Goal: Transaction & Acquisition: Book appointment/travel/reservation

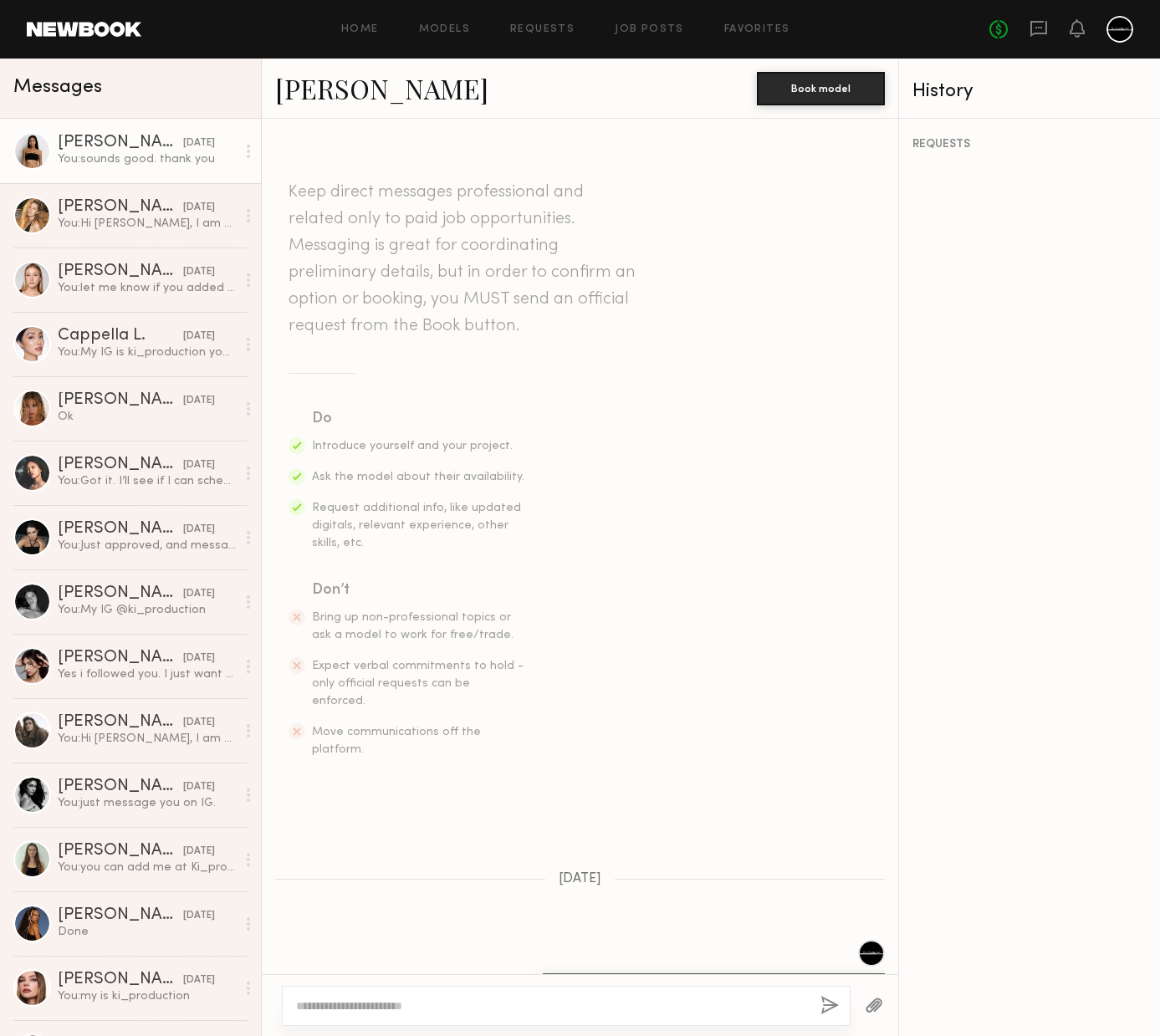
scroll to position [1588, 0]
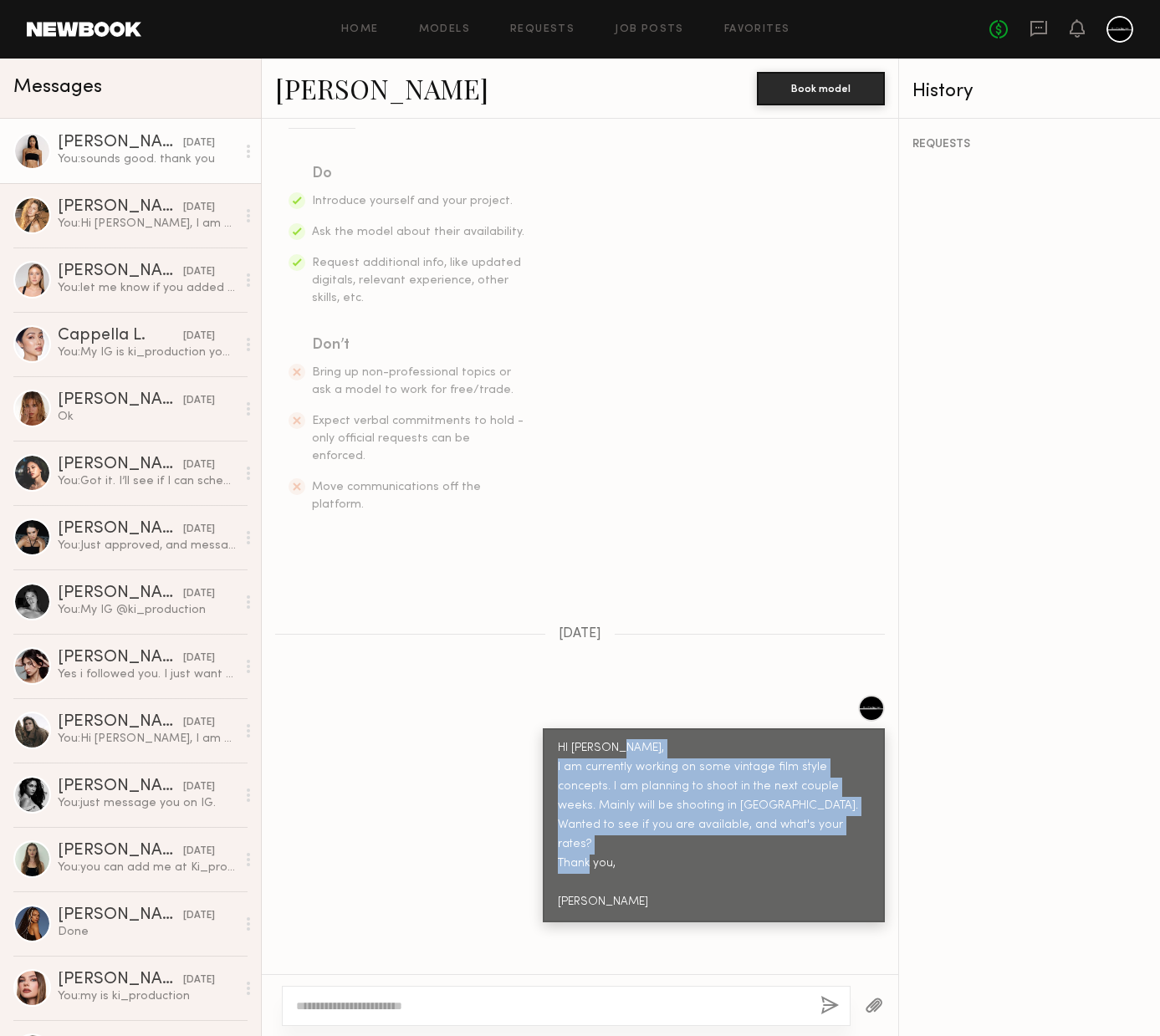
drag, startPoint x: 613, startPoint y: 845, endPoint x: 526, endPoint y: 735, distance: 140.2
click at [526, 735] on div "HI Aleia, I am currently working on some vintage film style concepts. I am plan…" at bounding box center [579, 808] width 636 height 228
copy div "I am currently working on some vintage film style concepts. I am planning to sh…"
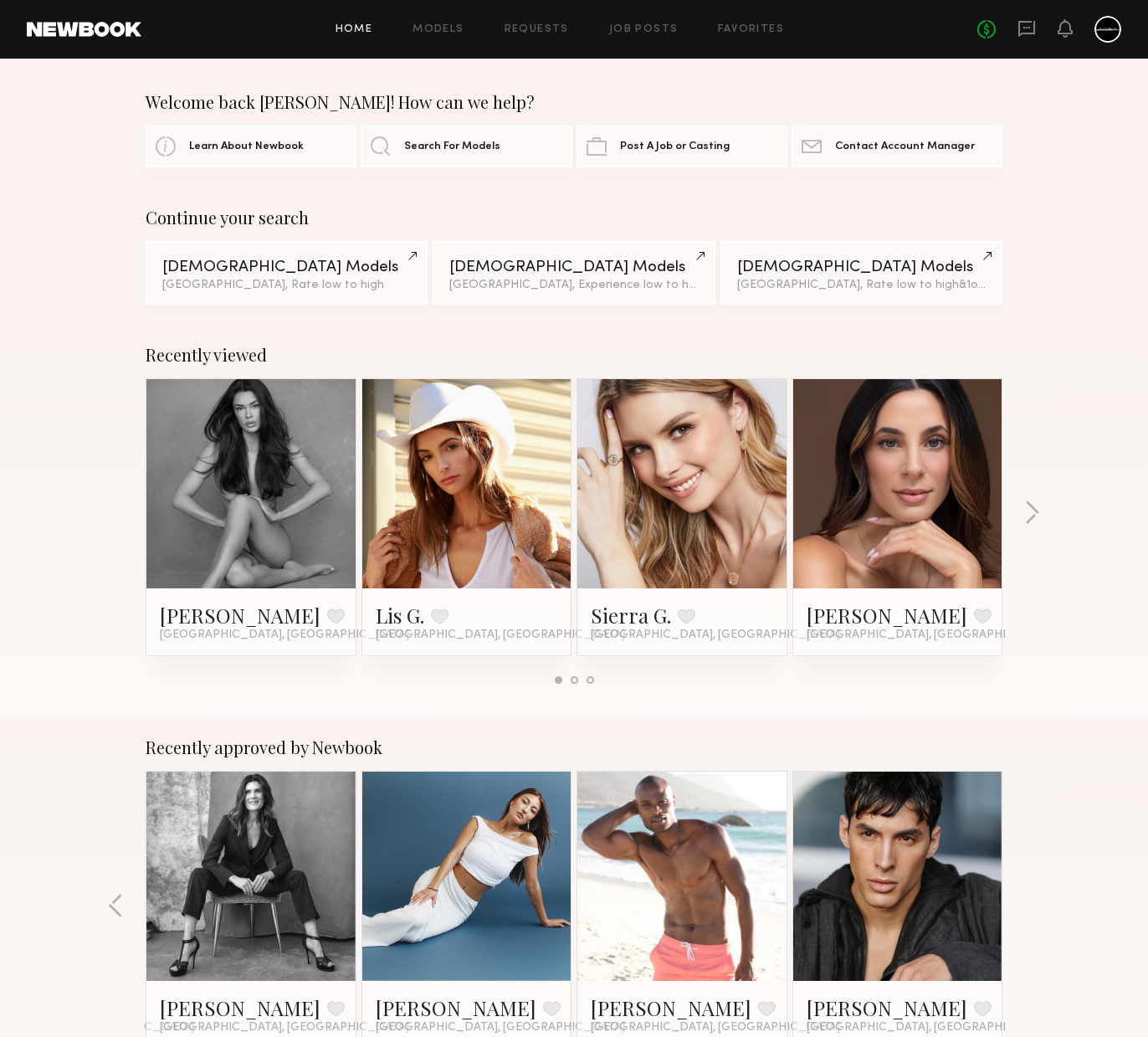
scroll to position [910, 0]
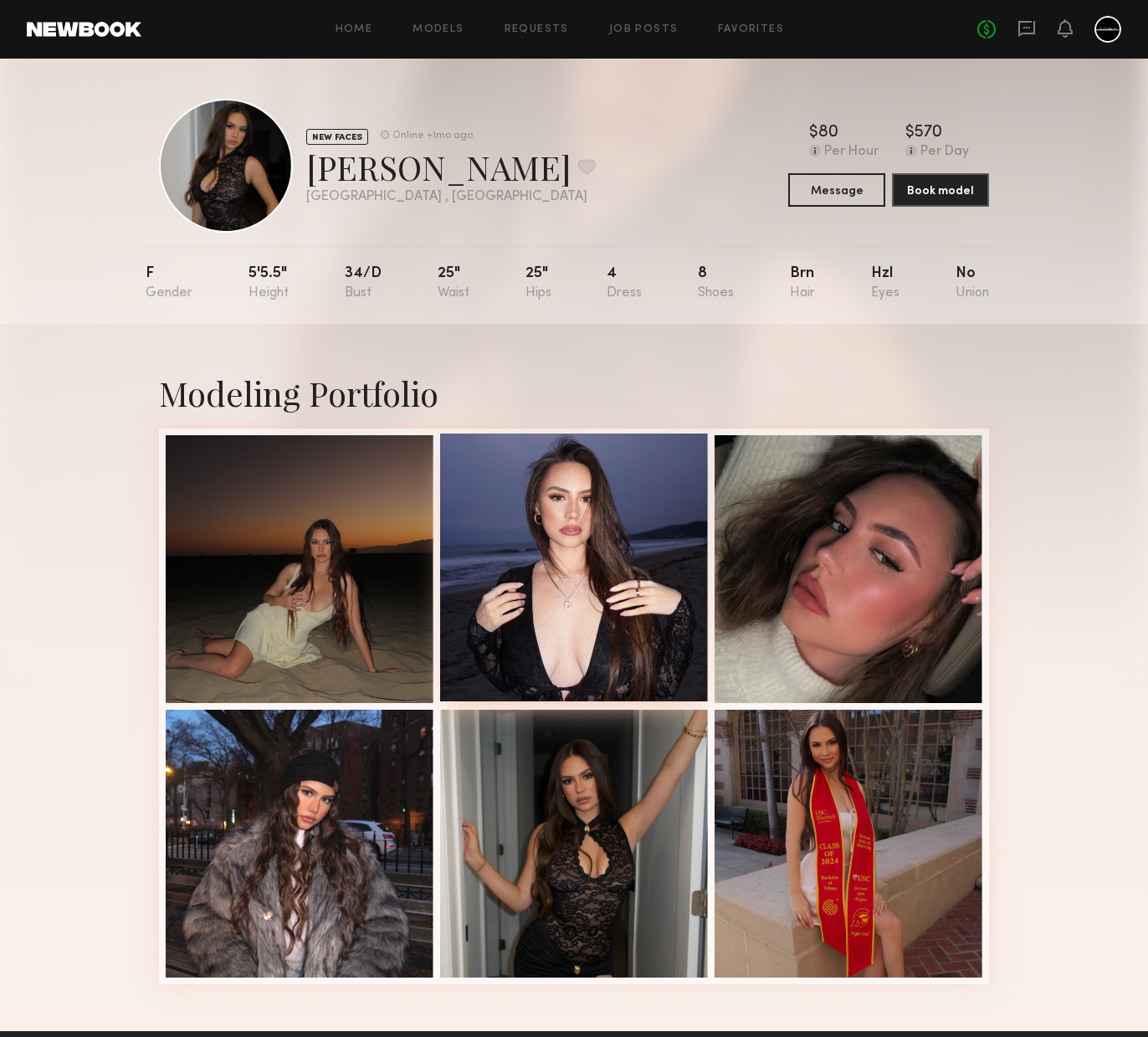
scroll to position [69, 0]
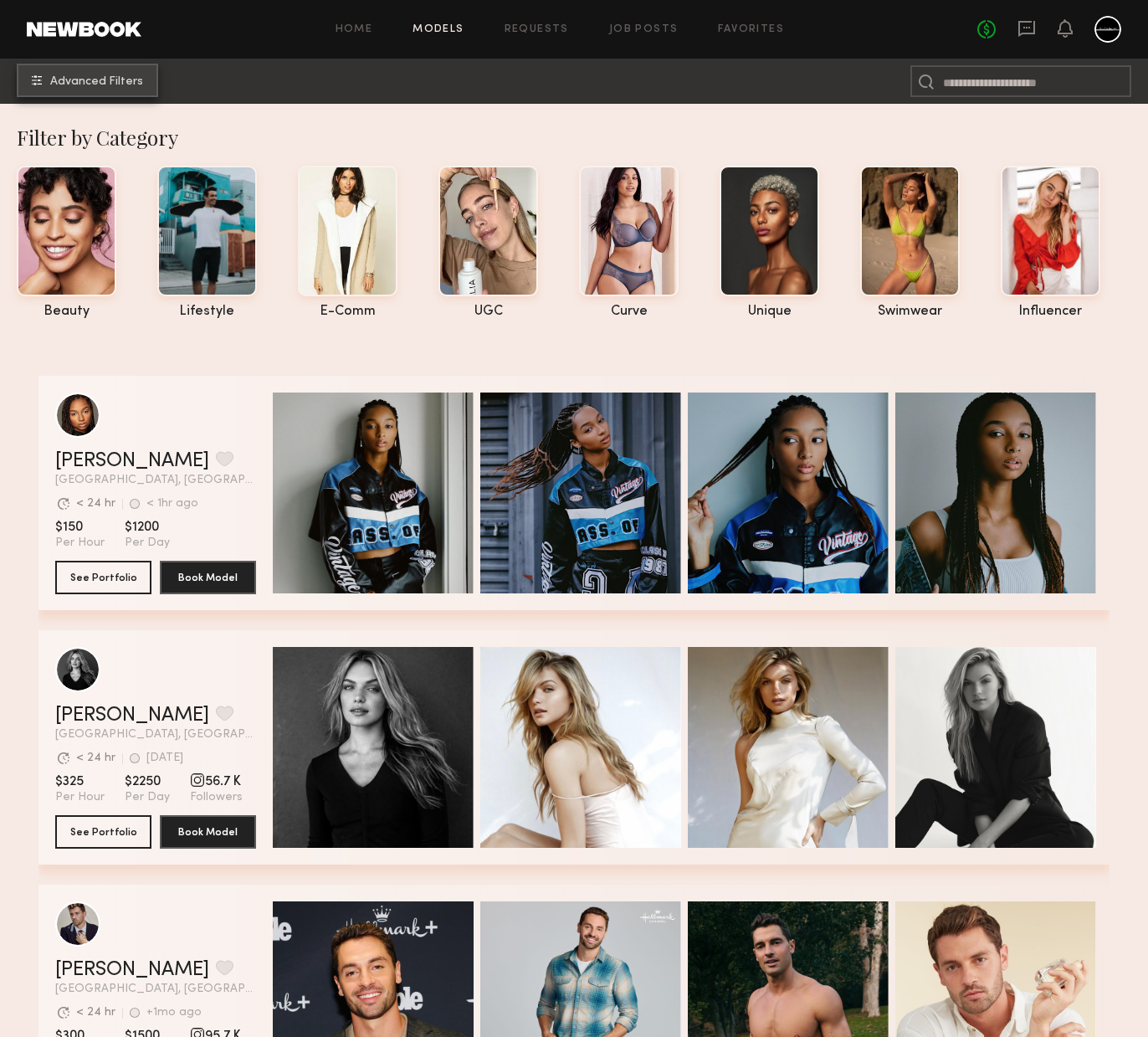
click at [135, 79] on span "Advanced Filters" at bounding box center [97, 82] width 93 height 12
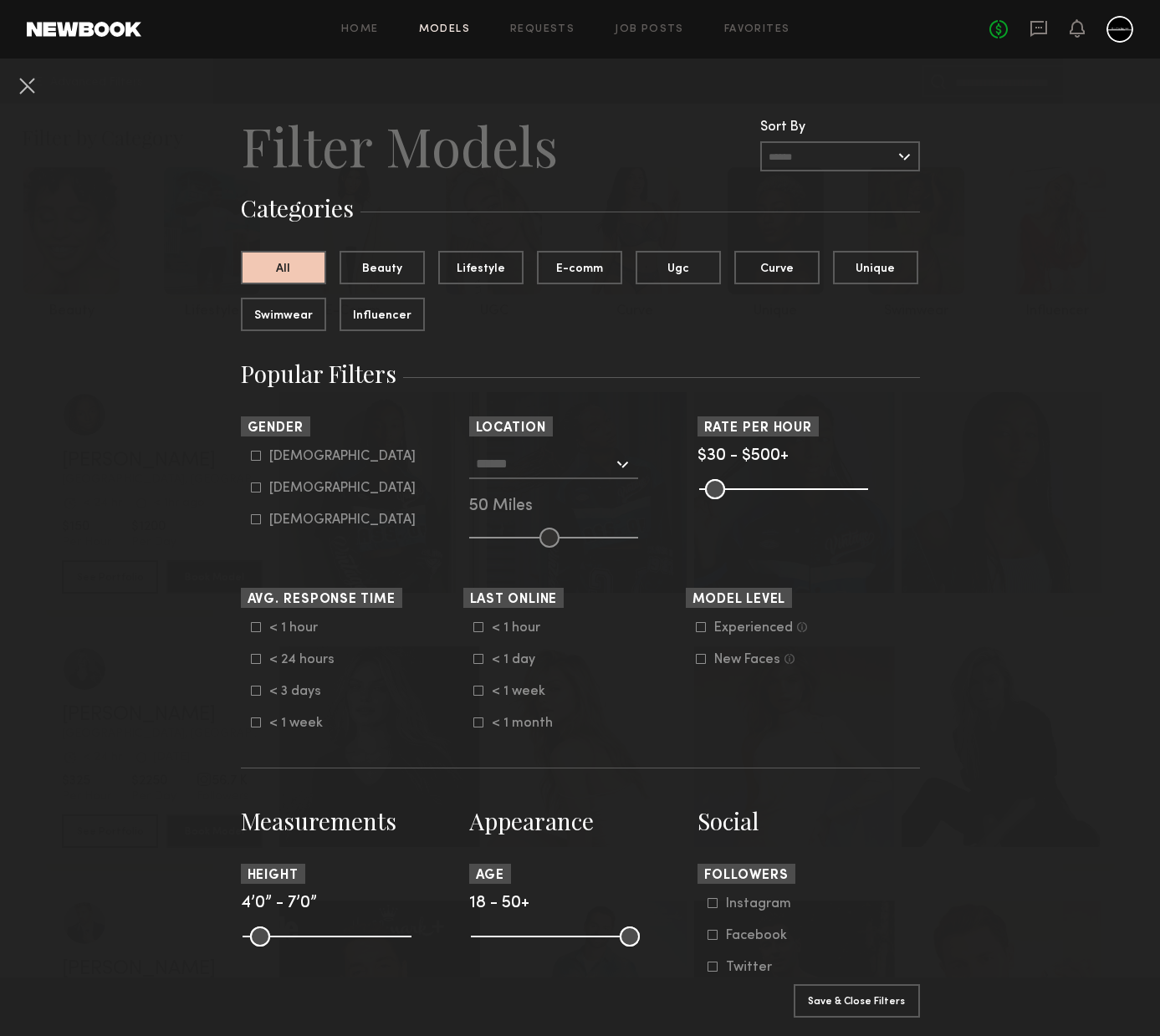
click at [831, 158] on input "text" at bounding box center [839, 156] width 159 height 30
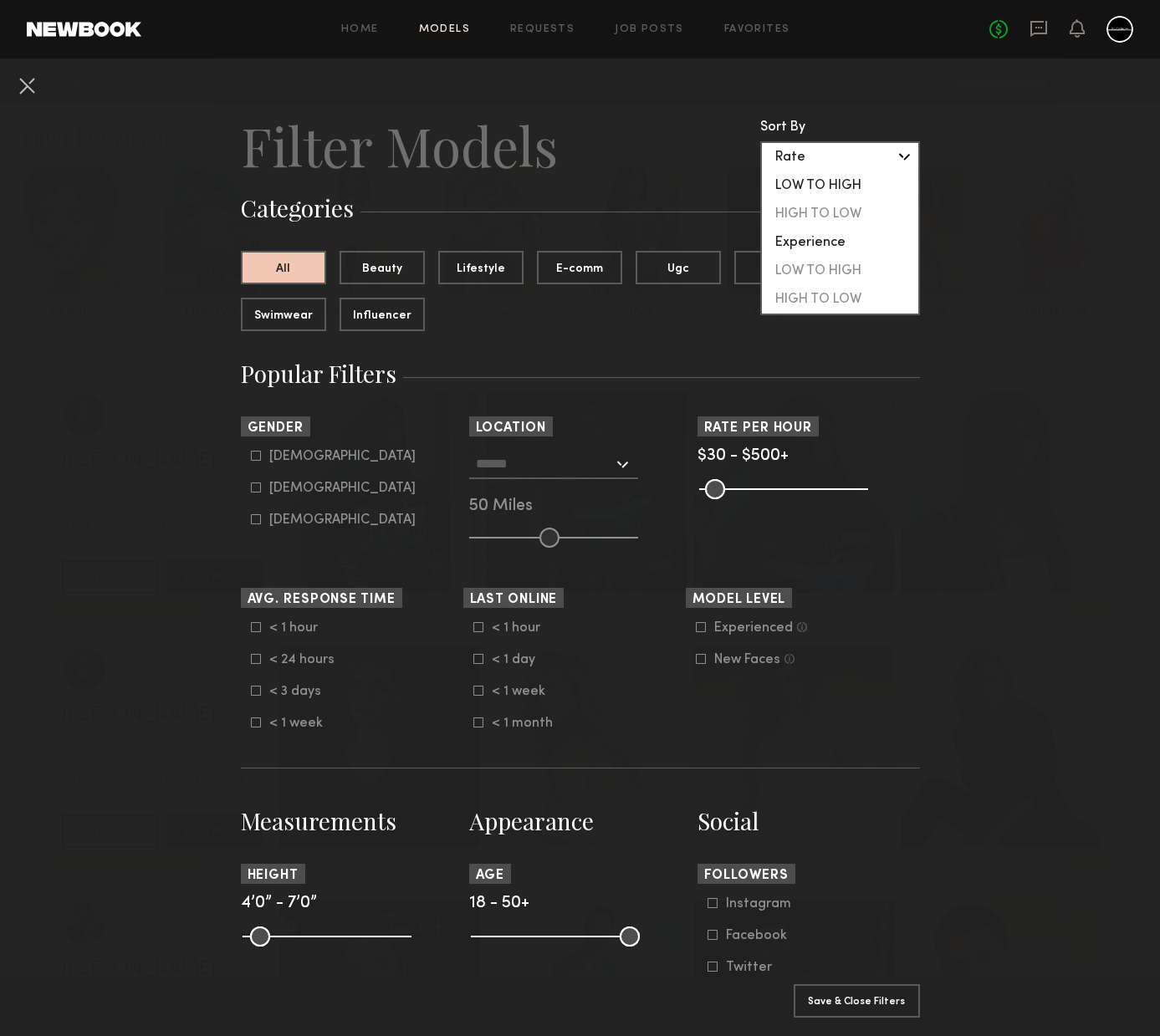
click at [805, 184] on div "LOW TO HIGH" at bounding box center [840, 185] width 156 height 29
type input "**********"
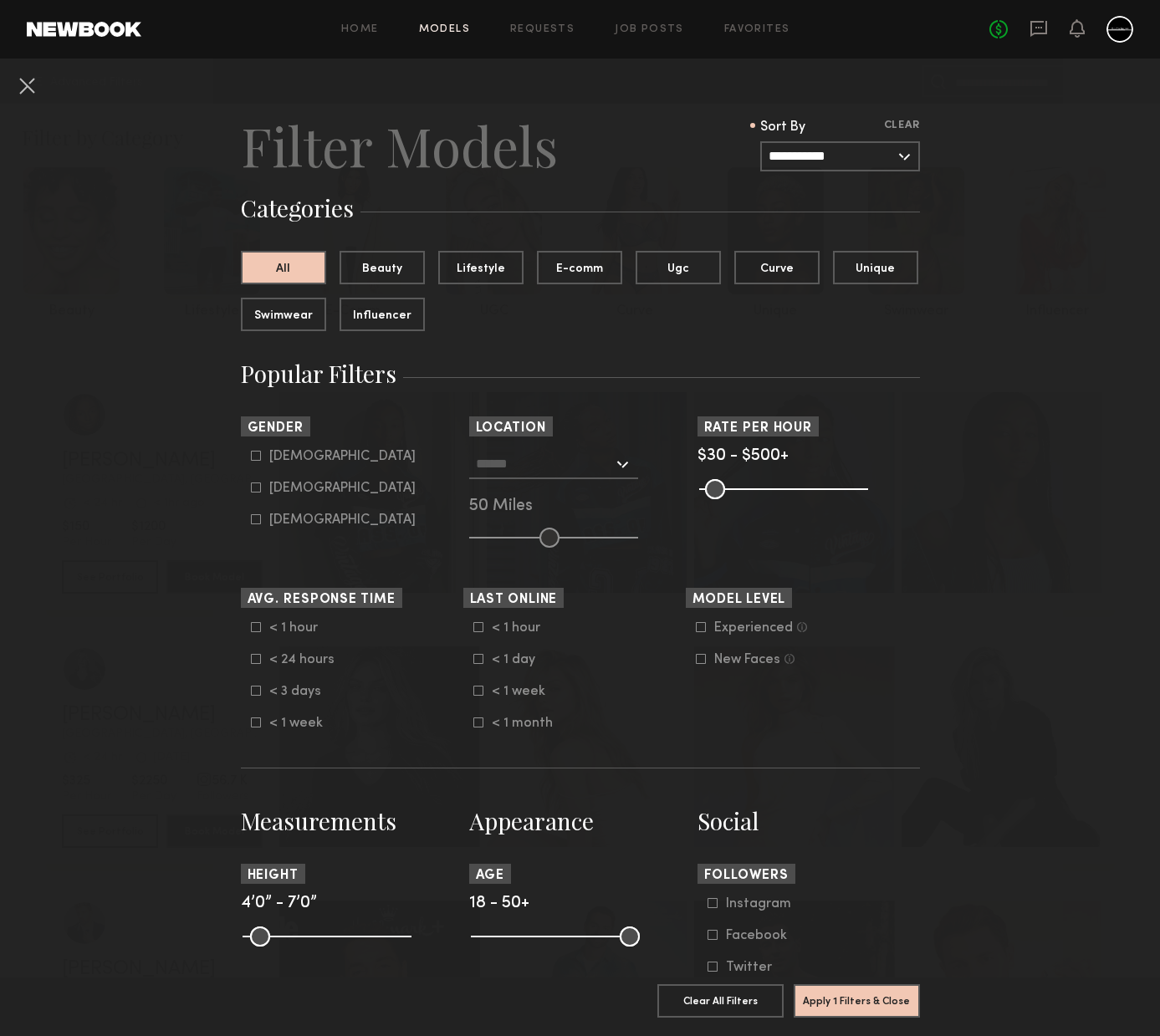
click at [474, 627] on icon at bounding box center [478, 627] width 10 height 10
click at [473, 655] on icon at bounding box center [477, 659] width 9 height 9
click at [473, 695] on icon at bounding box center [477, 691] width 9 height 9
click at [536, 467] on input "text" at bounding box center [544, 463] width 138 height 29
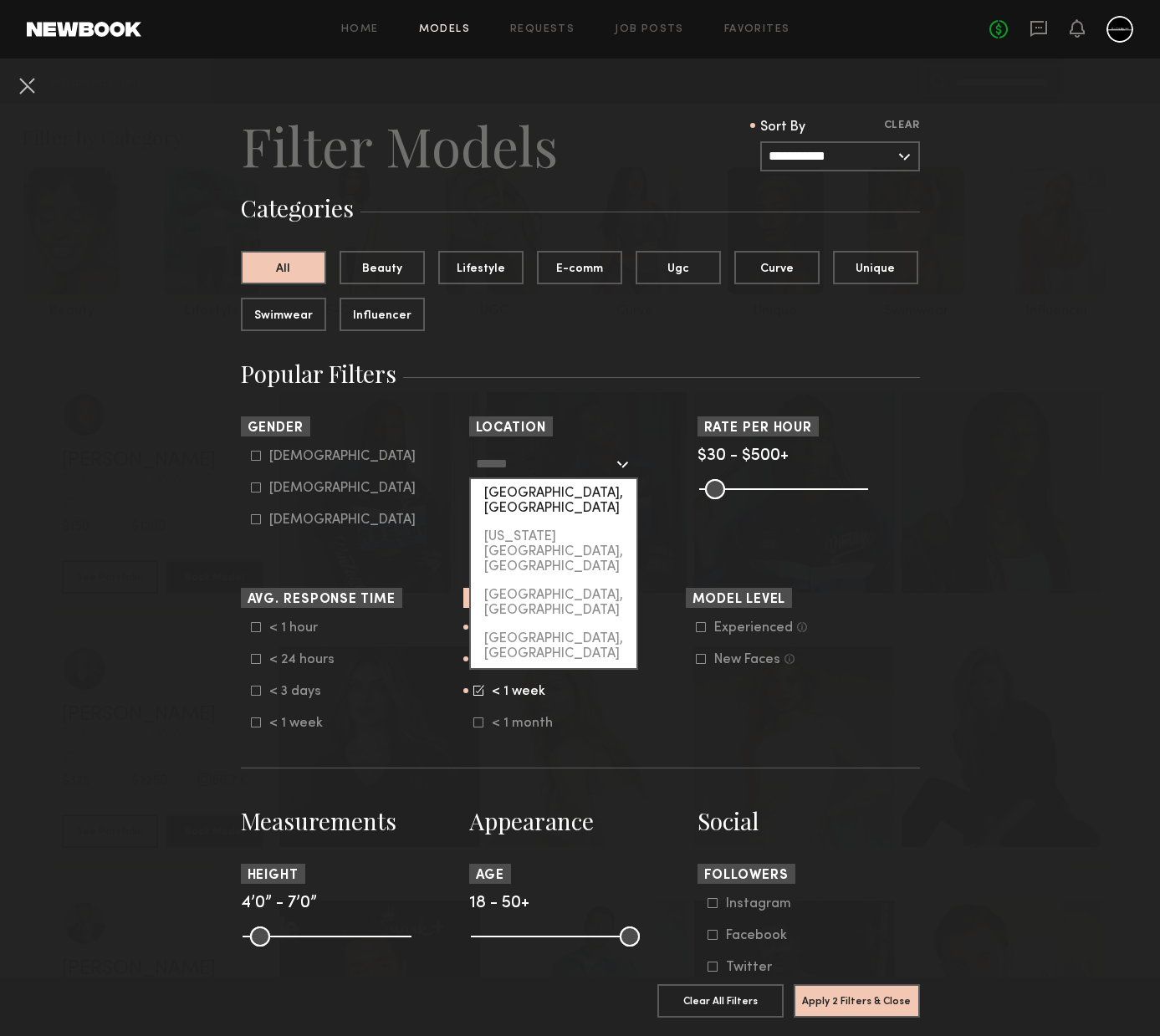
click at [556, 498] on div "[GEOGRAPHIC_DATA], [GEOGRAPHIC_DATA]" at bounding box center [553, 501] width 165 height 44
type input "**********"
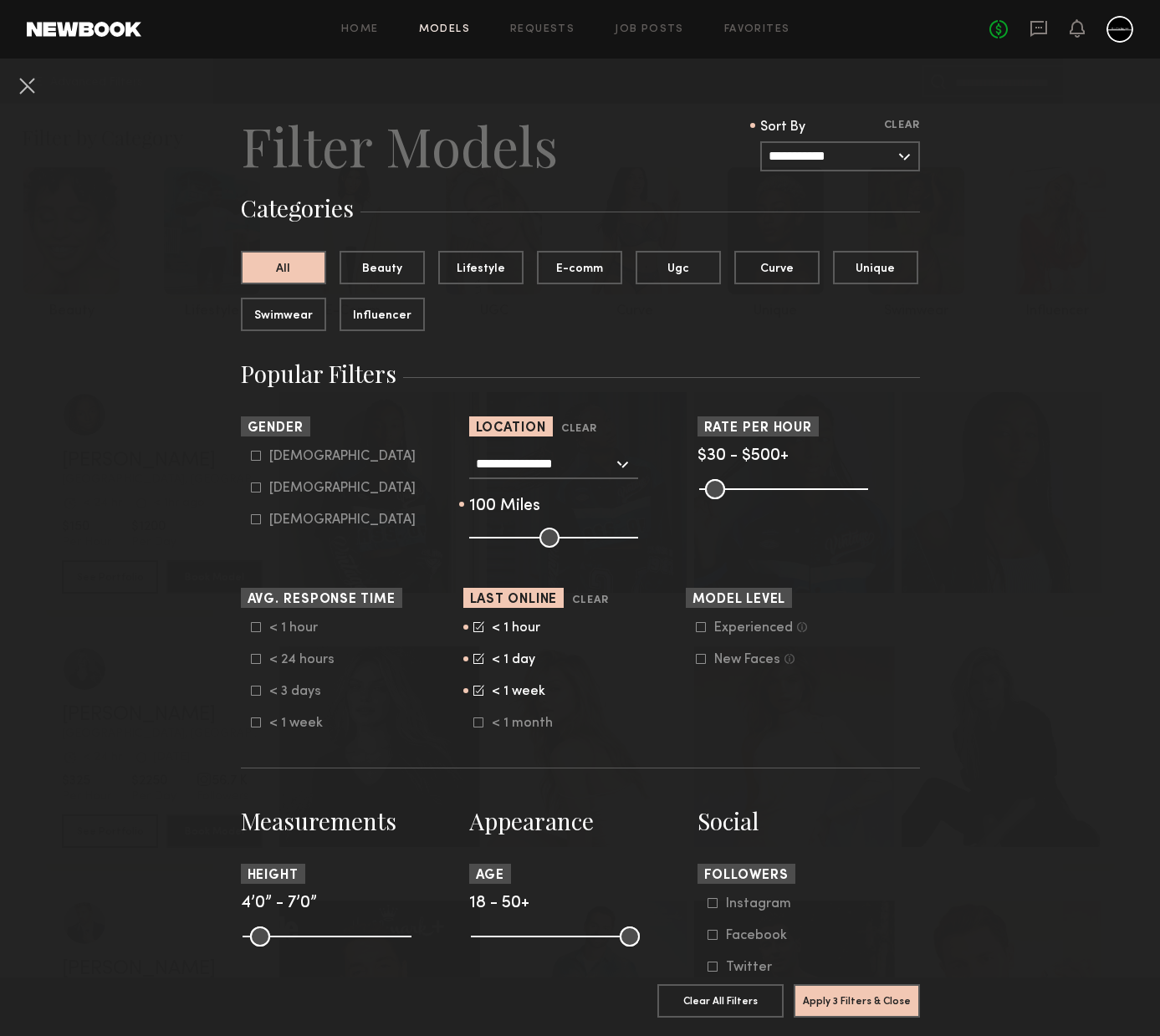
drag, startPoint x: 543, startPoint y: 535, endPoint x: 726, endPoint y: 562, distance: 185.0
type input "***"
click at [250, 489] on icon at bounding box center [255, 488] width 10 height 10
click at [252, 520] on icon at bounding box center [255, 519] width 10 height 10
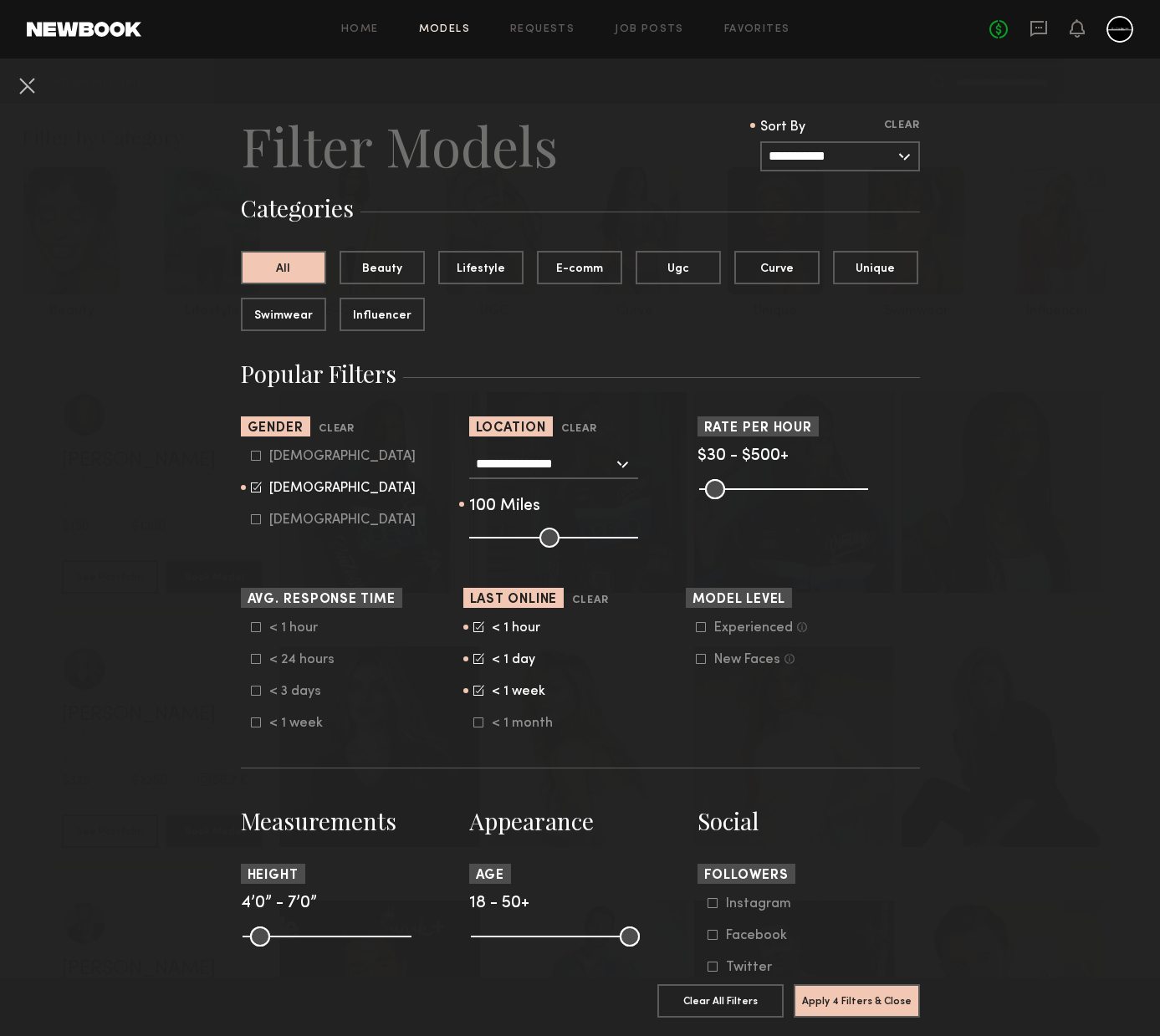
type input "**"
click at [475, 690] on icon at bounding box center [479, 689] width 8 height 8
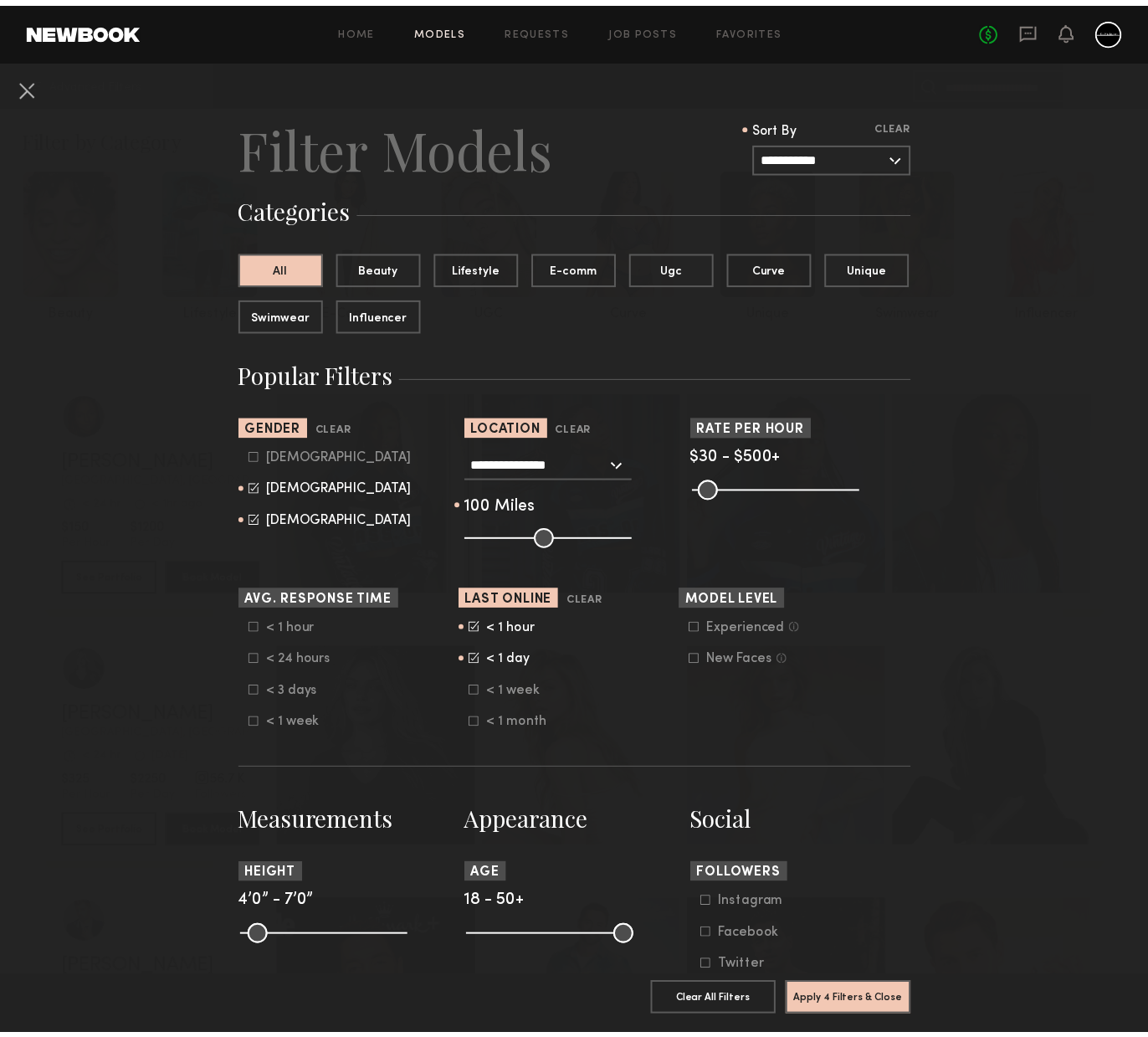
scroll to position [190, 0]
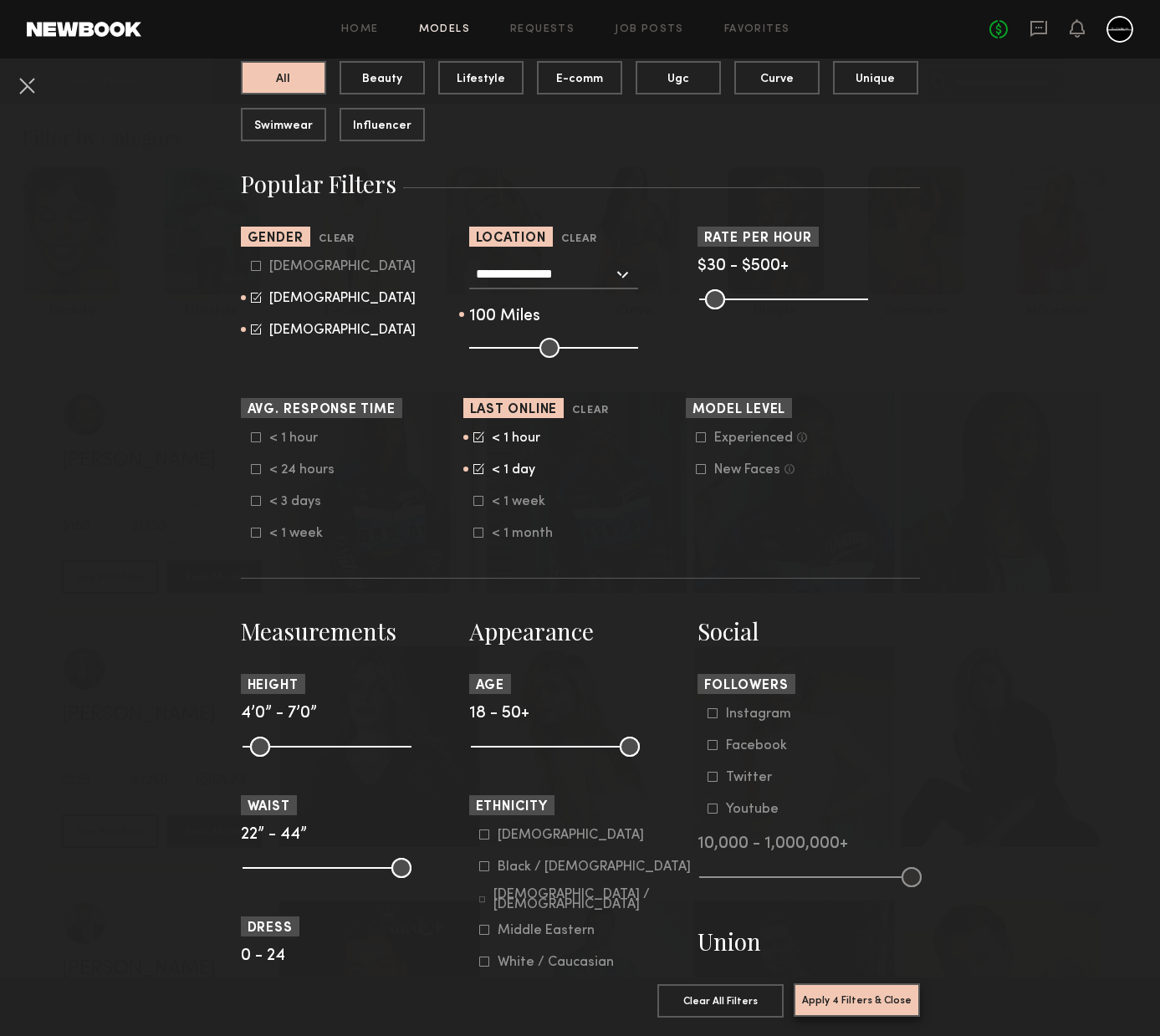
click at [879, 993] on button "Apply 4 Filters & Close" at bounding box center [857, 1000] width 127 height 34
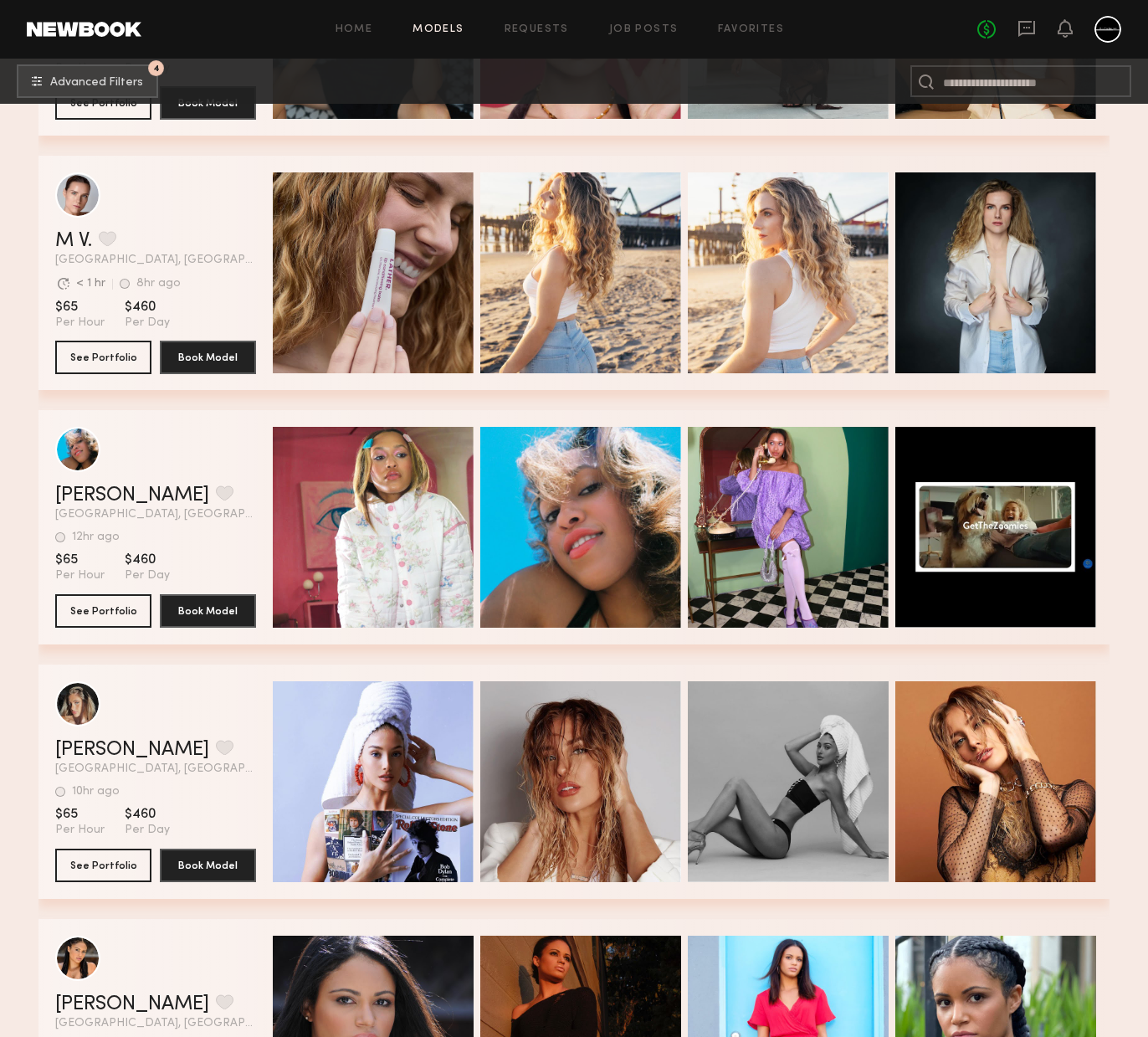
scroll to position [4758, 0]
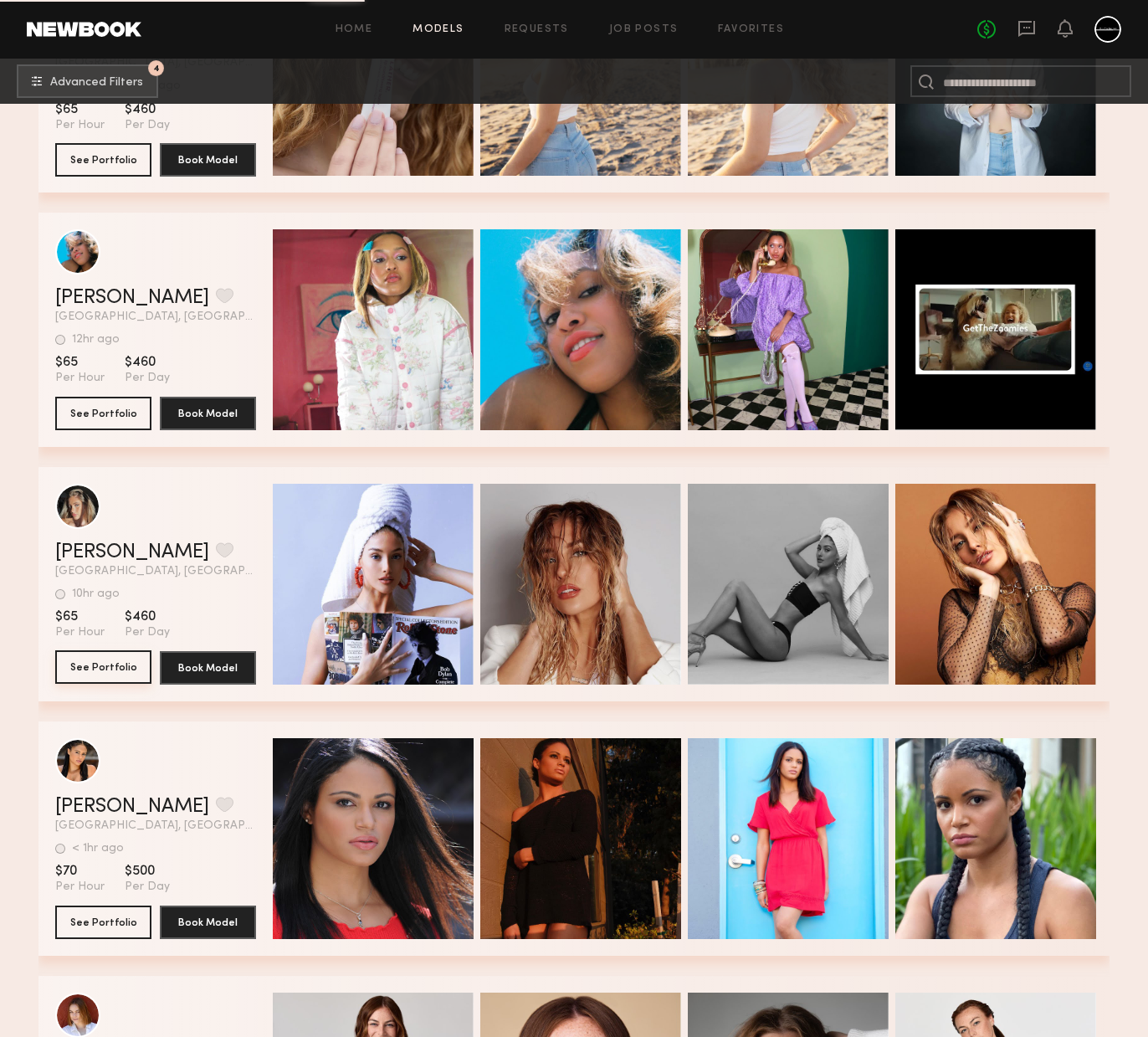
click at [102, 674] on button "See Portfolio" at bounding box center [103, 668] width 96 height 34
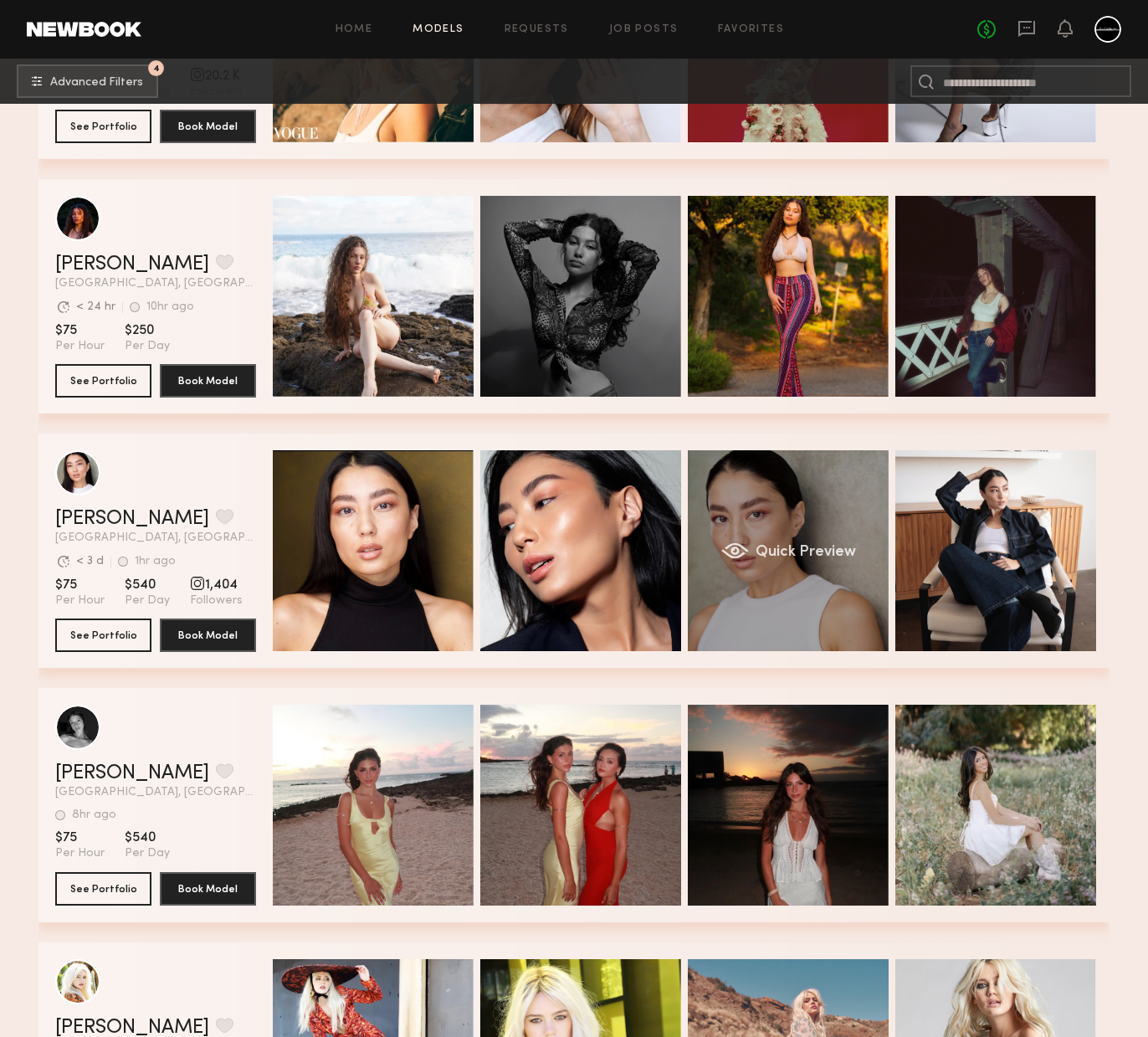
scroll to position [6686, 0]
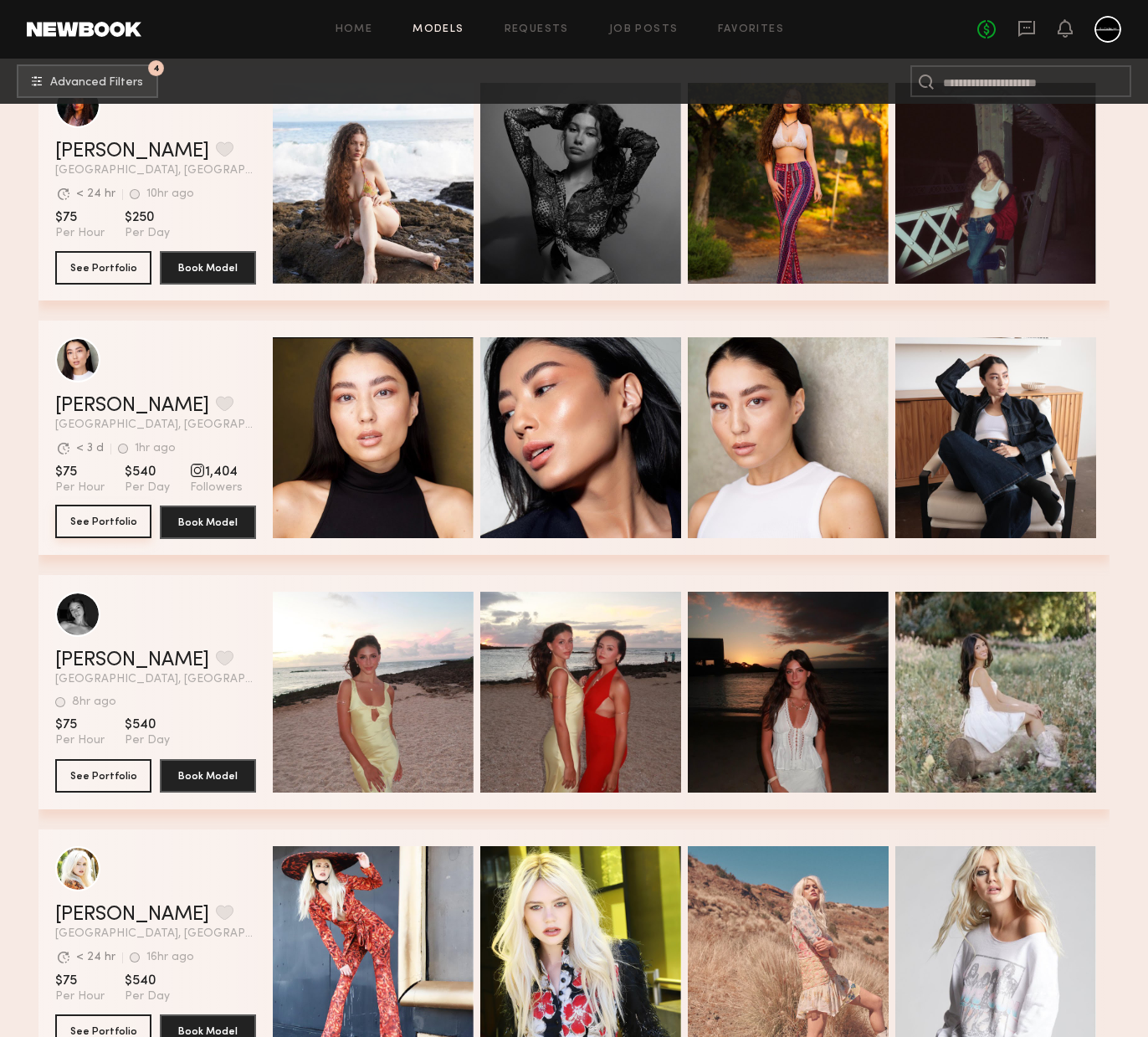
click at [116, 528] on button "See Portfolio" at bounding box center [103, 522] width 96 height 34
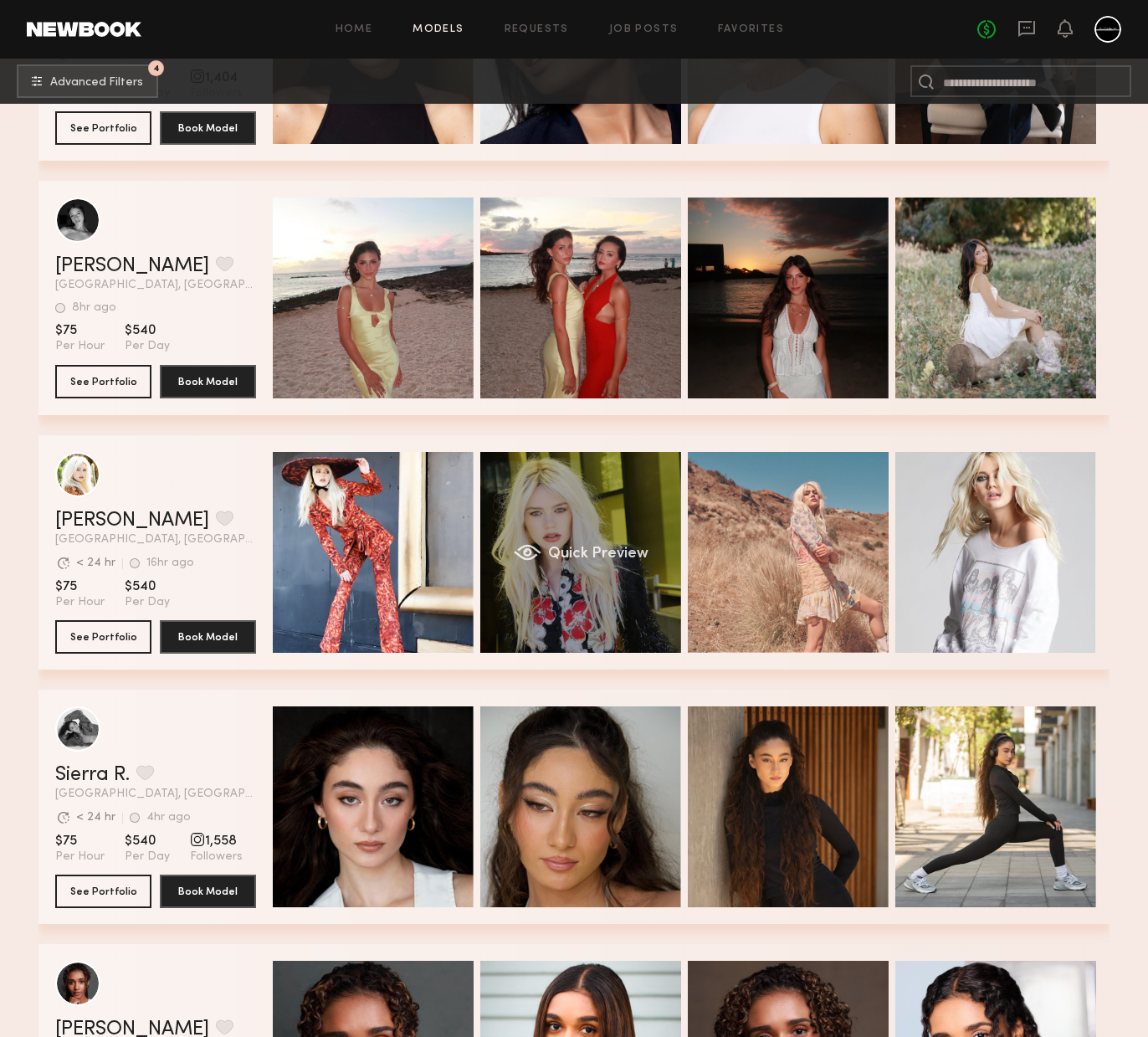
scroll to position [7102, 0]
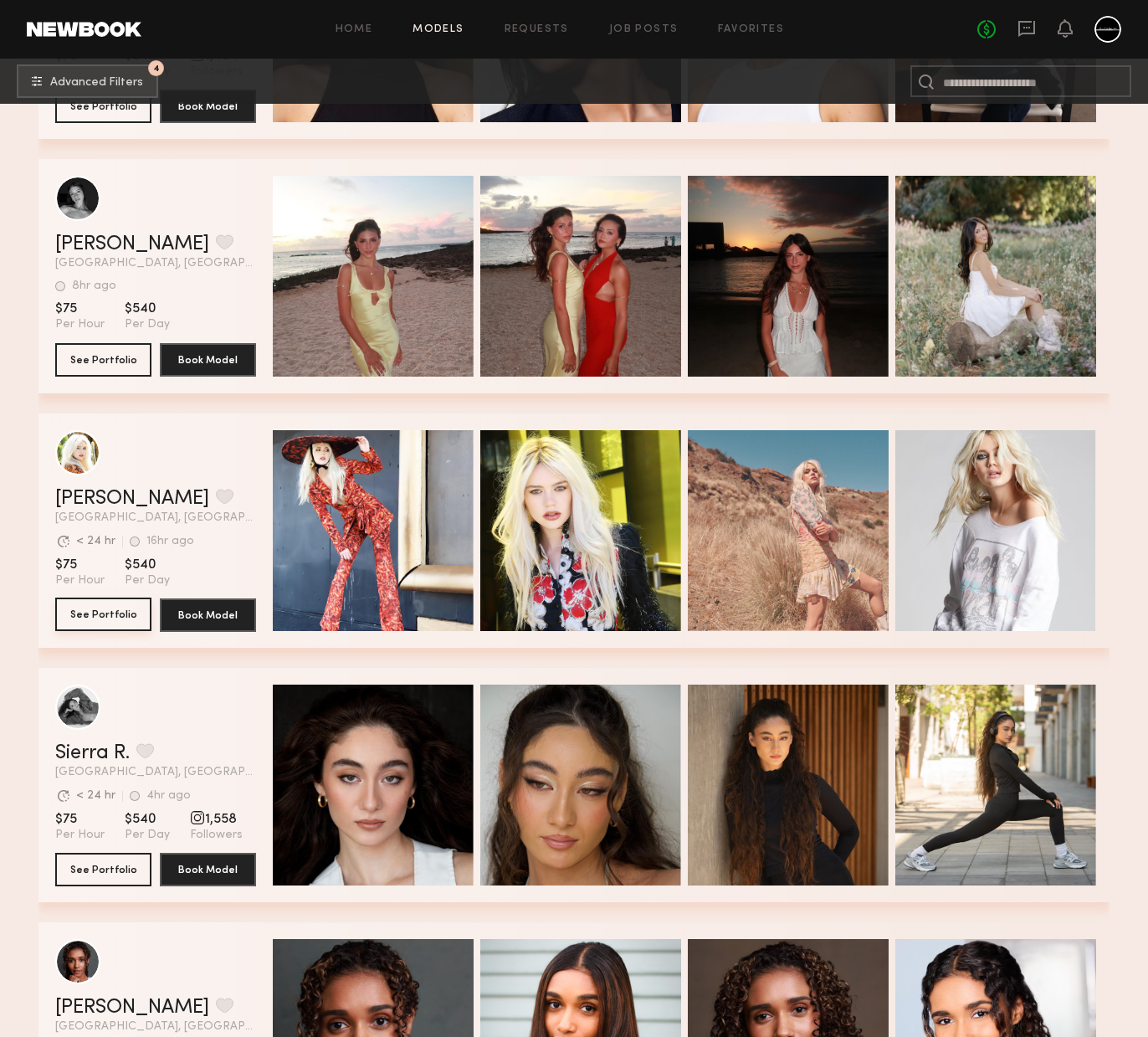
click at [108, 610] on button "See Portfolio" at bounding box center [103, 614] width 96 height 34
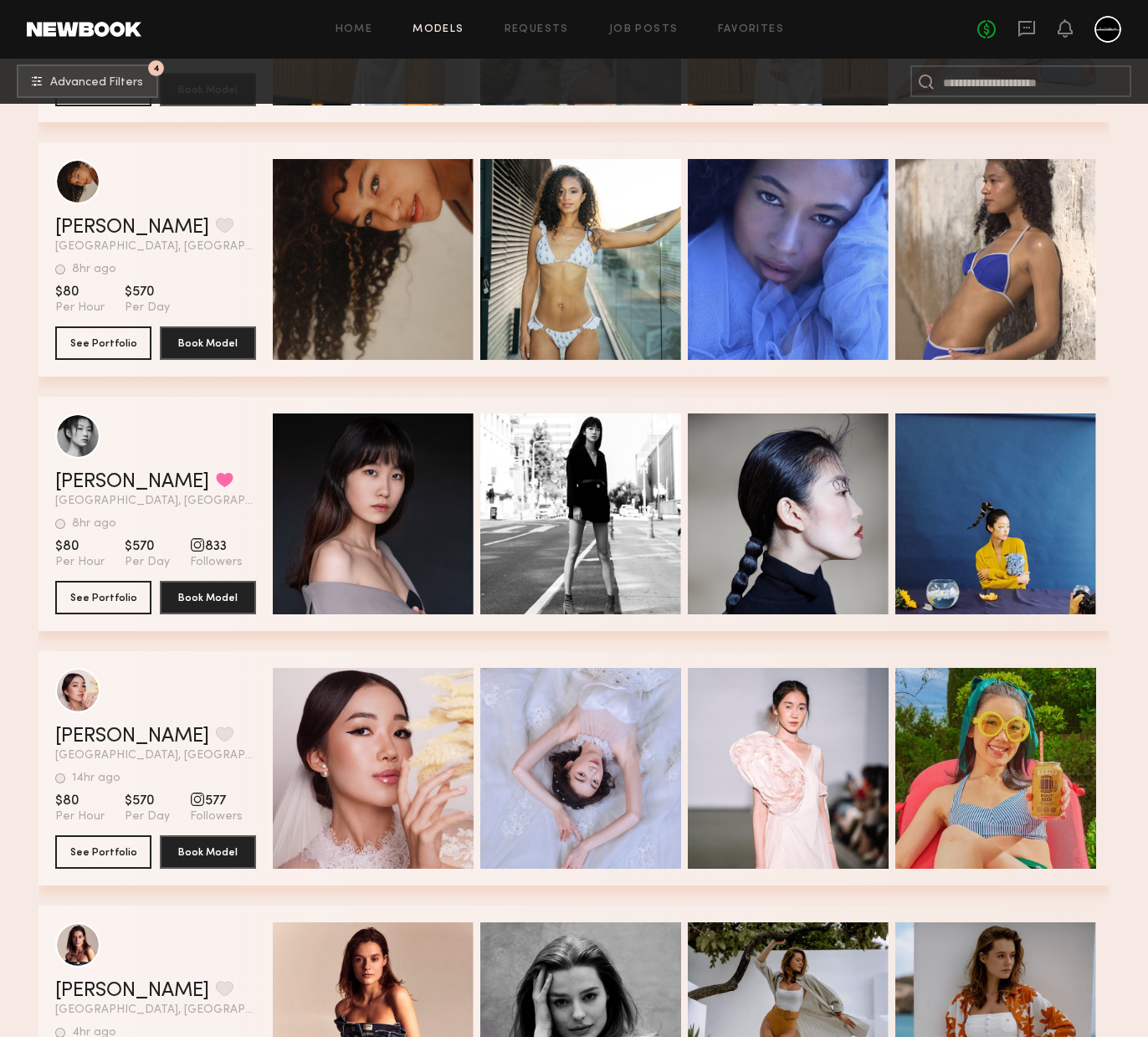
scroll to position [8673, 0]
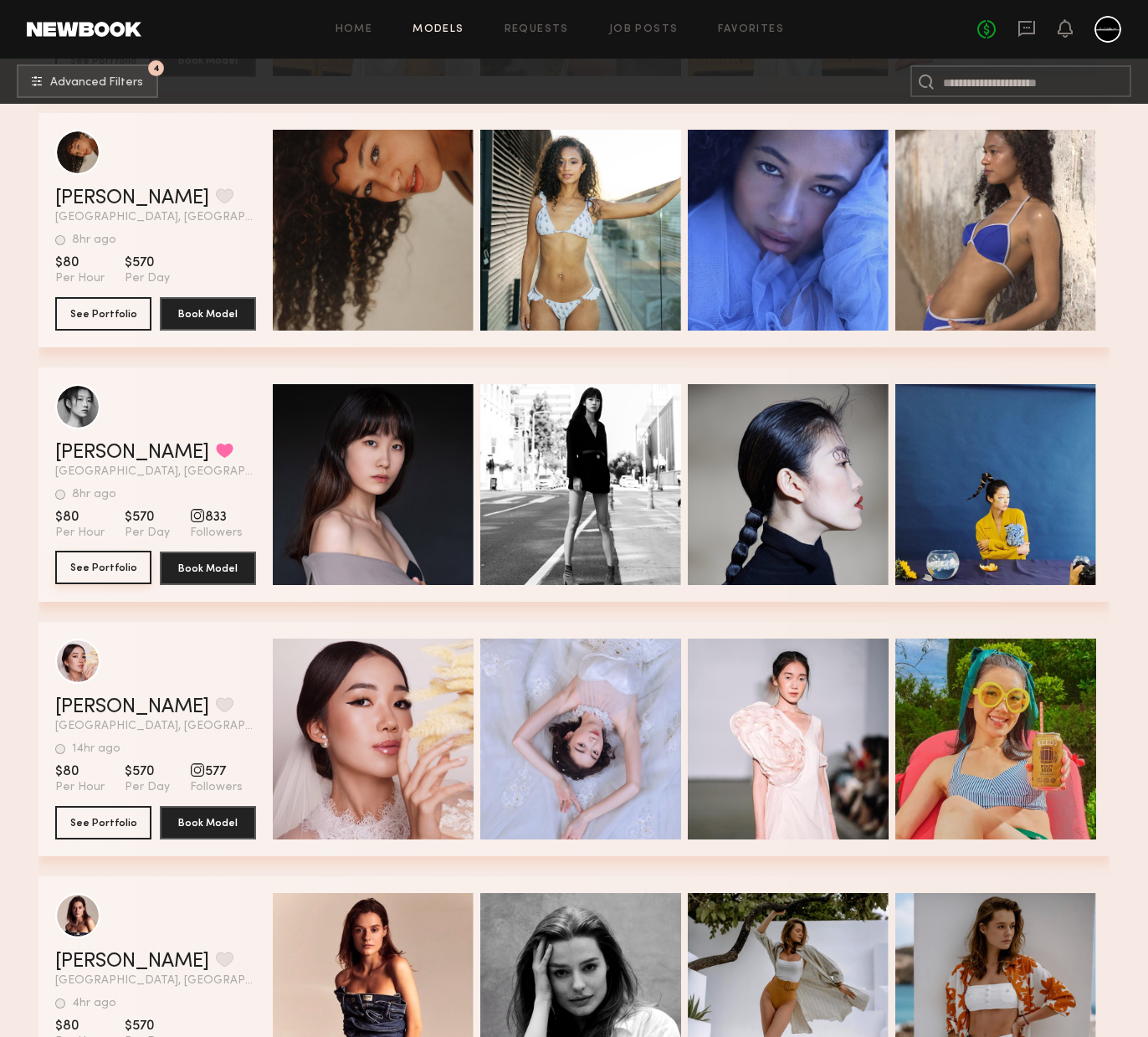
click at [119, 574] on button "See Portfolio" at bounding box center [103, 568] width 96 height 34
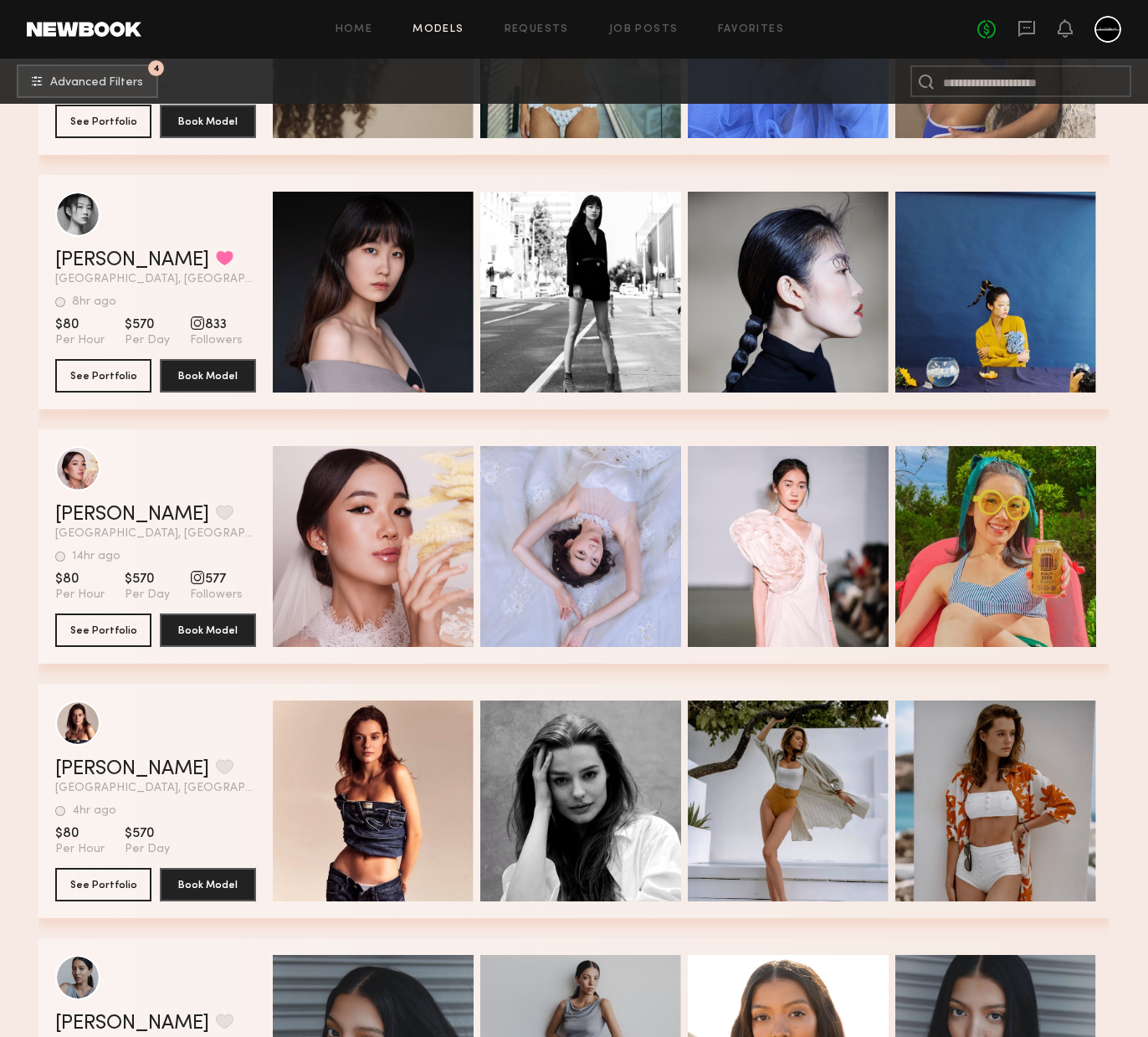
scroll to position [8975, 0]
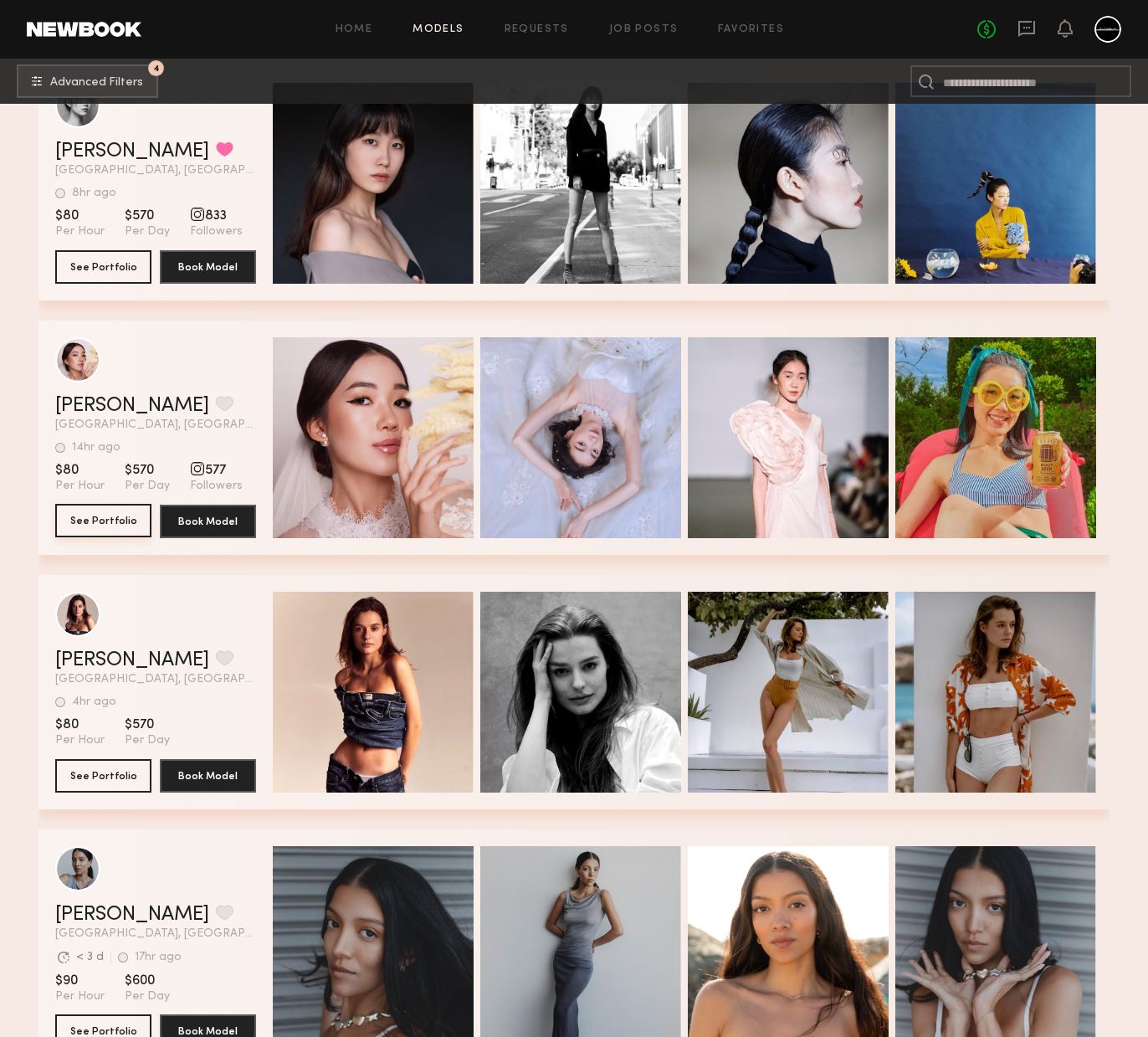
click at [108, 520] on button "See Portfolio" at bounding box center [103, 521] width 96 height 34
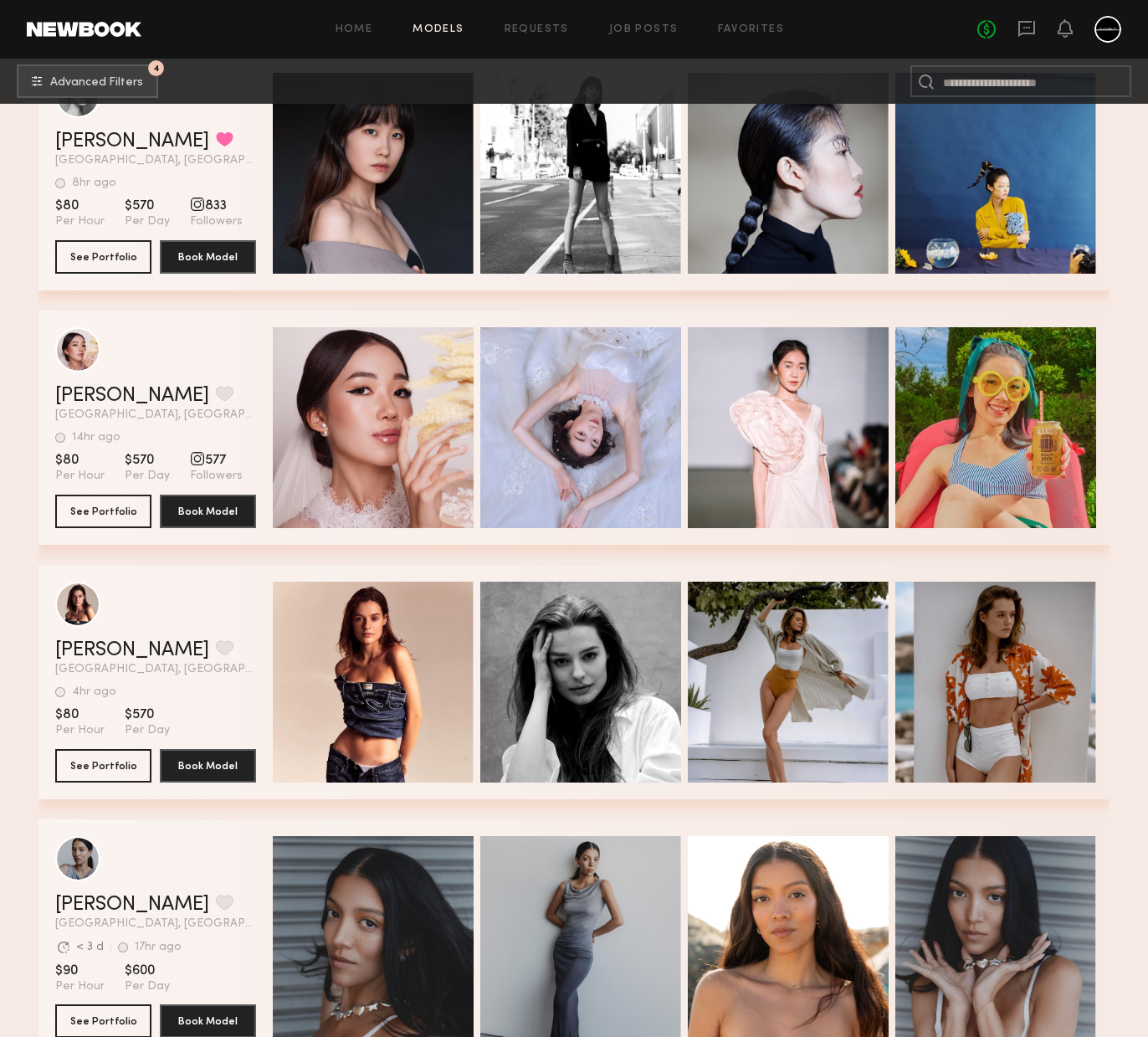
scroll to position [9073, 0]
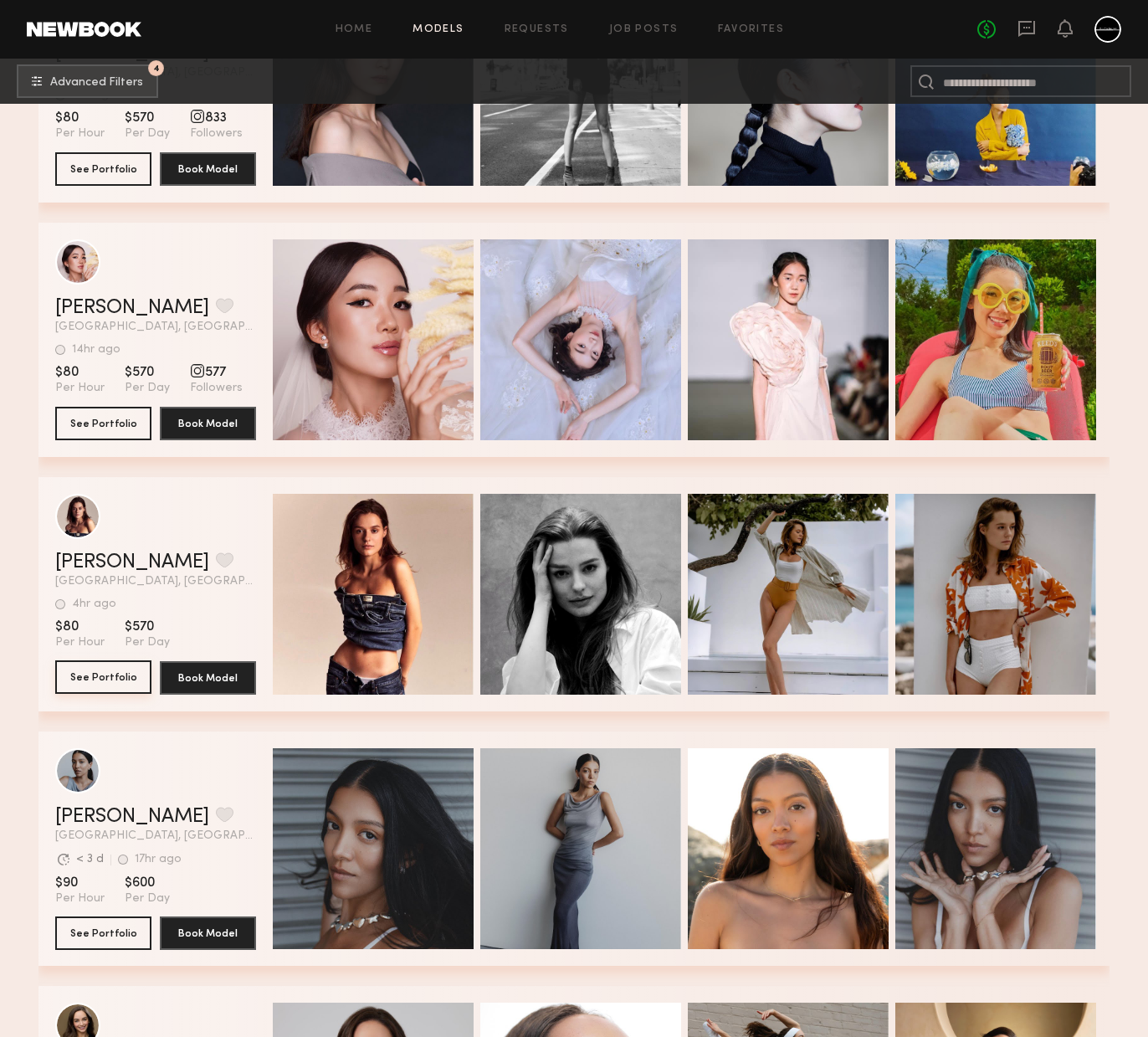
click at [131, 677] on button "See Portfolio" at bounding box center [103, 677] width 96 height 34
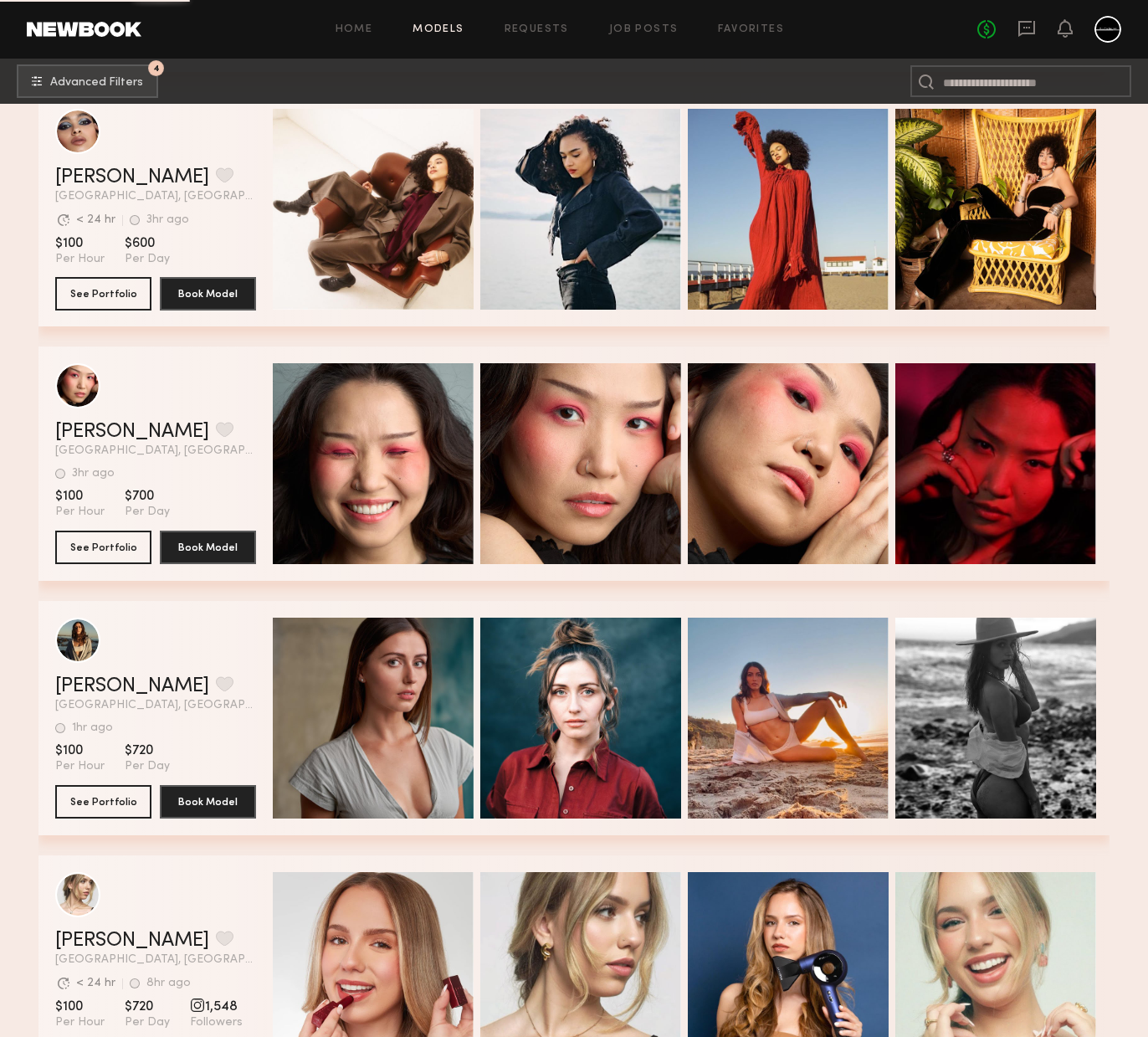
scroll to position [10932, 0]
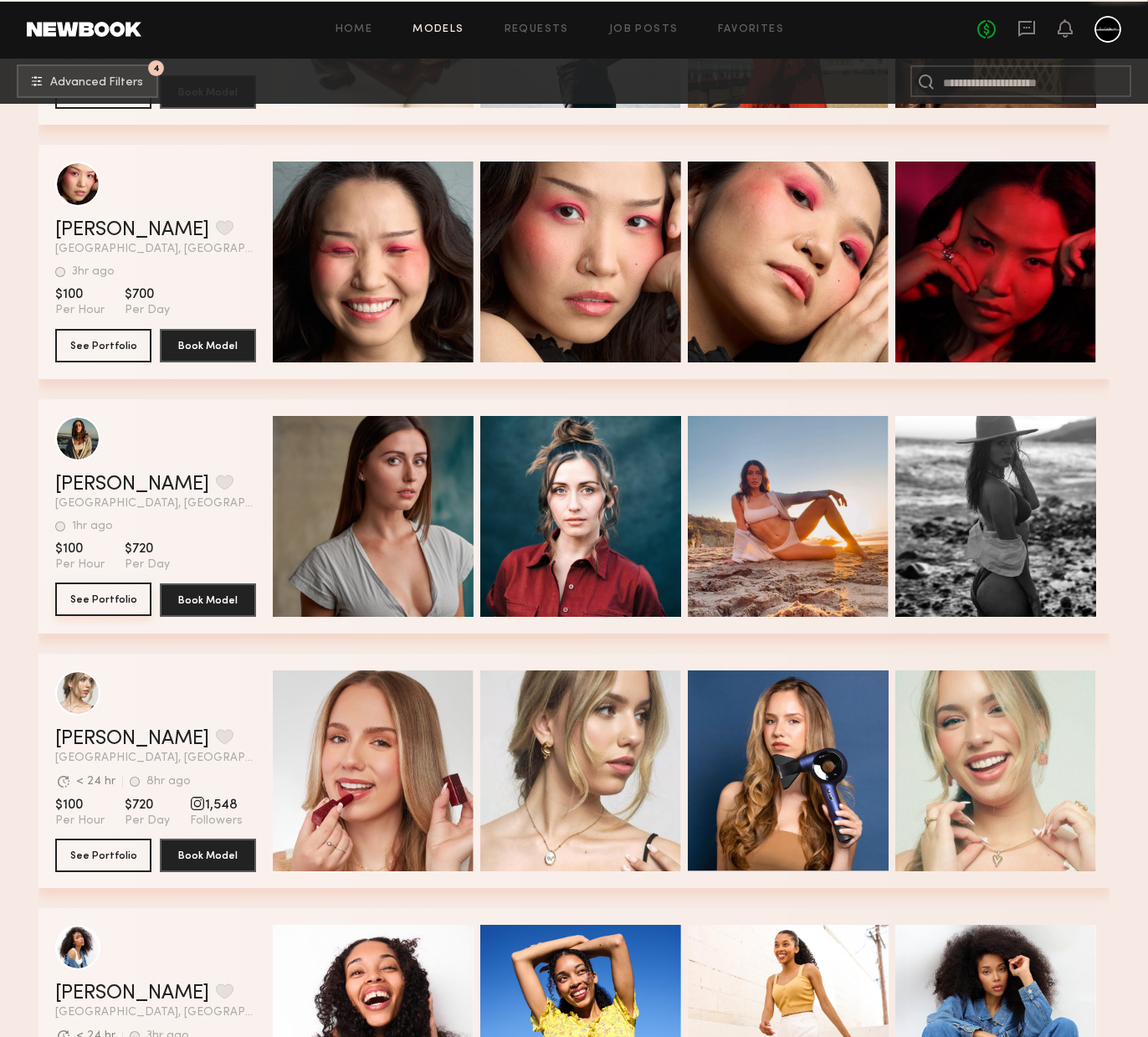
click at [127, 607] on button "See Portfolio" at bounding box center [103, 599] width 96 height 34
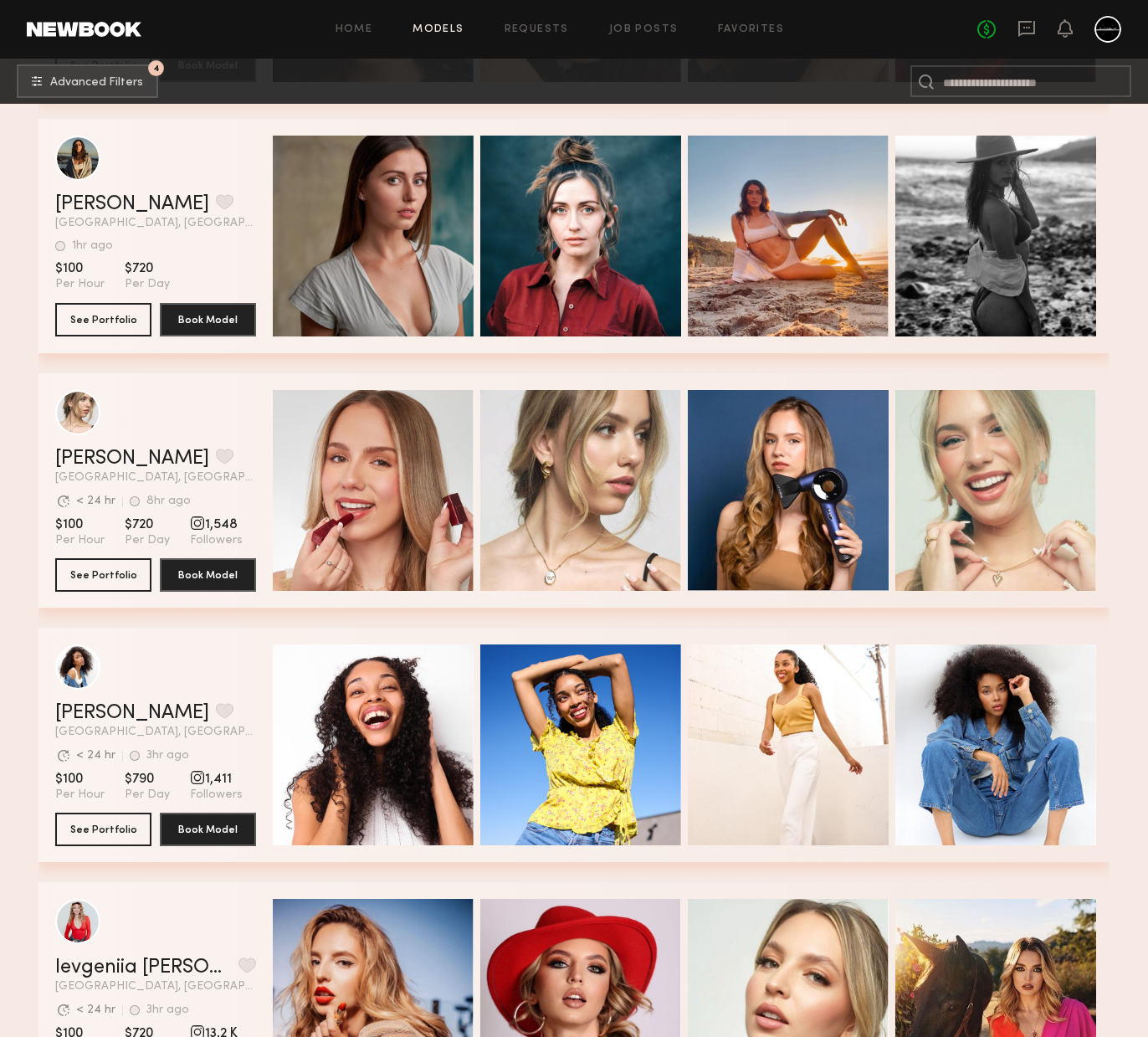
scroll to position [11378, 0]
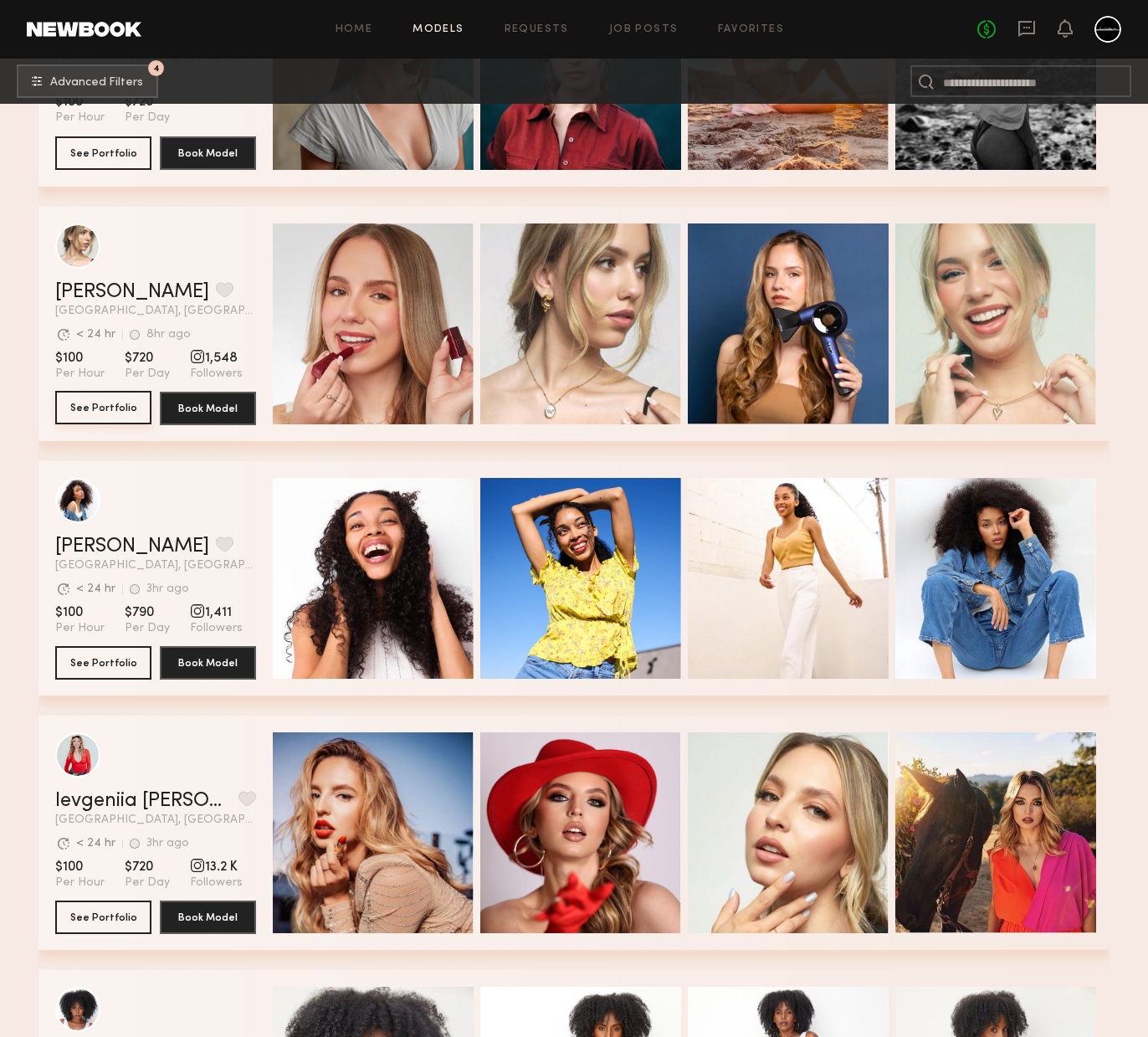
click at [108, 401] on button "See Portfolio" at bounding box center [103, 408] width 96 height 34
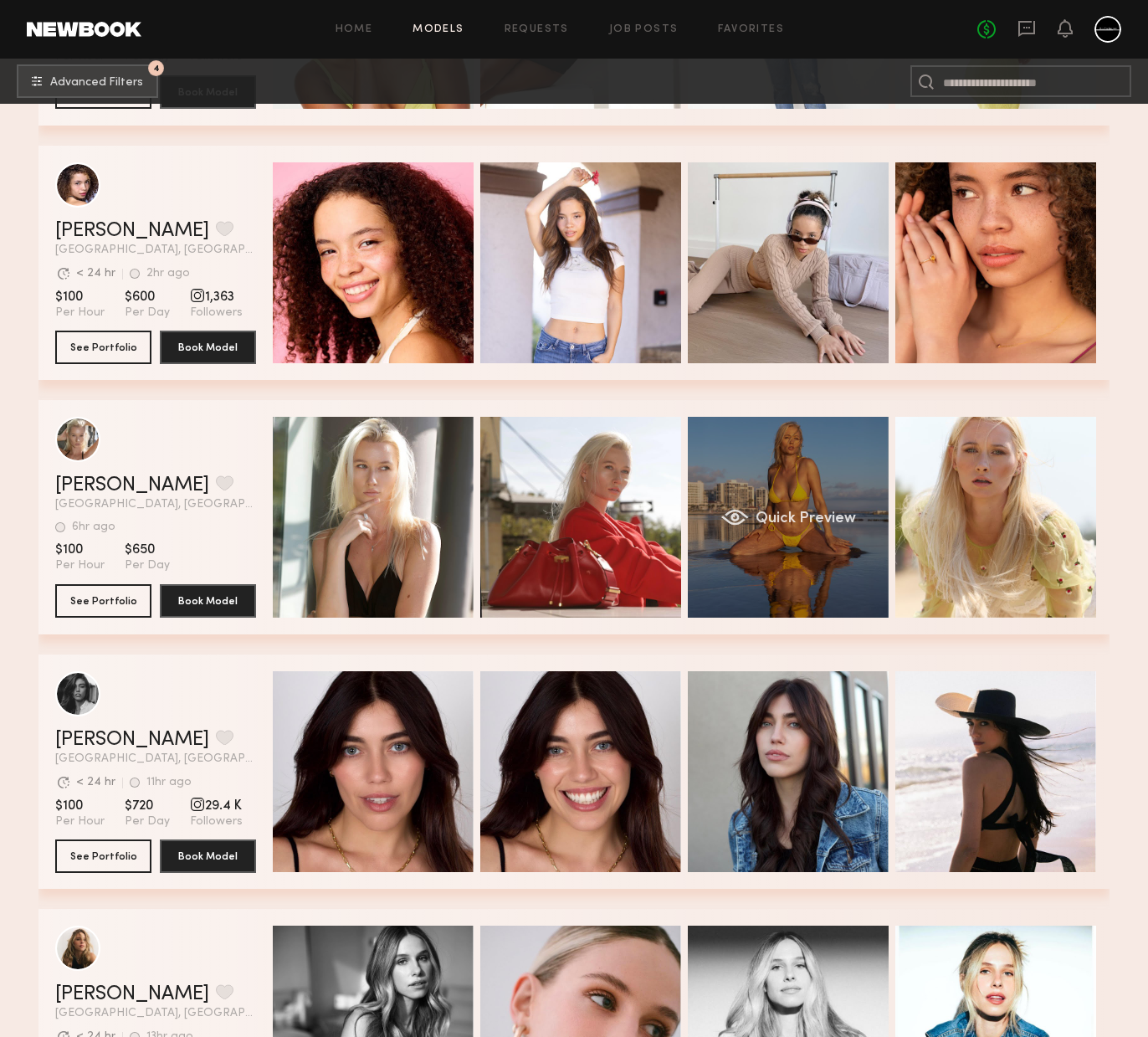
scroll to position [12609, 0]
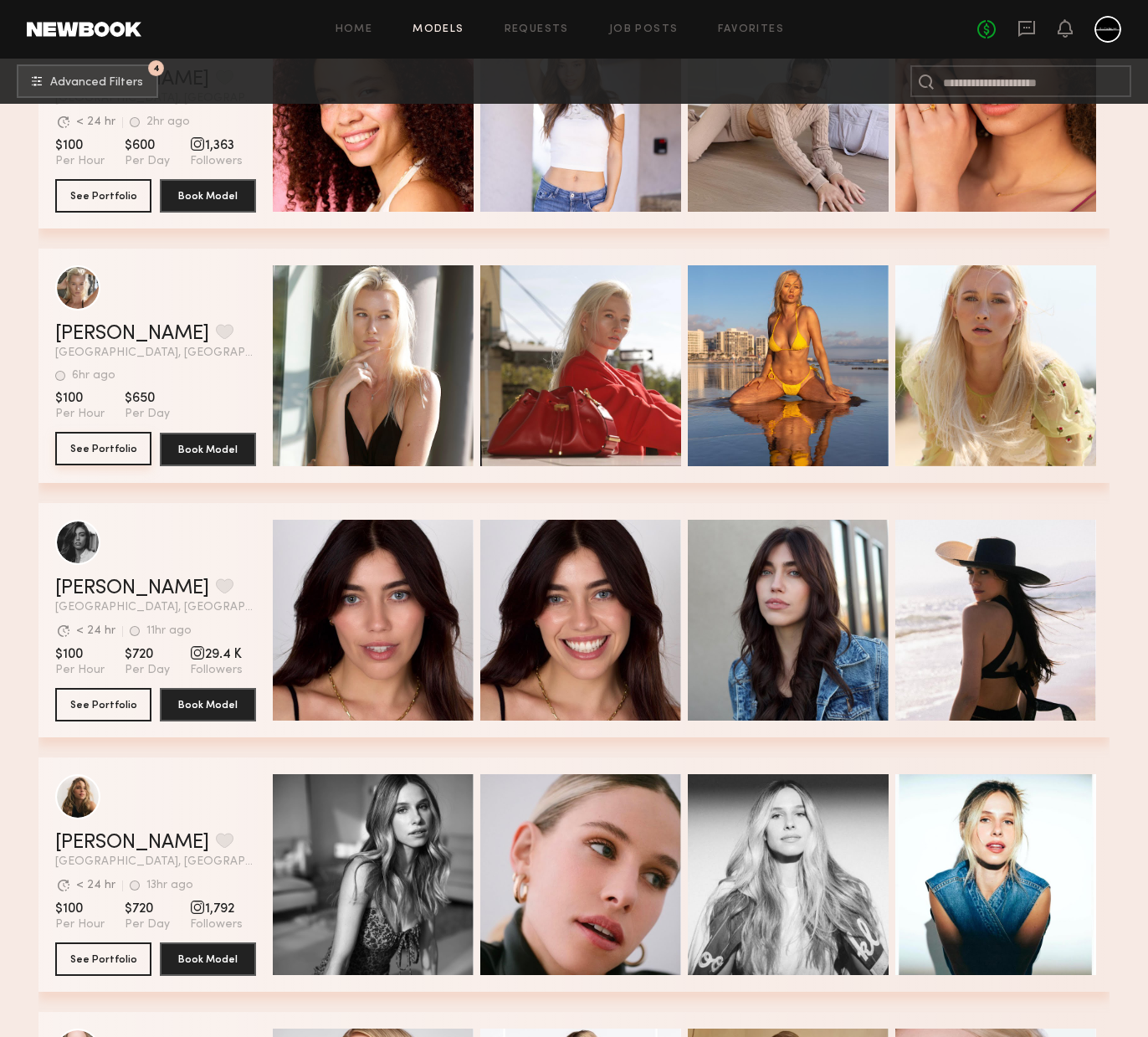
click at [116, 451] on button "See Portfolio" at bounding box center [103, 449] width 96 height 34
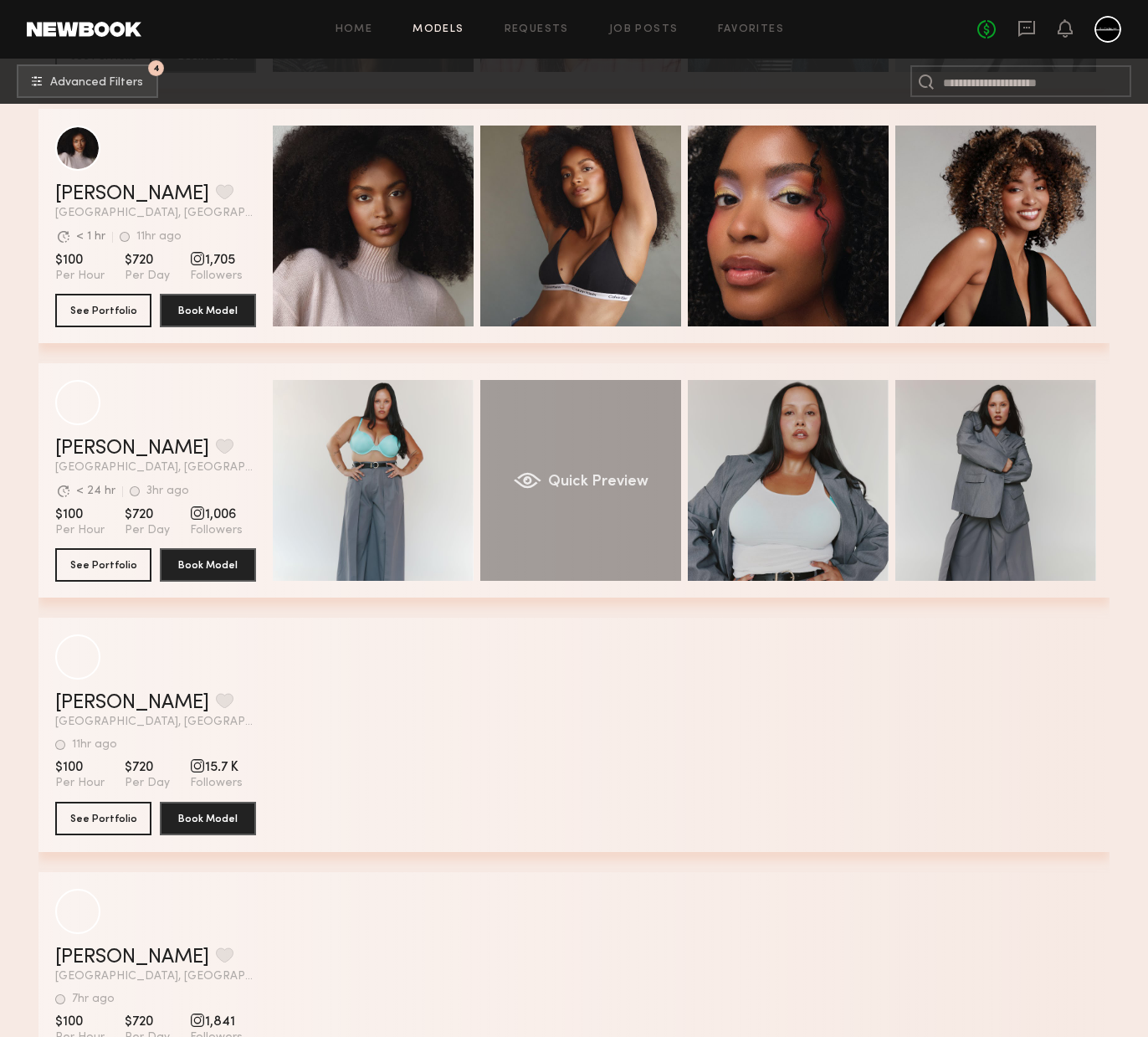
scroll to position [16292, 0]
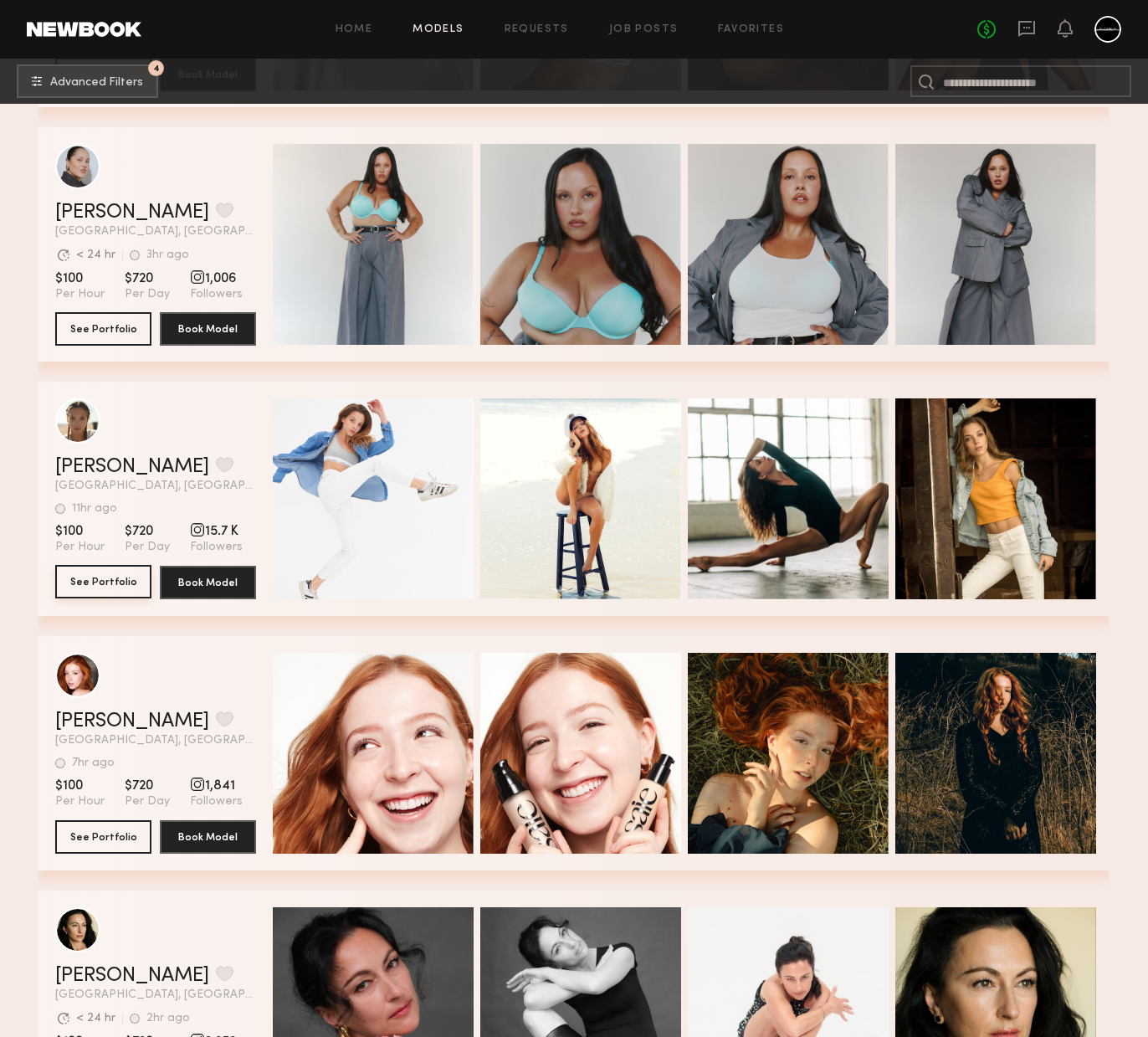
click at [123, 580] on button "See Portfolio" at bounding box center [103, 581] width 96 height 34
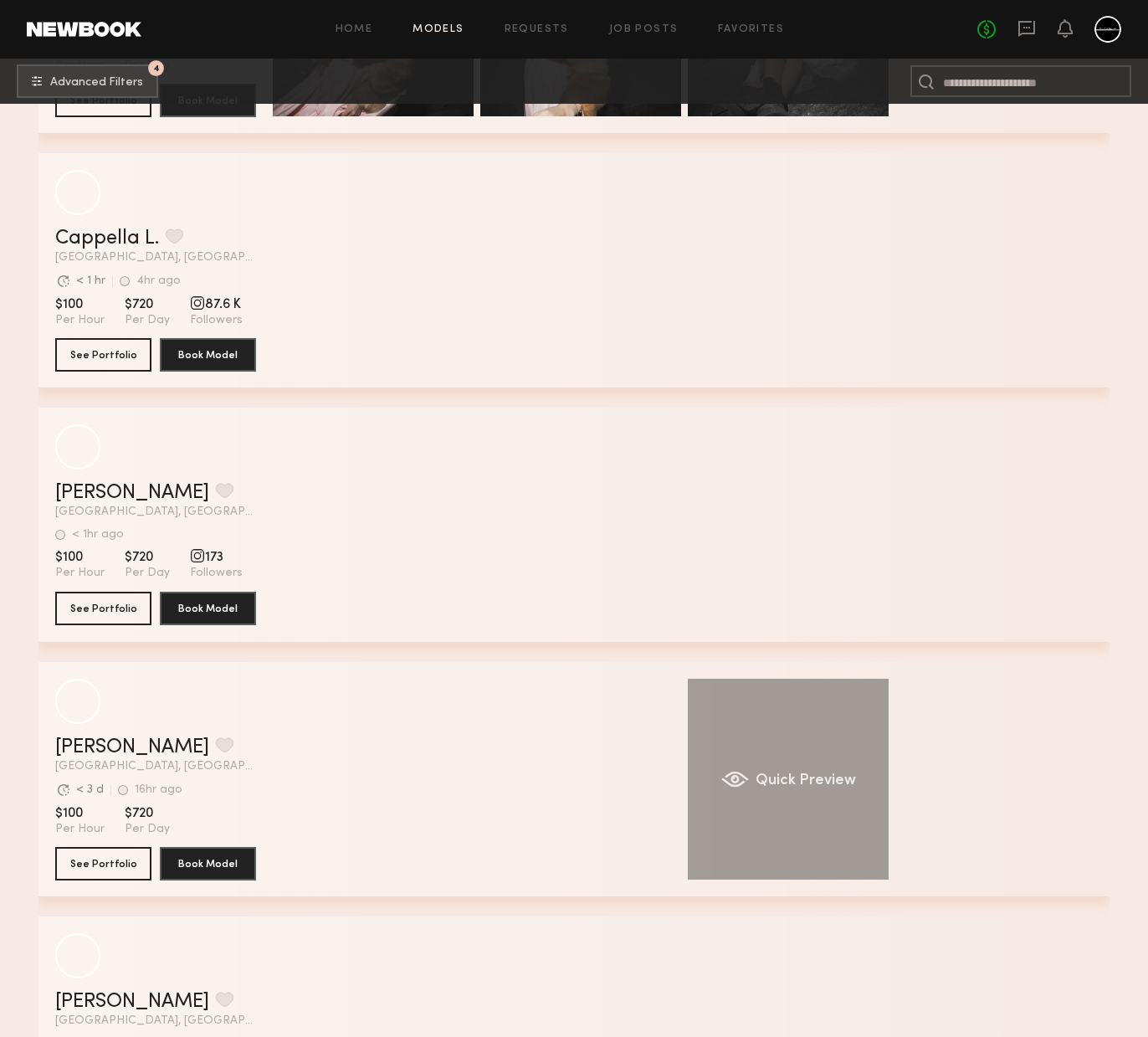
scroll to position [19768, 0]
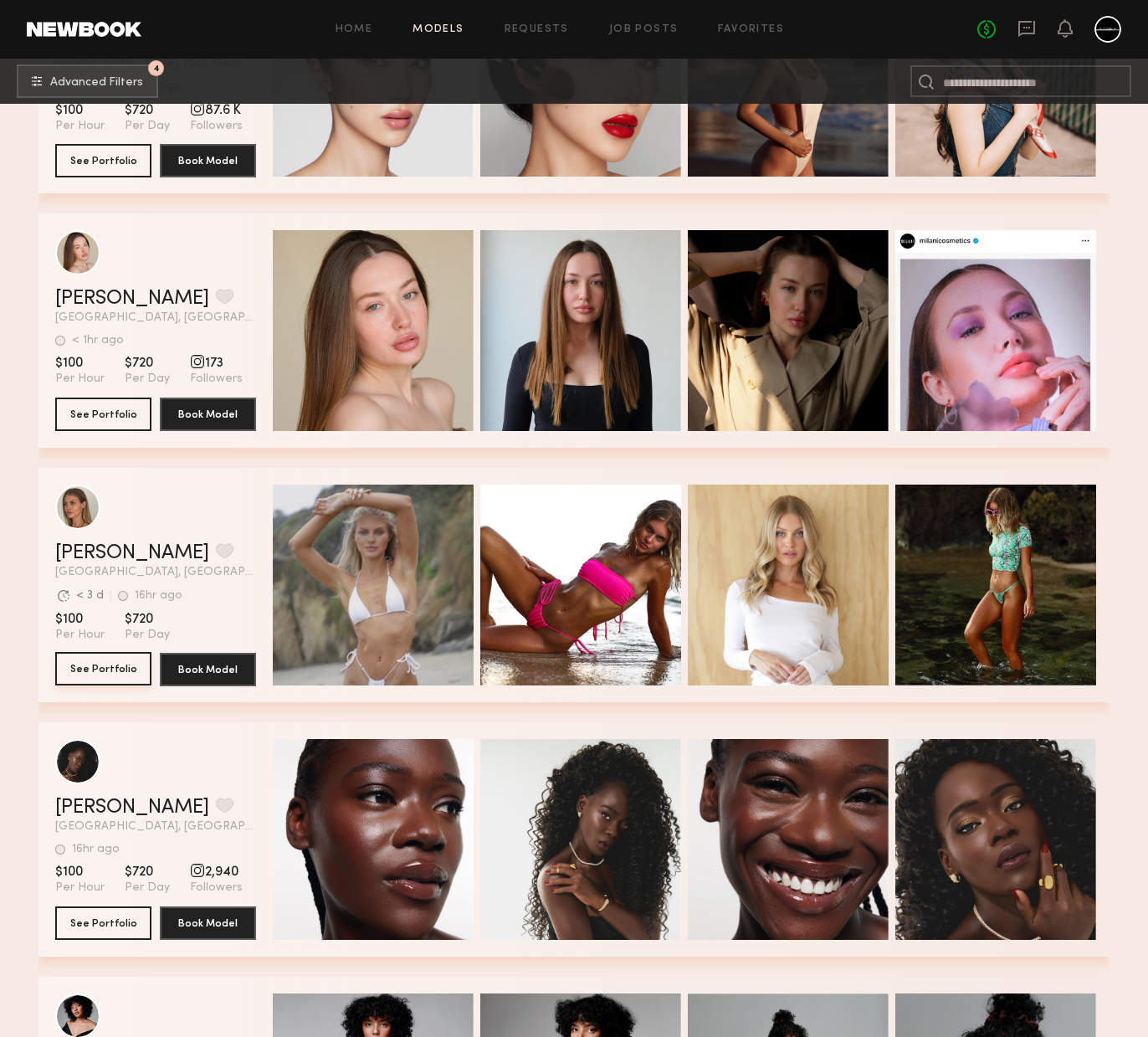
click at [119, 673] on button "See Portfolio" at bounding box center [103, 669] width 96 height 34
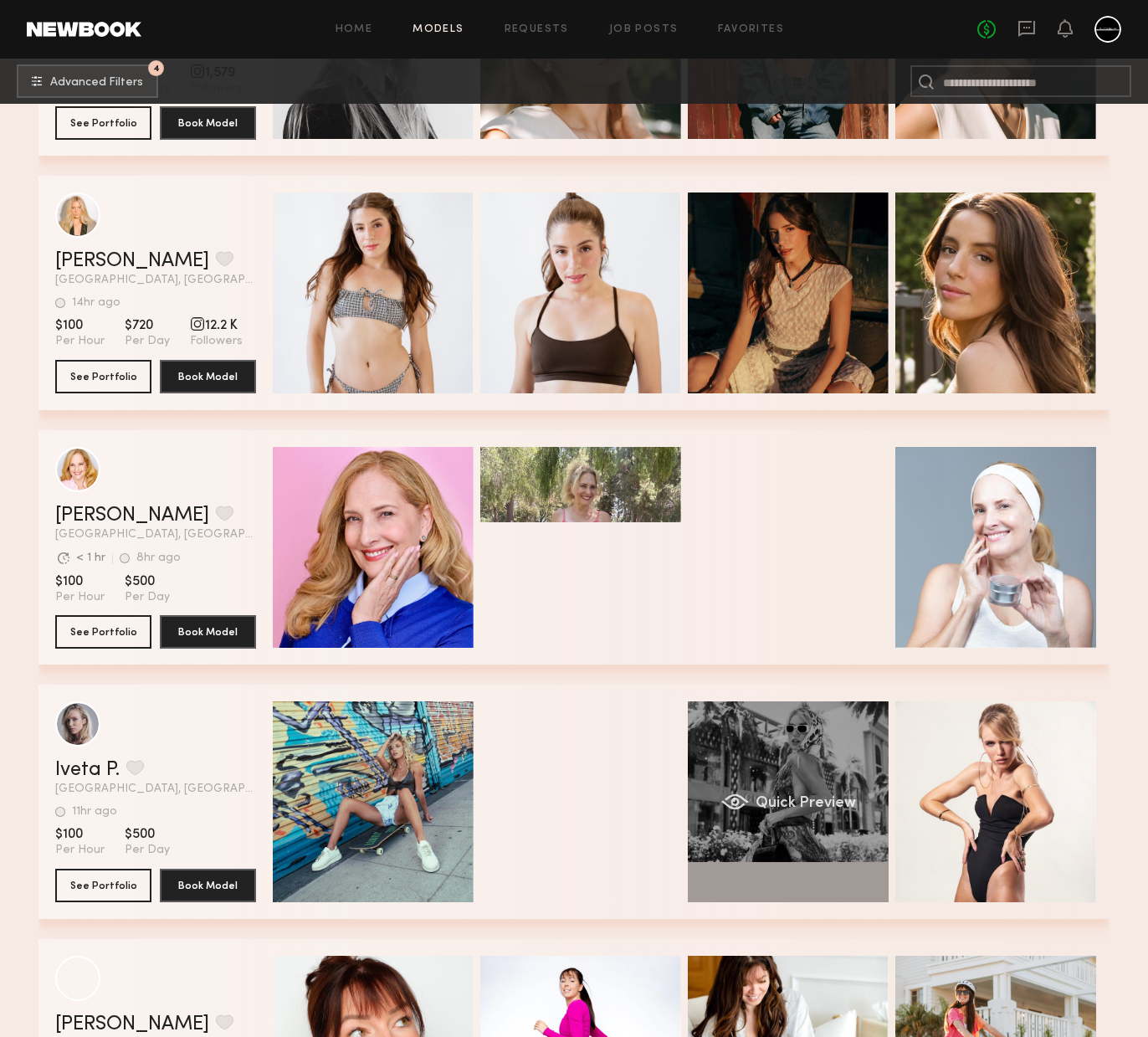
scroll to position [21586, 0]
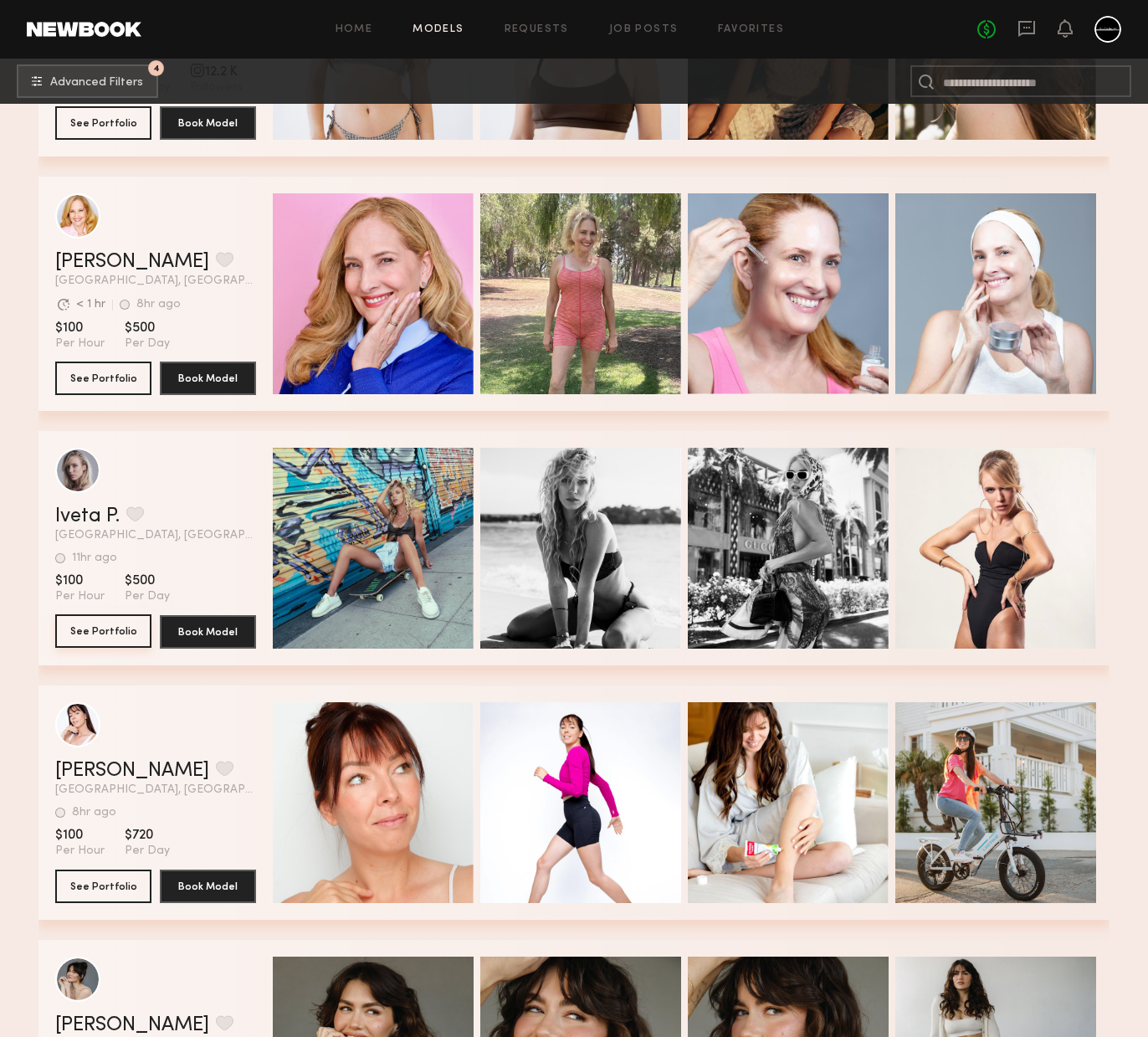
click at [100, 642] on button "See Portfolio" at bounding box center [103, 631] width 96 height 34
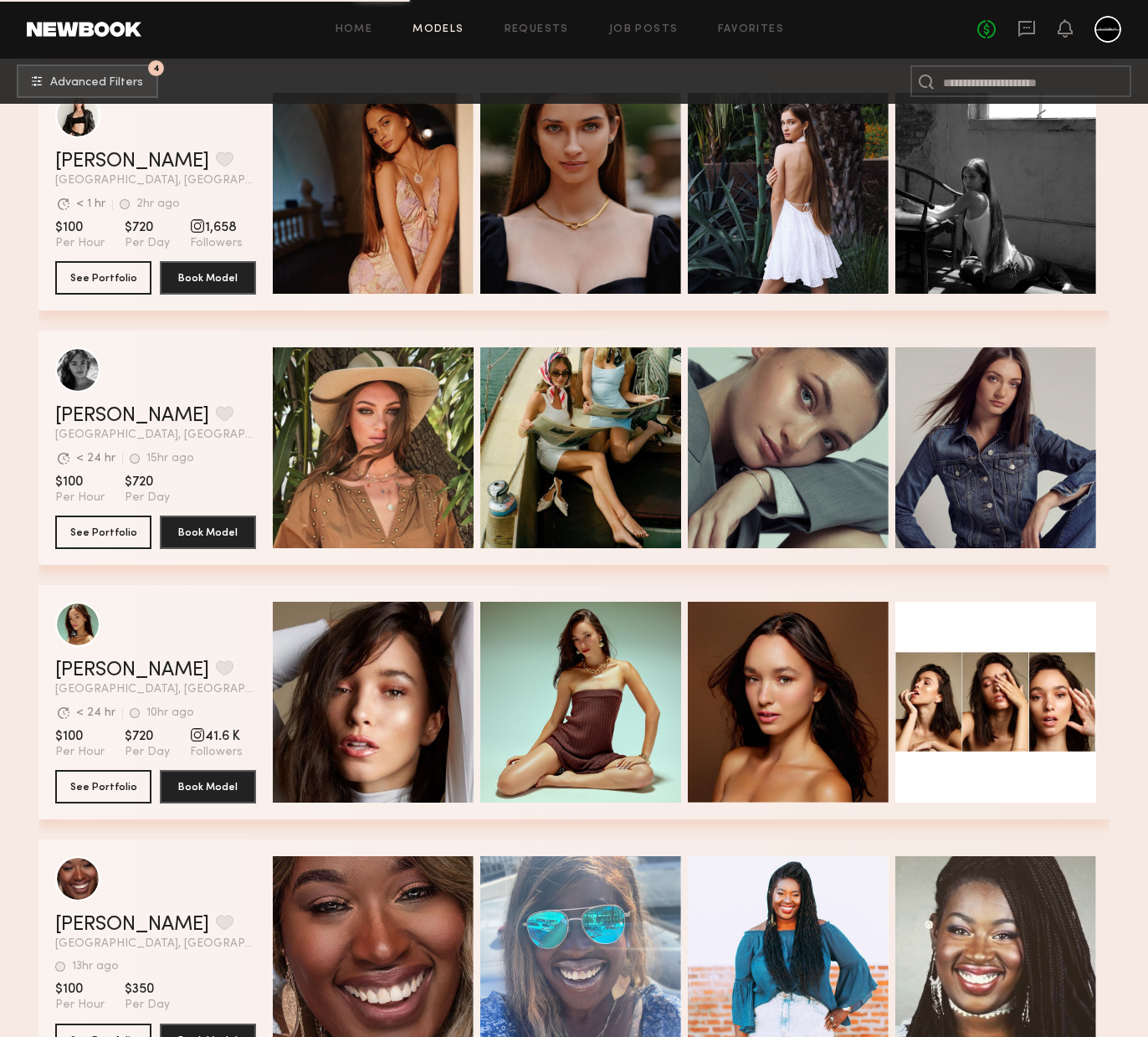
scroll to position [23152, 0]
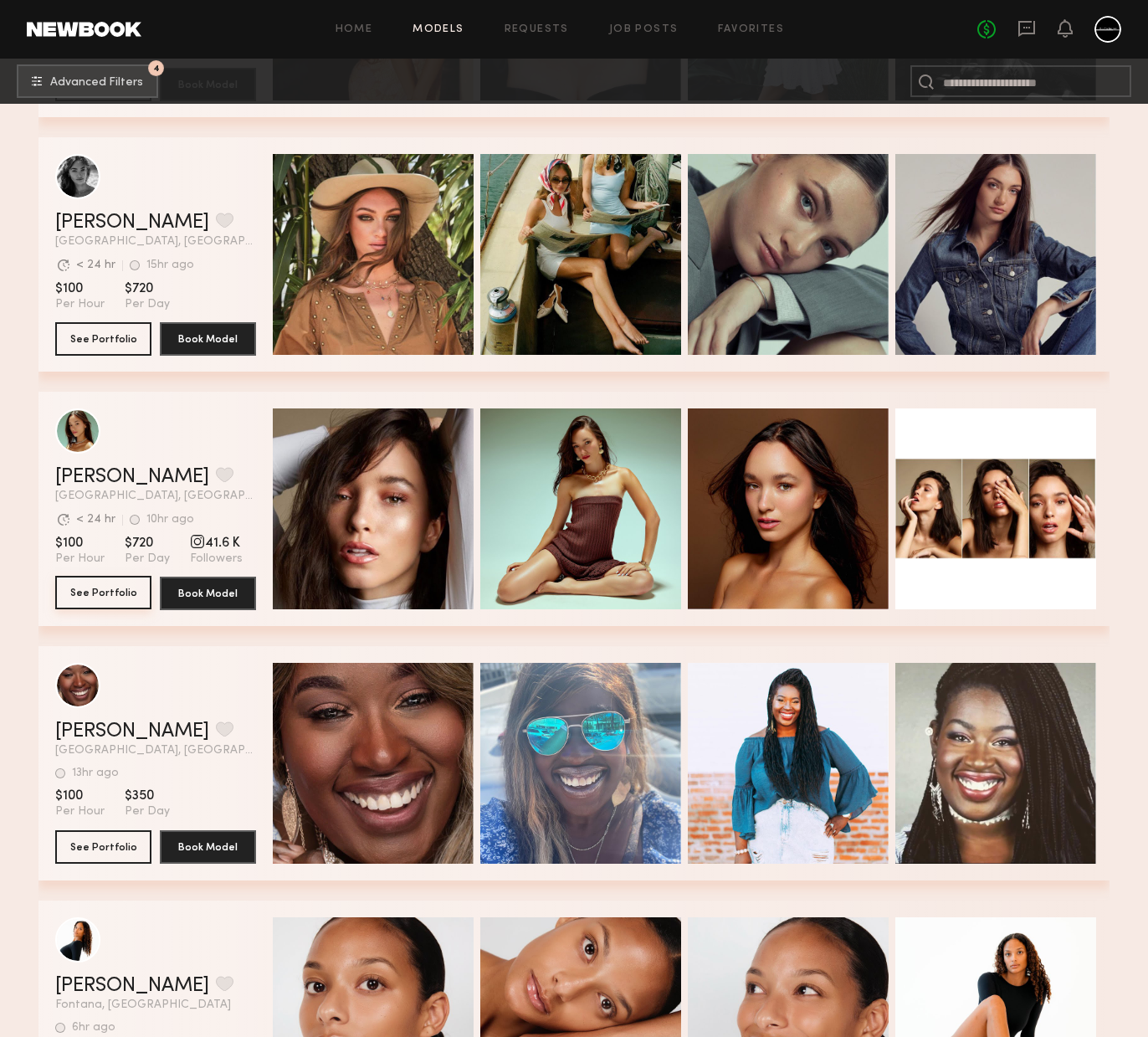
click at [70, 579] on button "See Portfolio" at bounding box center [103, 592] width 96 height 34
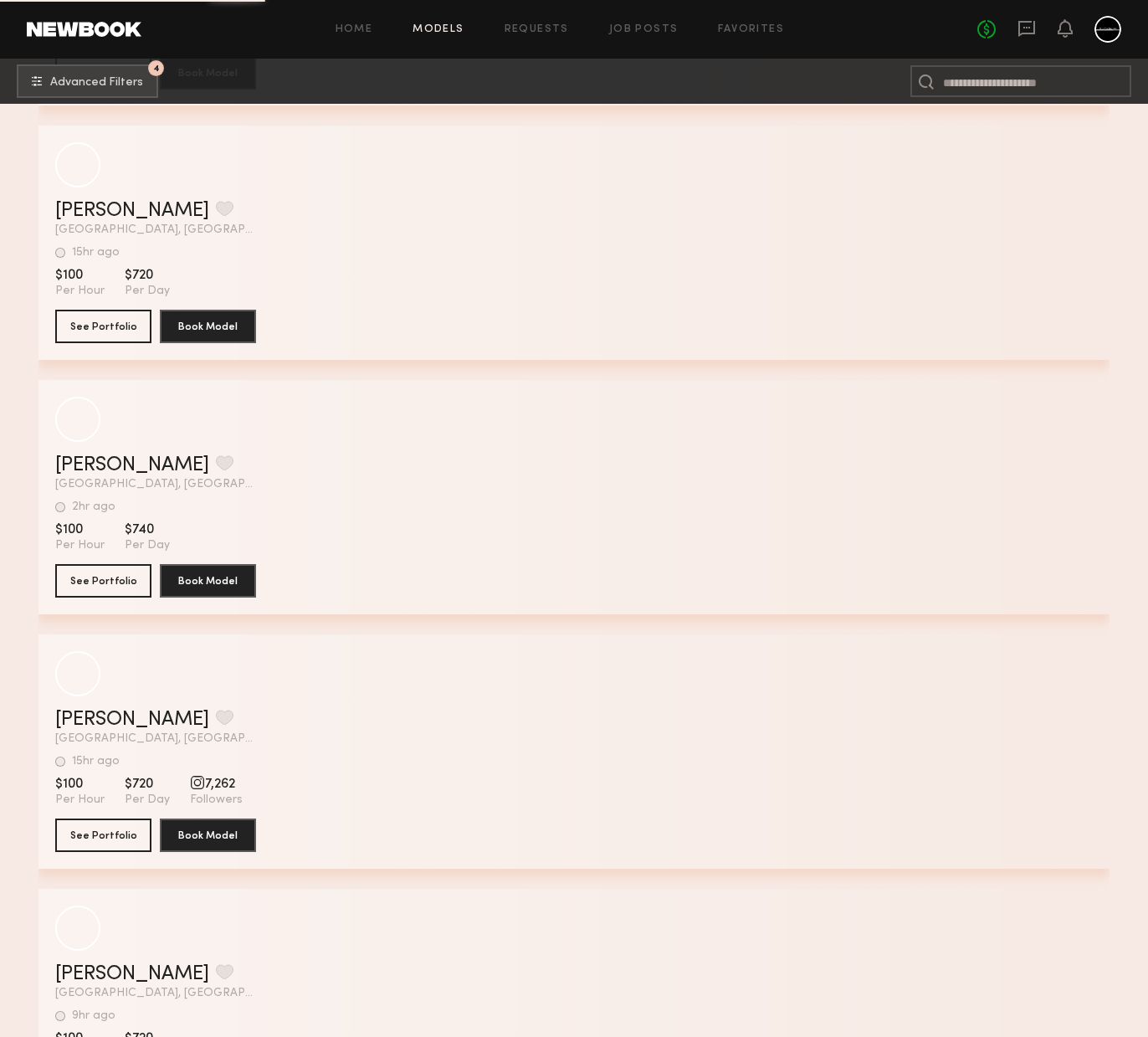
scroll to position [28991, 0]
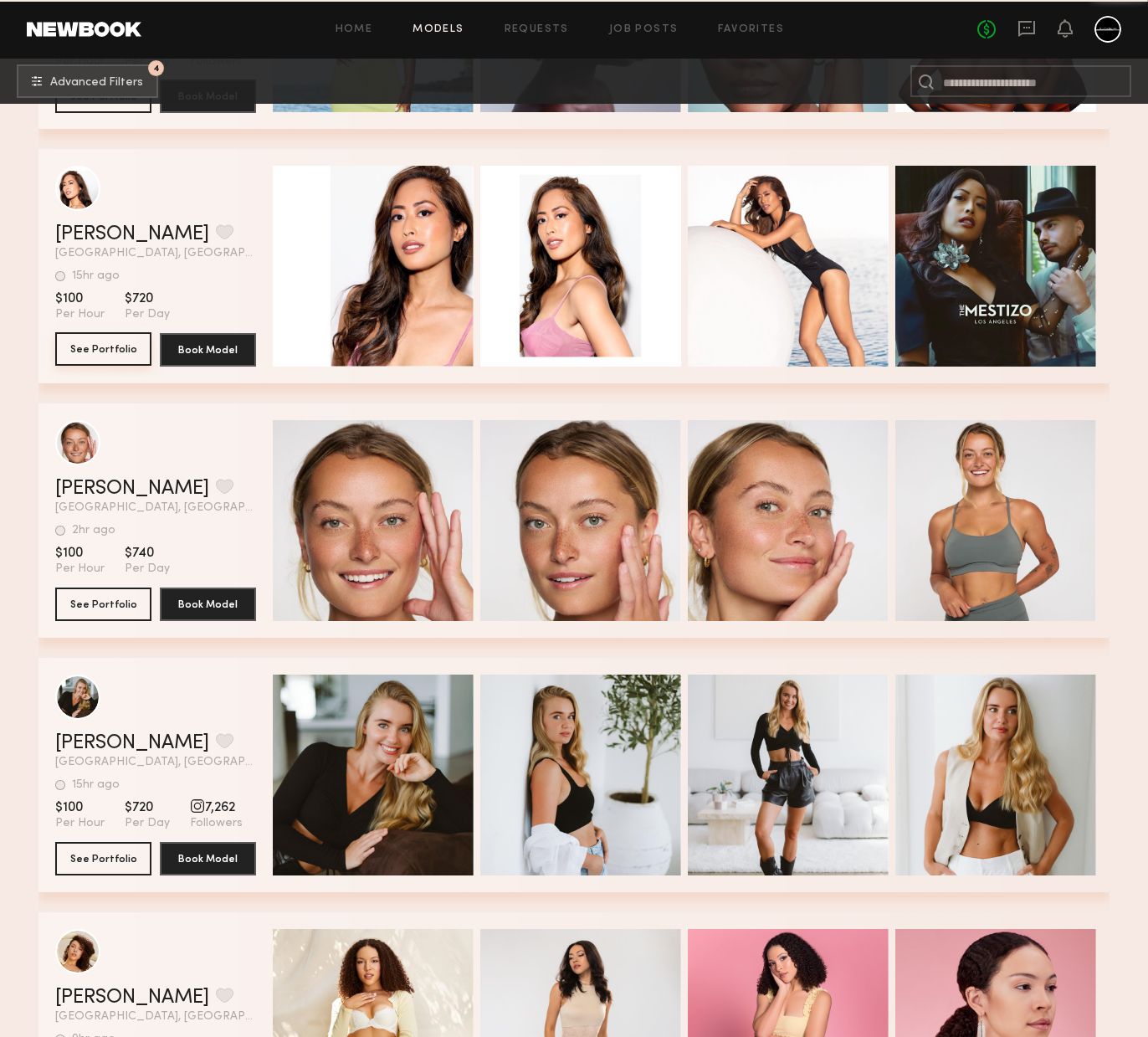
click at [119, 352] on button "See Portfolio" at bounding box center [103, 349] width 96 height 34
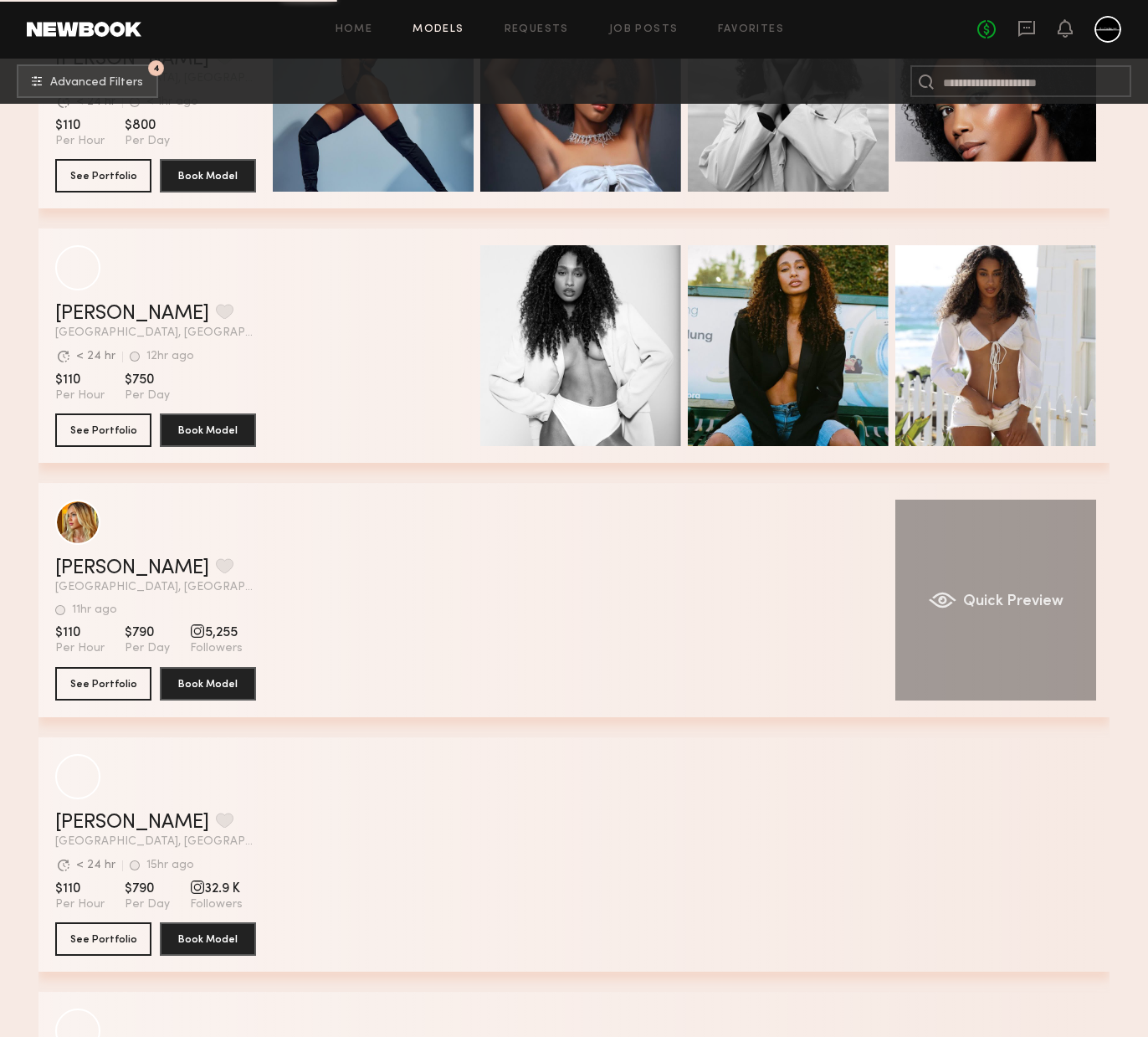
scroll to position [32963, 0]
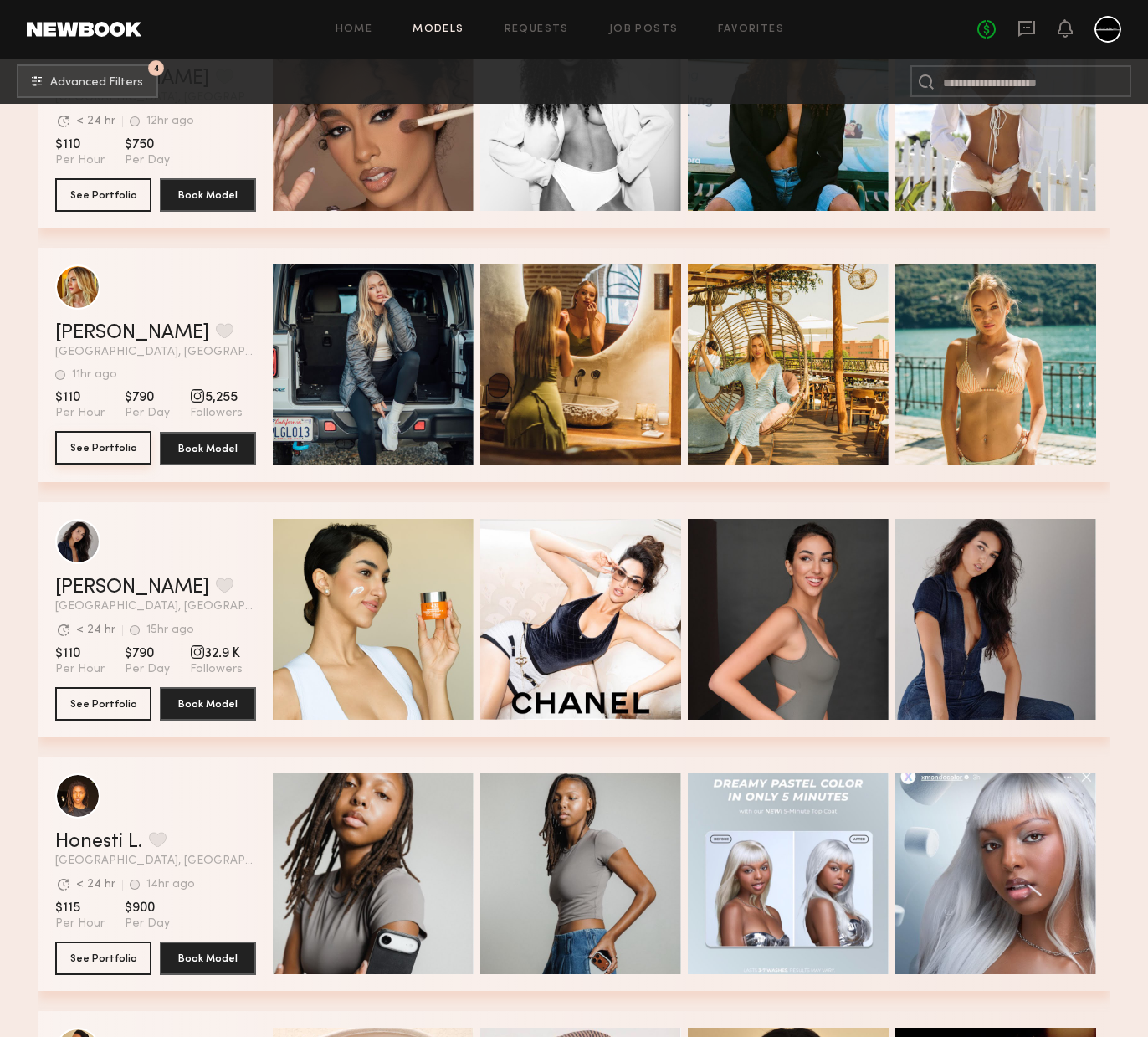
click at [111, 453] on button "See Portfolio" at bounding box center [103, 448] width 96 height 34
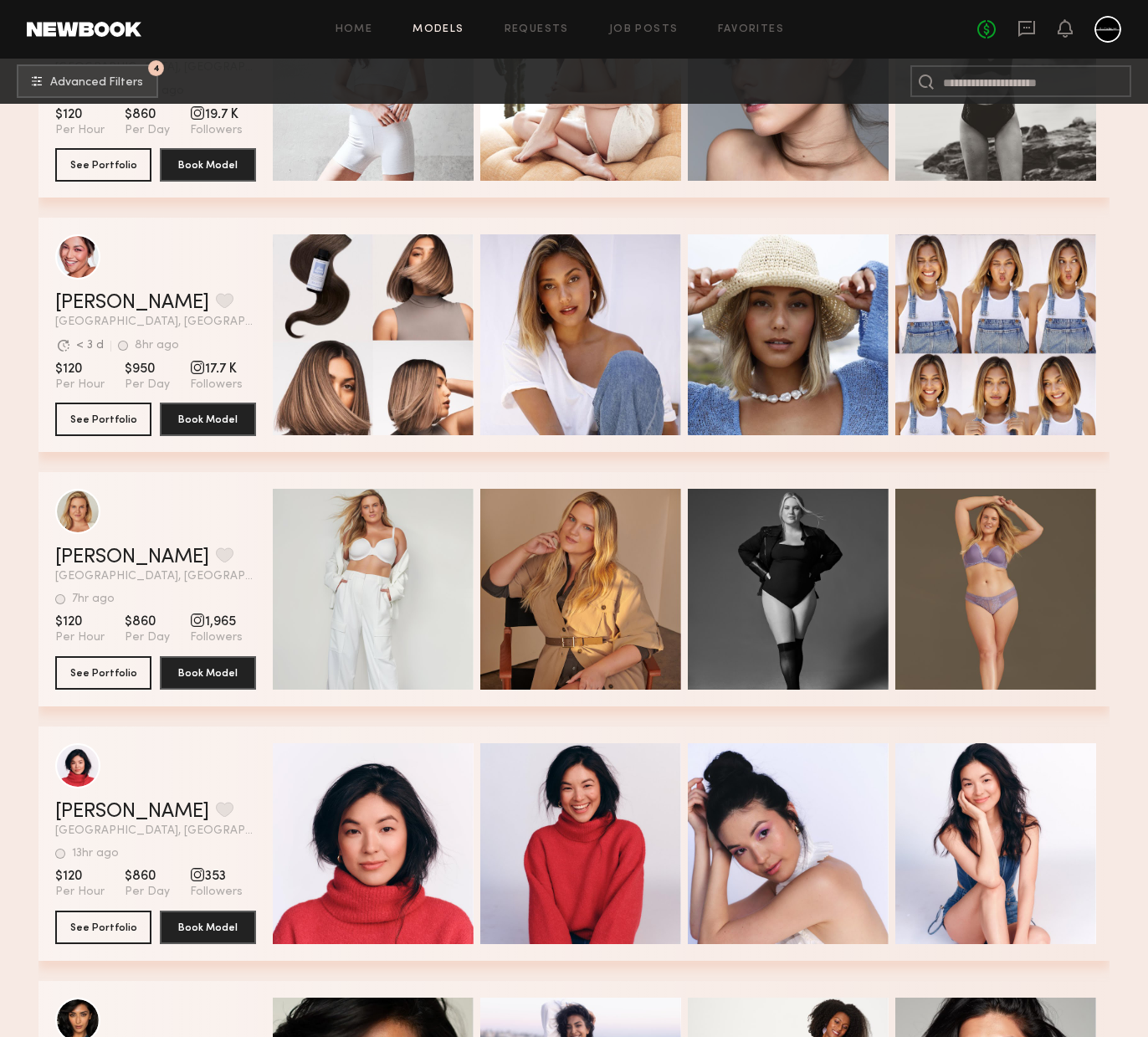
scroll to position [35099, 0]
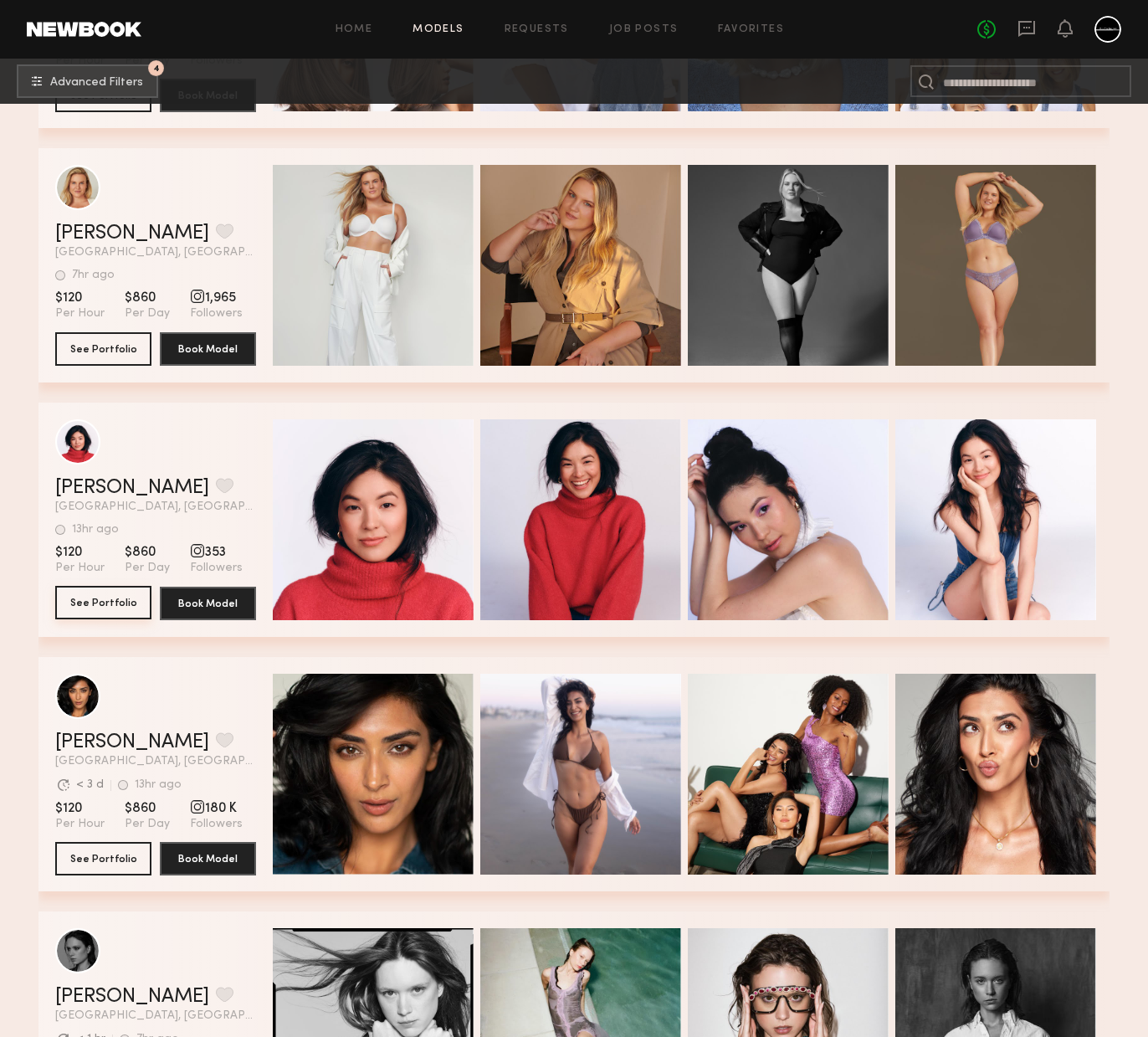
click at [103, 611] on button "See Portfolio" at bounding box center [103, 602] width 96 height 34
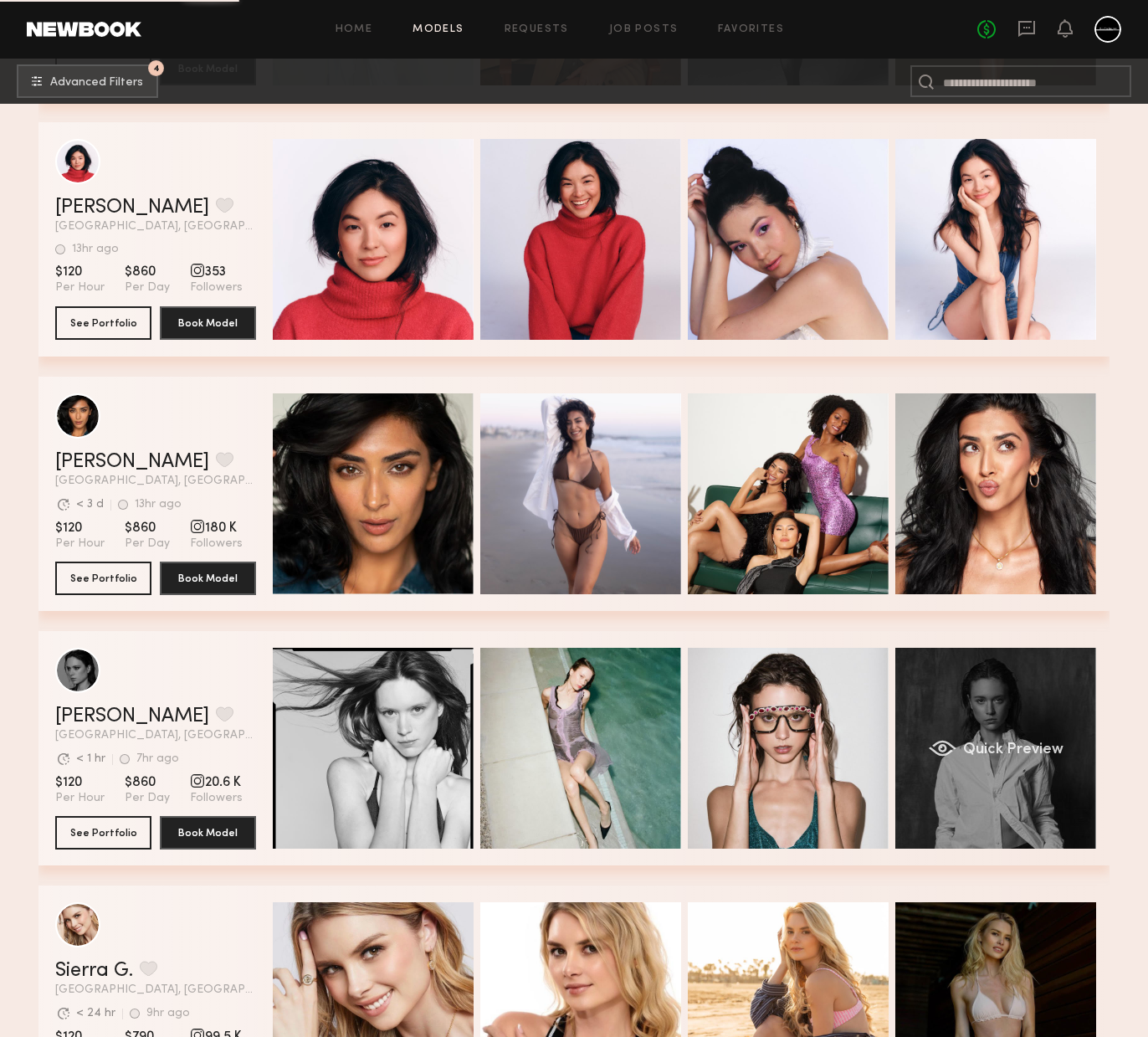
scroll to position [35529, 0]
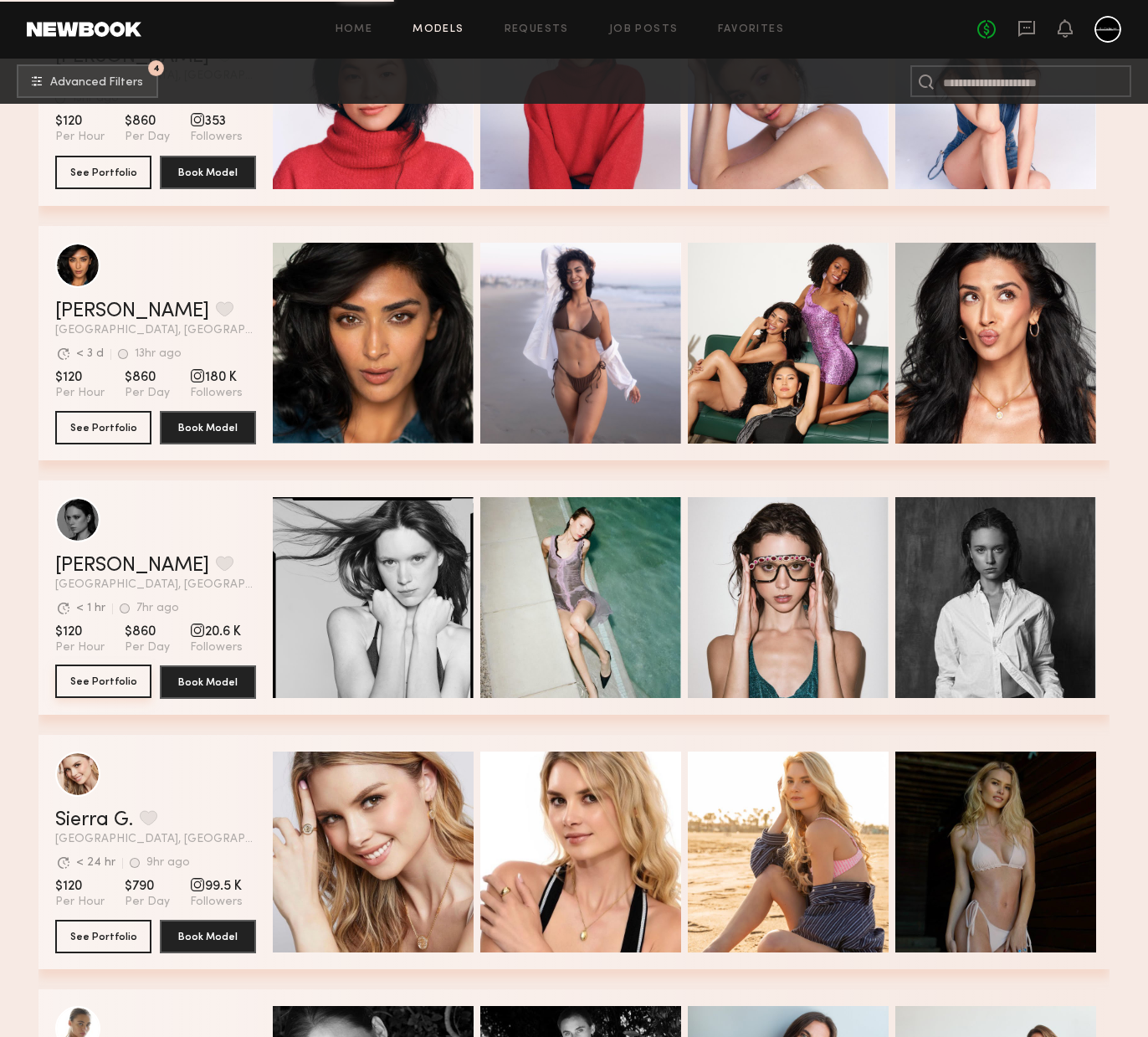
click at [102, 677] on button "See Portfolio" at bounding box center [103, 681] width 96 height 34
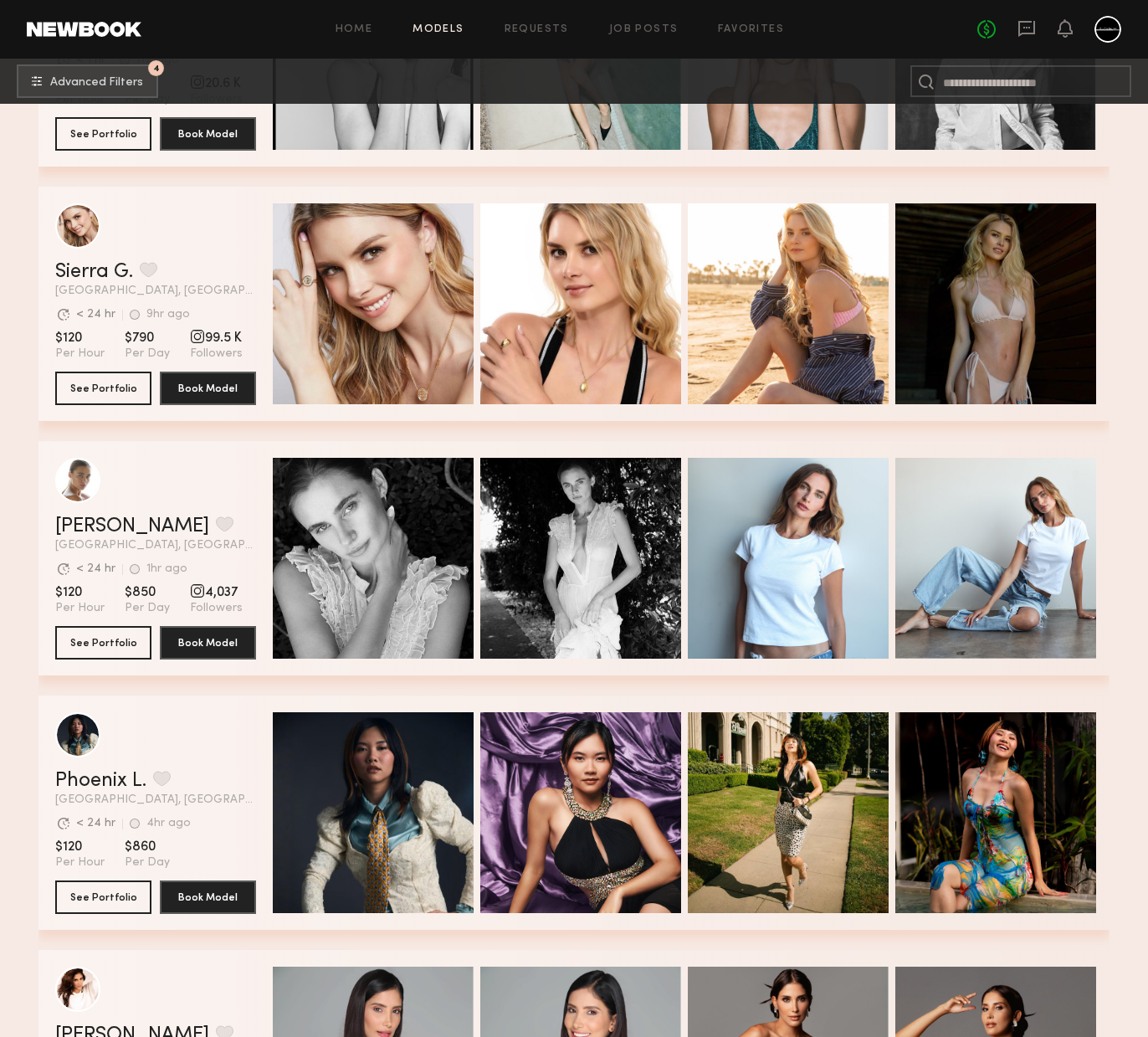
scroll to position [36089, 0]
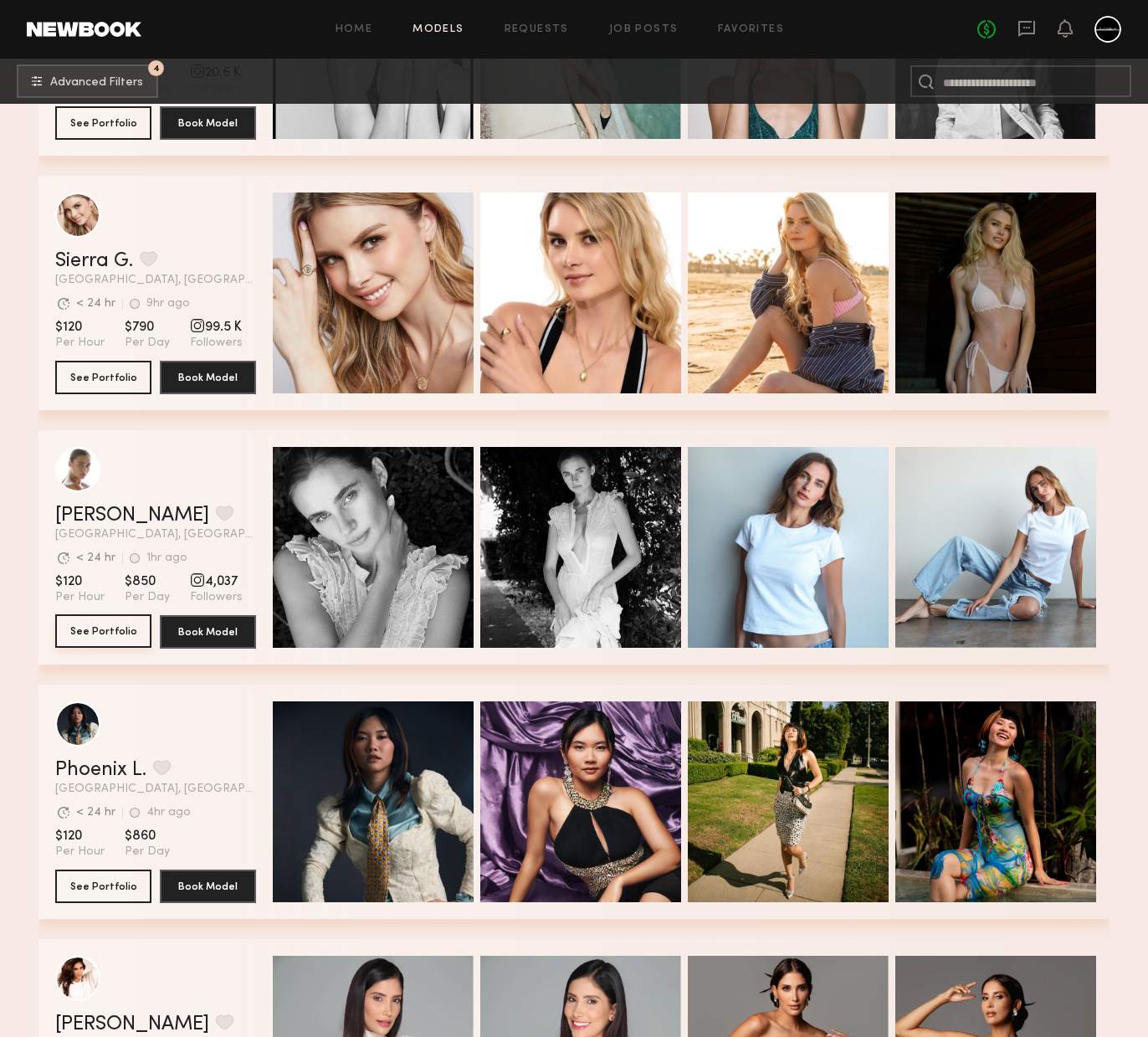
click at [119, 625] on button "See Portfolio" at bounding box center [103, 631] width 96 height 34
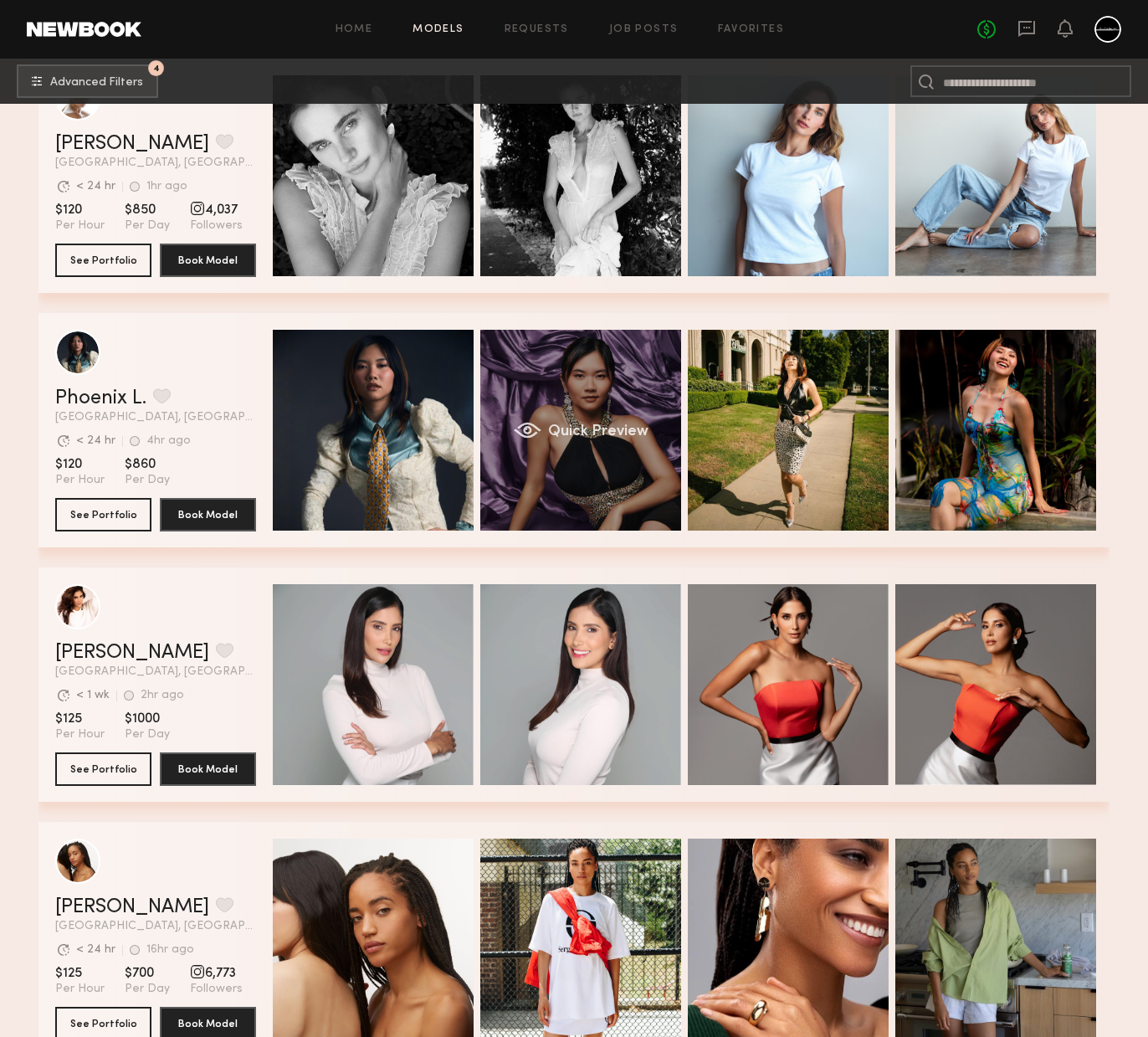
scroll to position [36407, 0]
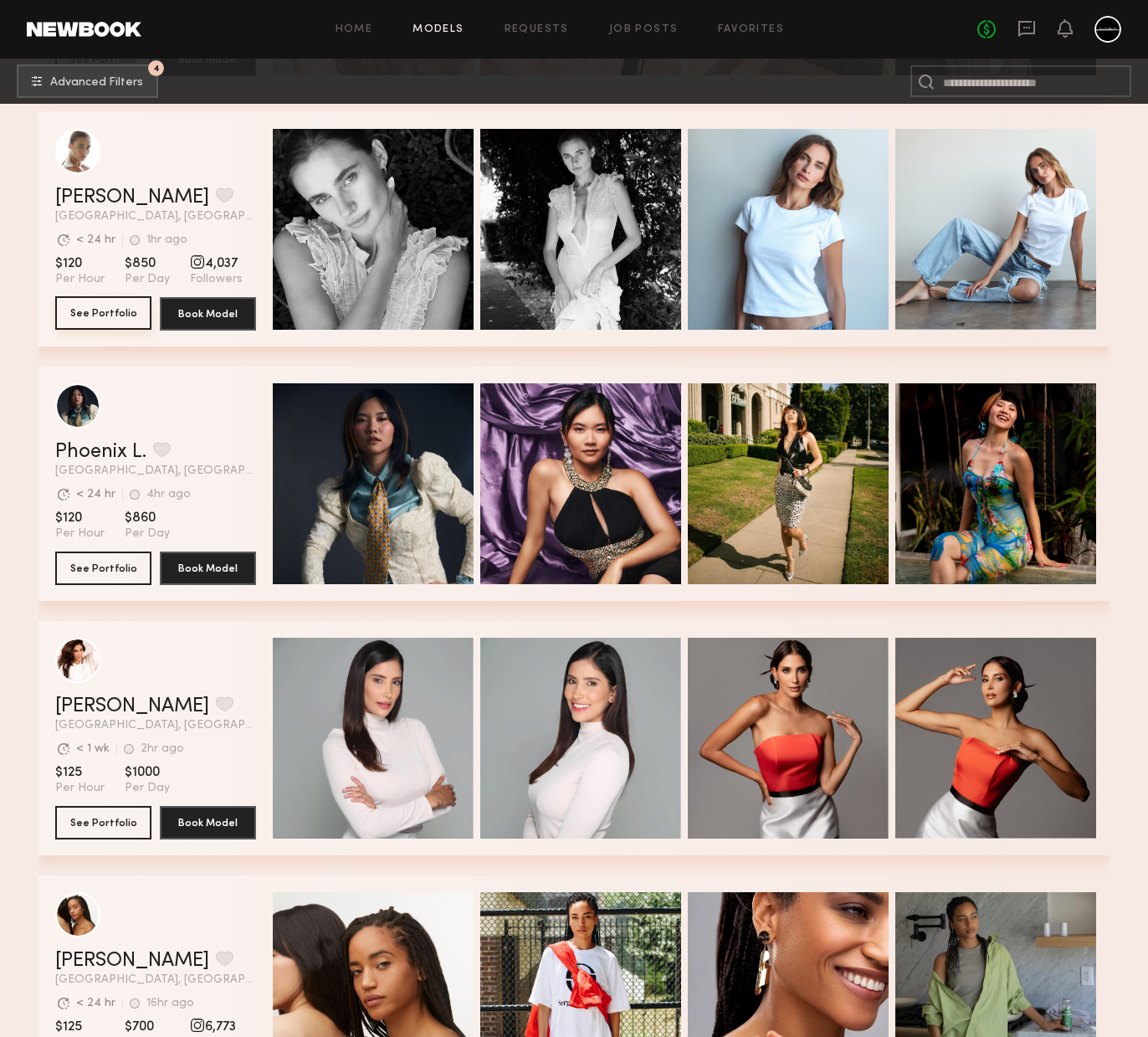
click at [116, 311] on button "See Portfolio" at bounding box center [103, 313] width 96 height 34
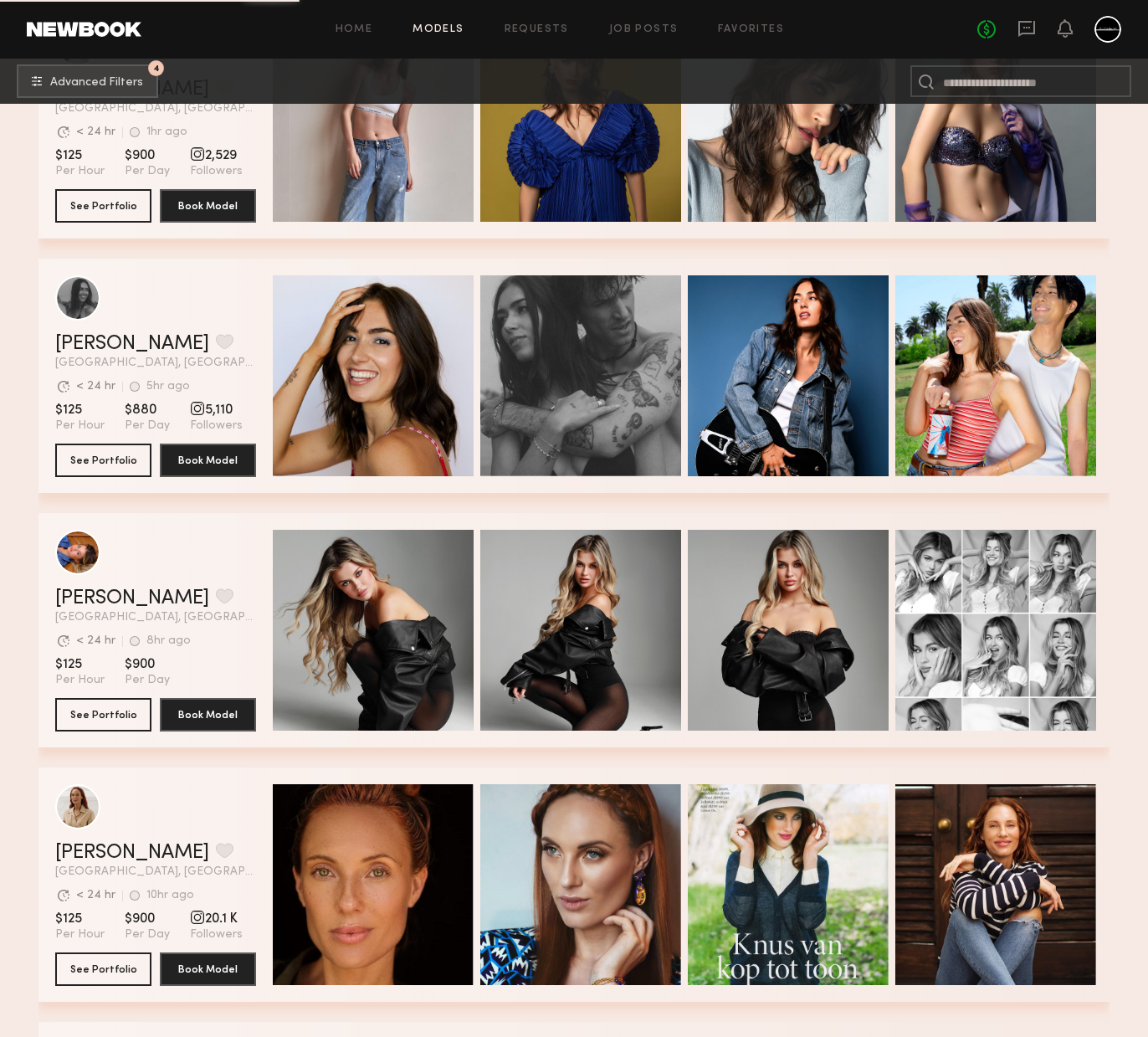
scroll to position [38346, 0]
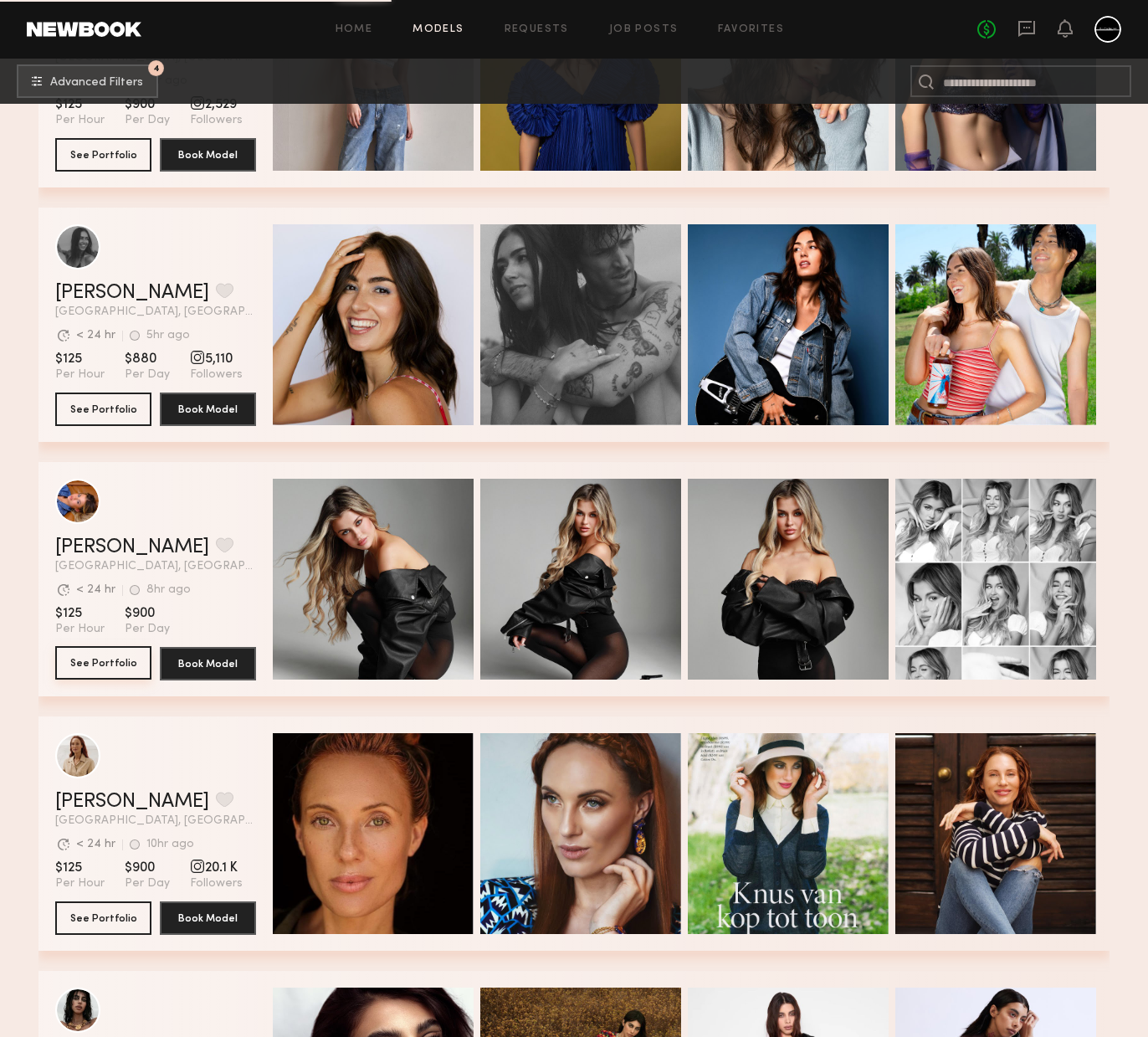
click at [122, 671] on button "See Portfolio" at bounding box center [103, 663] width 96 height 34
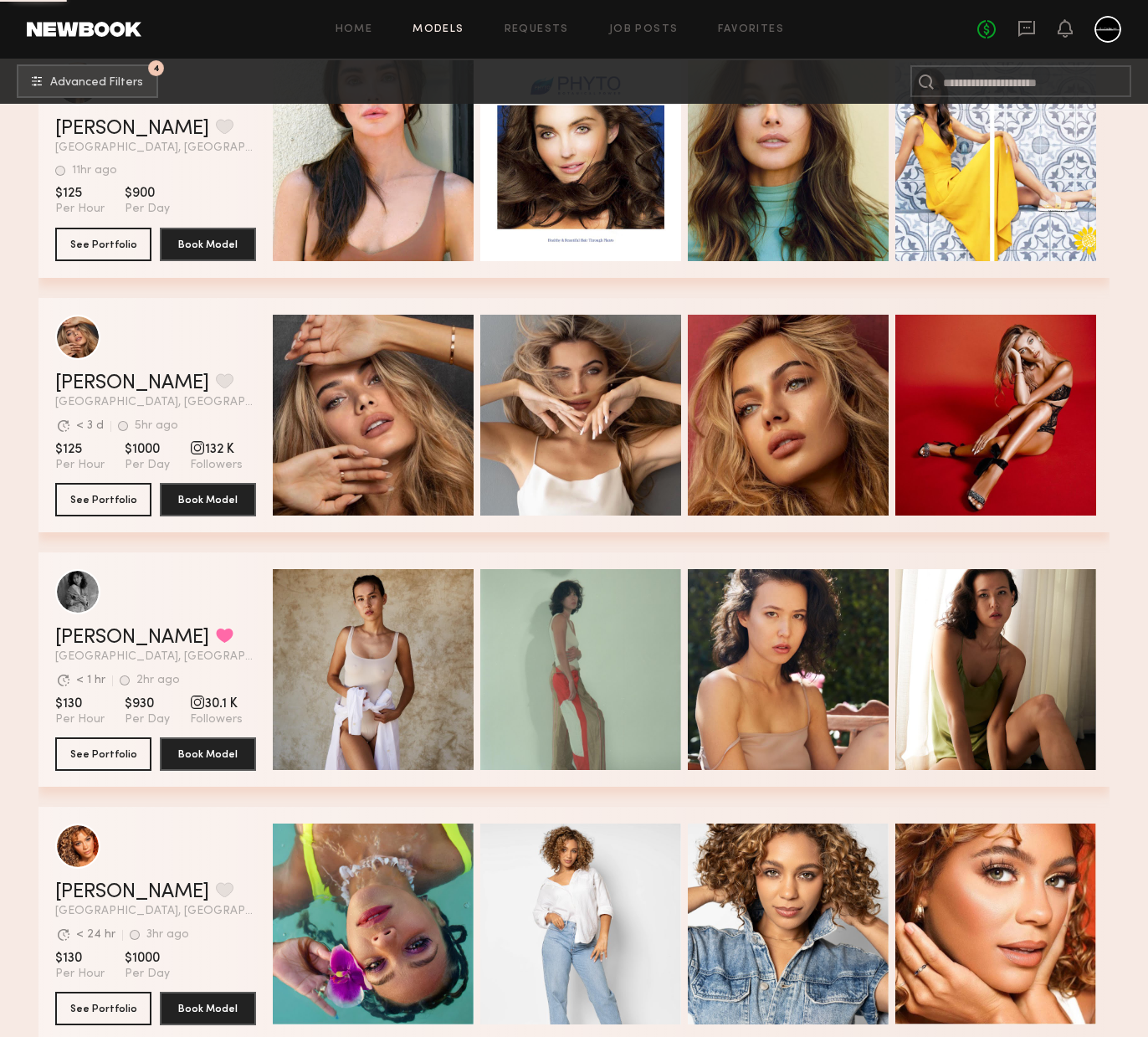
scroll to position [40628, 0]
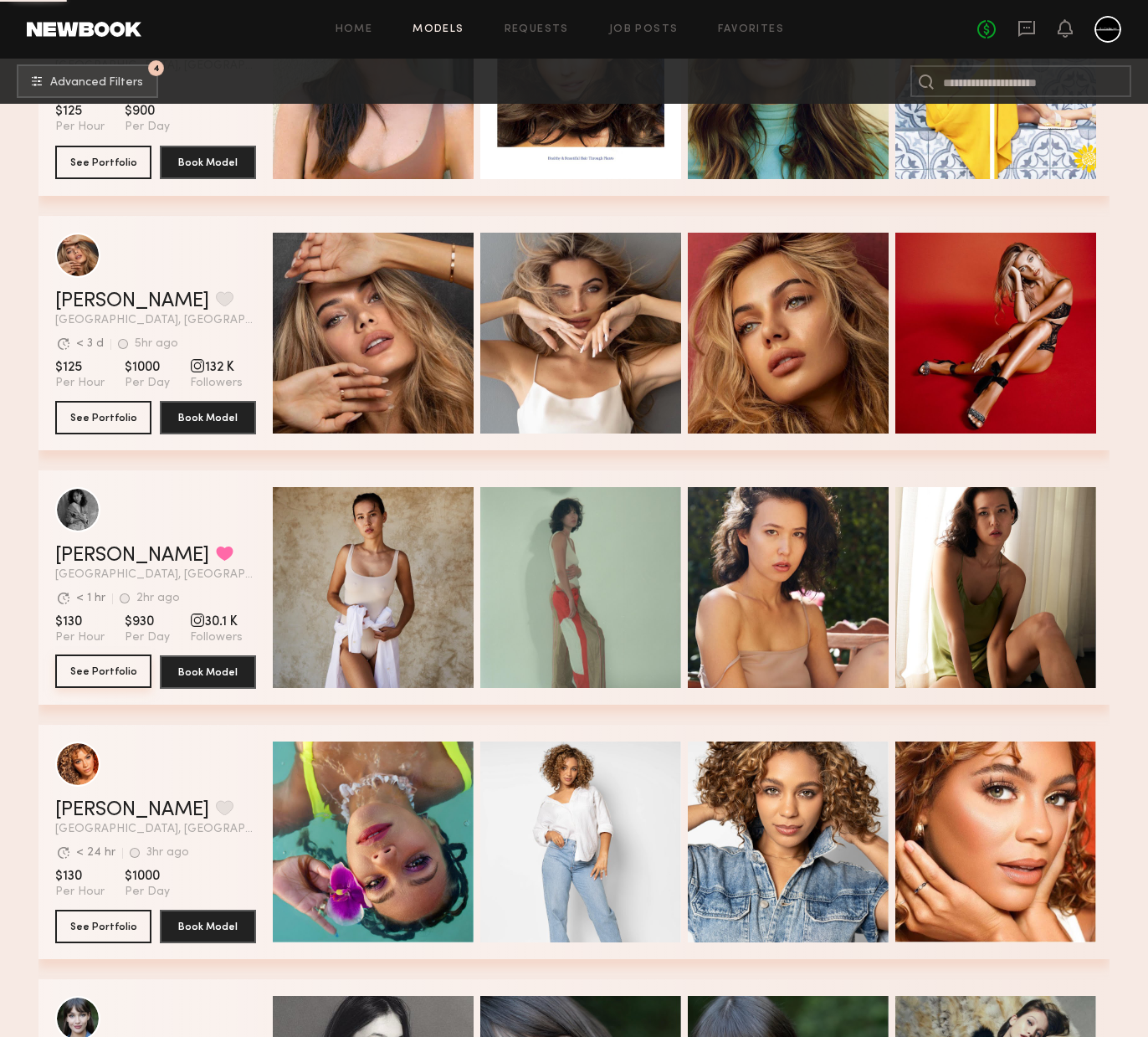
click at [100, 673] on button "See Portfolio" at bounding box center [103, 672] width 96 height 34
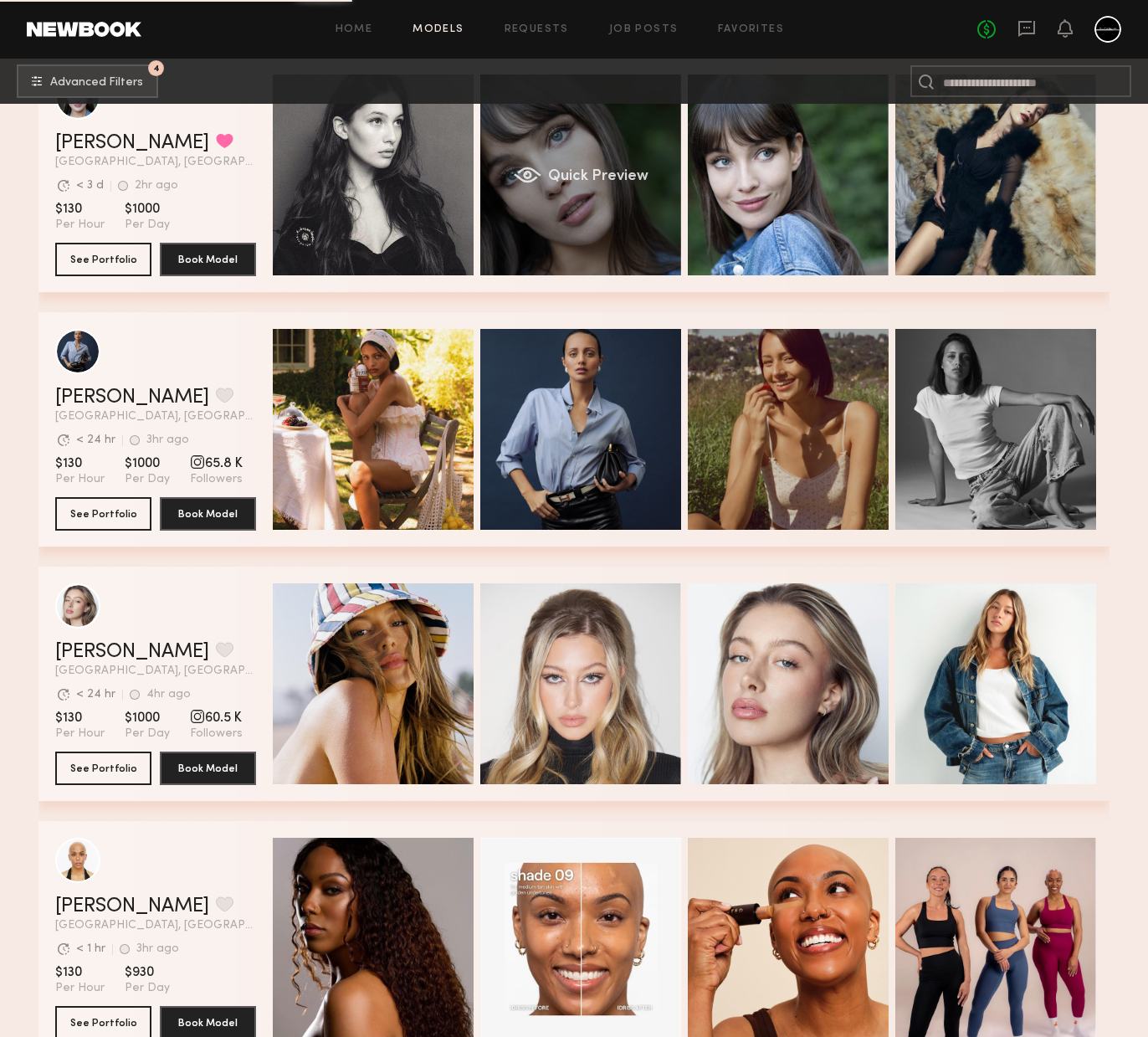
scroll to position [41786, 0]
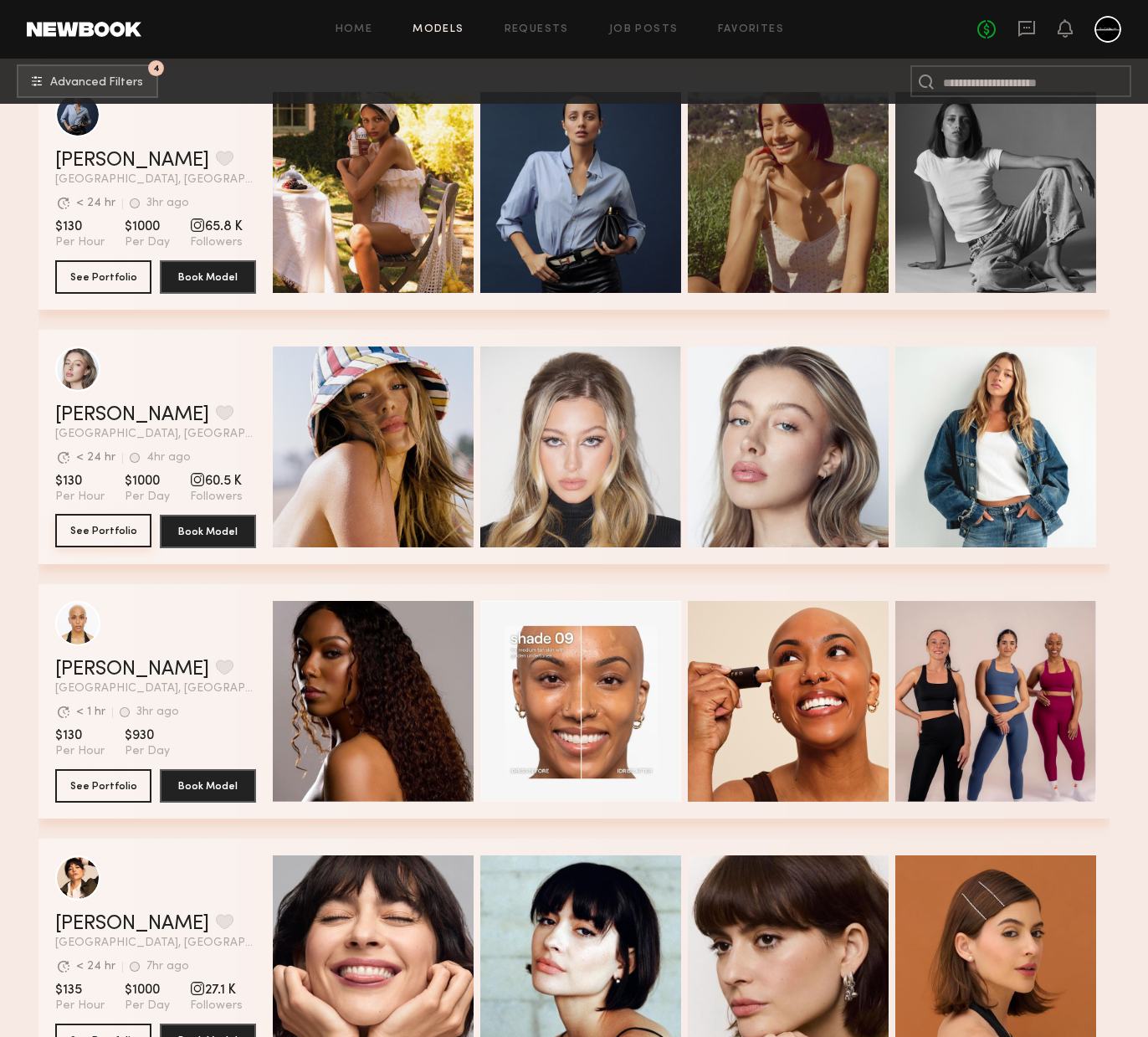
click at [92, 527] on button "See Portfolio" at bounding box center [103, 531] width 96 height 34
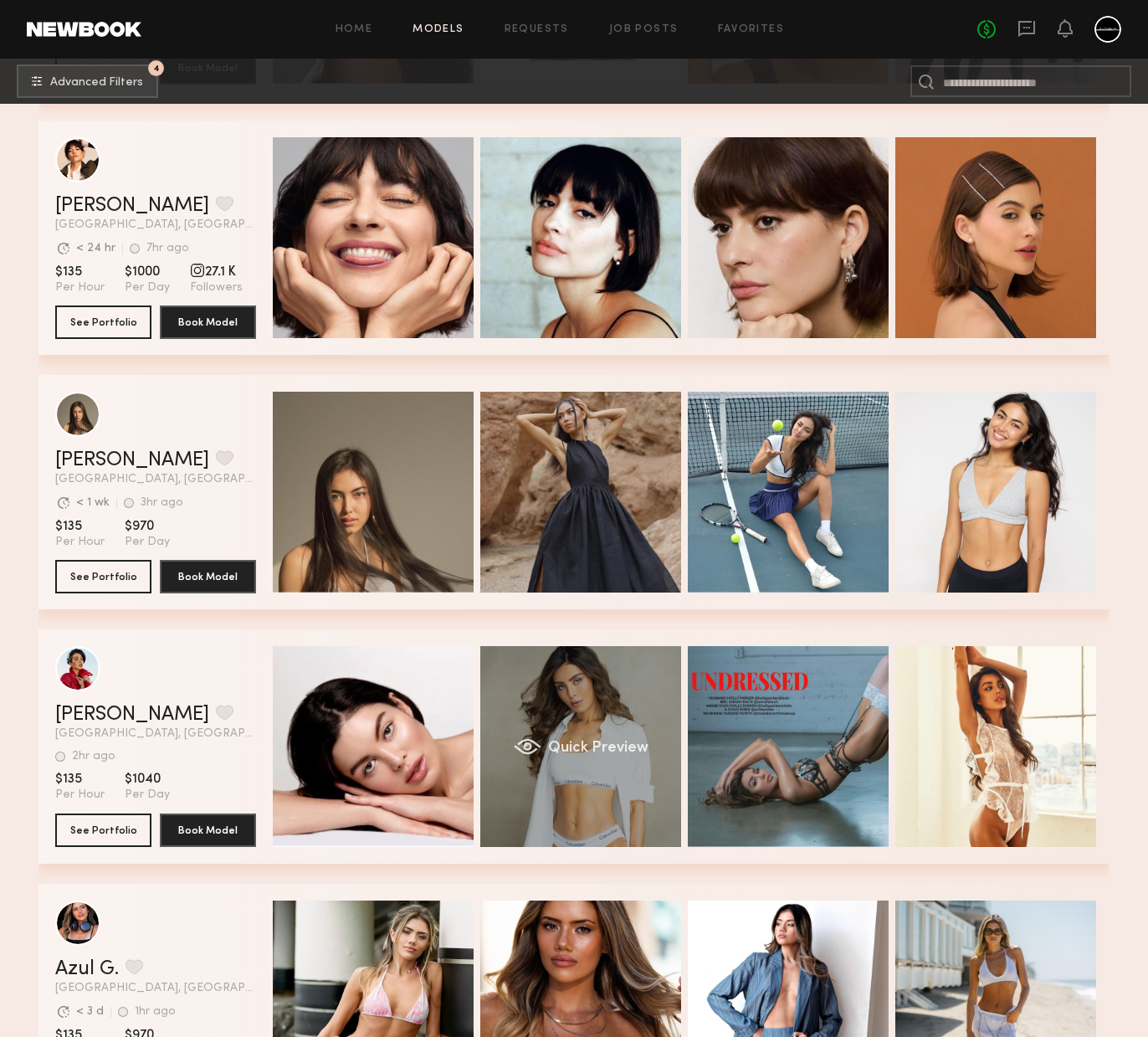
scroll to position [42526, 0]
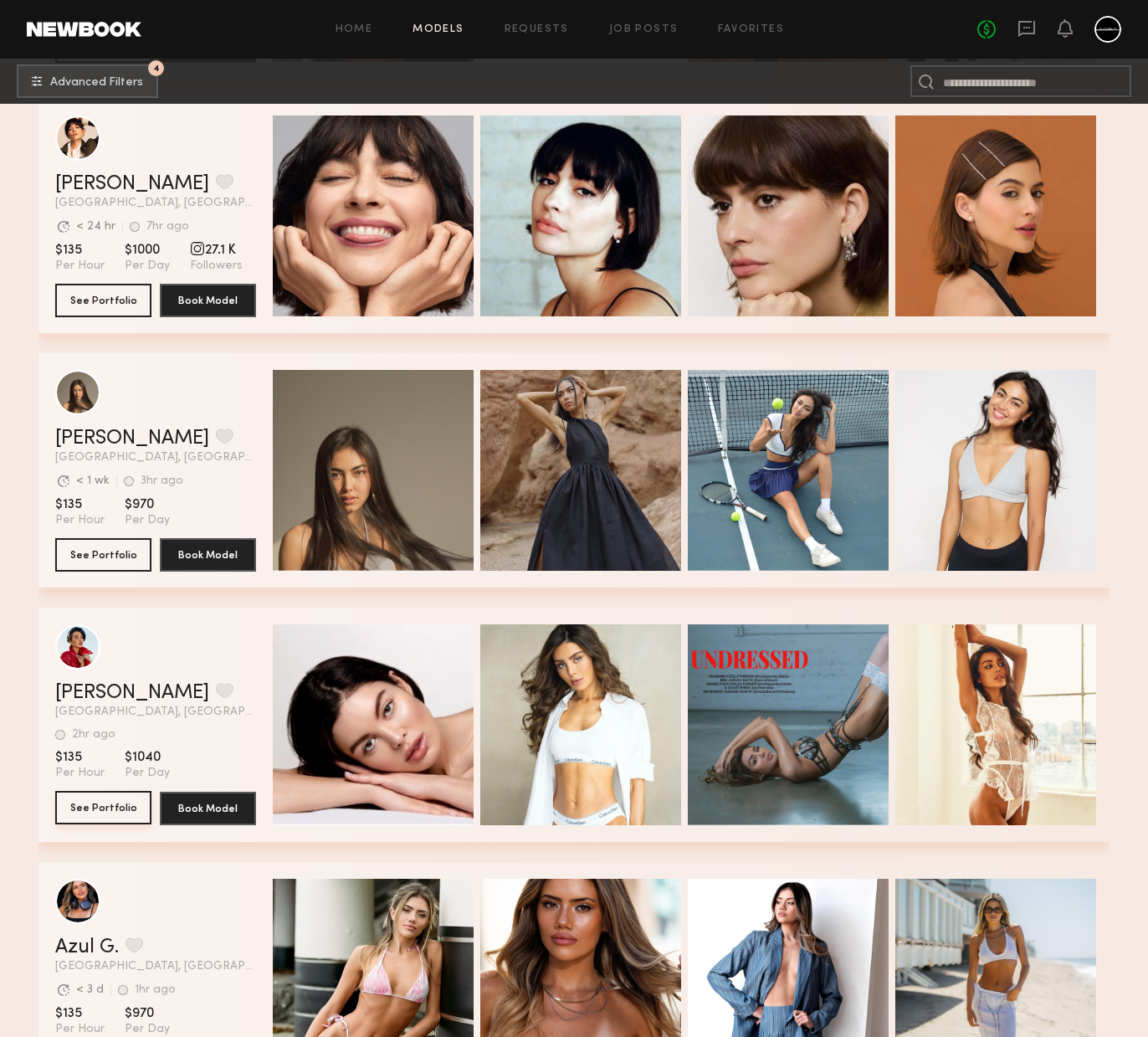
click at [107, 809] on button "See Portfolio" at bounding box center [103, 808] width 96 height 34
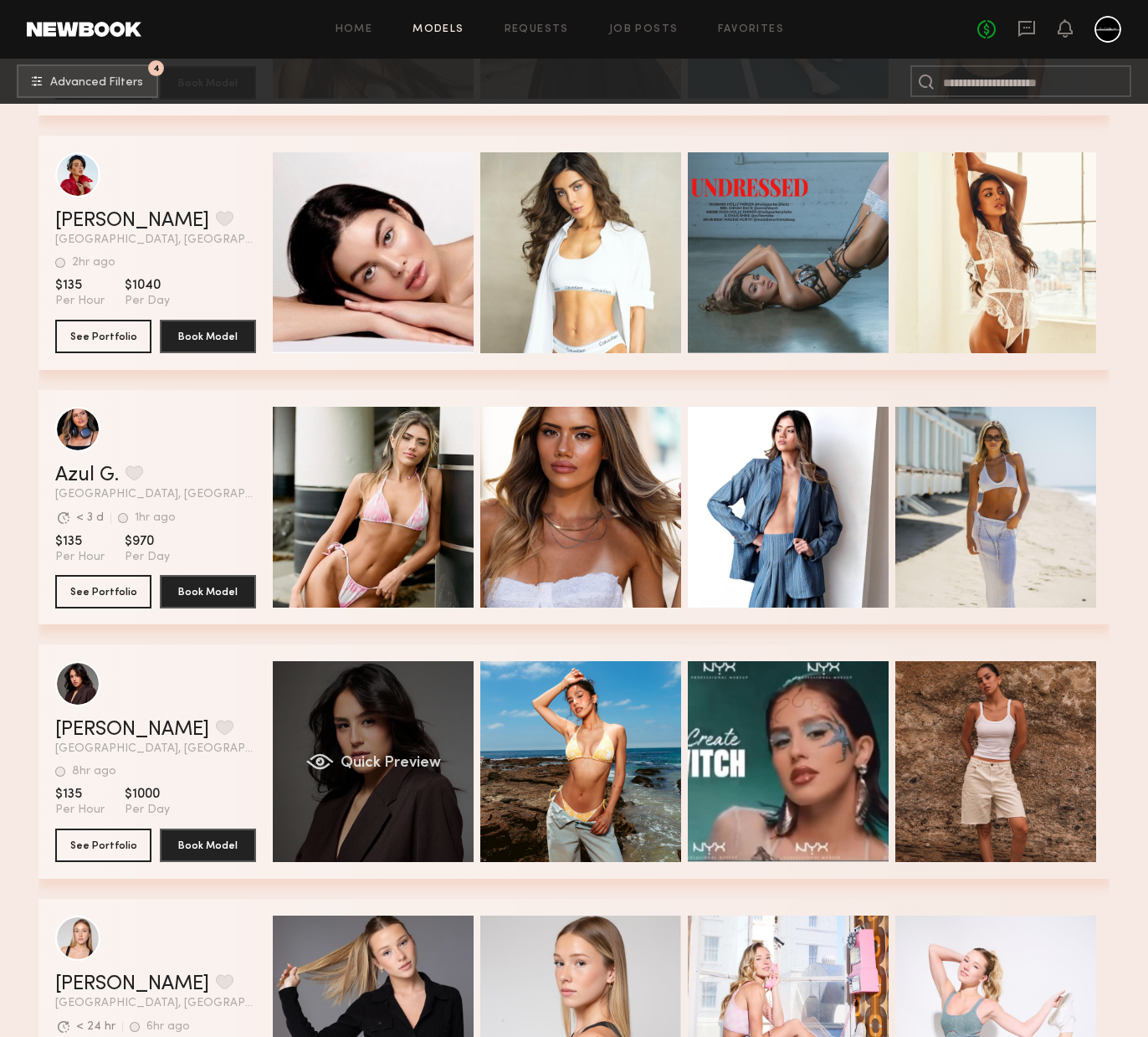
scroll to position [43192, 0]
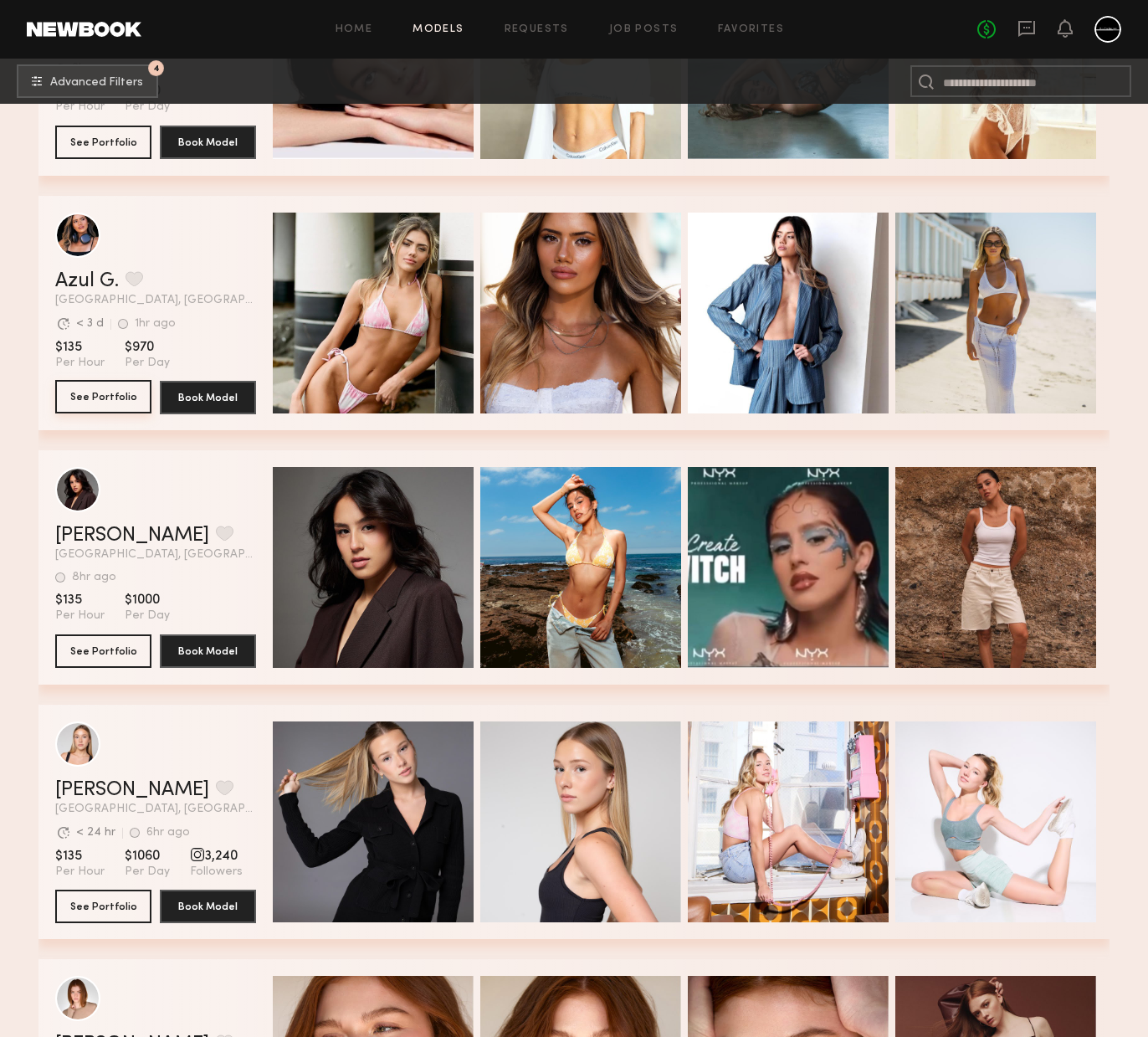
click at [107, 396] on button "See Portfolio" at bounding box center [103, 397] width 96 height 34
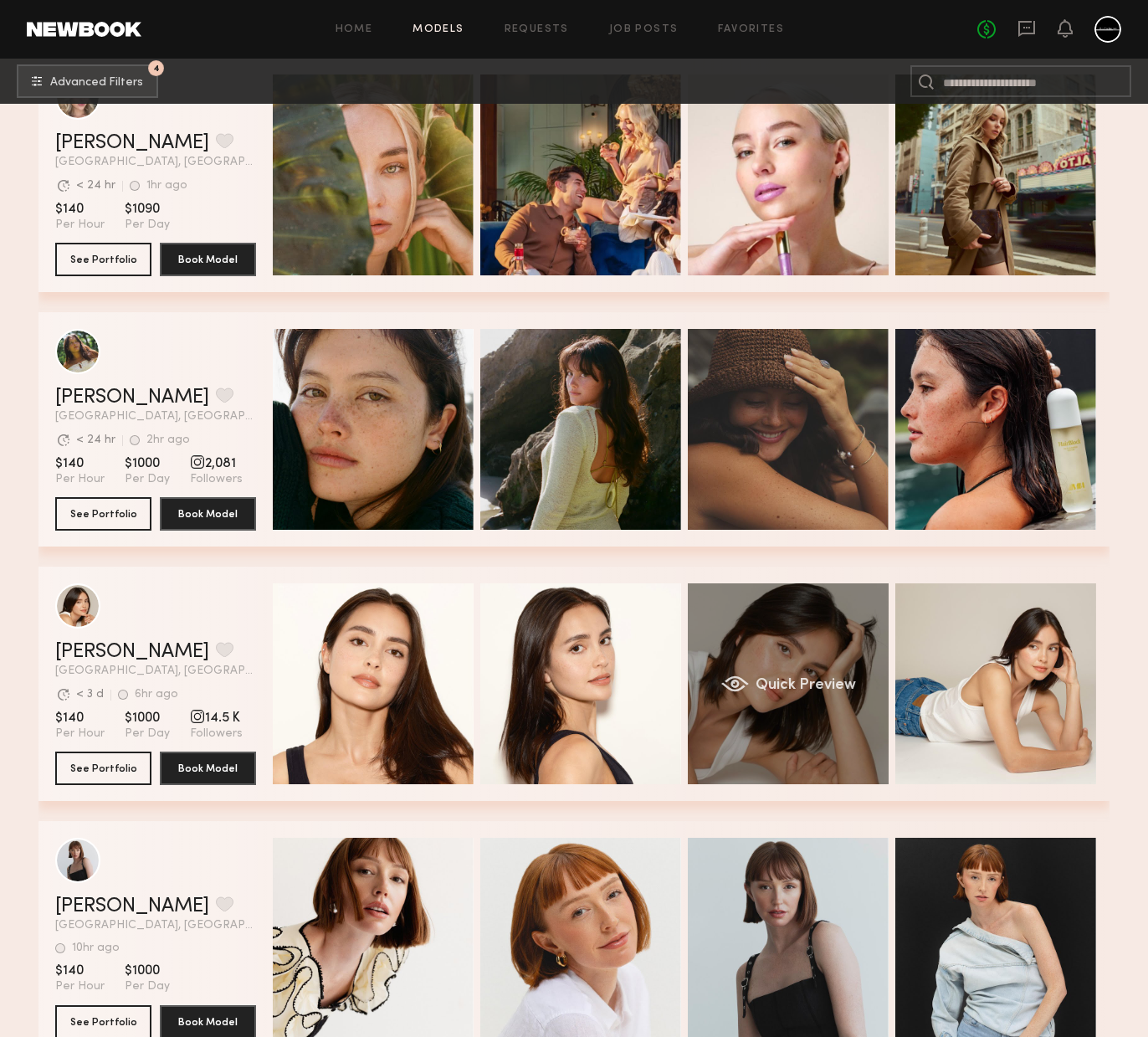
scroll to position [45133, 0]
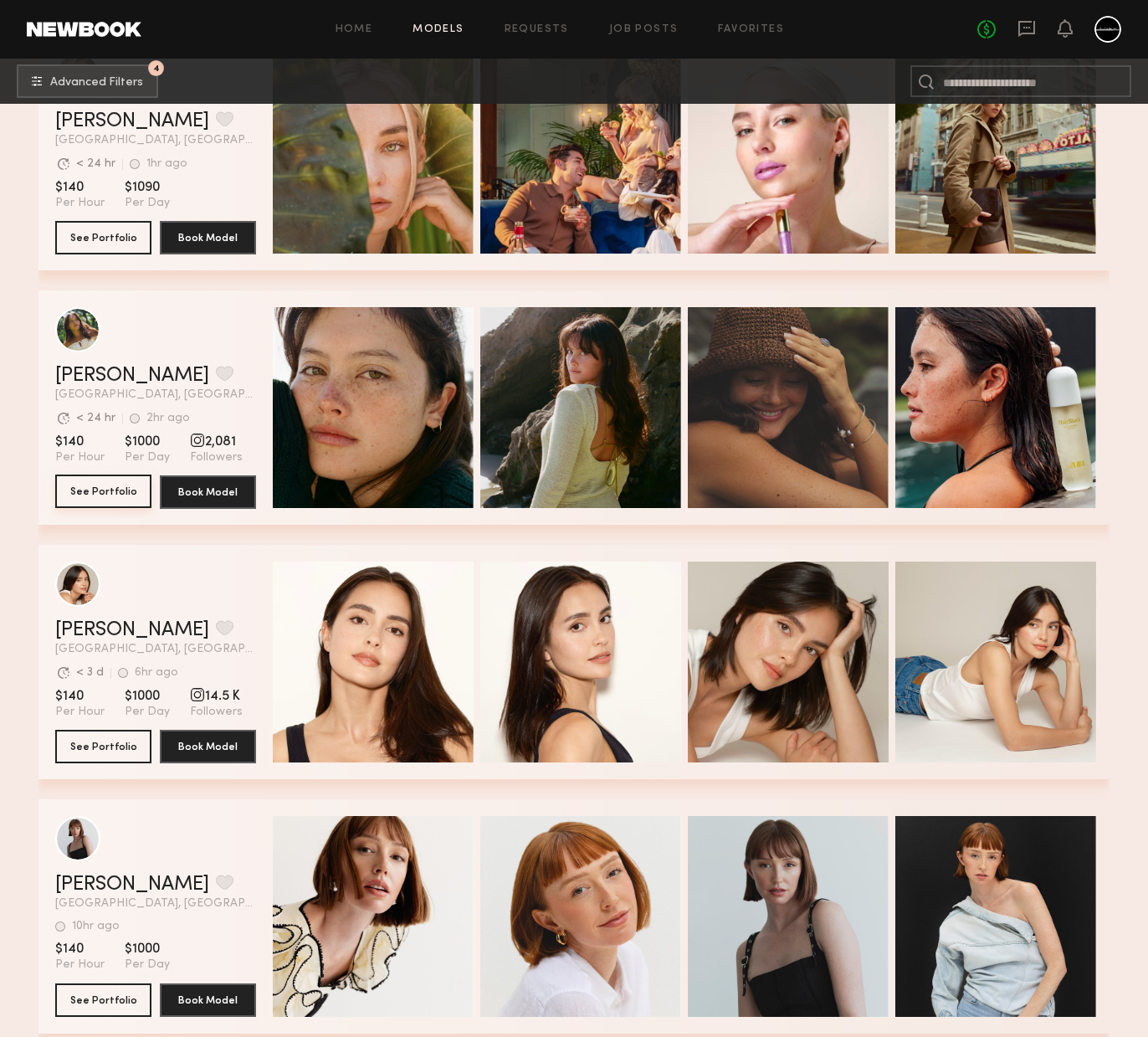
click at [109, 488] on button "See Portfolio" at bounding box center [103, 491] width 96 height 34
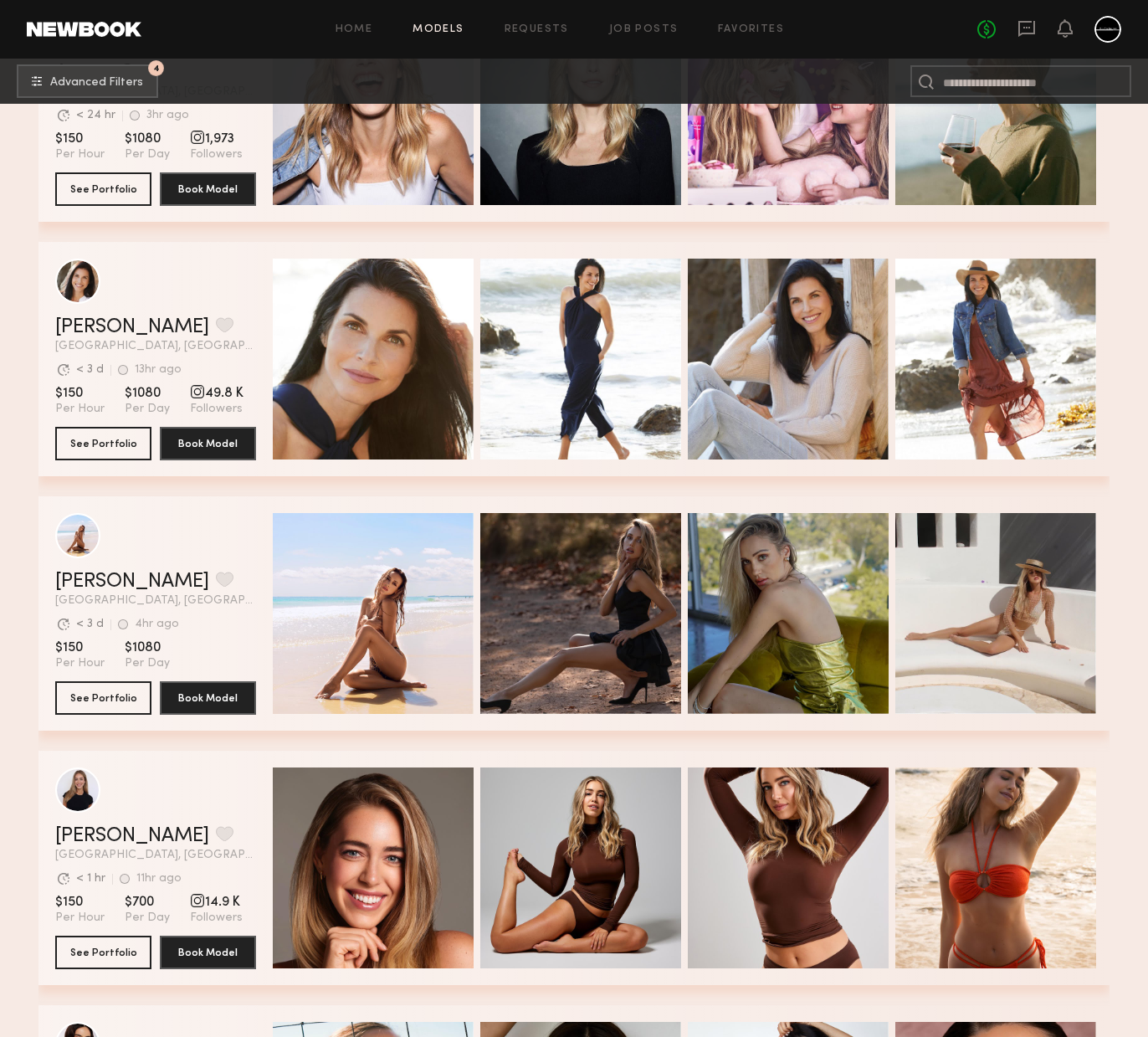
scroll to position [49404, 0]
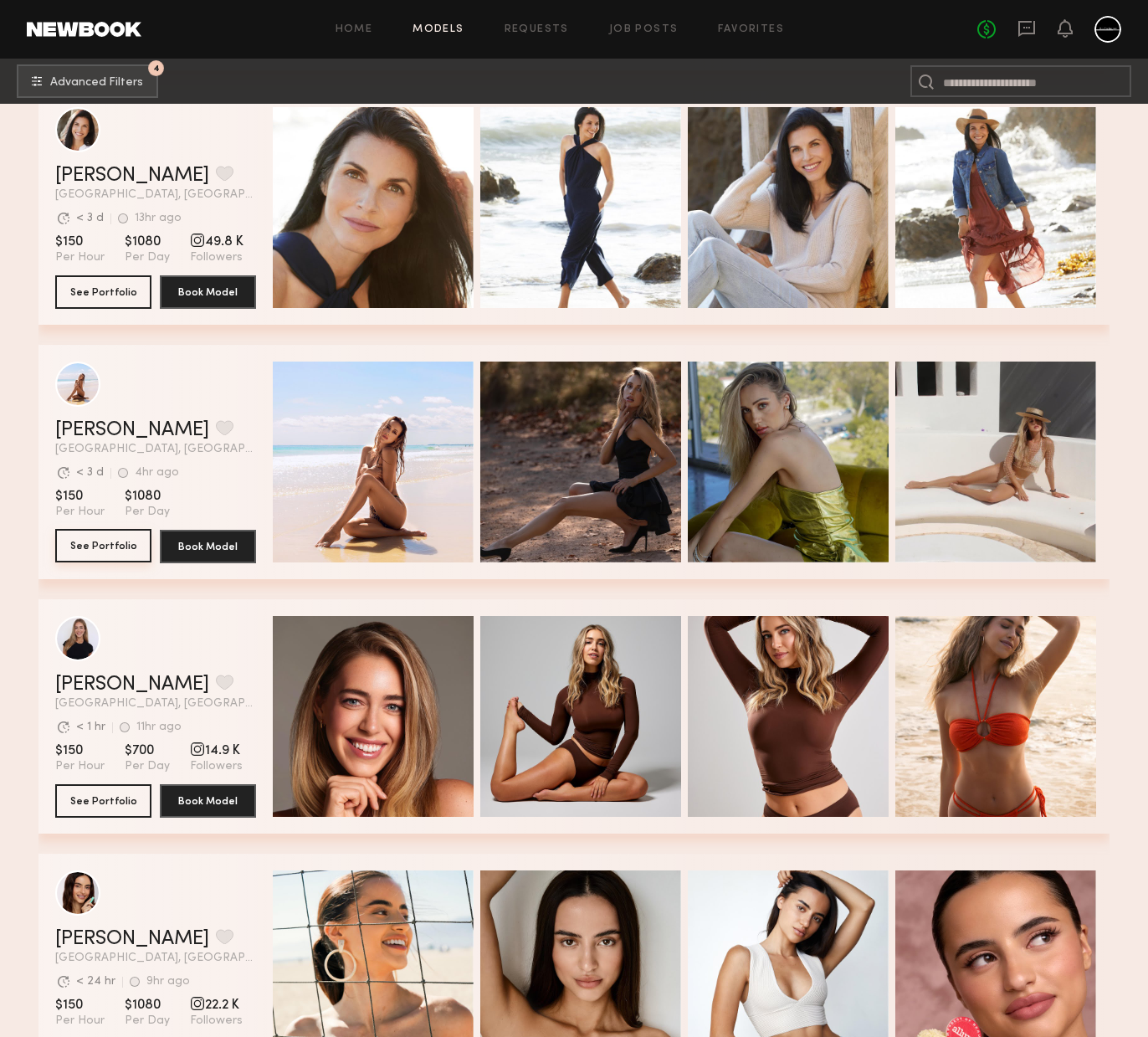
click at [120, 550] on button "See Portfolio" at bounding box center [103, 546] width 96 height 34
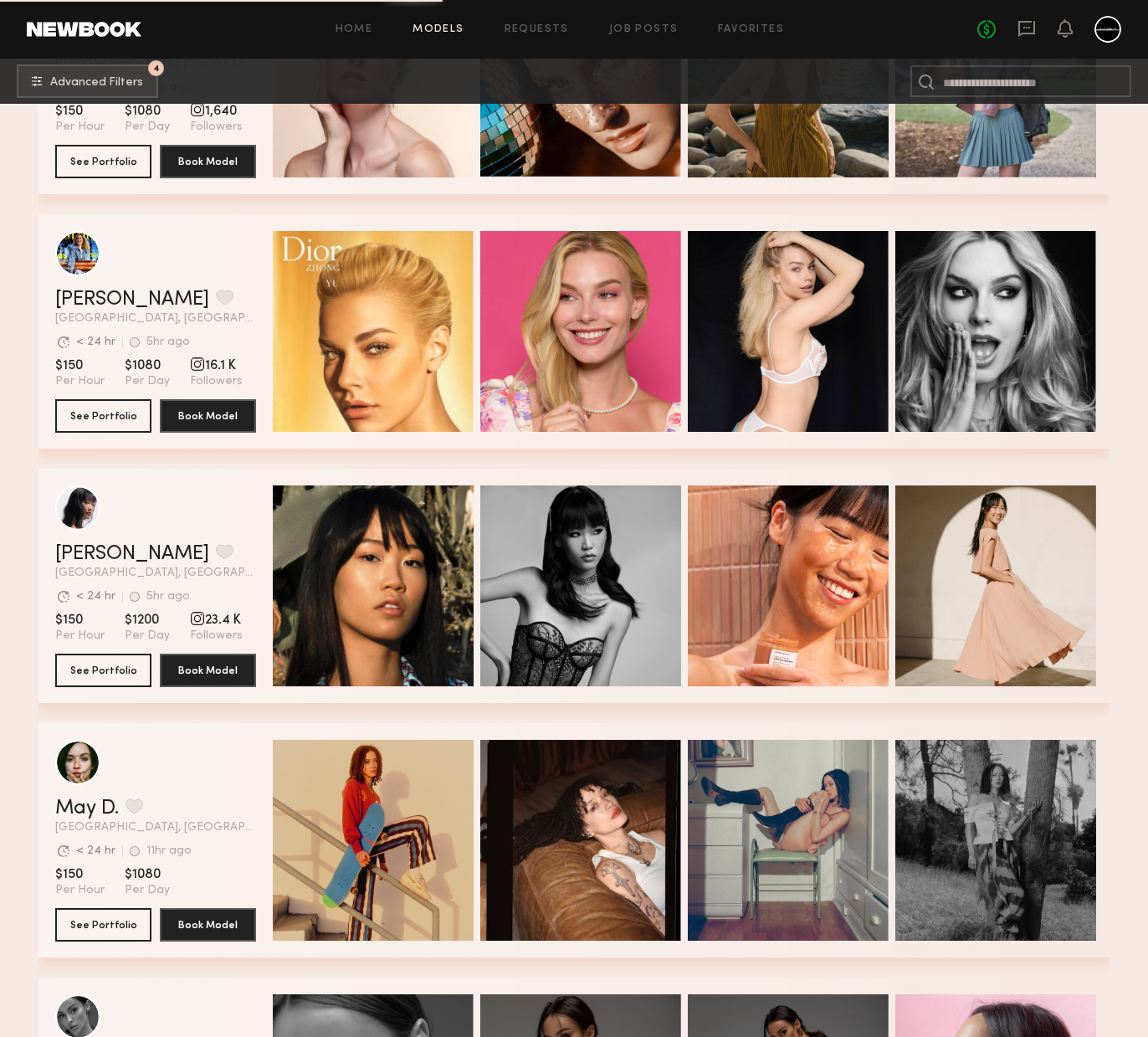
scroll to position [51187, 0]
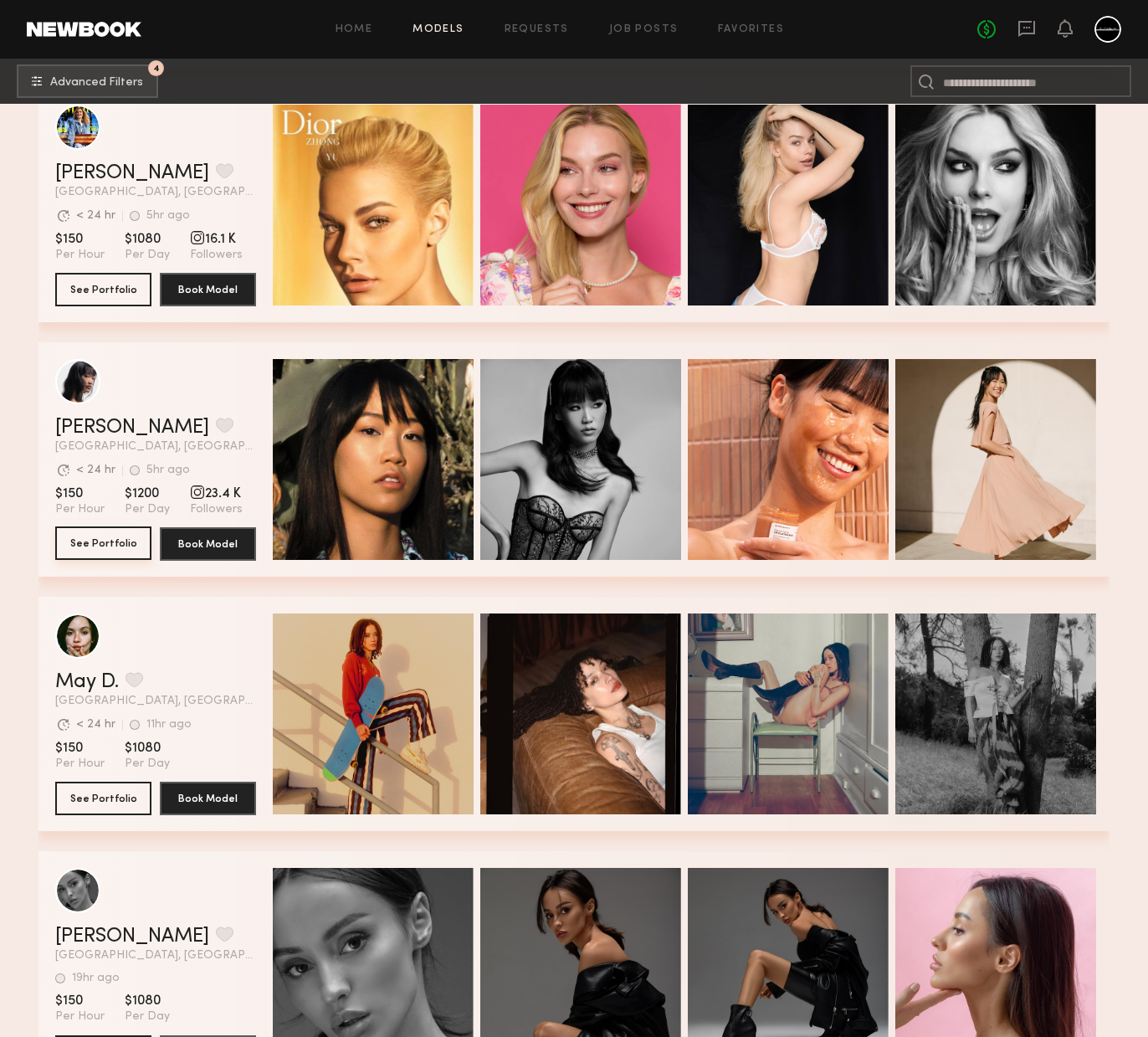
click at [118, 545] on button "See Portfolio" at bounding box center [103, 543] width 96 height 34
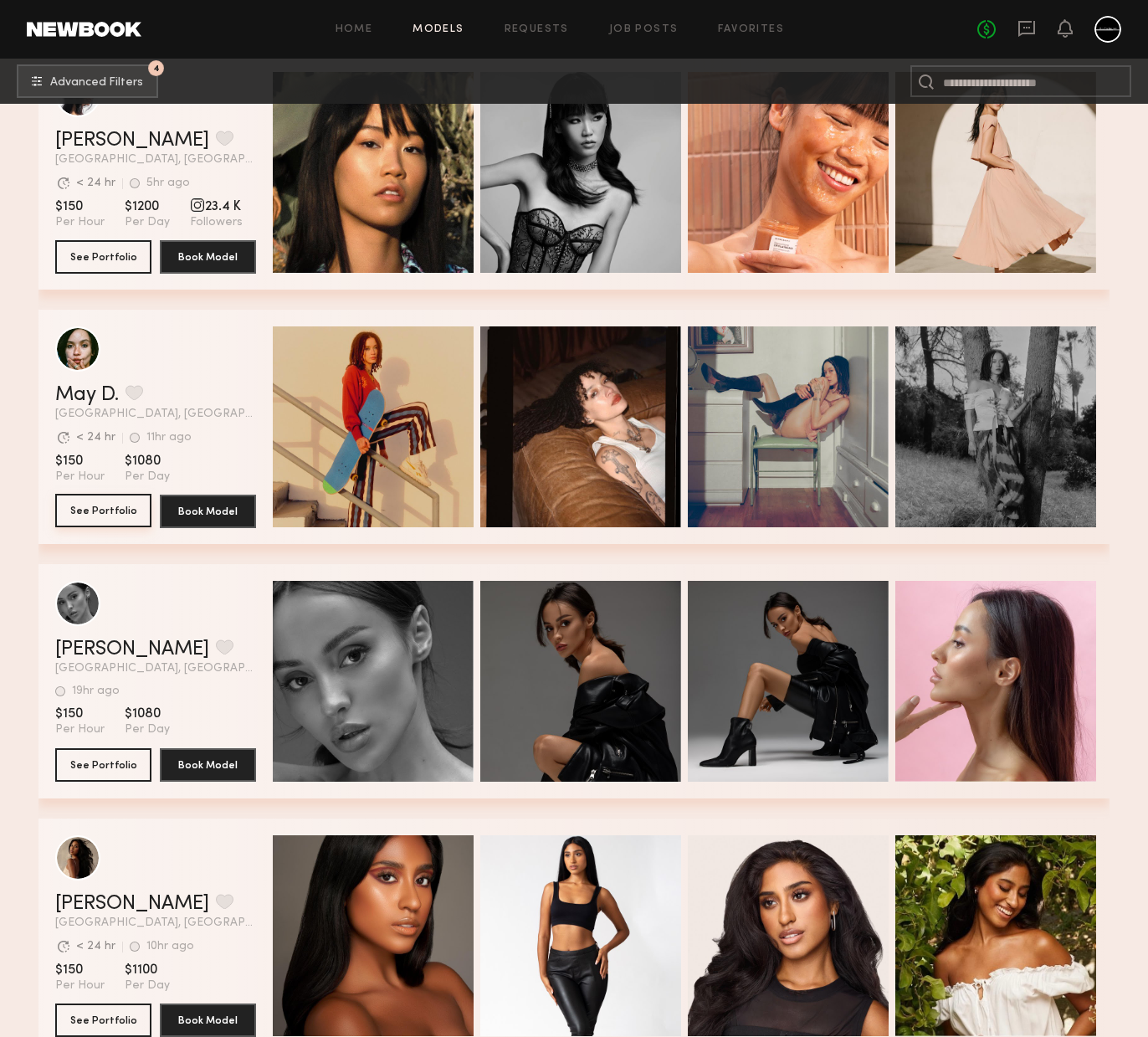
click at [103, 501] on button "See Portfolio" at bounding box center [103, 511] width 96 height 34
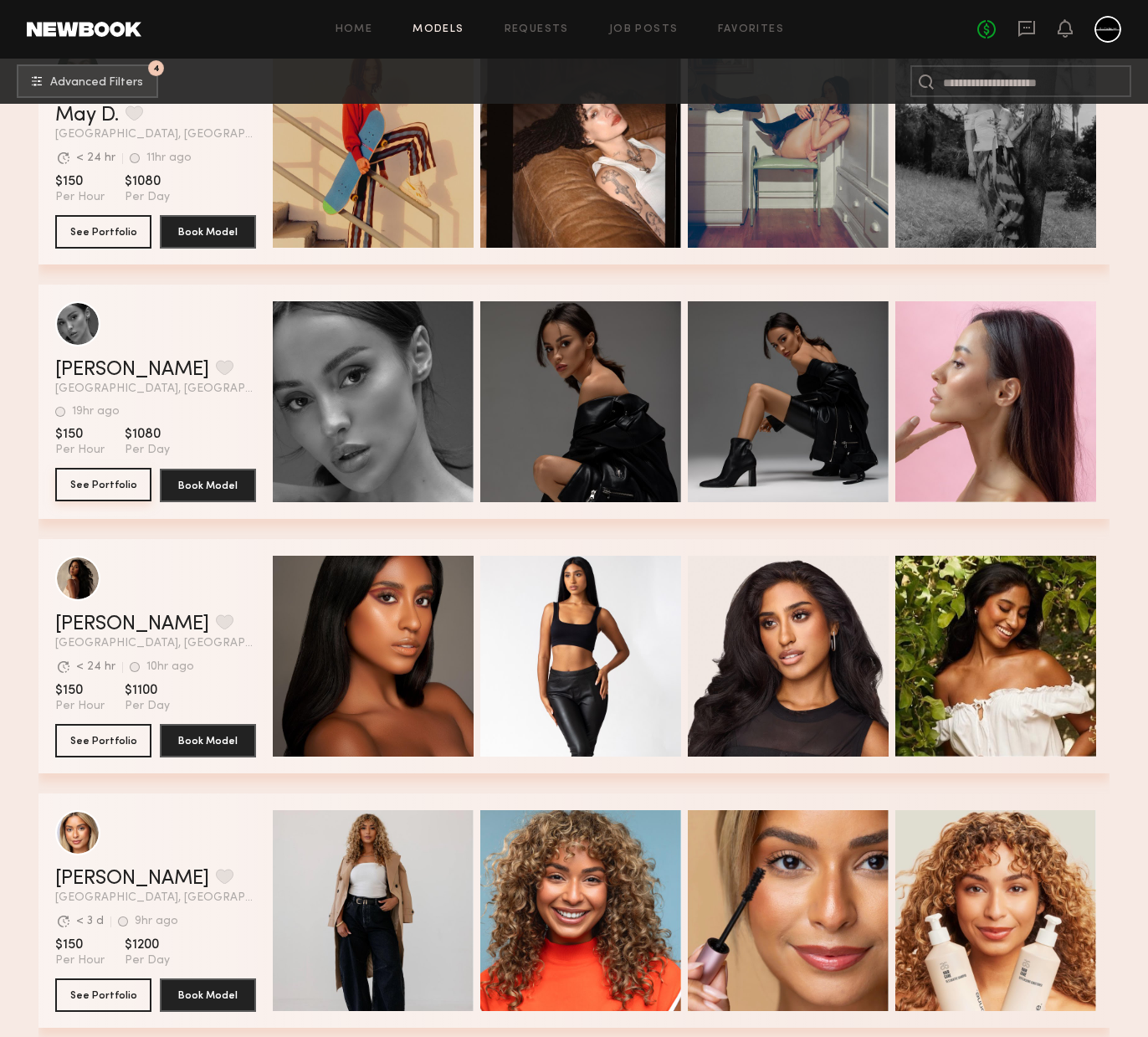
click at [119, 489] on button "See Portfolio" at bounding box center [103, 484] width 96 height 34
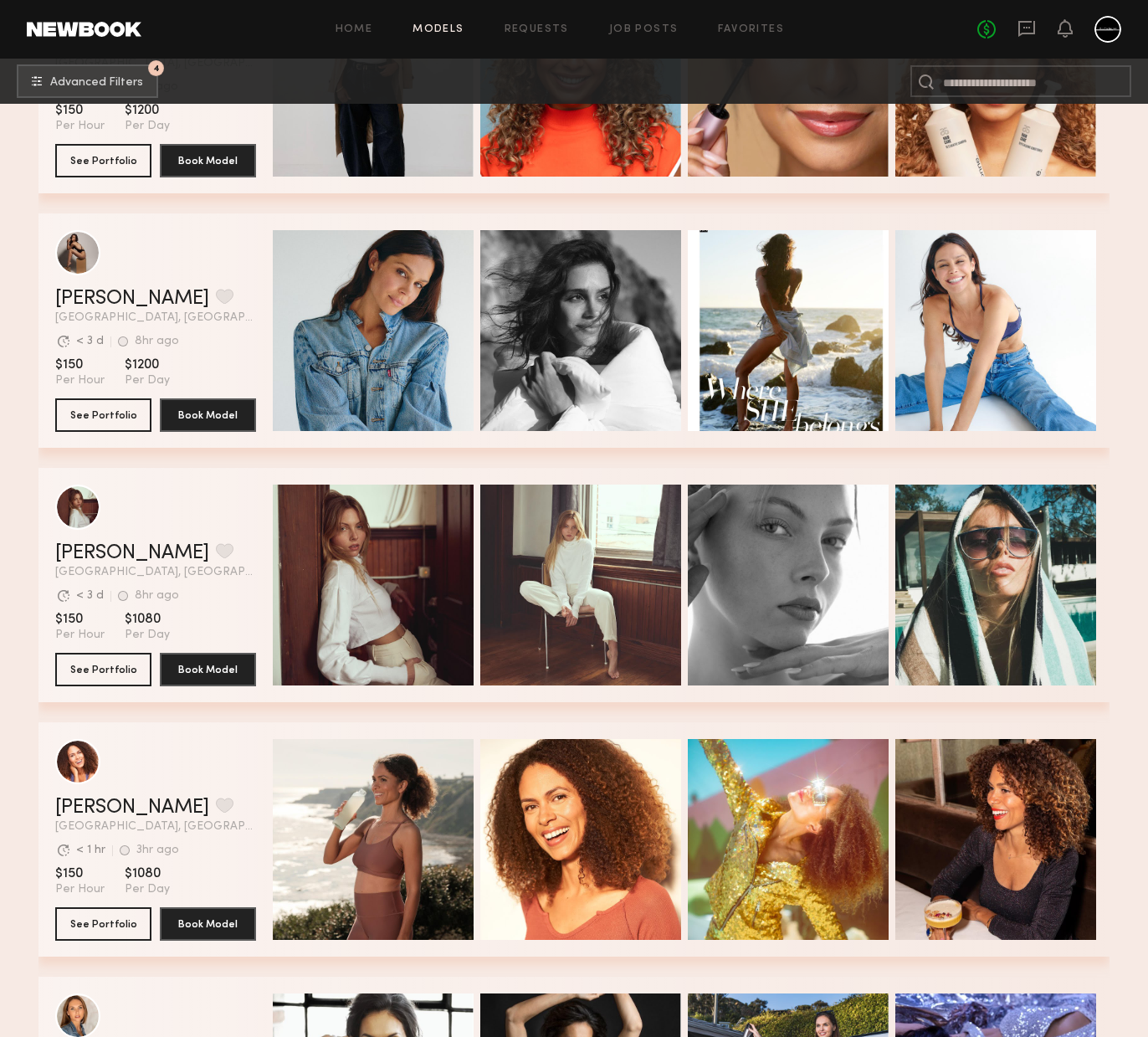
scroll to position [52787, 0]
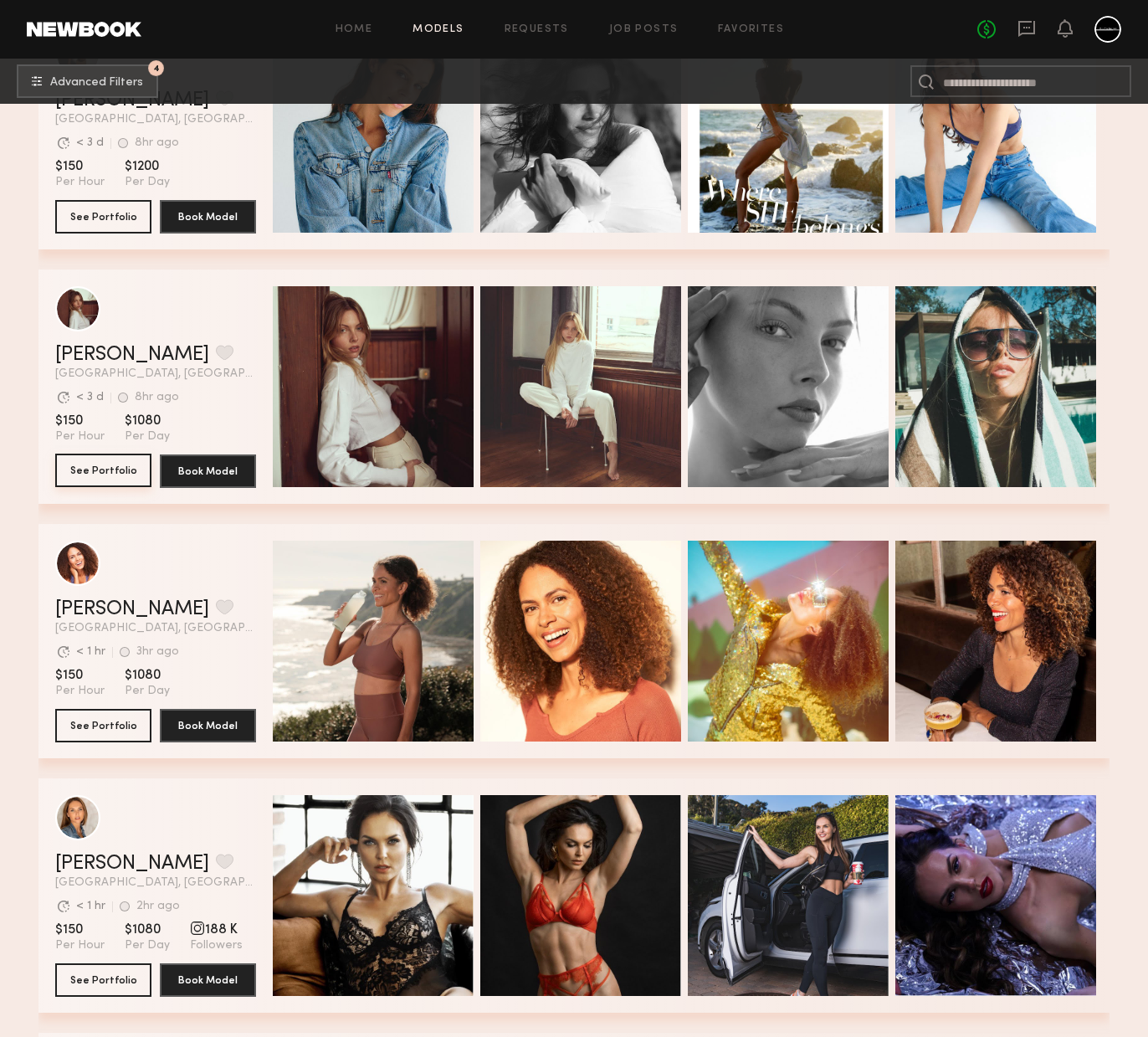
click at [122, 477] on button "See Portfolio" at bounding box center [103, 470] width 96 height 34
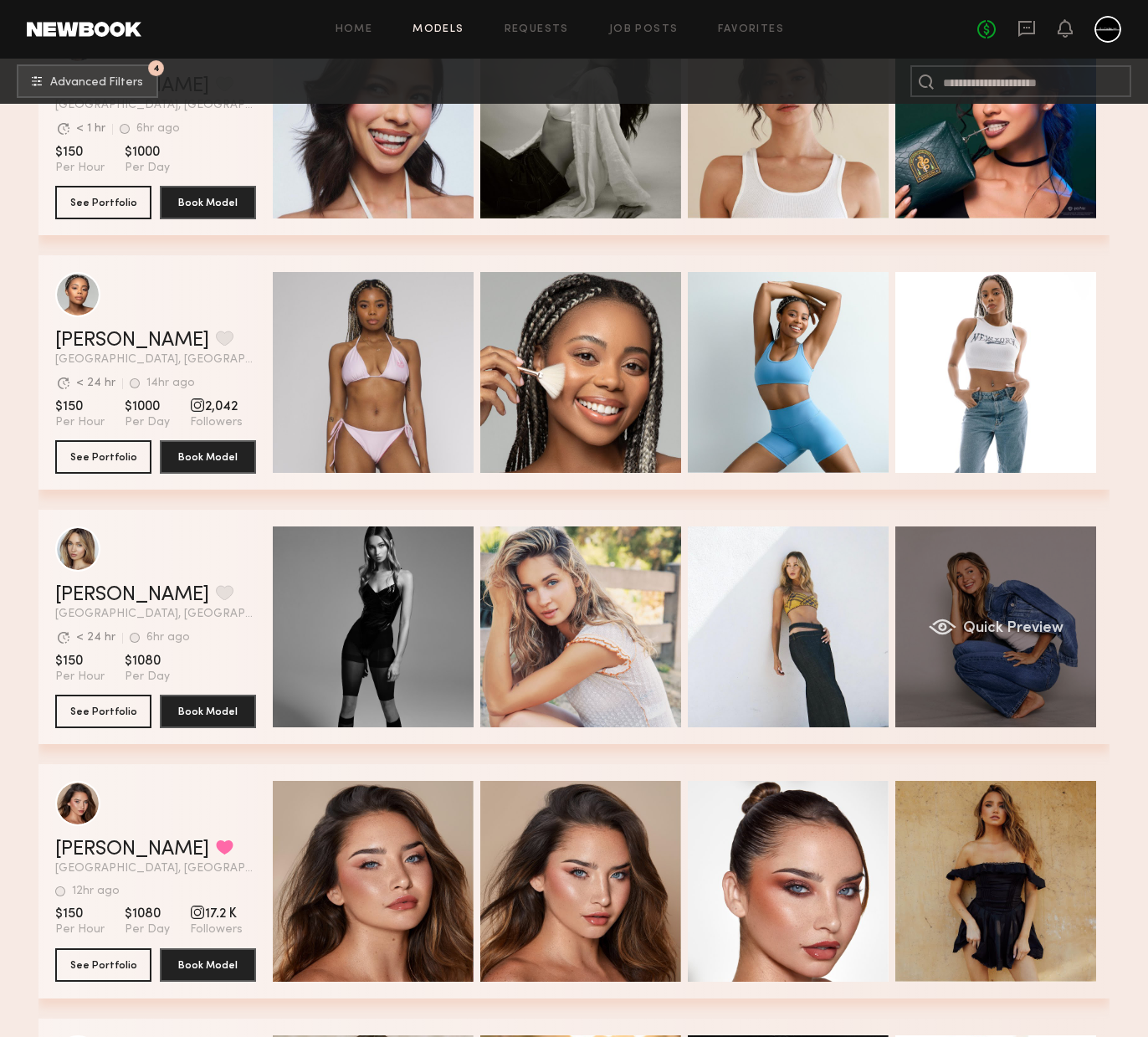
scroll to position [59653, 0]
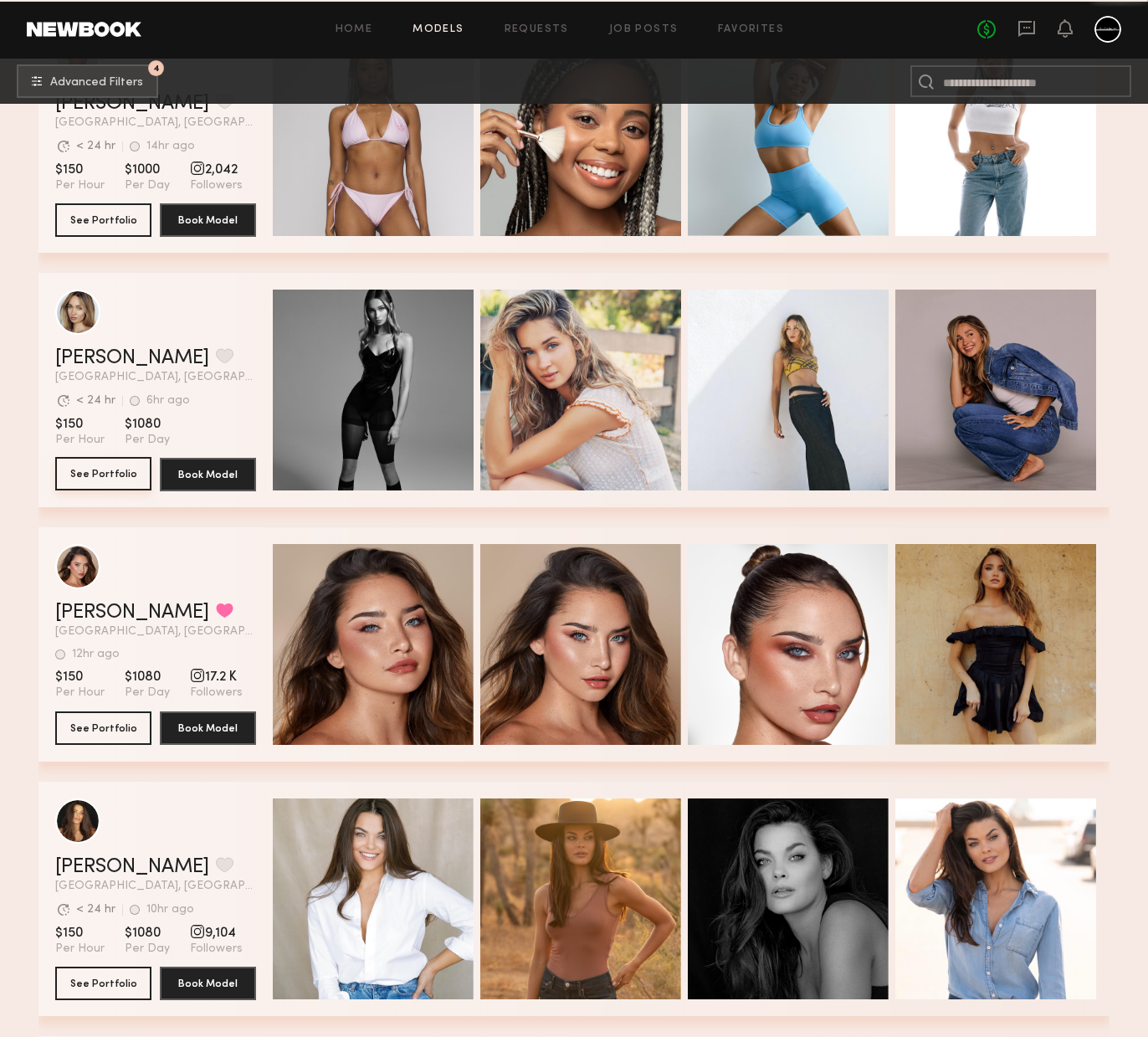
click at [90, 464] on button "See Portfolio" at bounding box center [103, 473] width 96 height 34
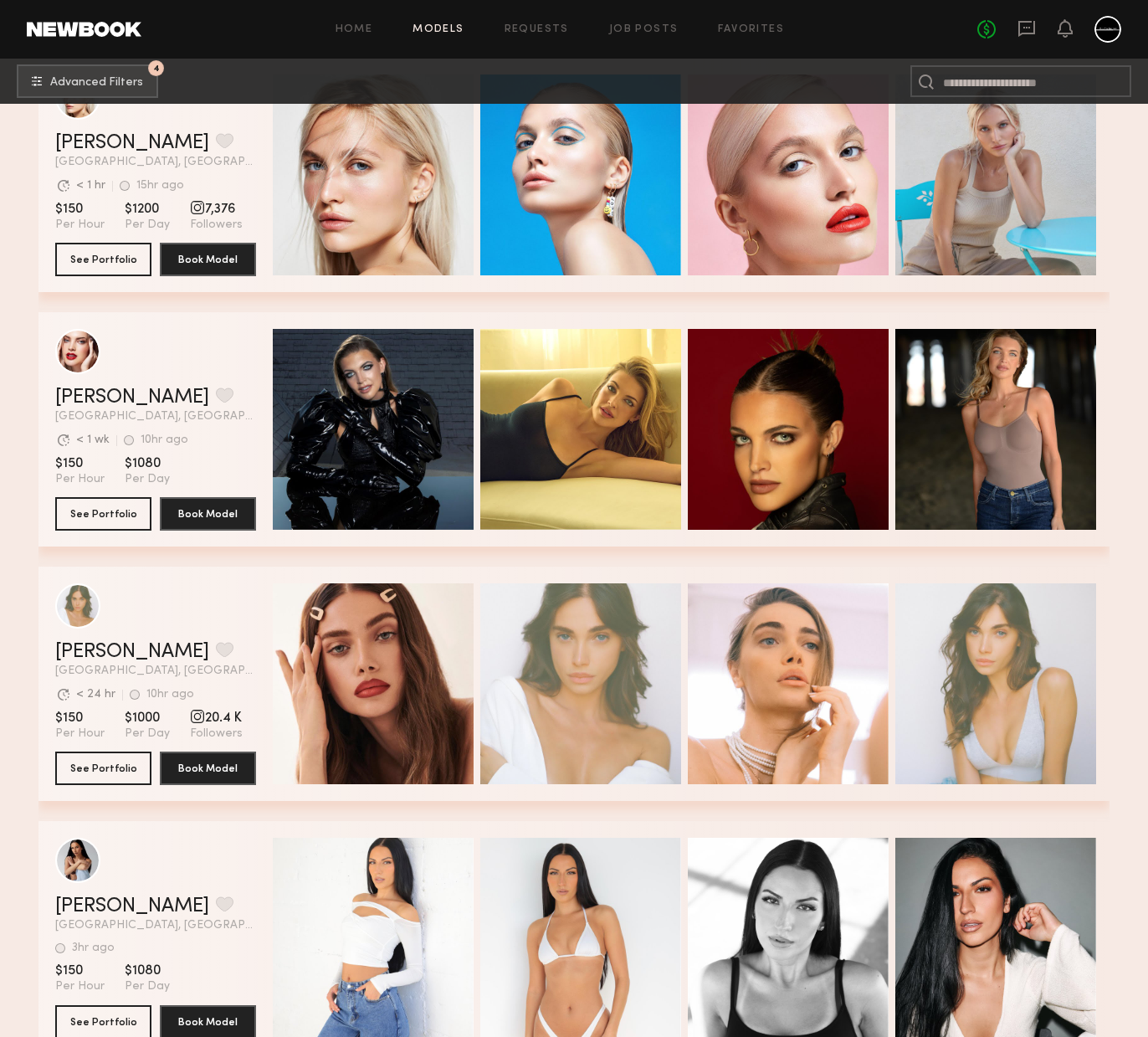
scroll to position [62411, 0]
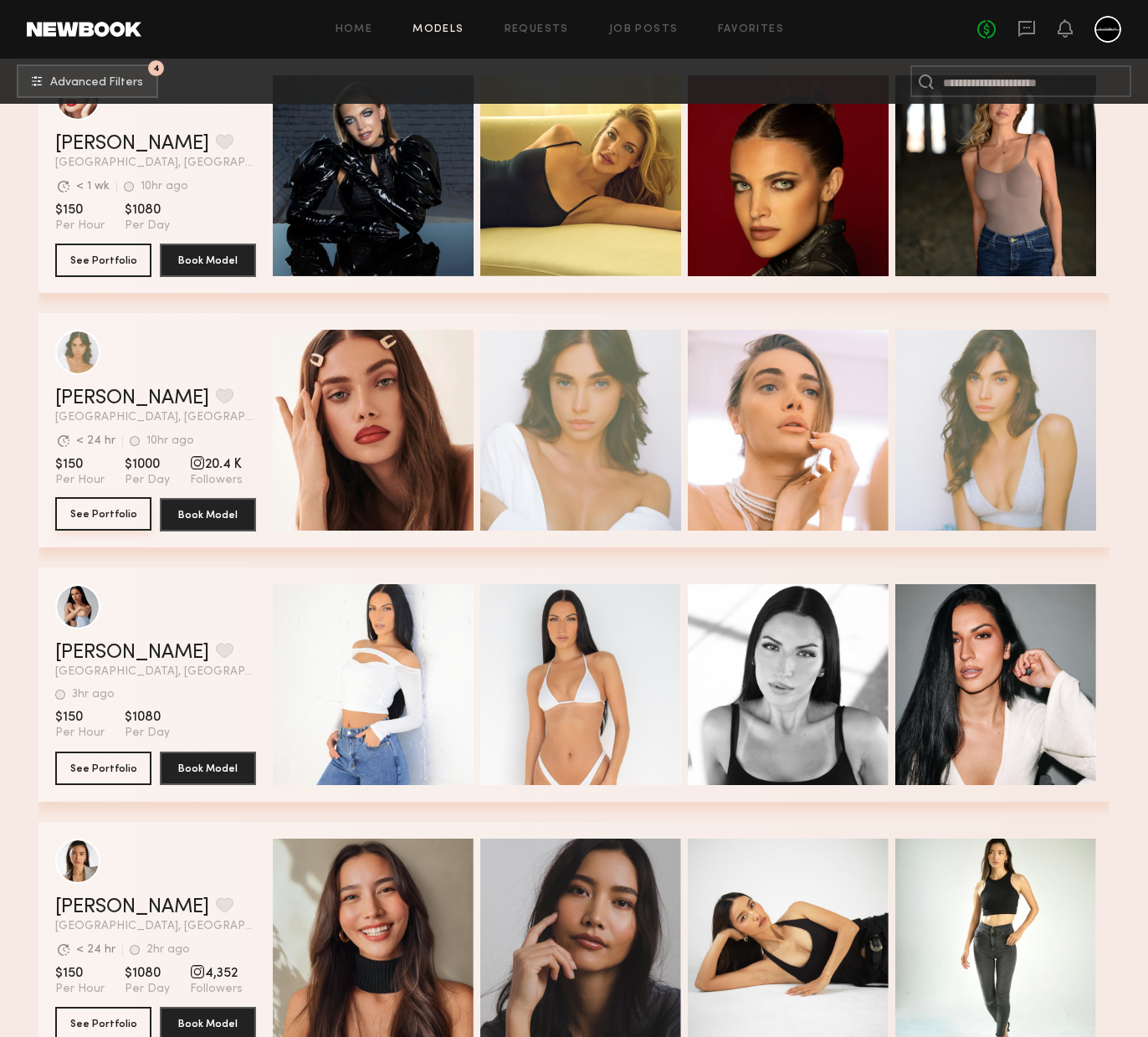
click at [125, 504] on button "See Portfolio" at bounding box center [103, 514] width 96 height 34
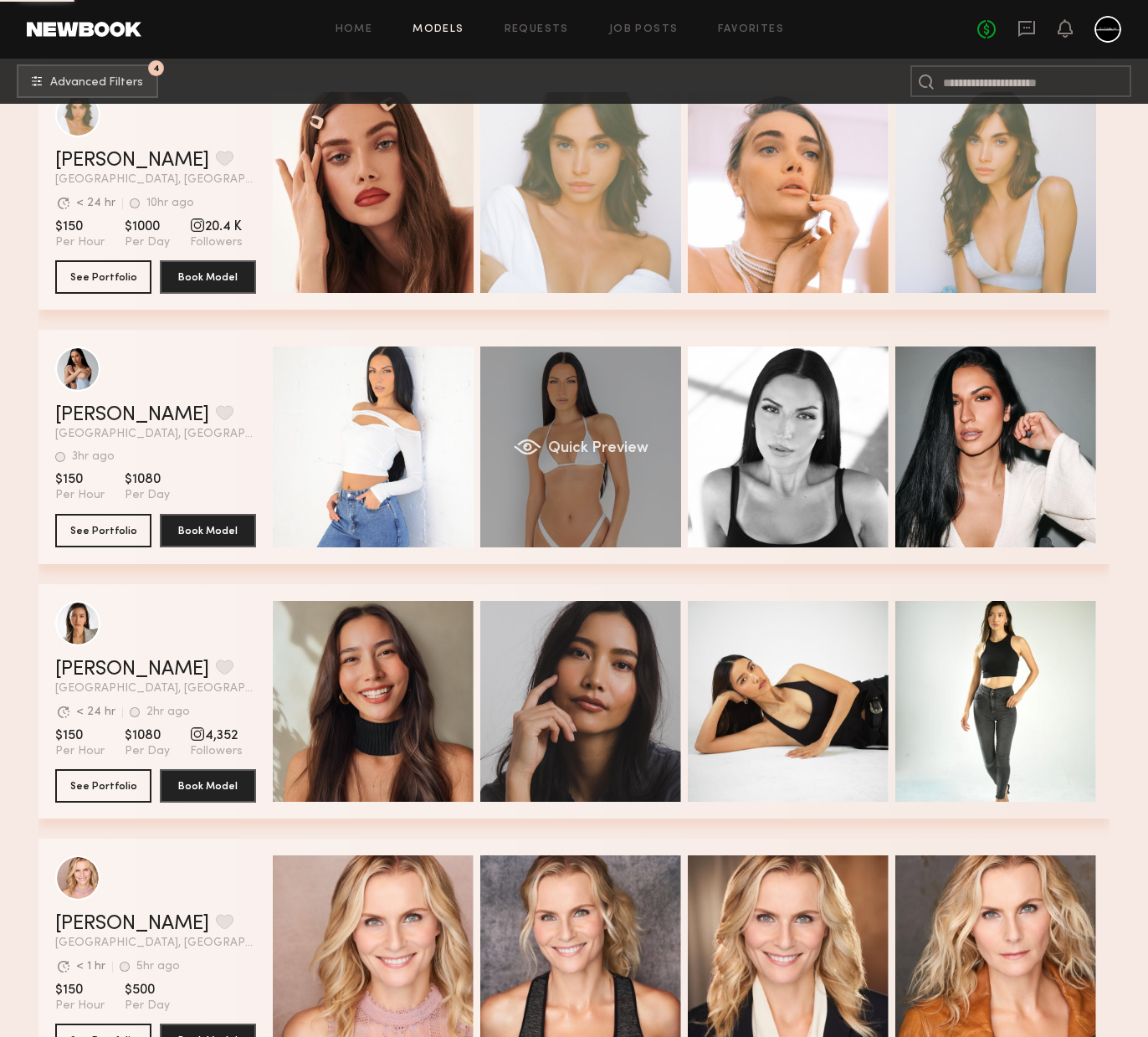
scroll to position [62885, 0]
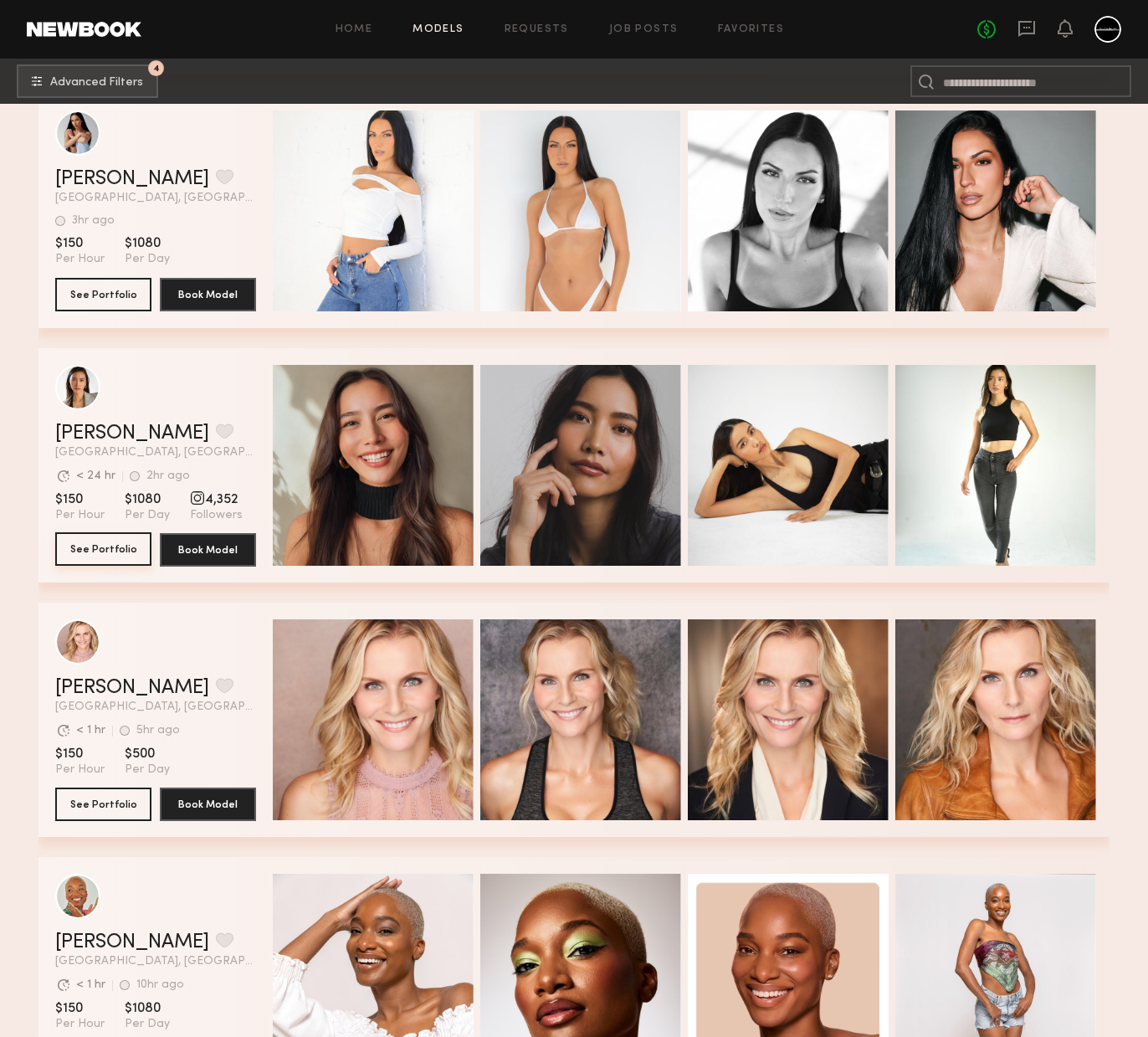
click at [107, 542] on button "See Portfolio" at bounding box center [103, 549] width 96 height 34
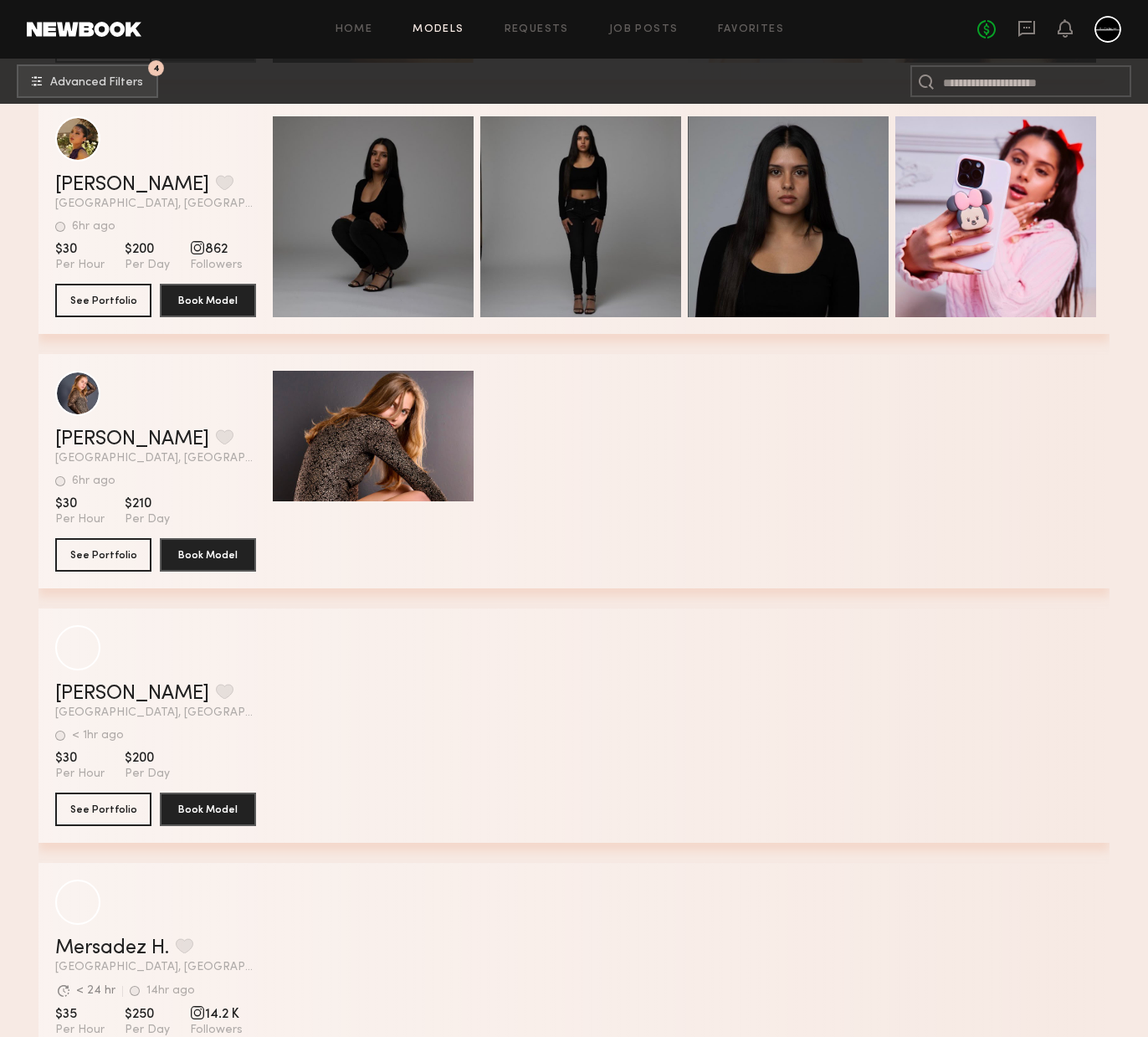
scroll to position [0, 0]
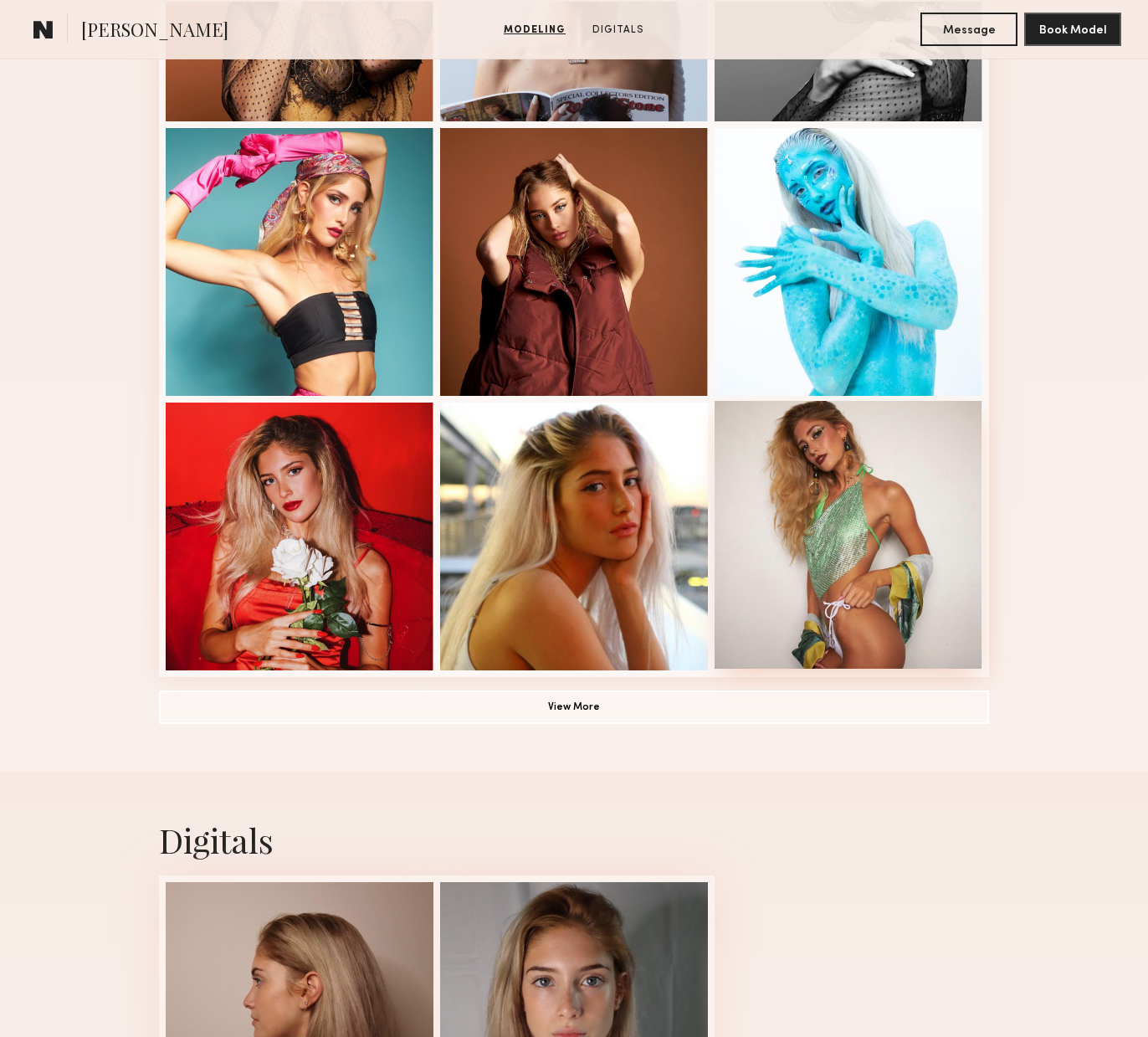
scroll to position [1038, 0]
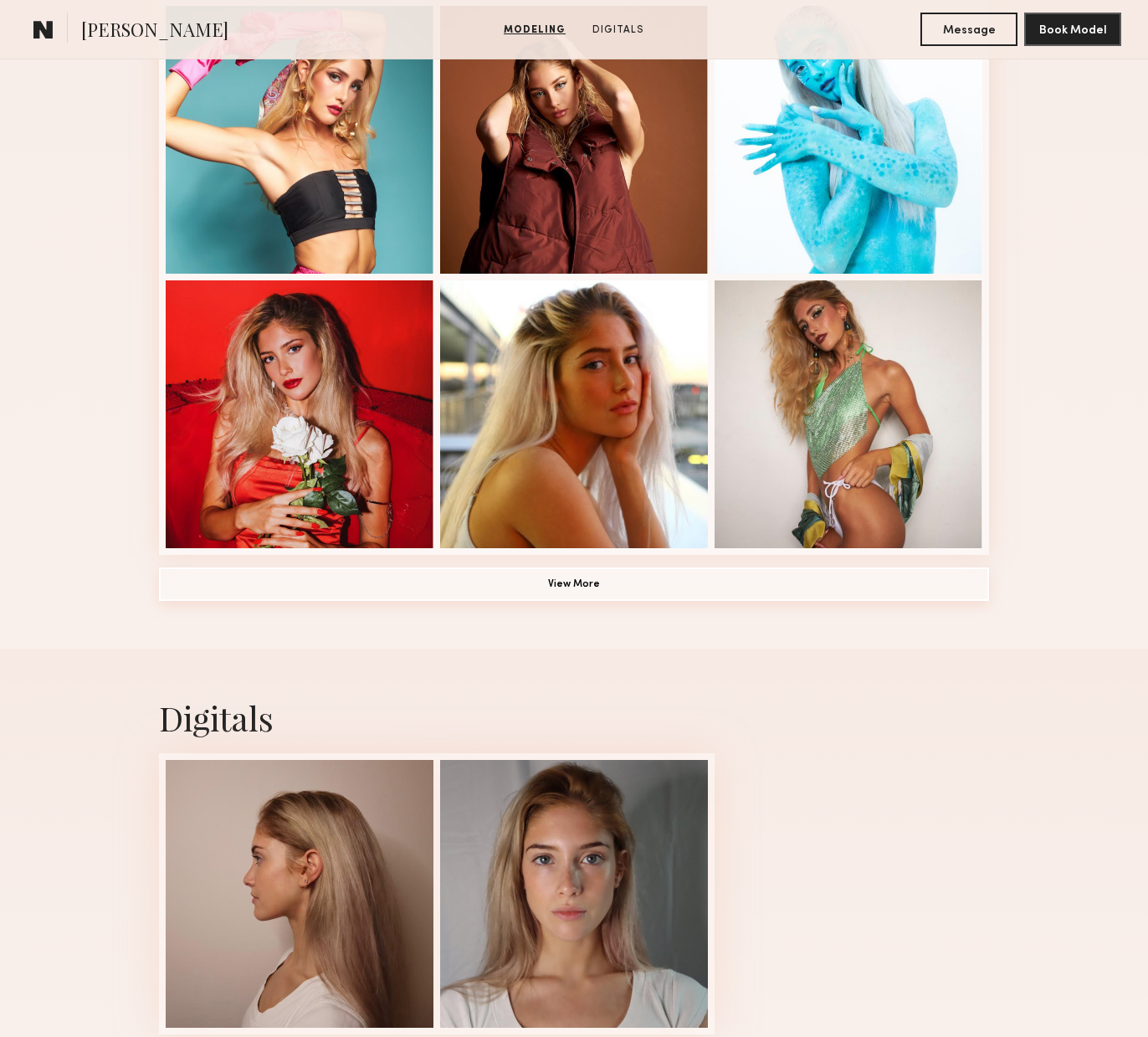
click at [602, 594] on button "View More" at bounding box center [574, 584] width 830 height 34
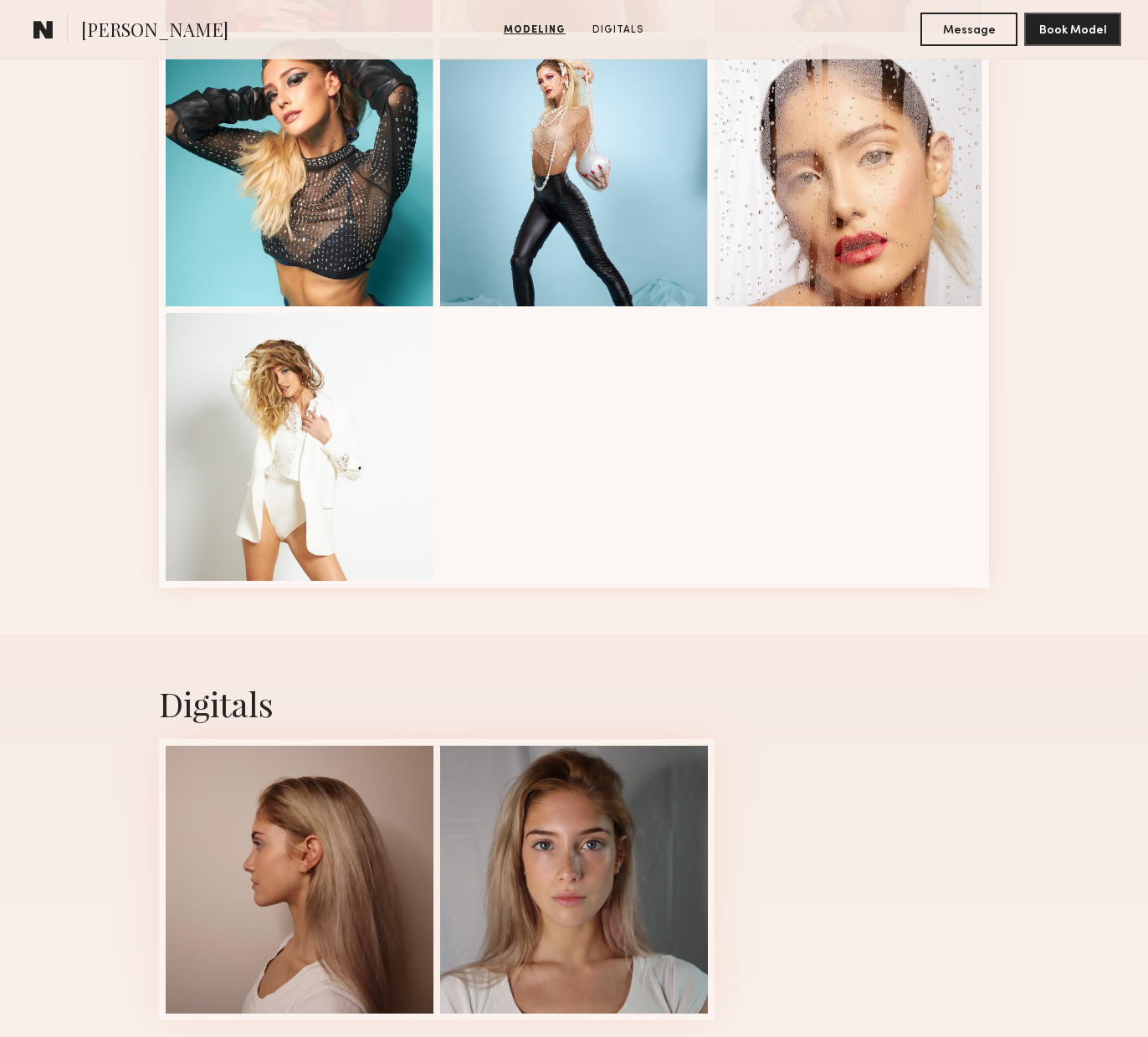
scroll to position [1320, 0]
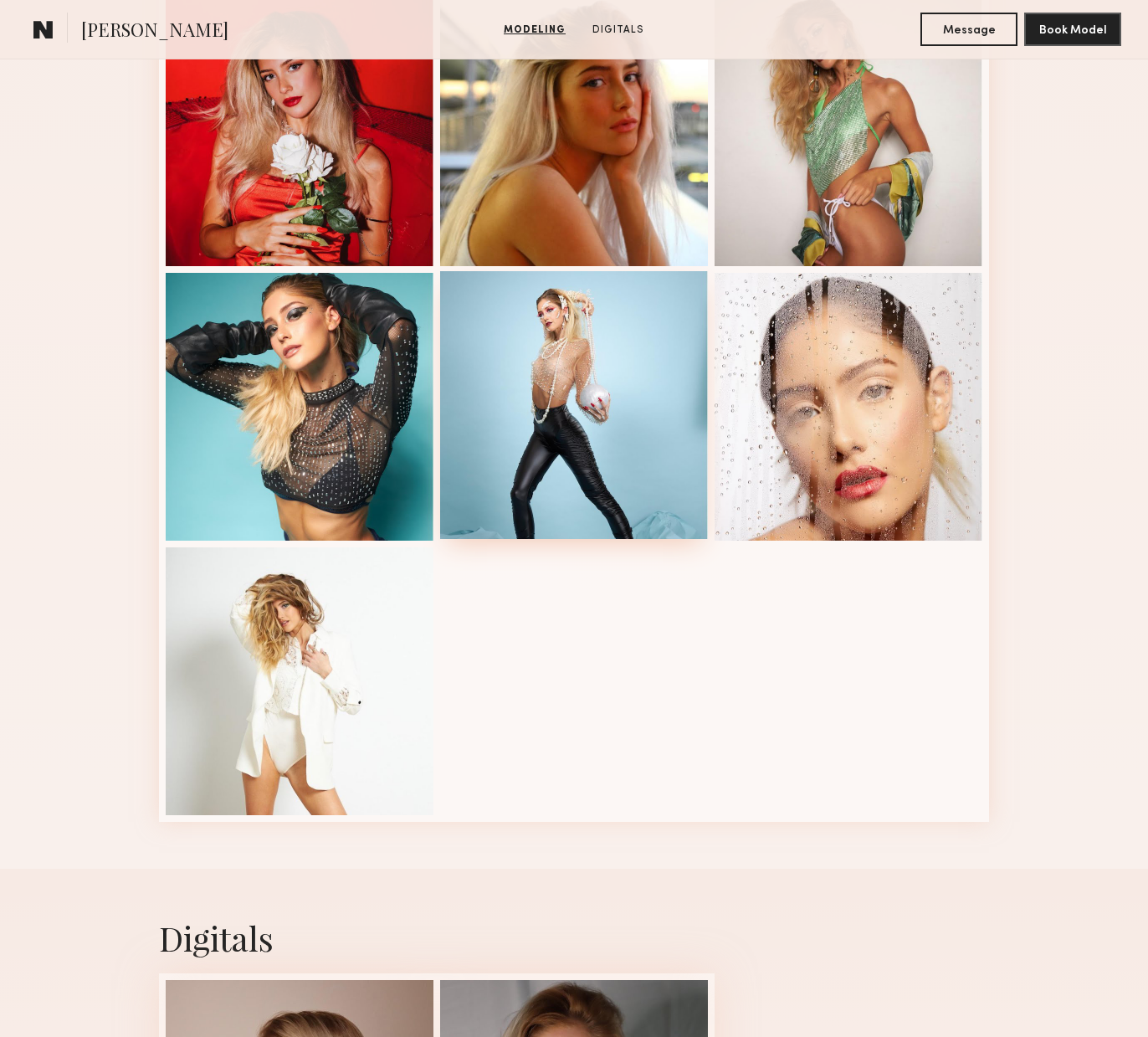
click at [551, 414] on div at bounding box center [574, 405] width 267 height 267
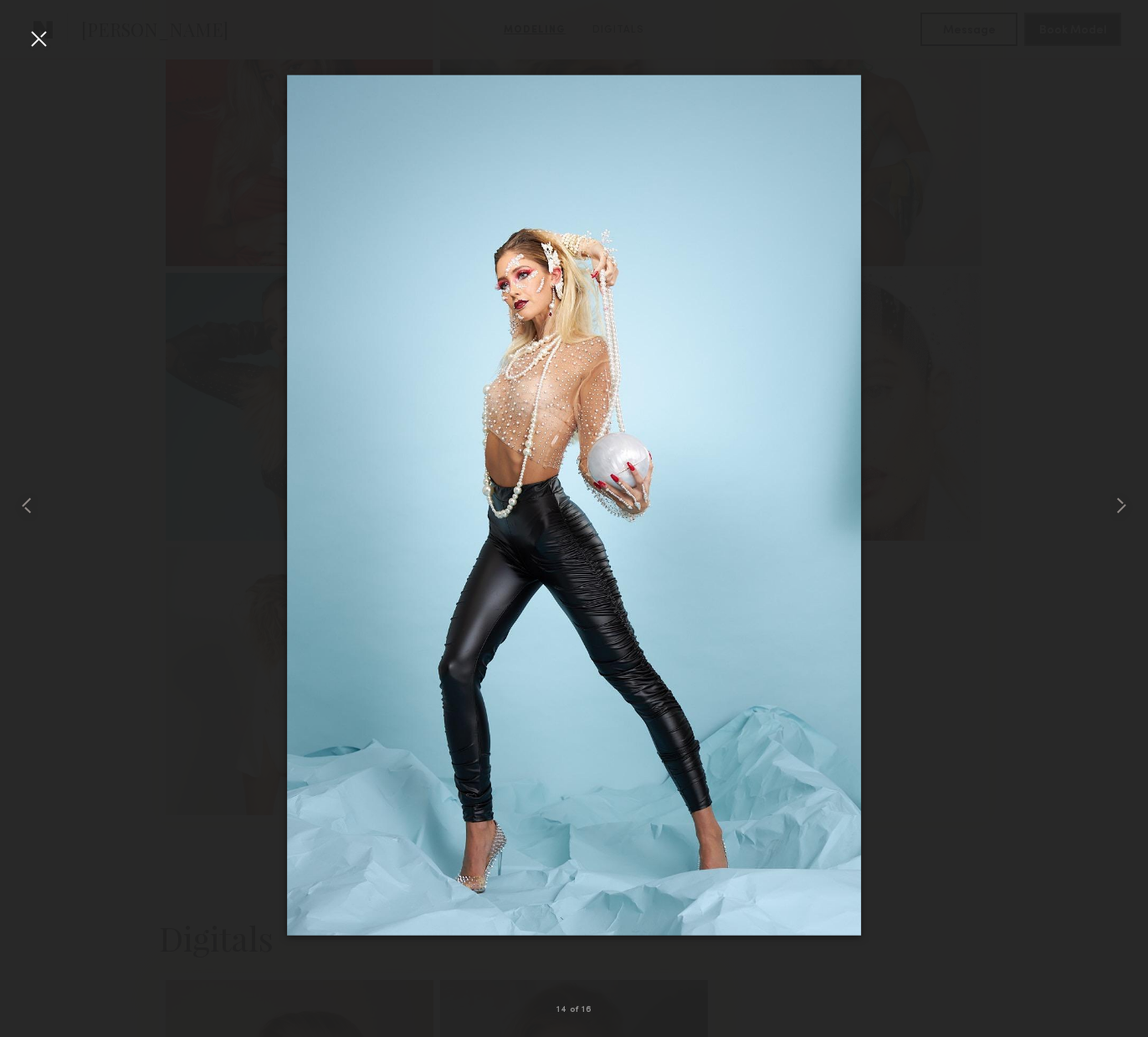
click at [37, 41] on div at bounding box center [38, 38] width 27 height 27
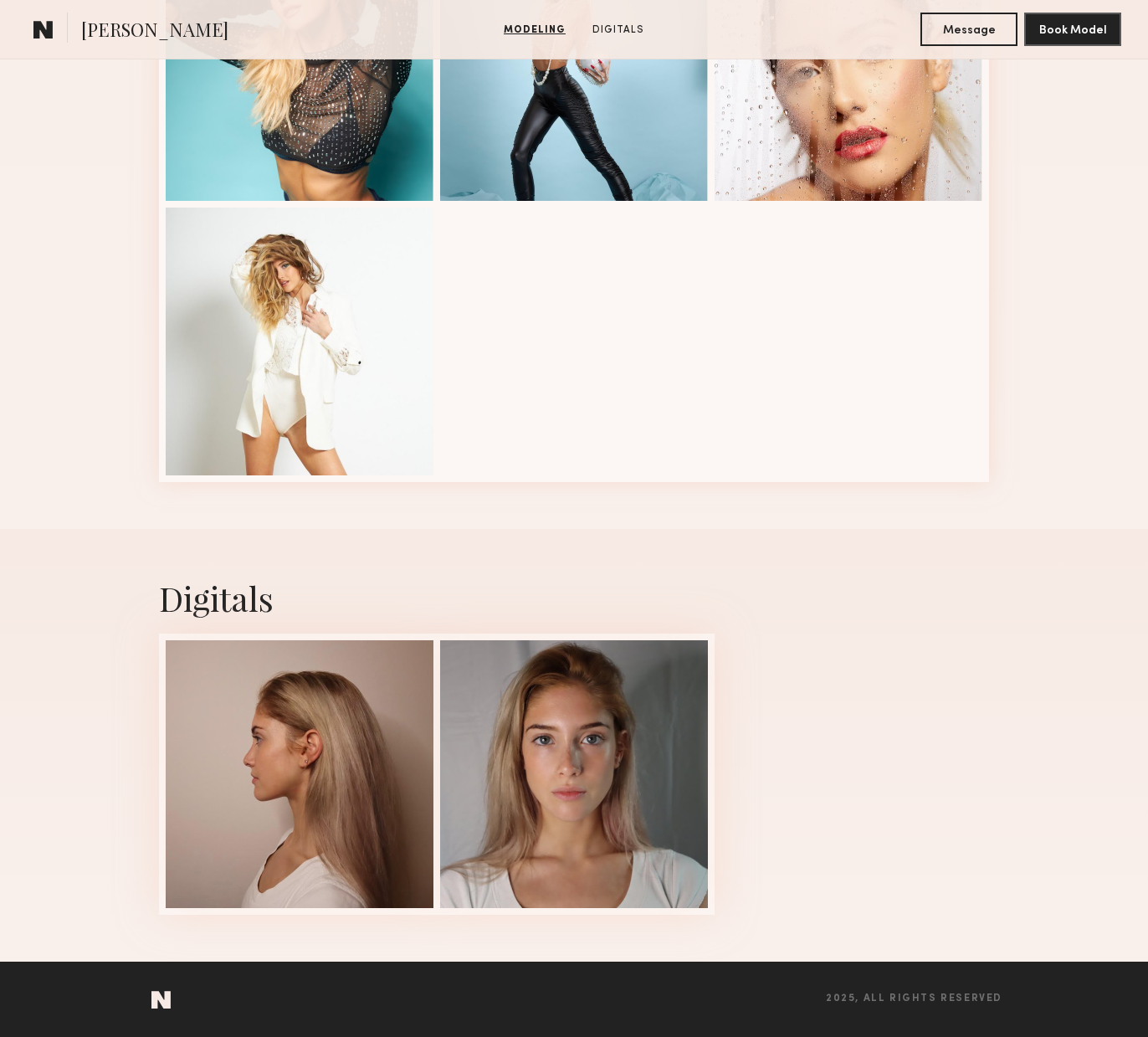
scroll to position [1649, 0]
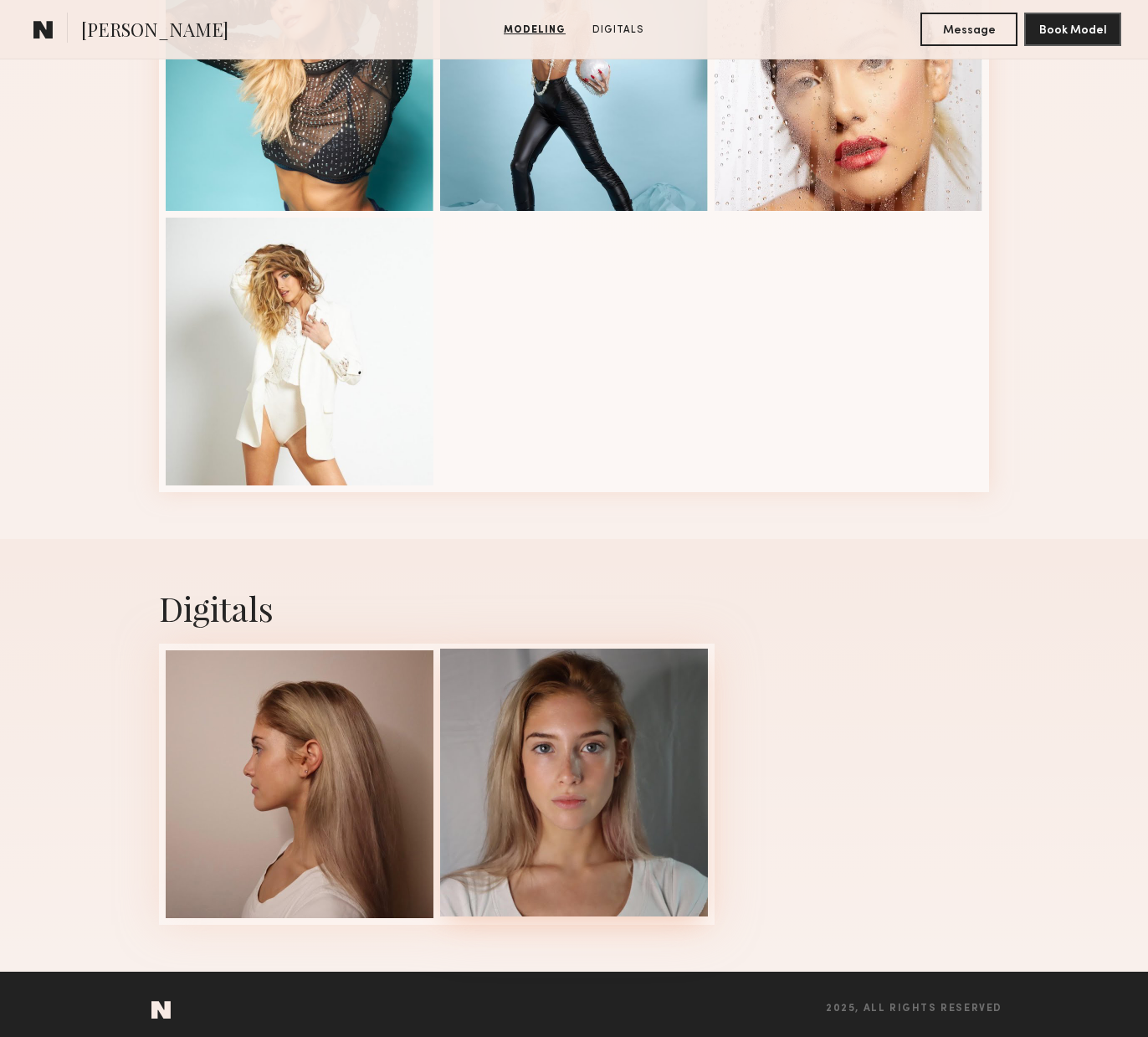
click at [600, 709] on div at bounding box center [574, 782] width 267 height 267
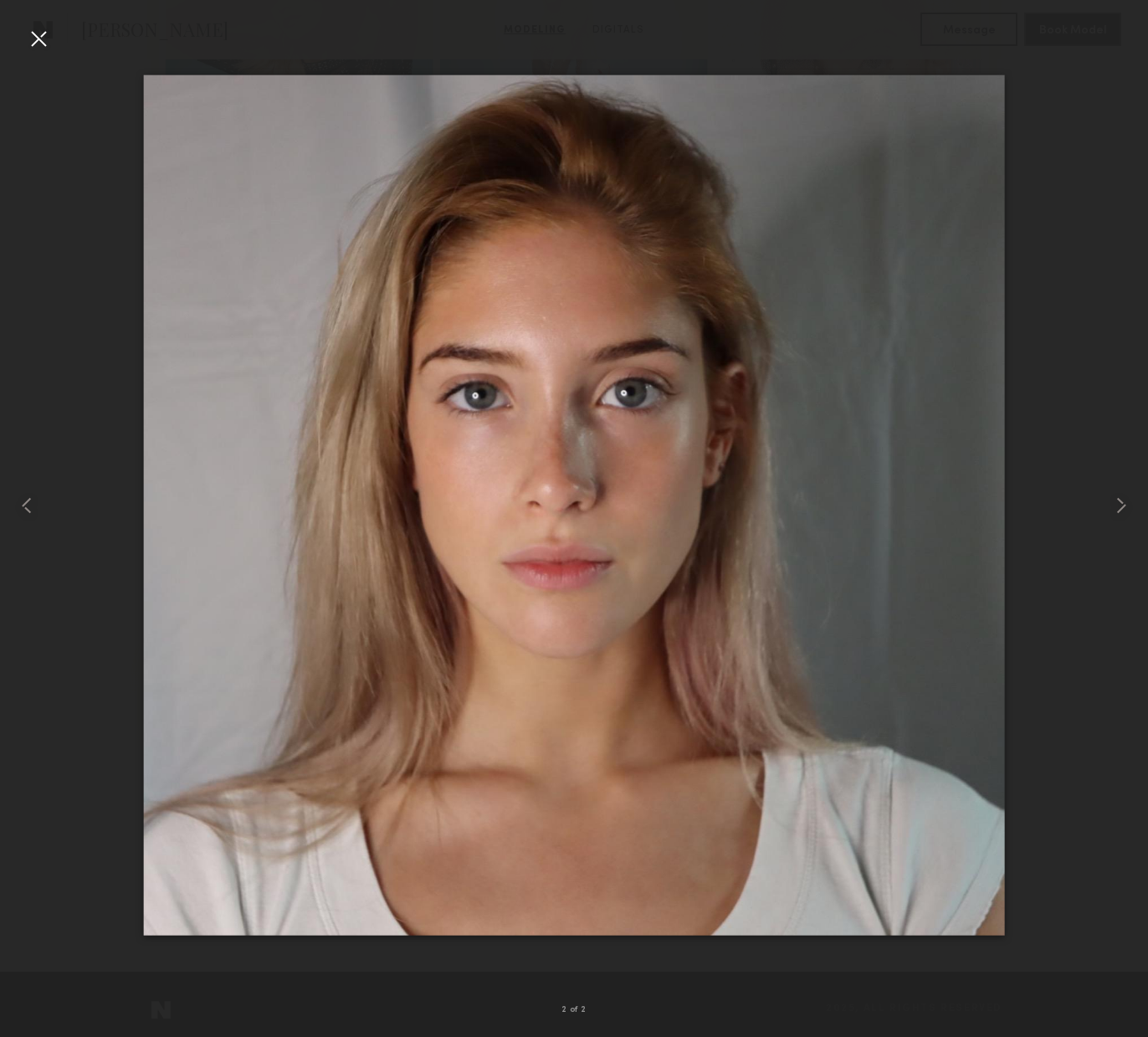
click at [40, 39] on div at bounding box center [38, 38] width 27 height 27
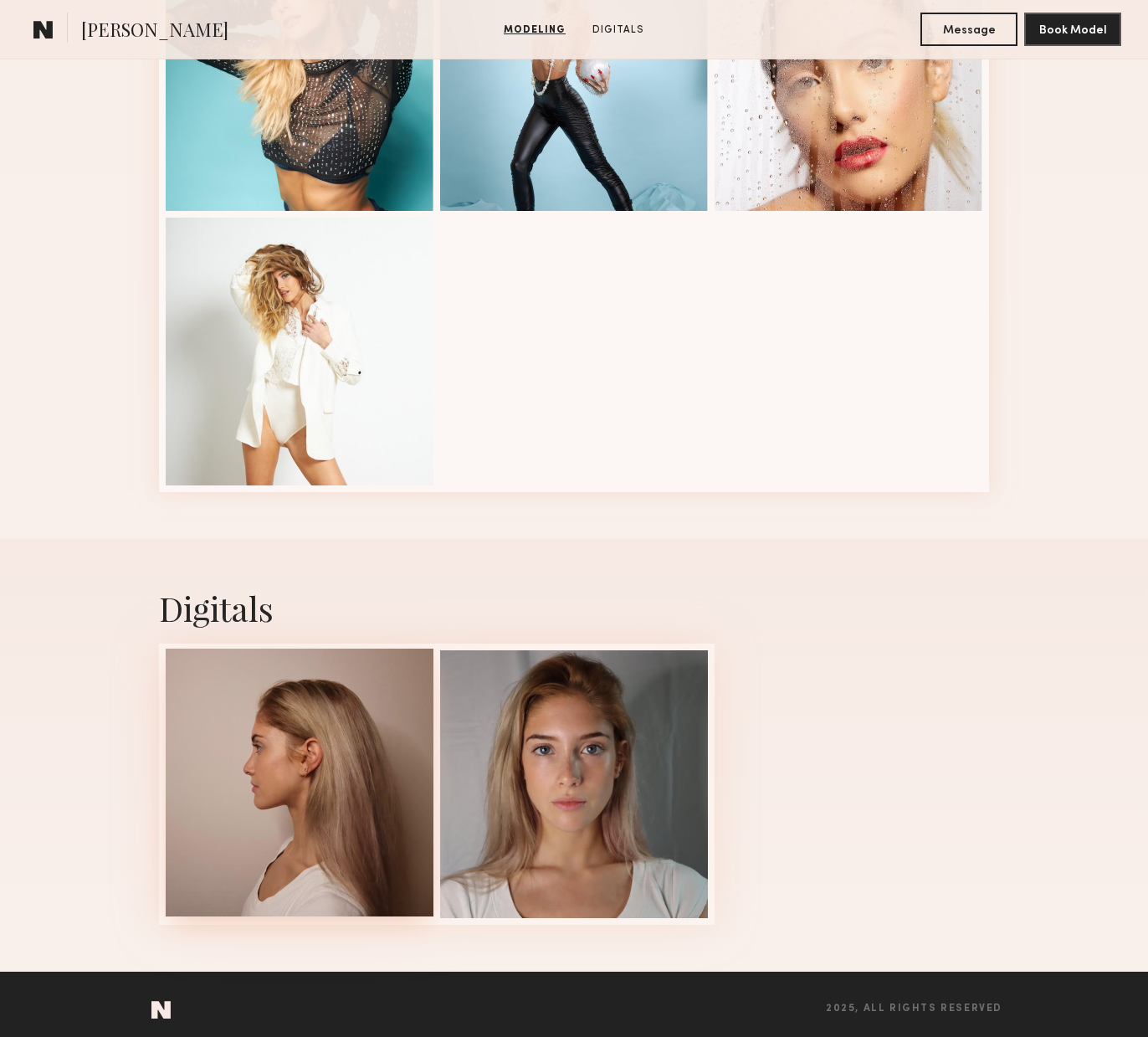
click at [302, 781] on div at bounding box center [299, 782] width 267 height 267
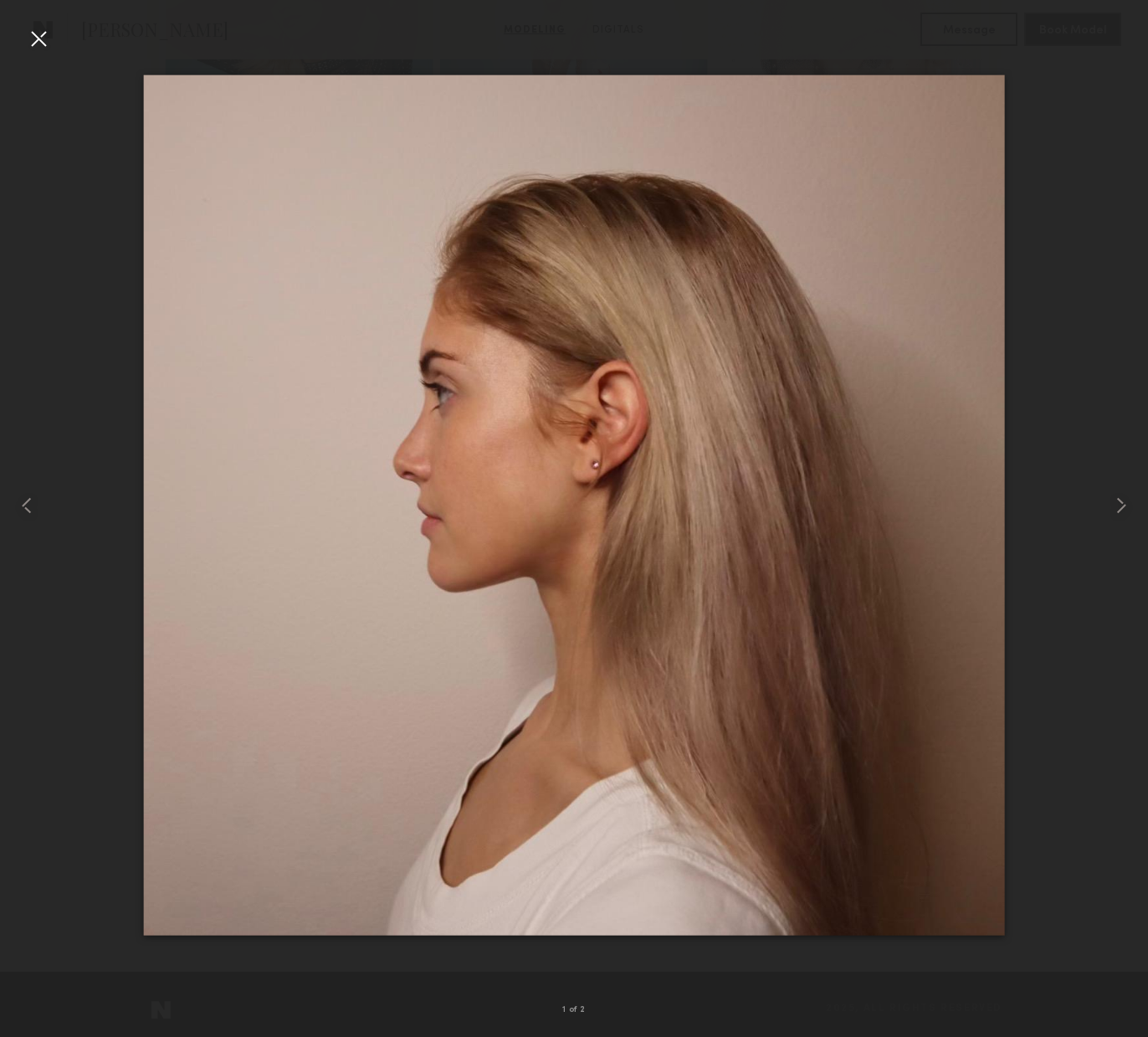
click at [38, 37] on div at bounding box center [38, 38] width 27 height 27
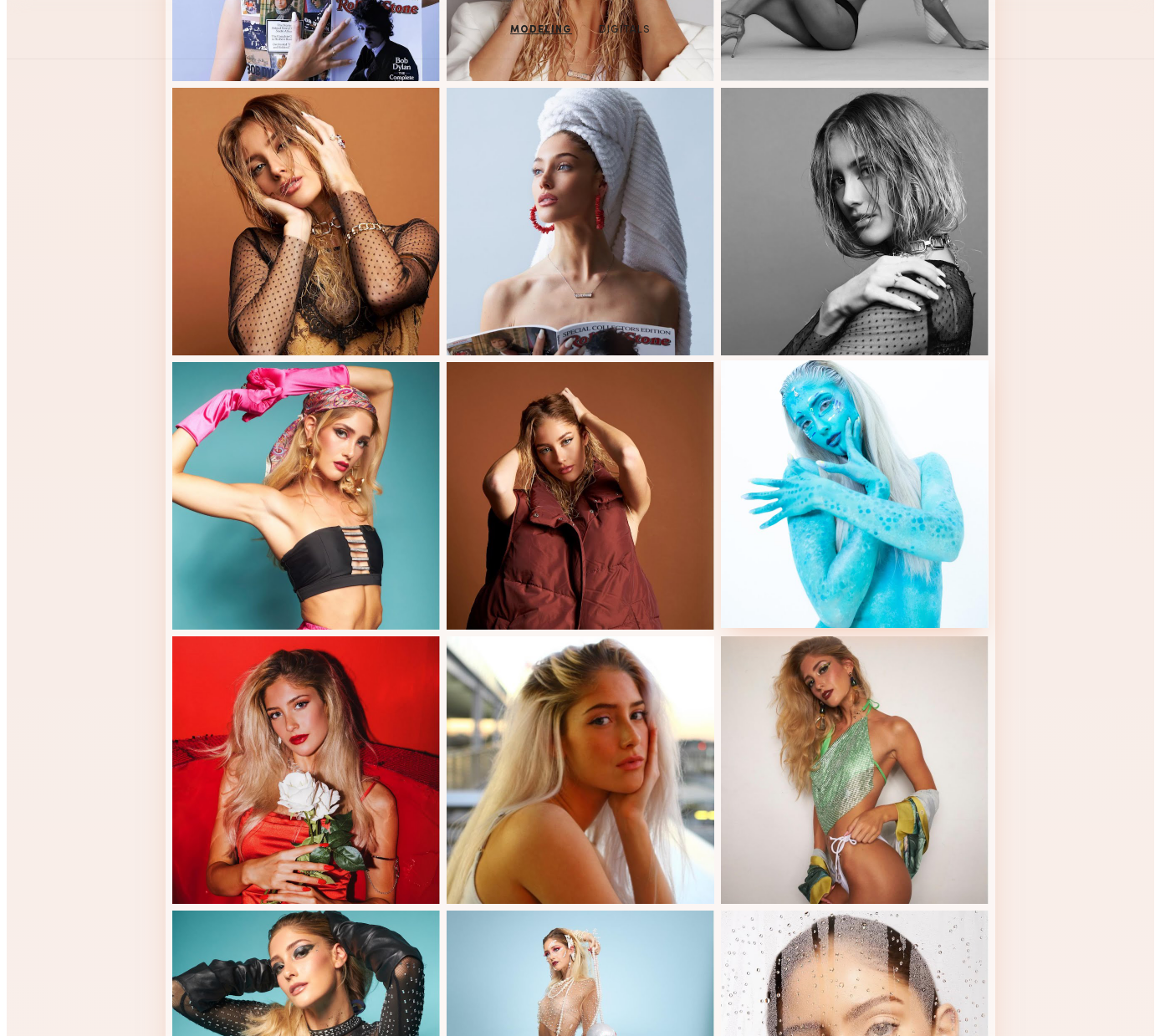
scroll to position [0, 0]
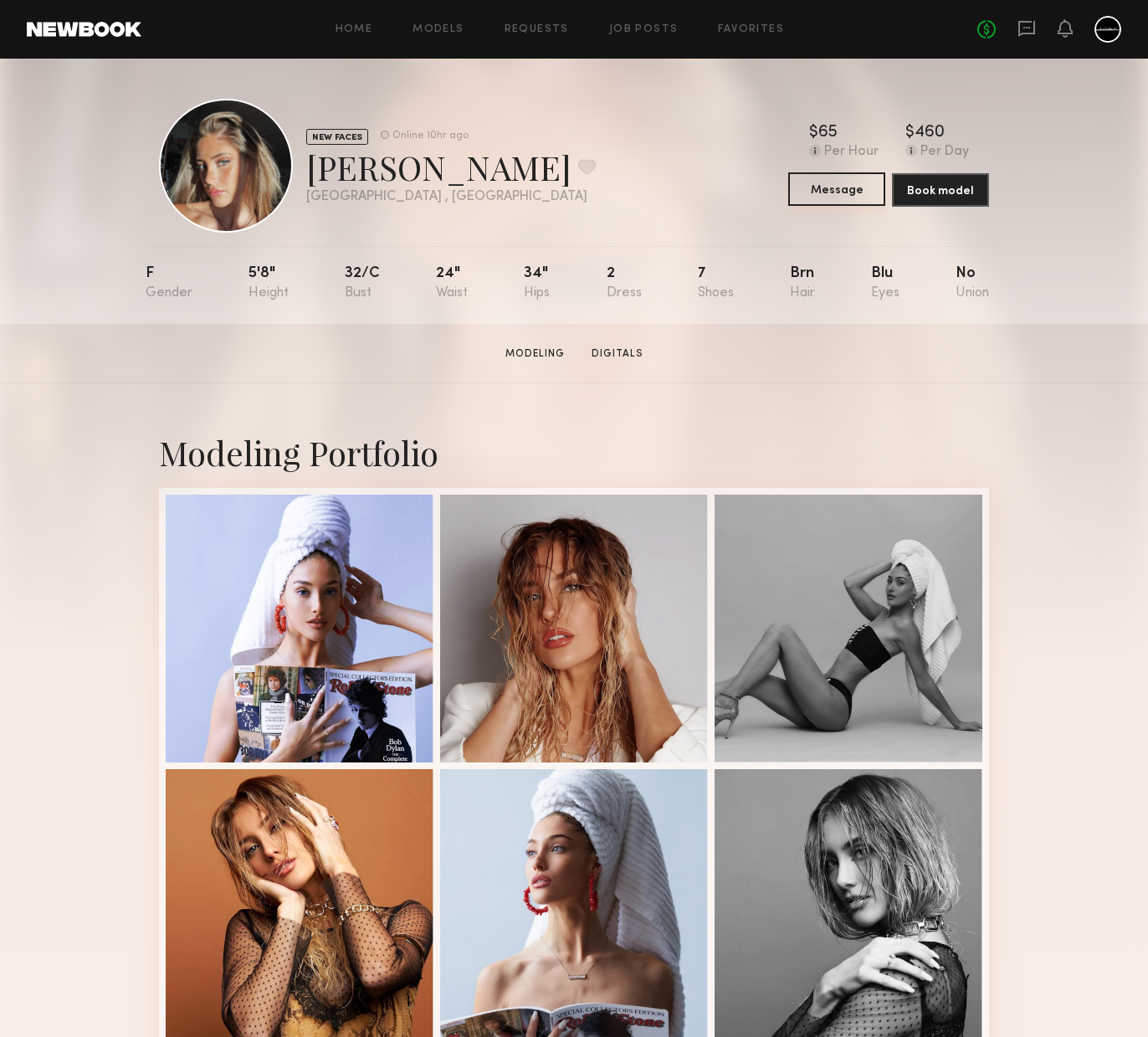
click at [852, 195] on button "Message" at bounding box center [837, 189] width 97 height 34
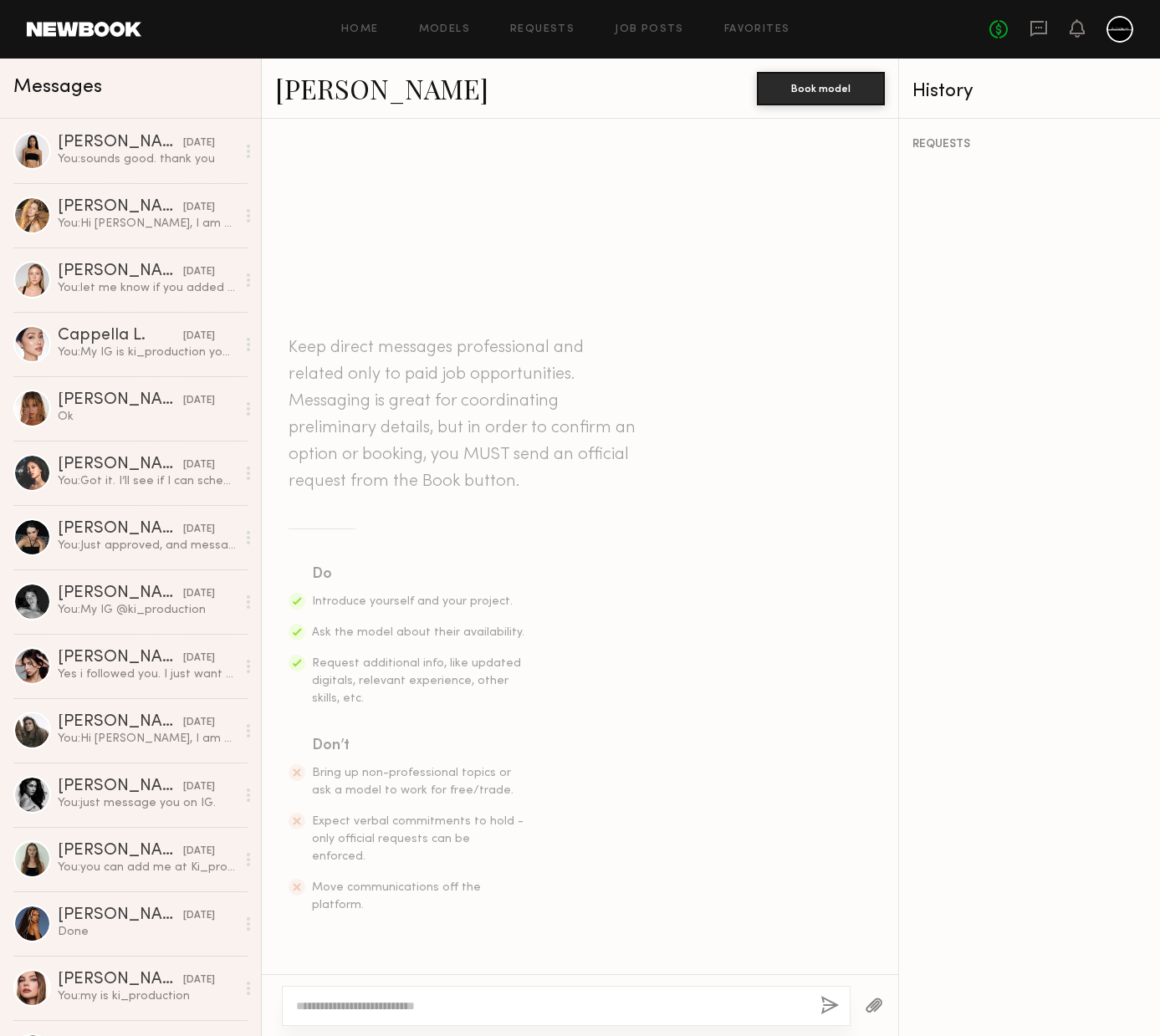
click at [479, 995] on div at bounding box center [566, 1005] width 569 height 41
click at [575, 1011] on textarea at bounding box center [551, 1005] width 511 height 17
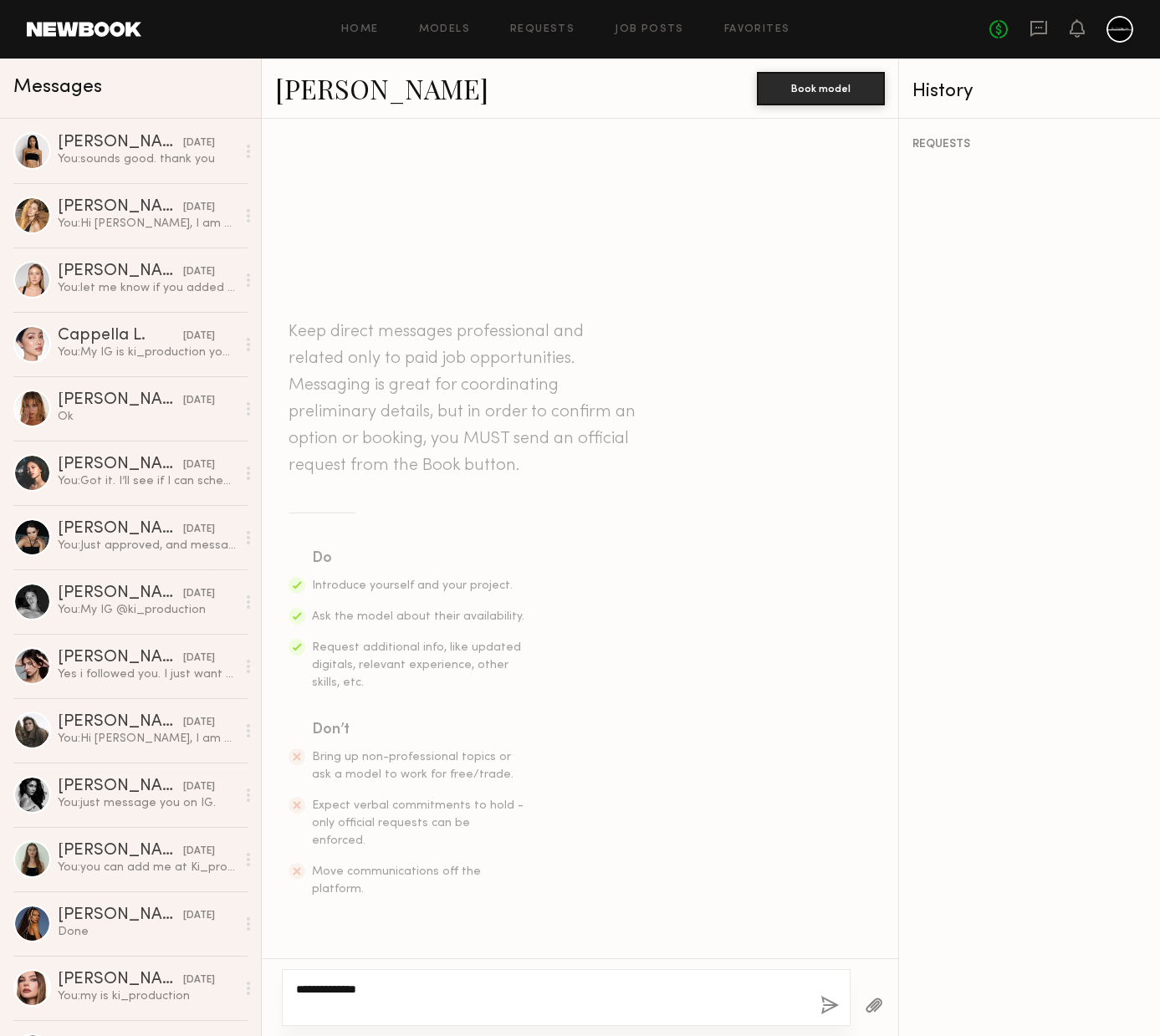
paste textarea "**********"
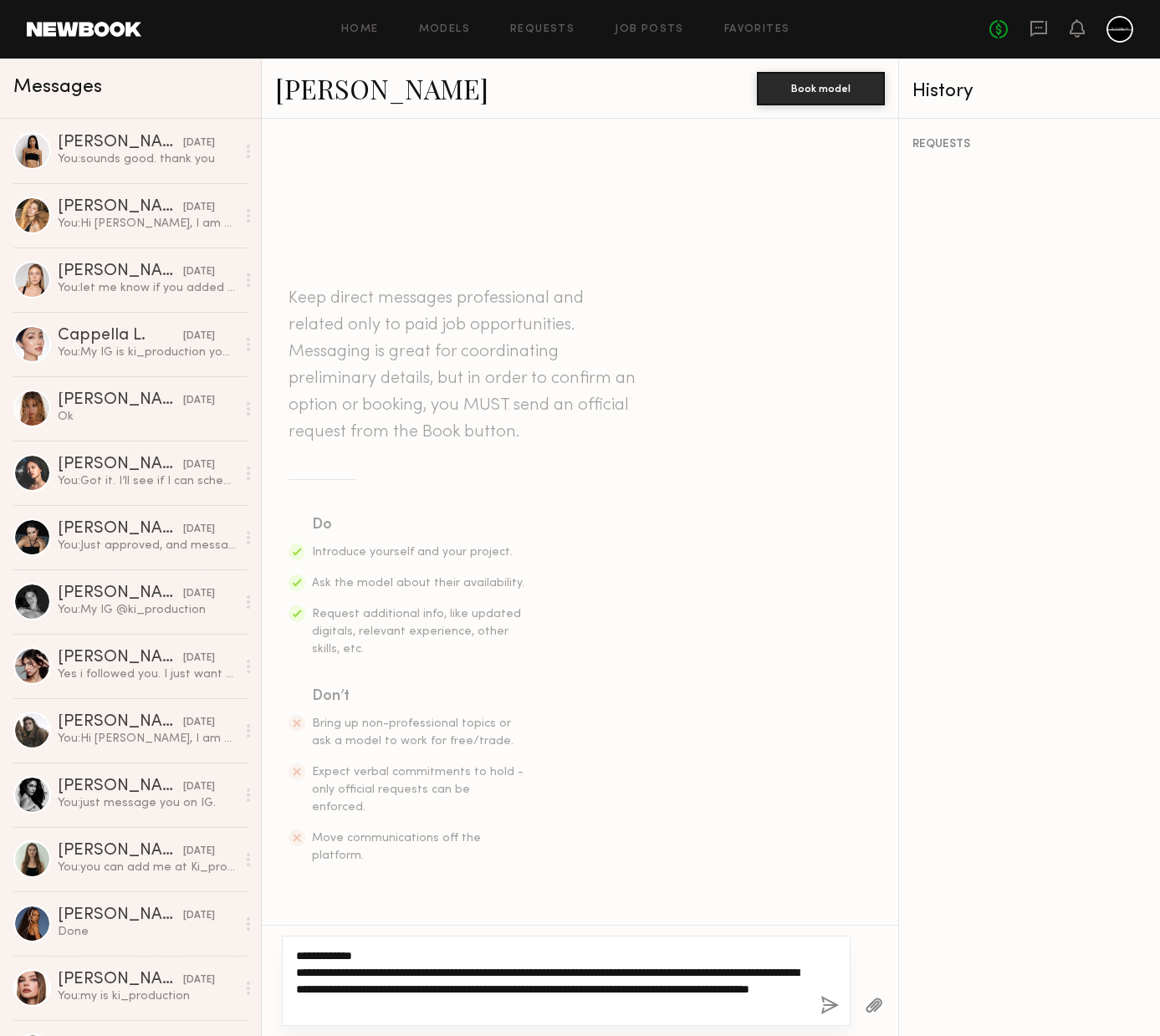
click at [401, 1003] on textarea "**********" at bounding box center [551, 981] width 511 height 67
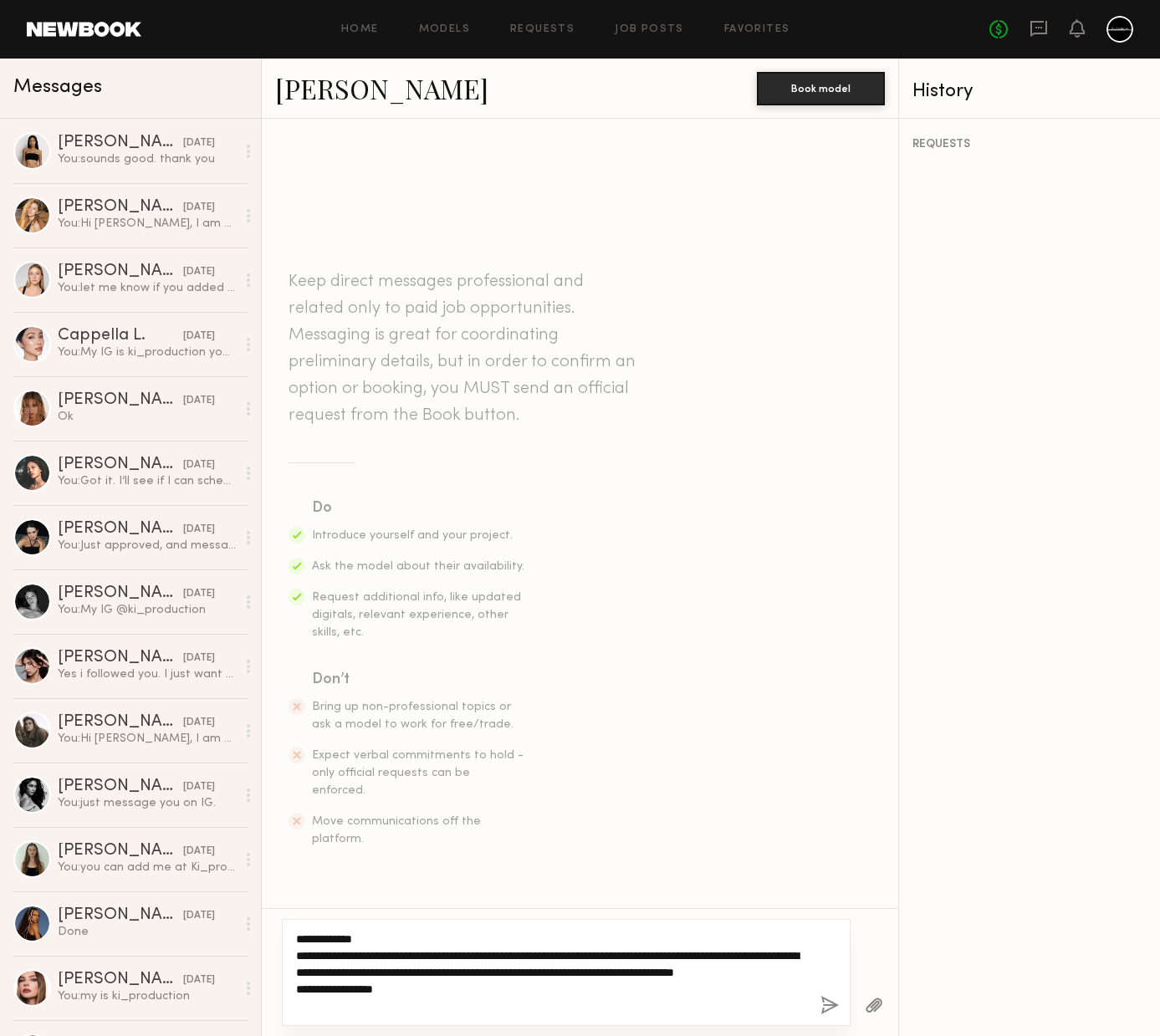
click at [358, 1002] on textarea "**********" at bounding box center [551, 972] width 511 height 83
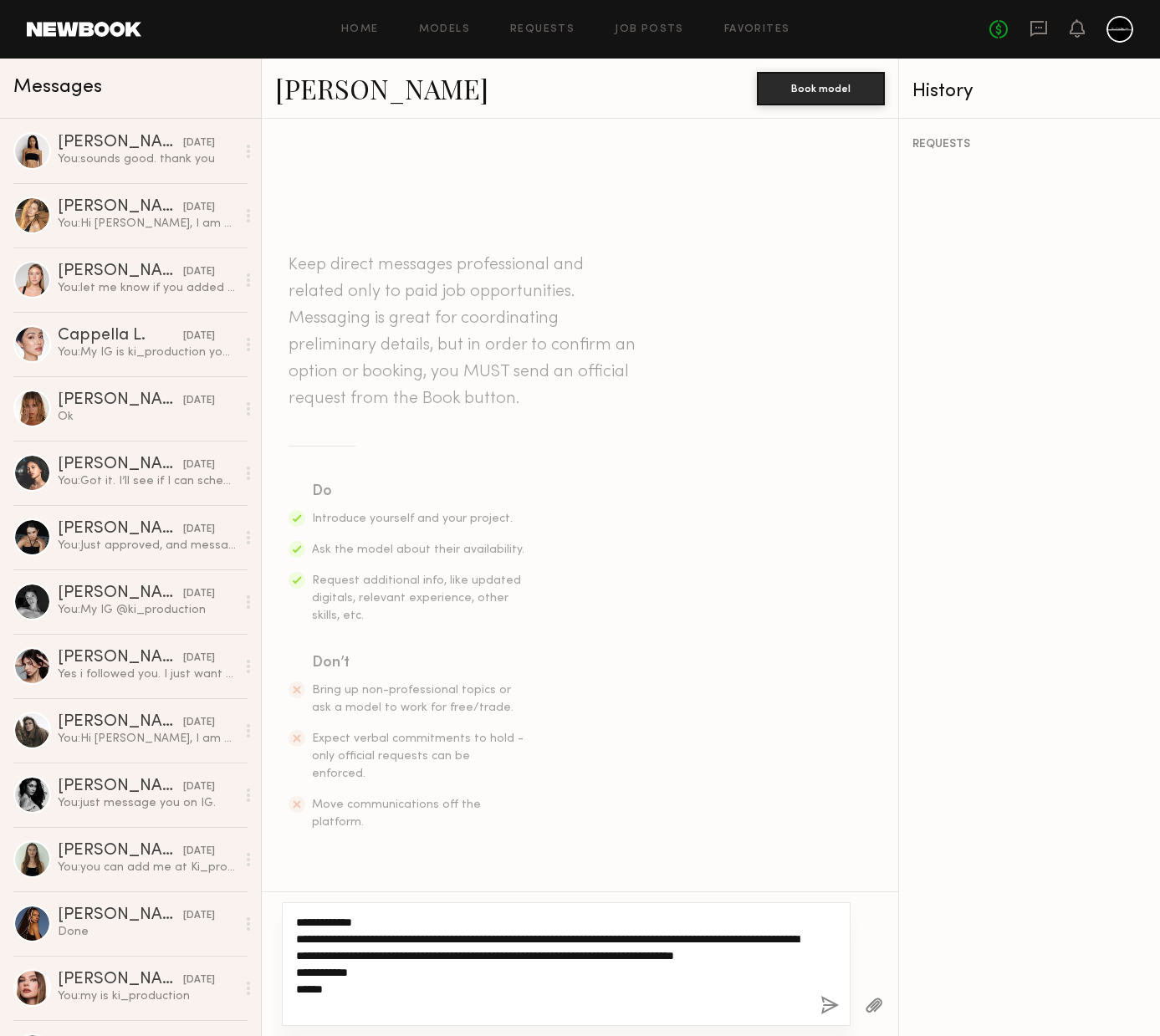
type textarea "**********"
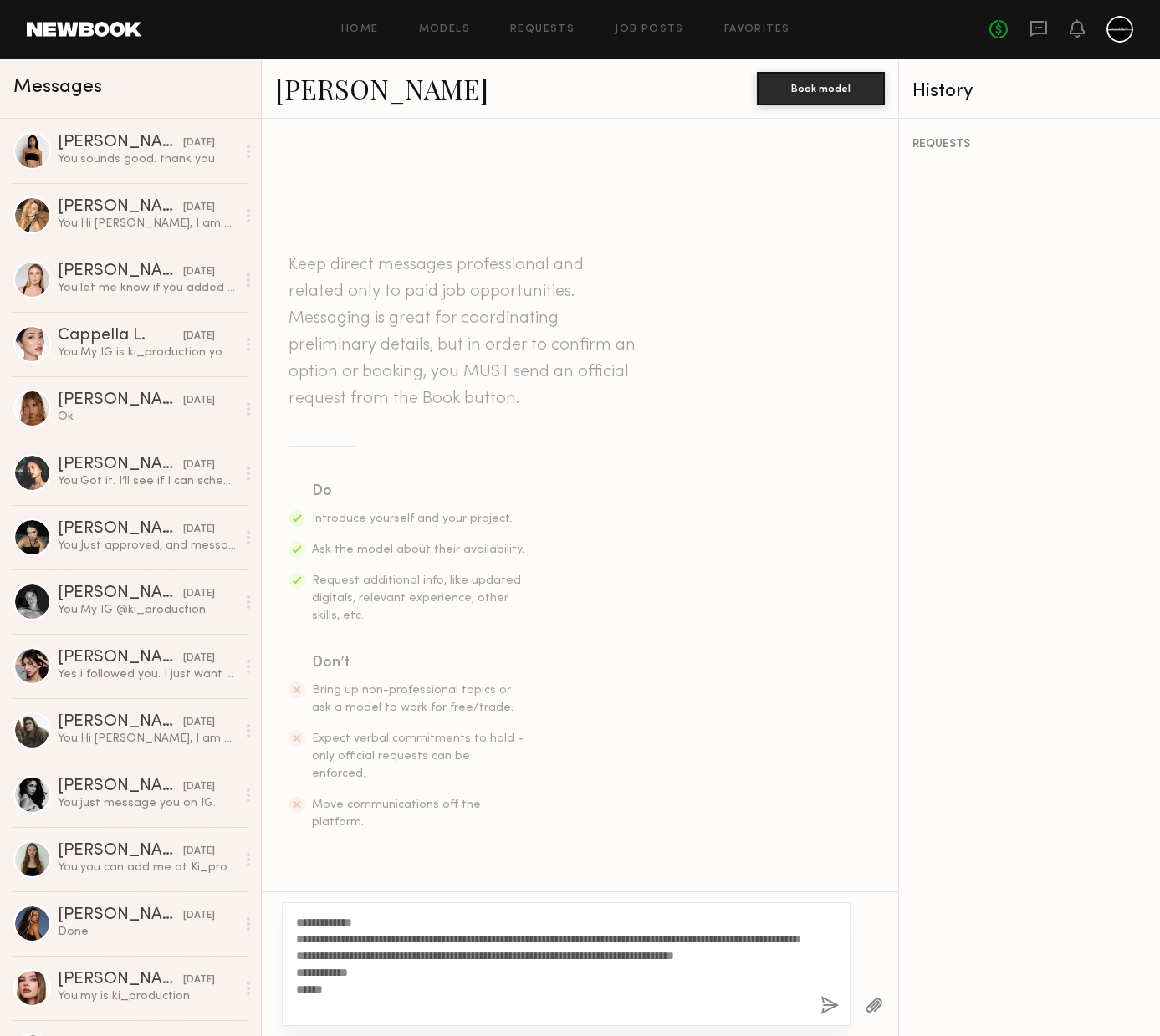
click at [822, 1004] on button "button" at bounding box center [829, 1005] width 19 height 21
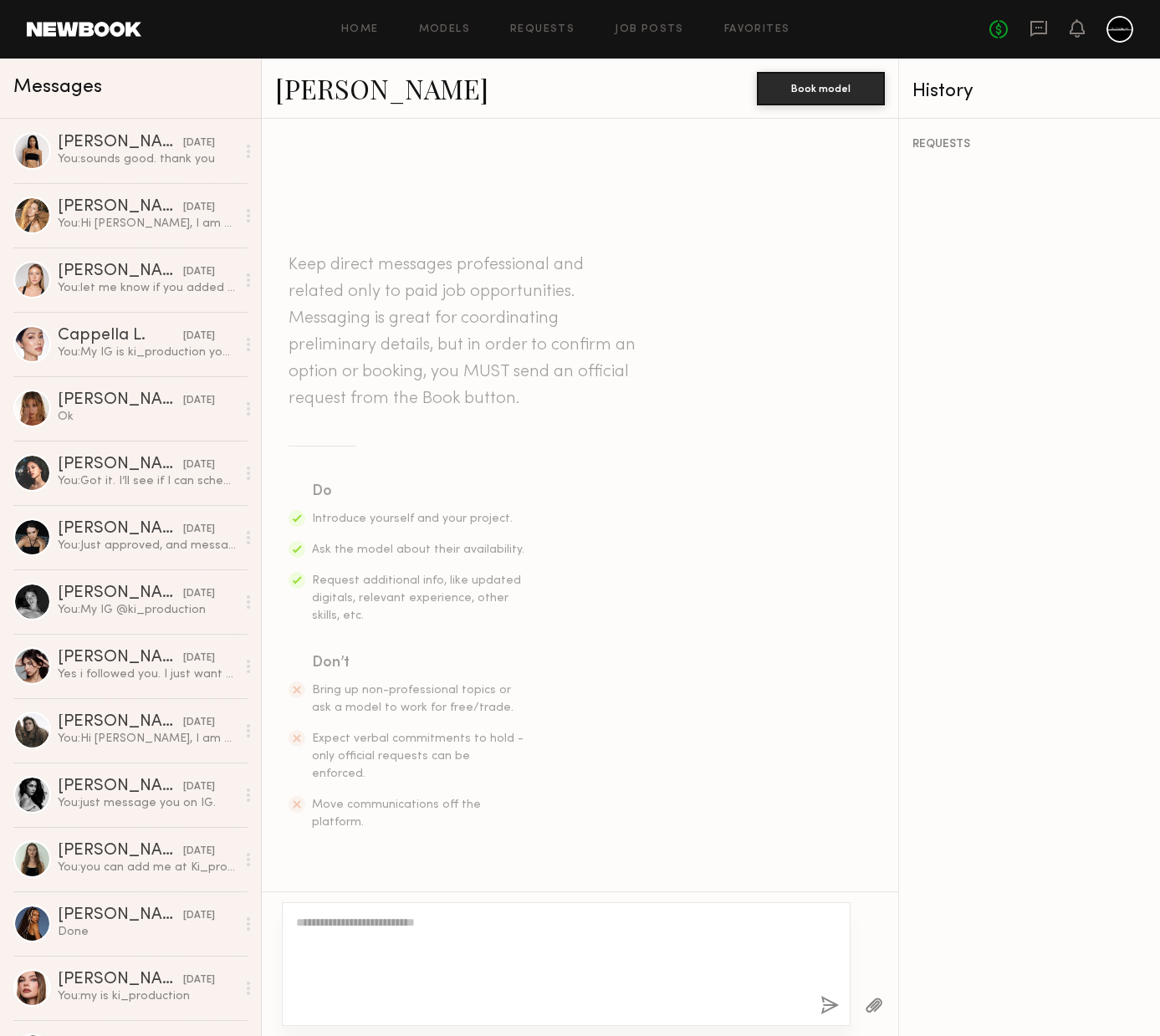
scroll to position [127, 0]
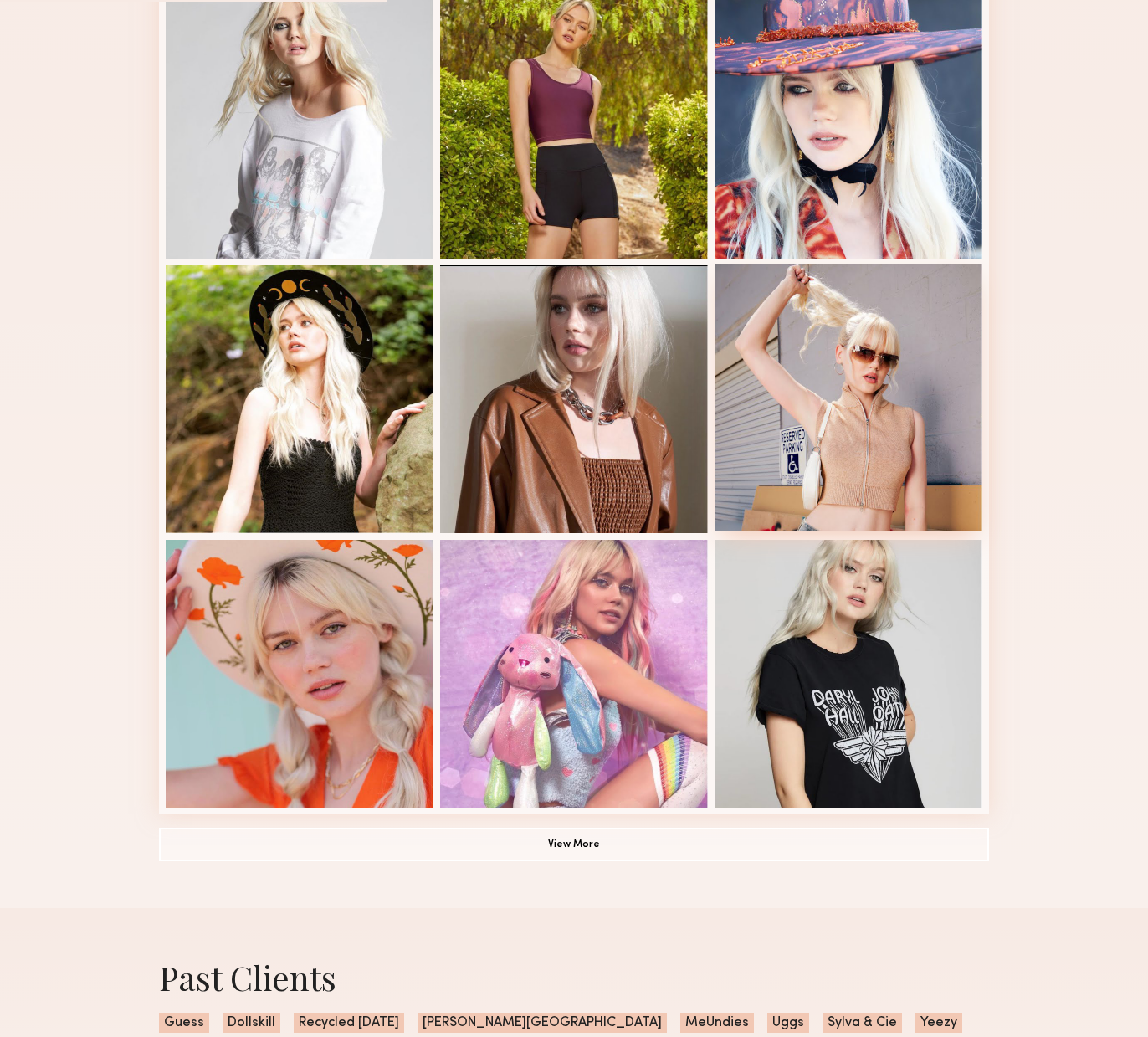
scroll to position [934, 0]
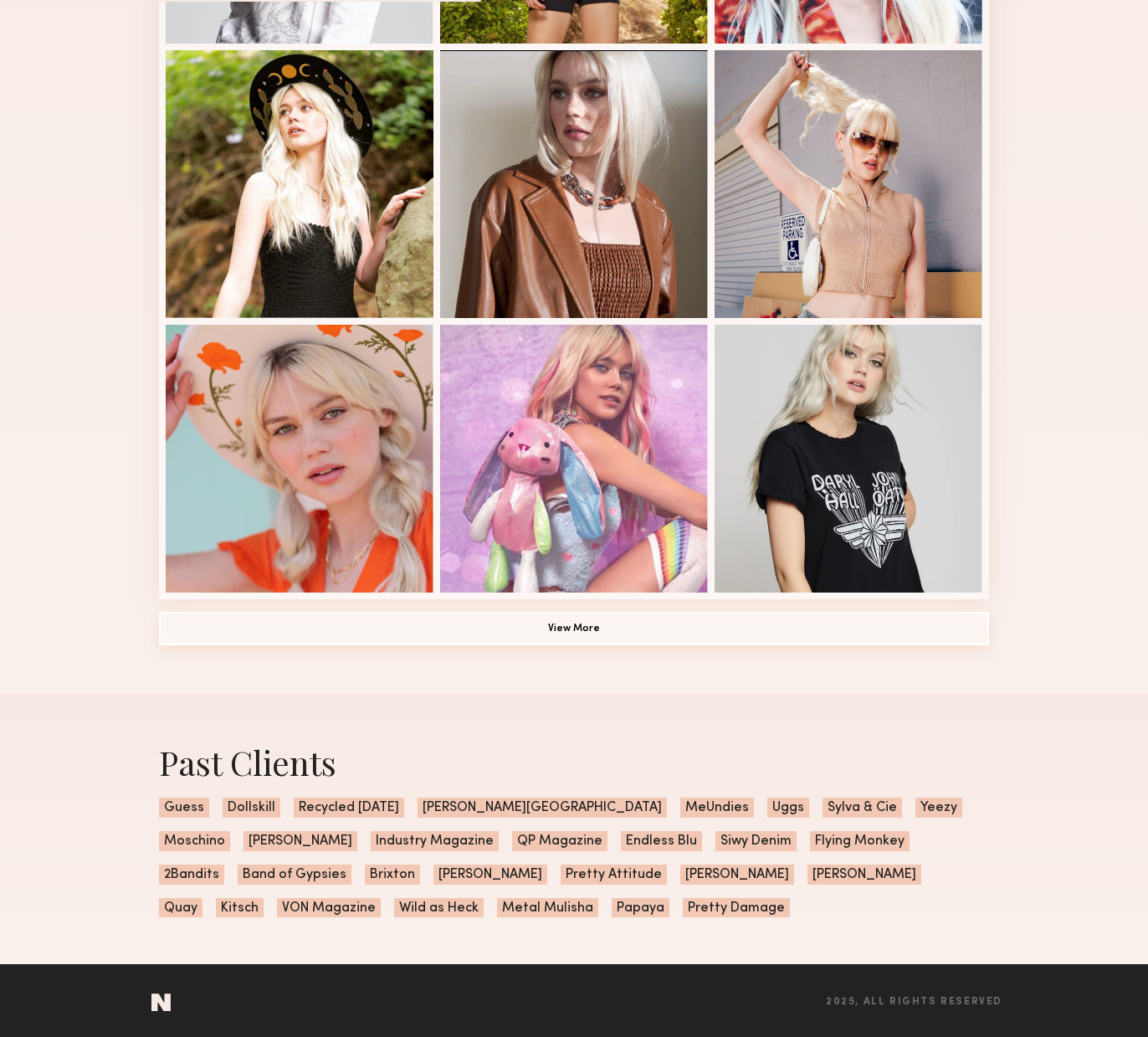
click at [561, 625] on button "View More" at bounding box center [574, 629] width 830 height 34
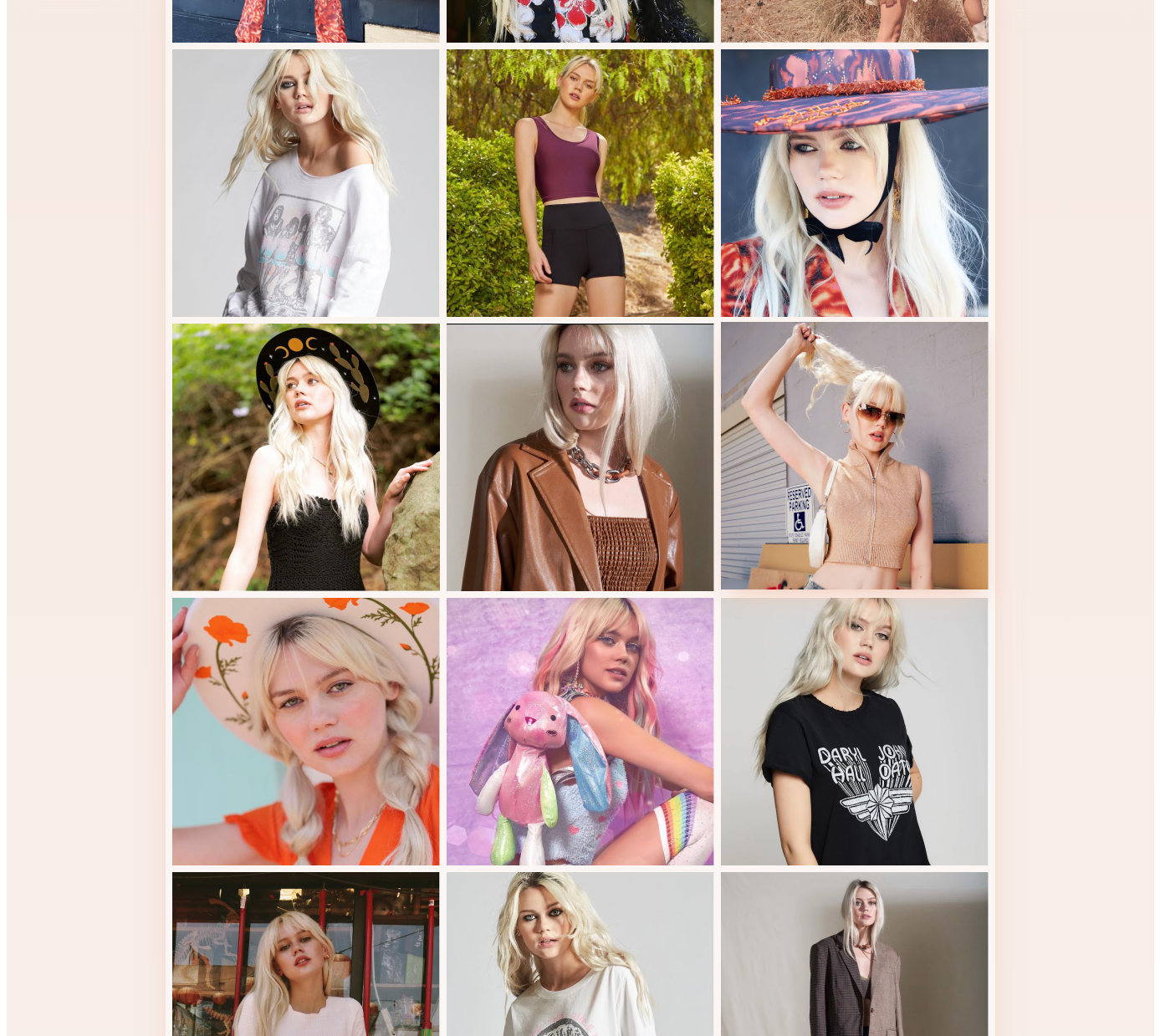
scroll to position [0, 0]
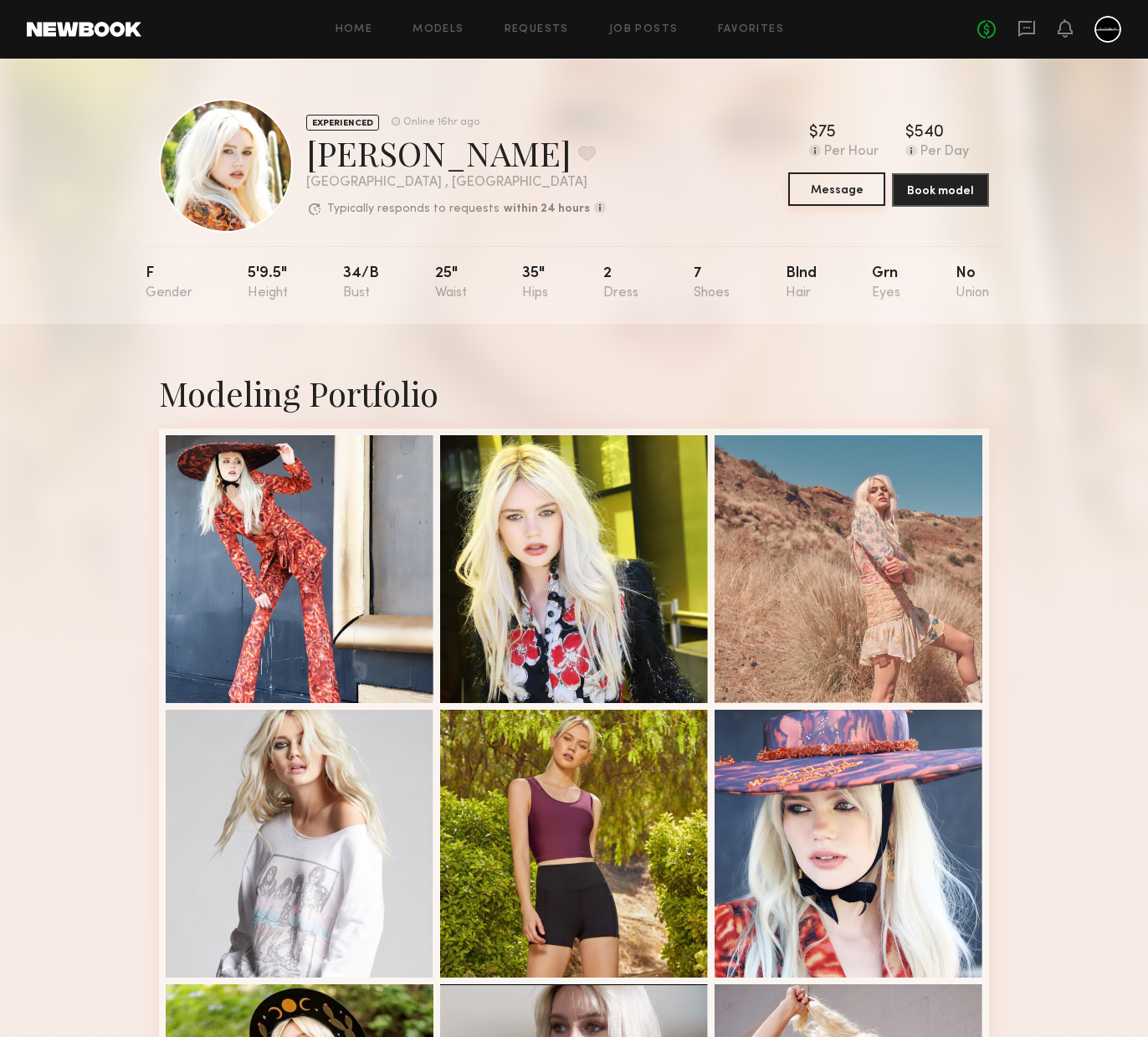
click at [844, 192] on button "Message" at bounding box center [837, 189] width 97 height 34
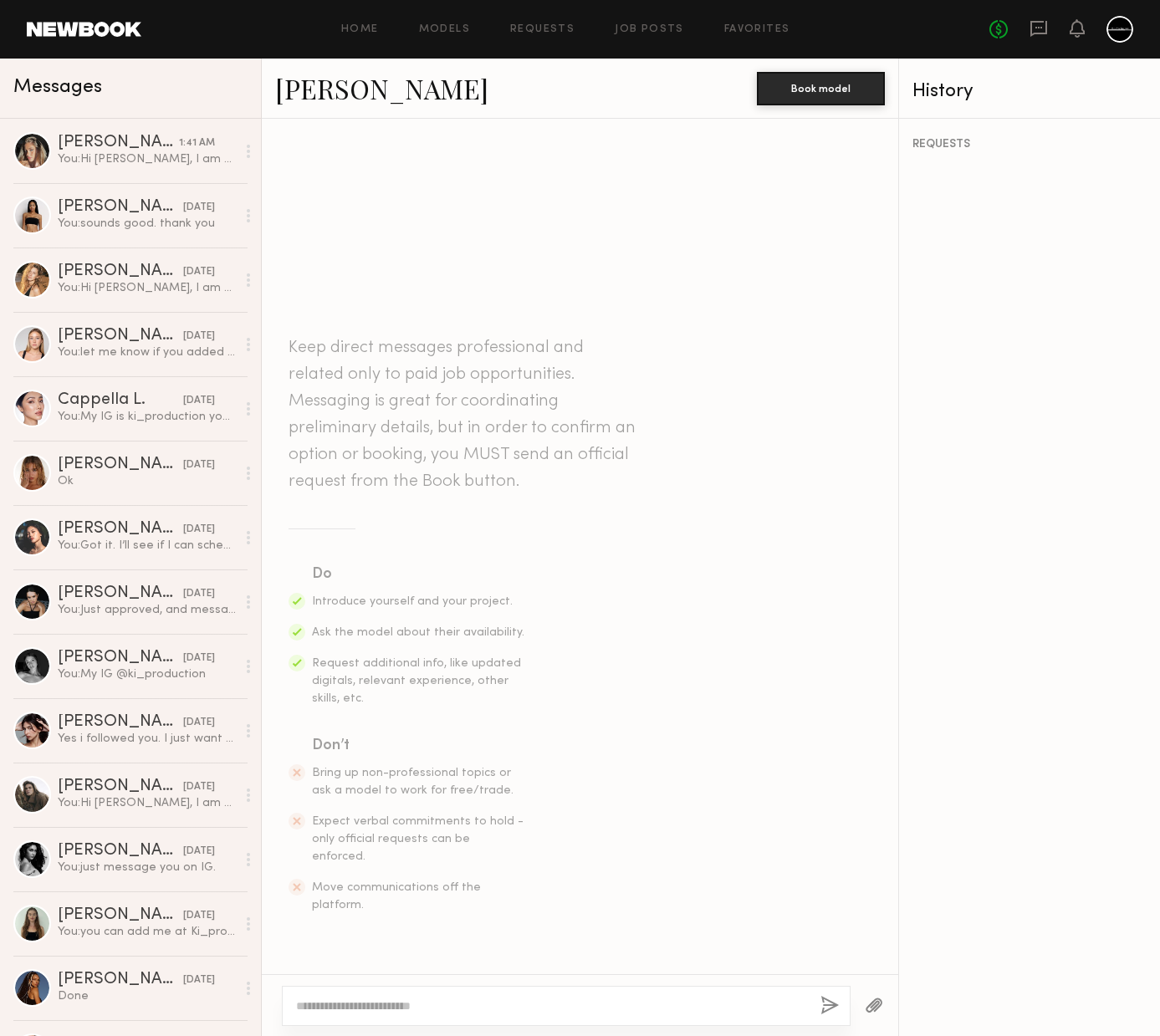
click at [430, 1011] on textarea at bounding box center [551, 1005] width 511 height 17
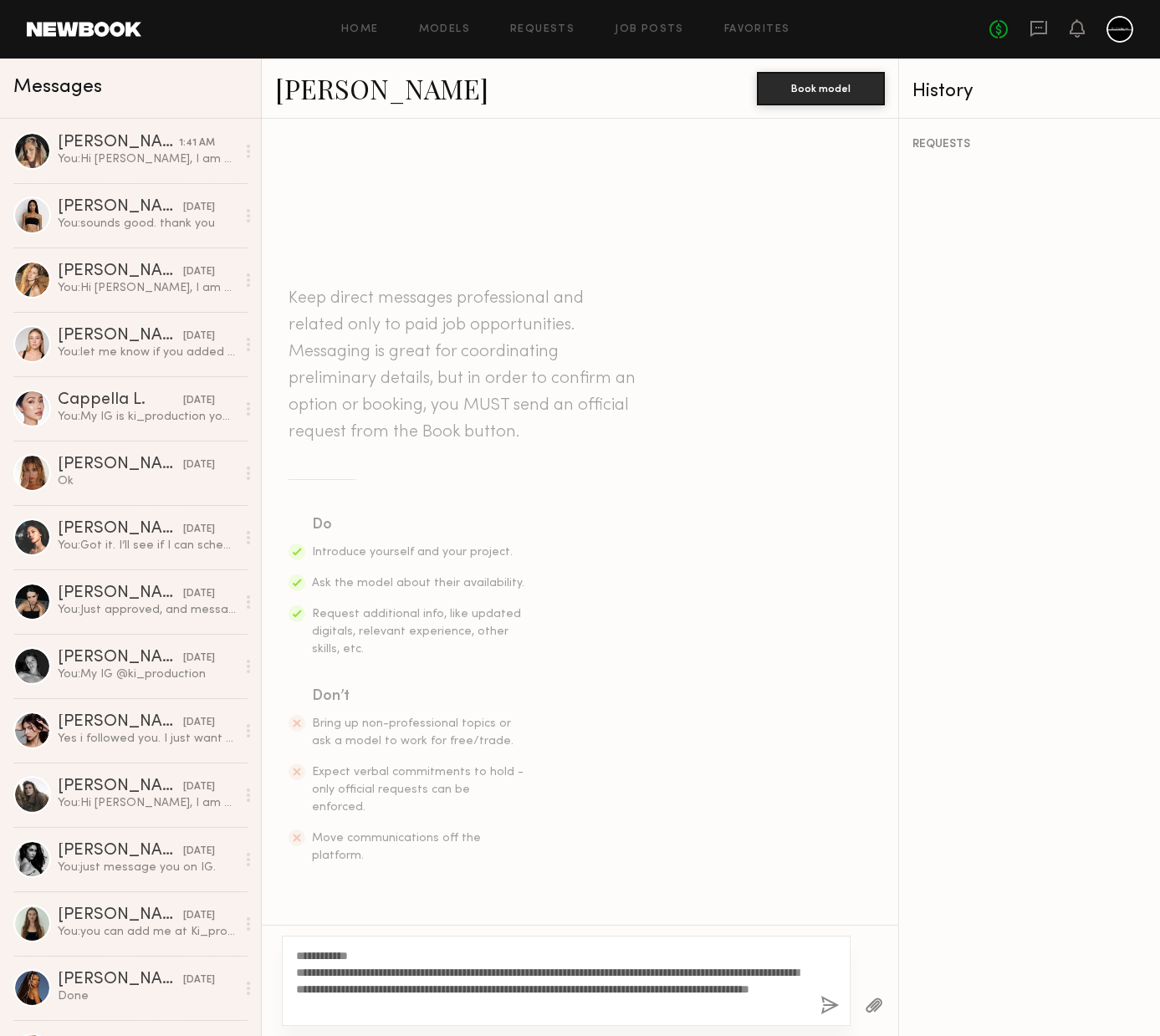
click at [400, 1003] on textarea "**********" at bounding box center [551, 981] width 511 height 67
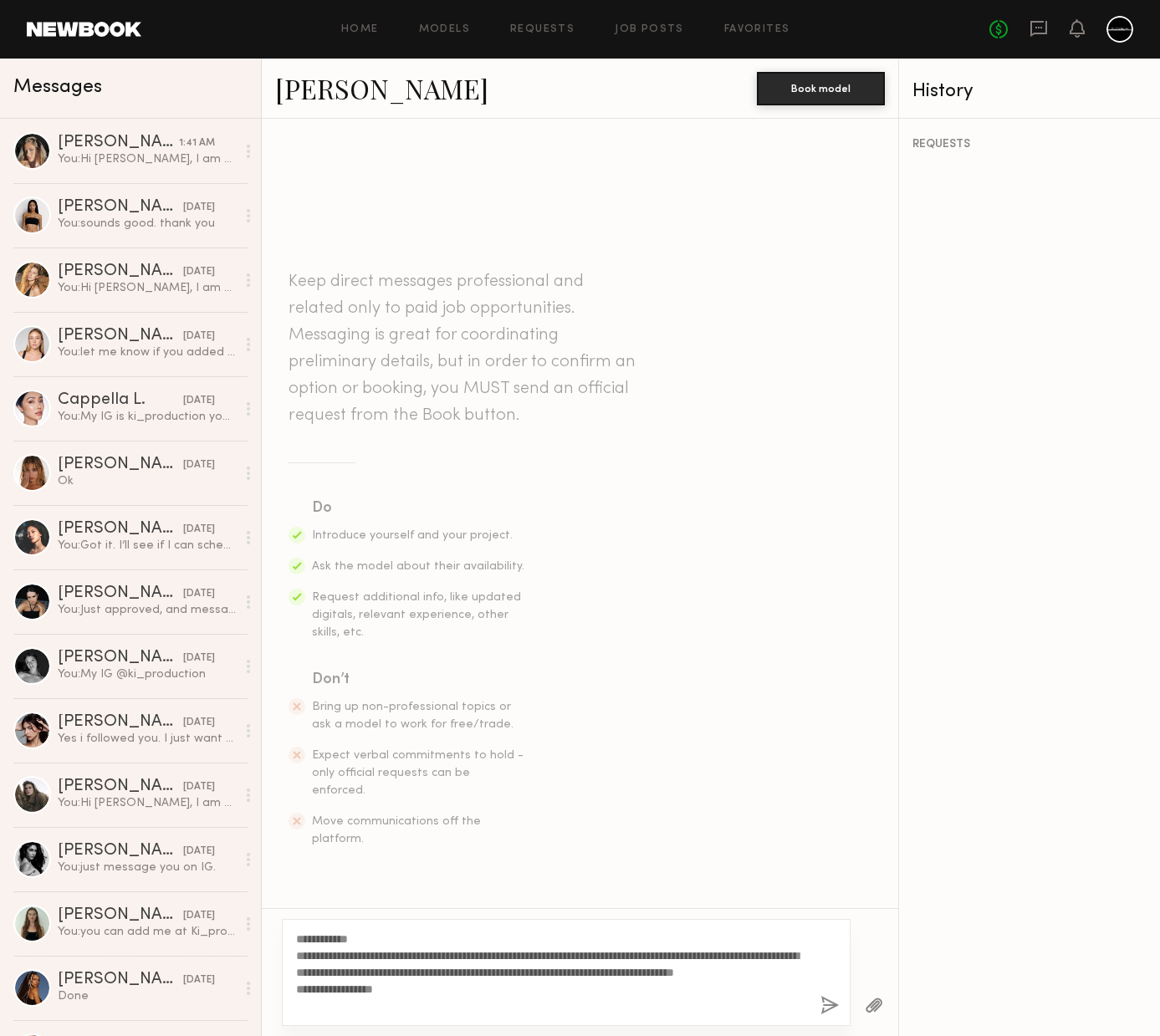
click at [364, 1005] on textarea "**********" at bounding box center [551, 972] width 511 height 83
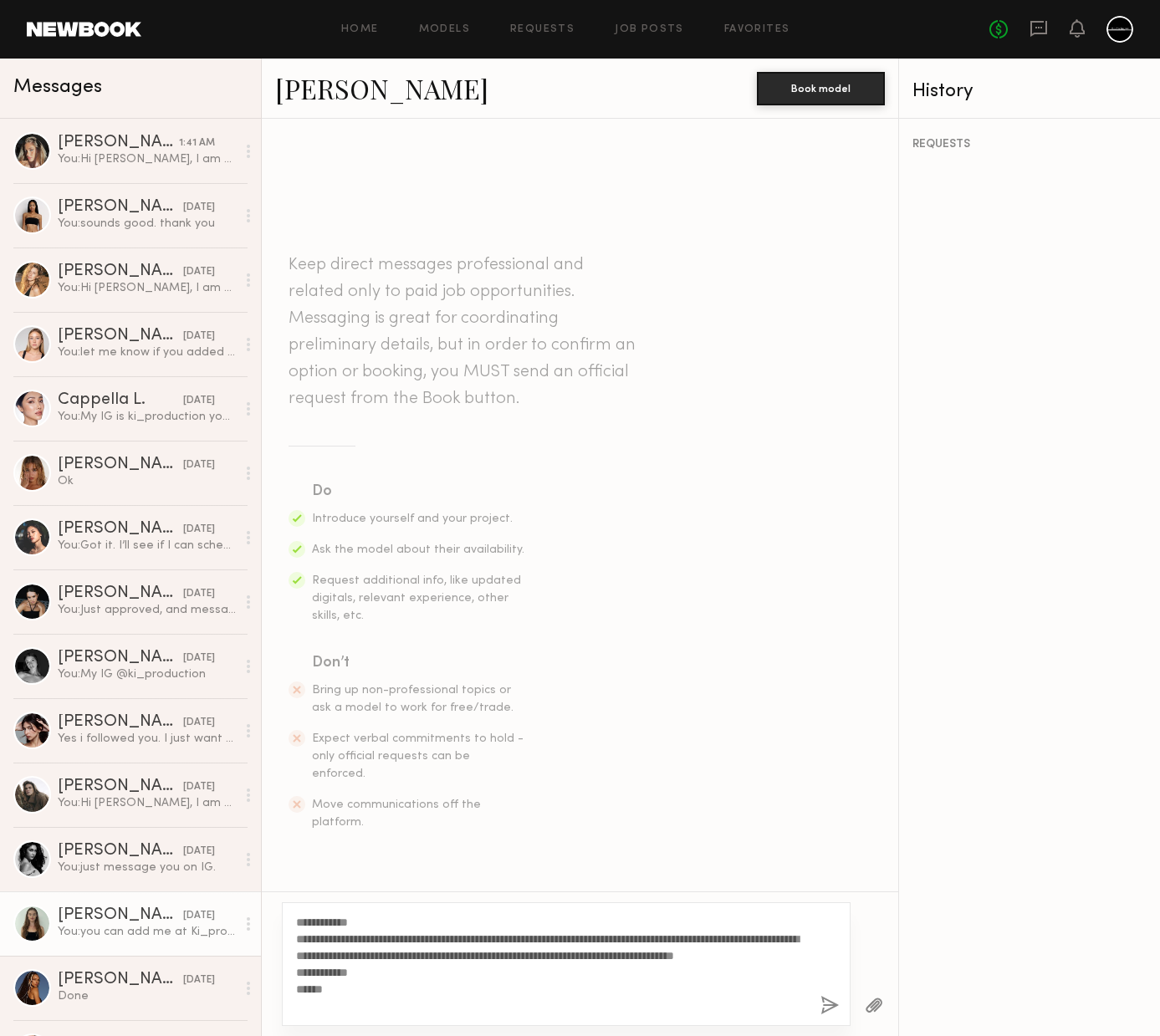
drag, startPoint x: 375, startPoint y: 1003, endPoint x: 192, endPoint y: 935, distance: 195.2
click at [192, 935] on div "Messages [PERSON_NAME] 1:41 AM You: Hi [PERSON_NAME], I am currently working on…" at bounding box center [580, 547] width 1160 height 978
type textarea "**********"
click at [829, 1007] on button "button" at bounding box center [829, 1005] width 19 height 21
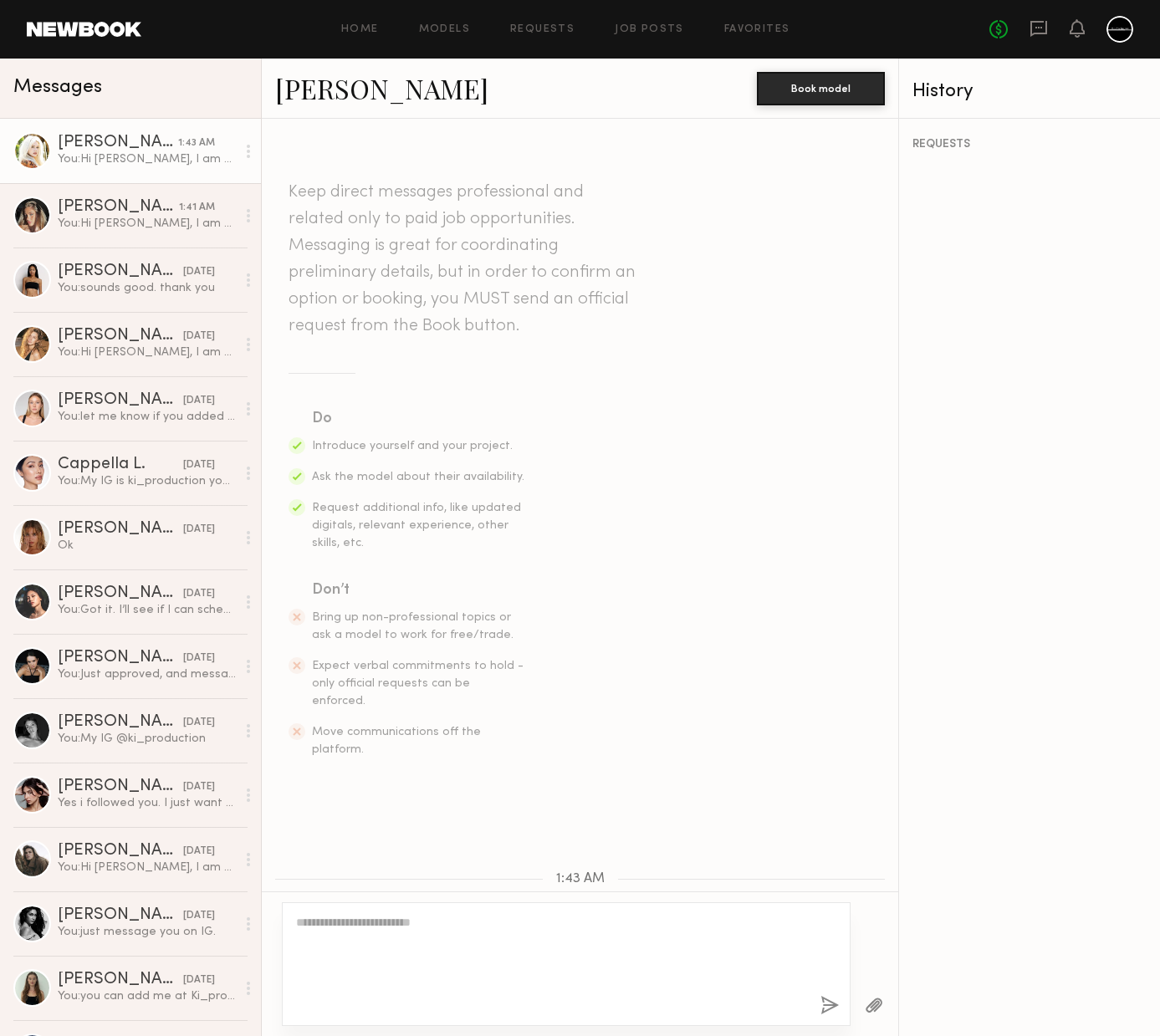
scroll to position [127, 0]
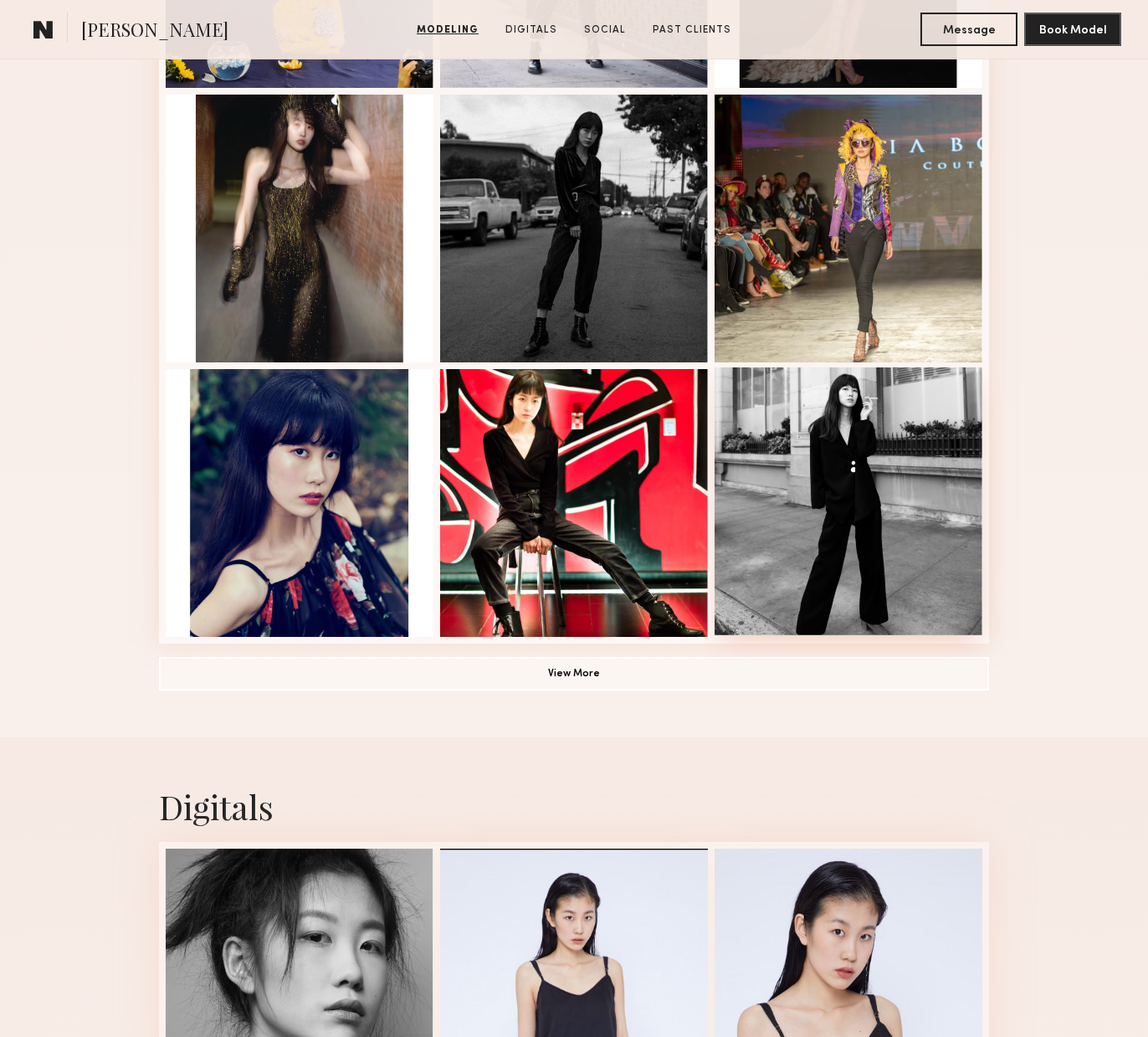
scroll to position [1199, 0]
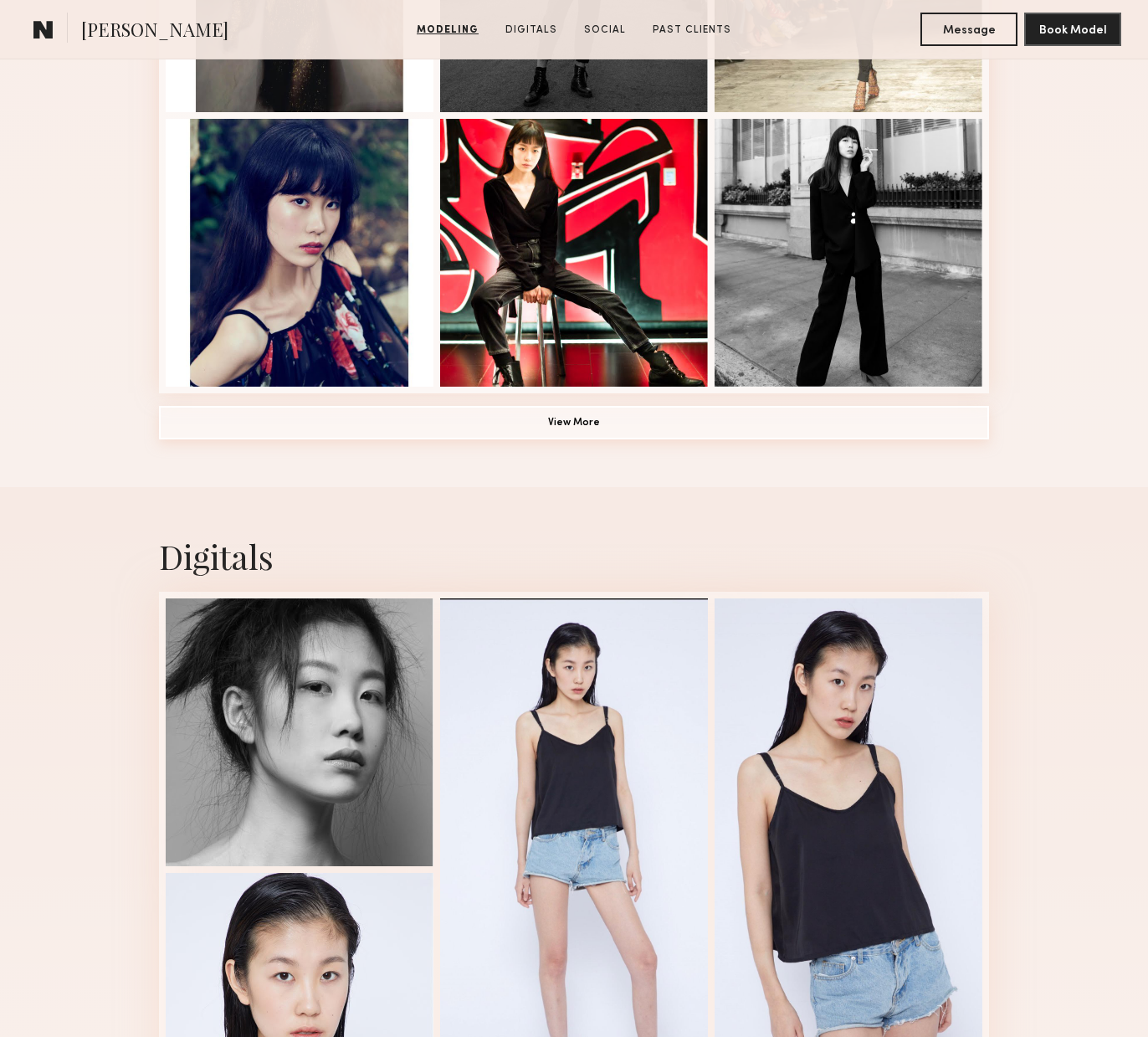
click at [559, 429] on button "View More" at bounding box center [574, 423] width 830 height 34
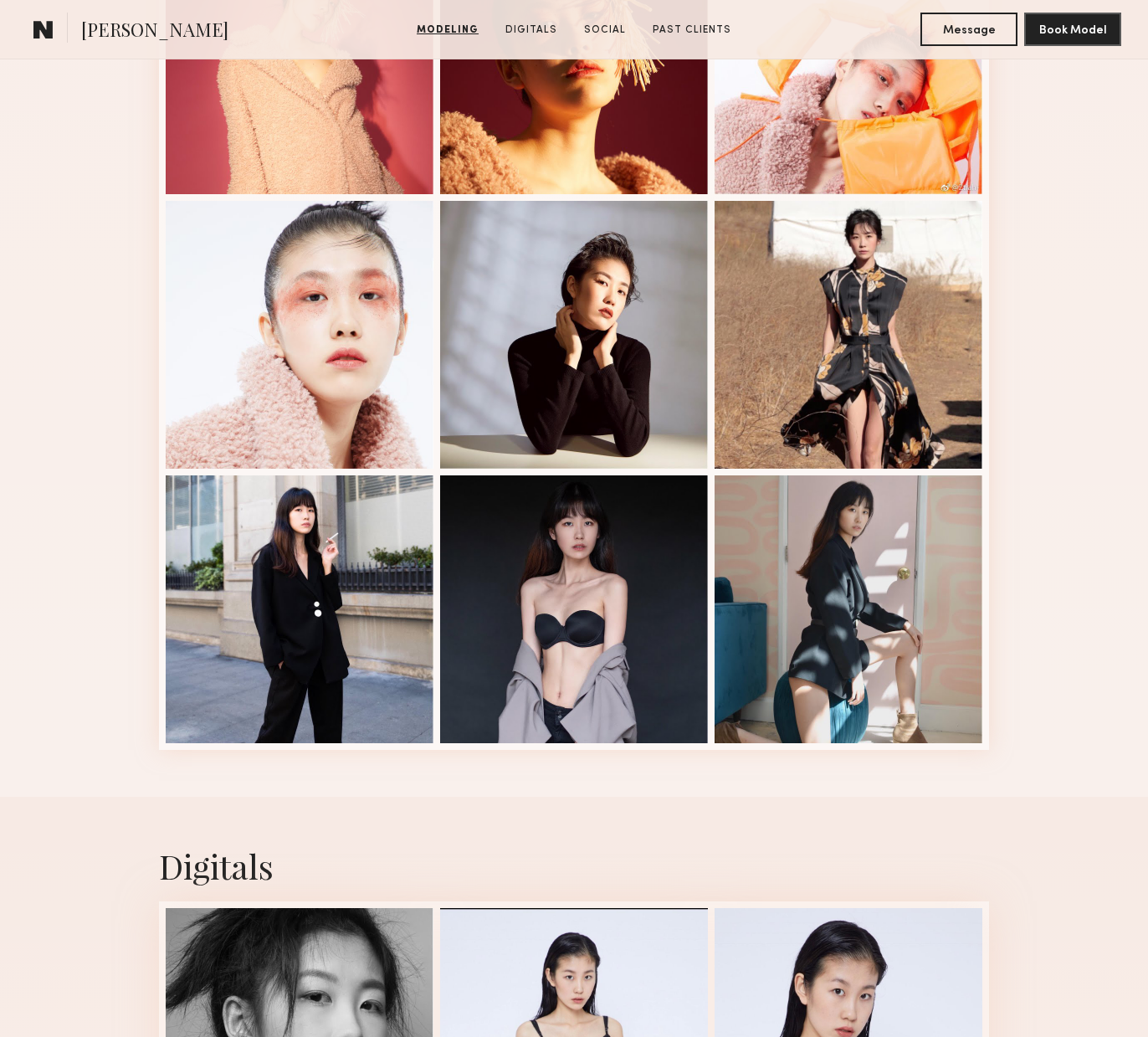
scroll to position [2142, 0]
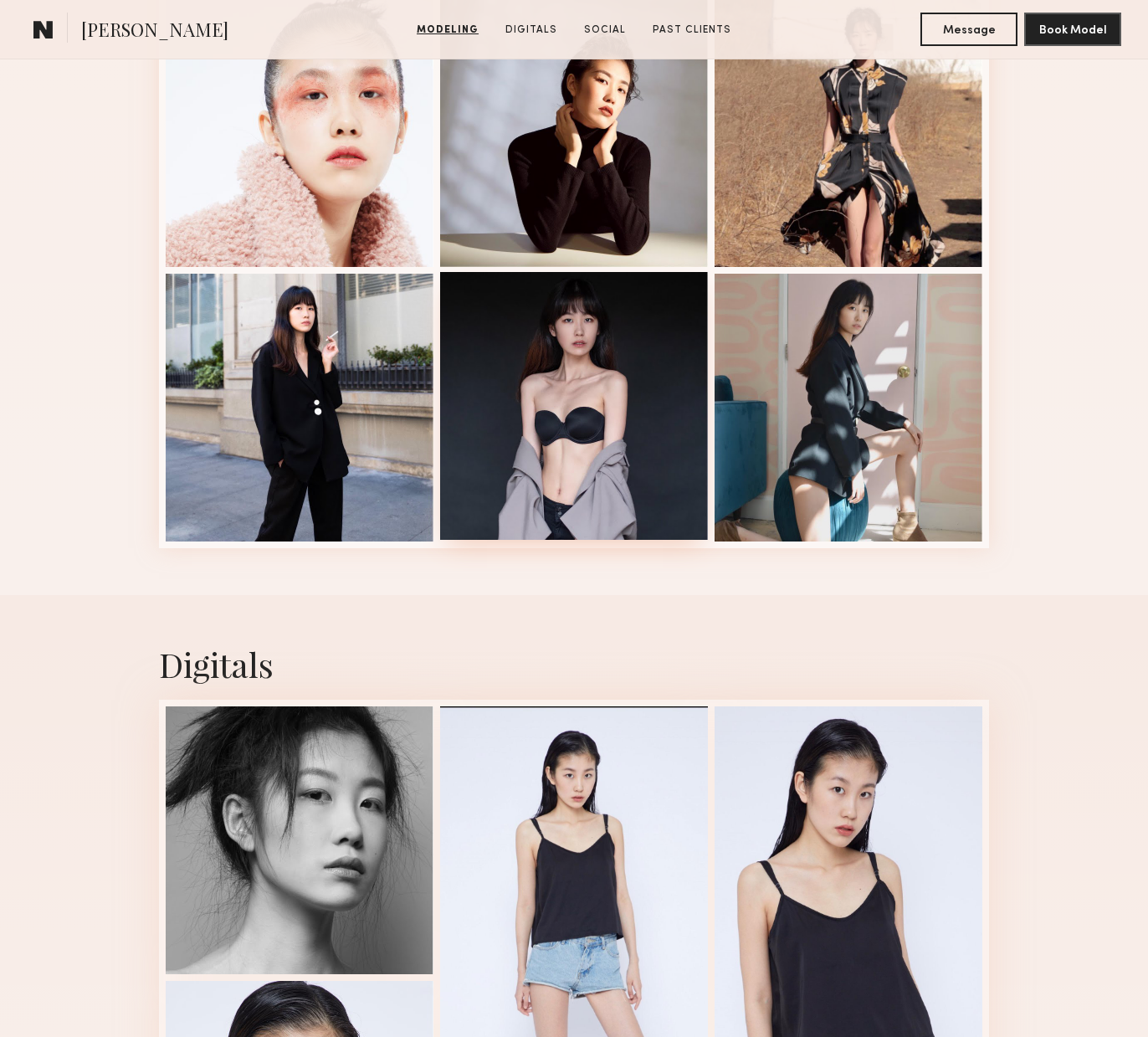
click at [551, 405] on div at bounding box center [574, 406] width 267 height 267
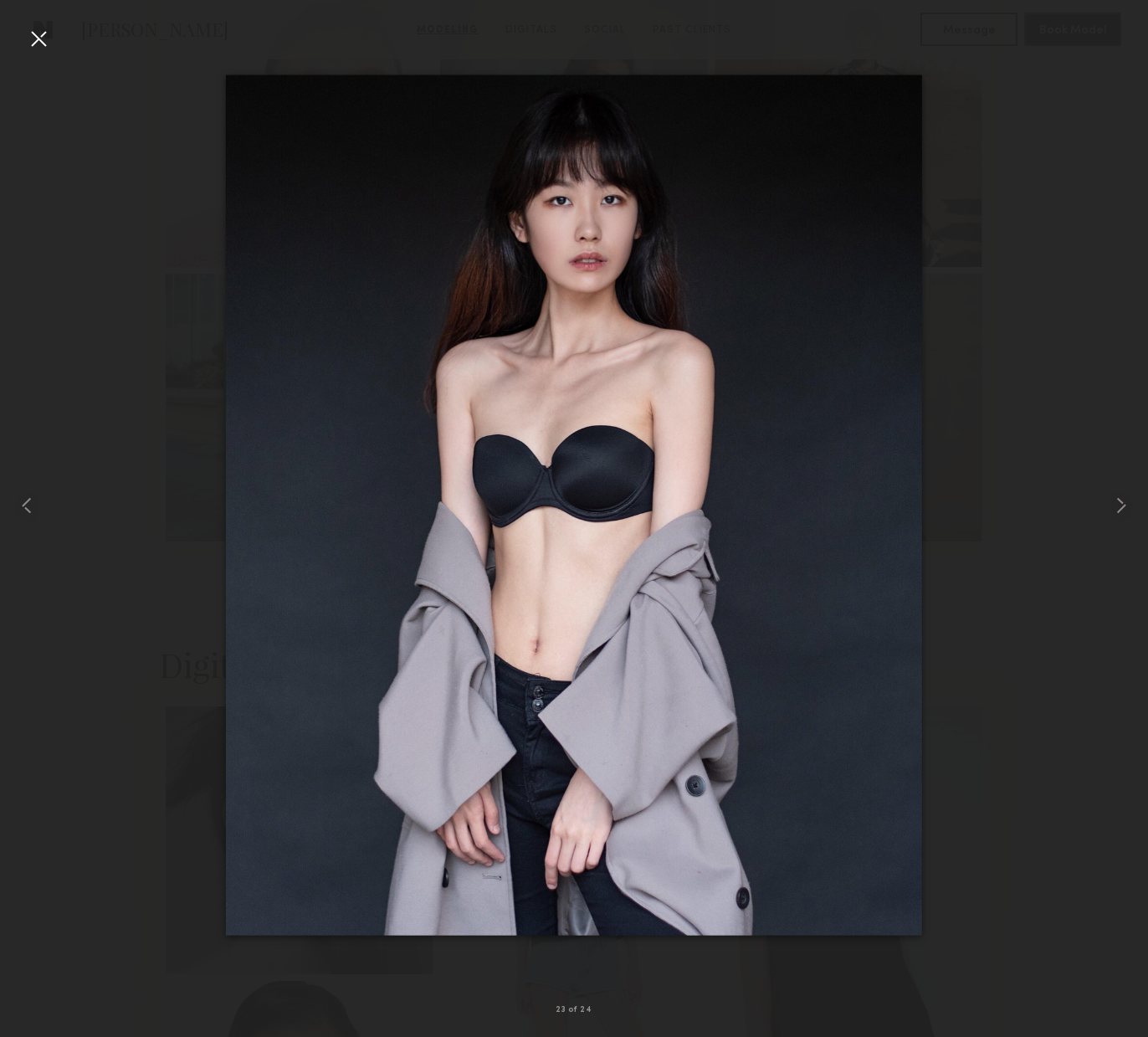
click at [41, 45] on div at bounding box center [38, 38] width 27 height 27
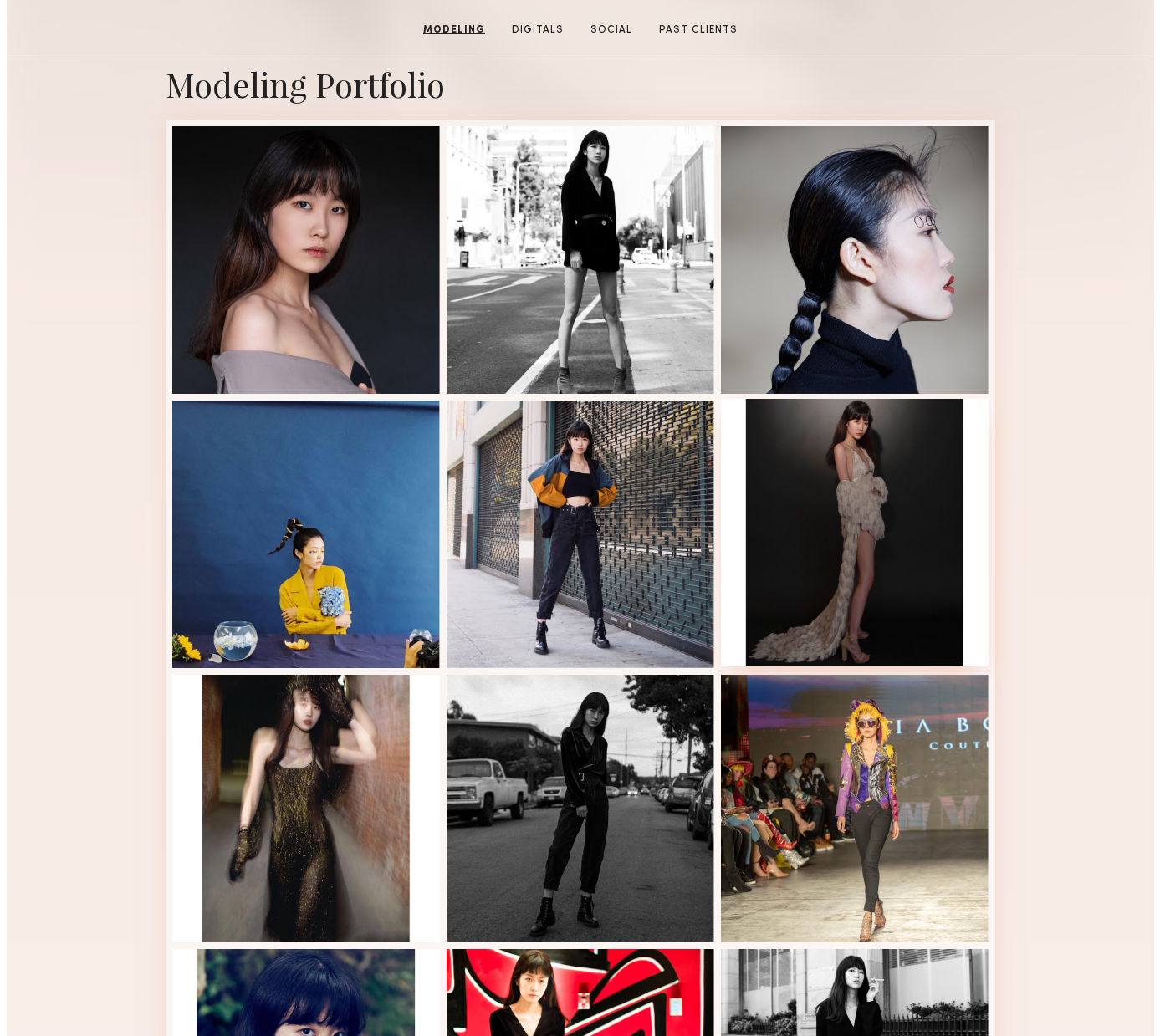
scroll to position [0, 0]
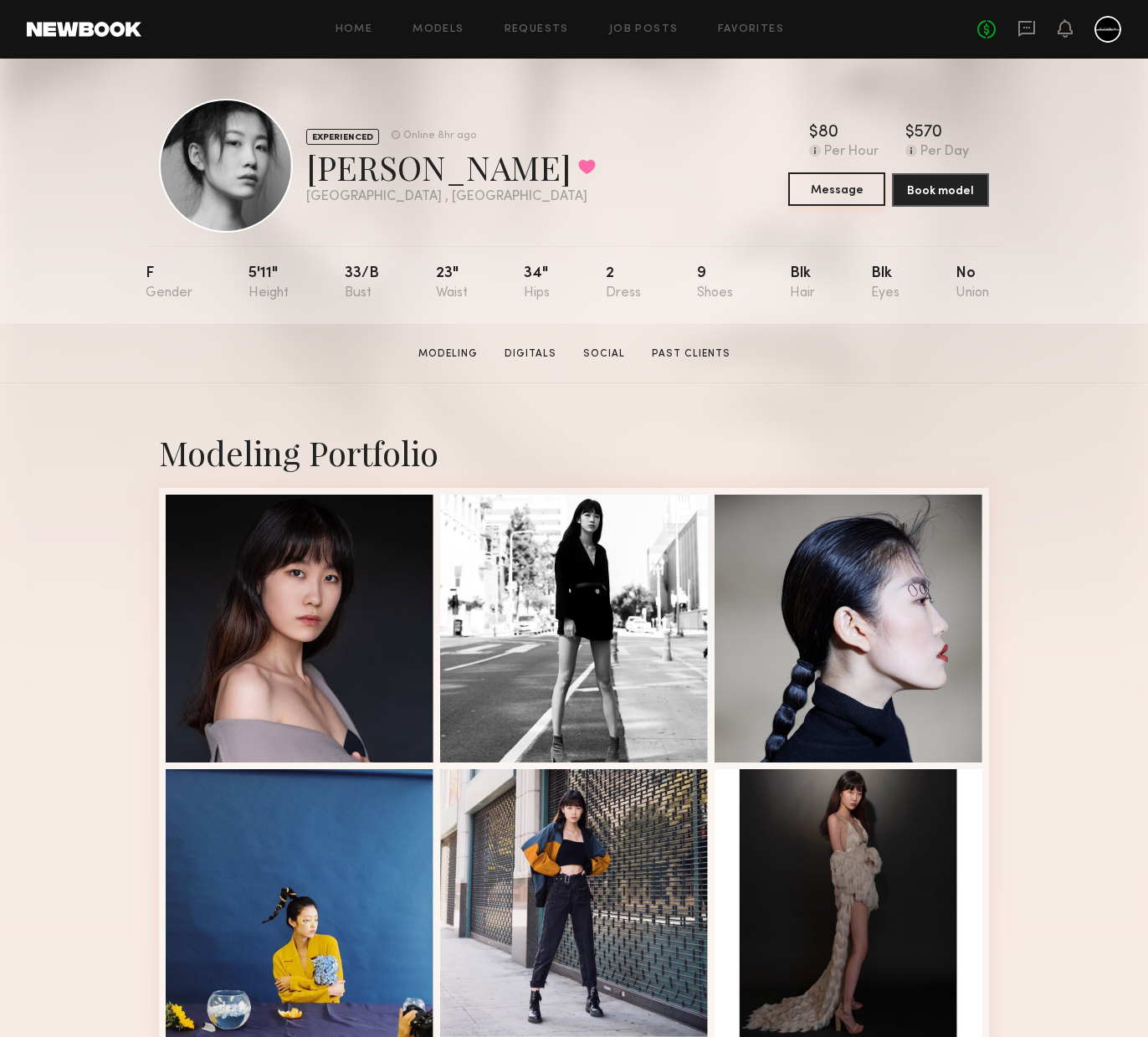
click at [818, 183] on button "Message" at bounding box center [837, 189] width 97 height 34
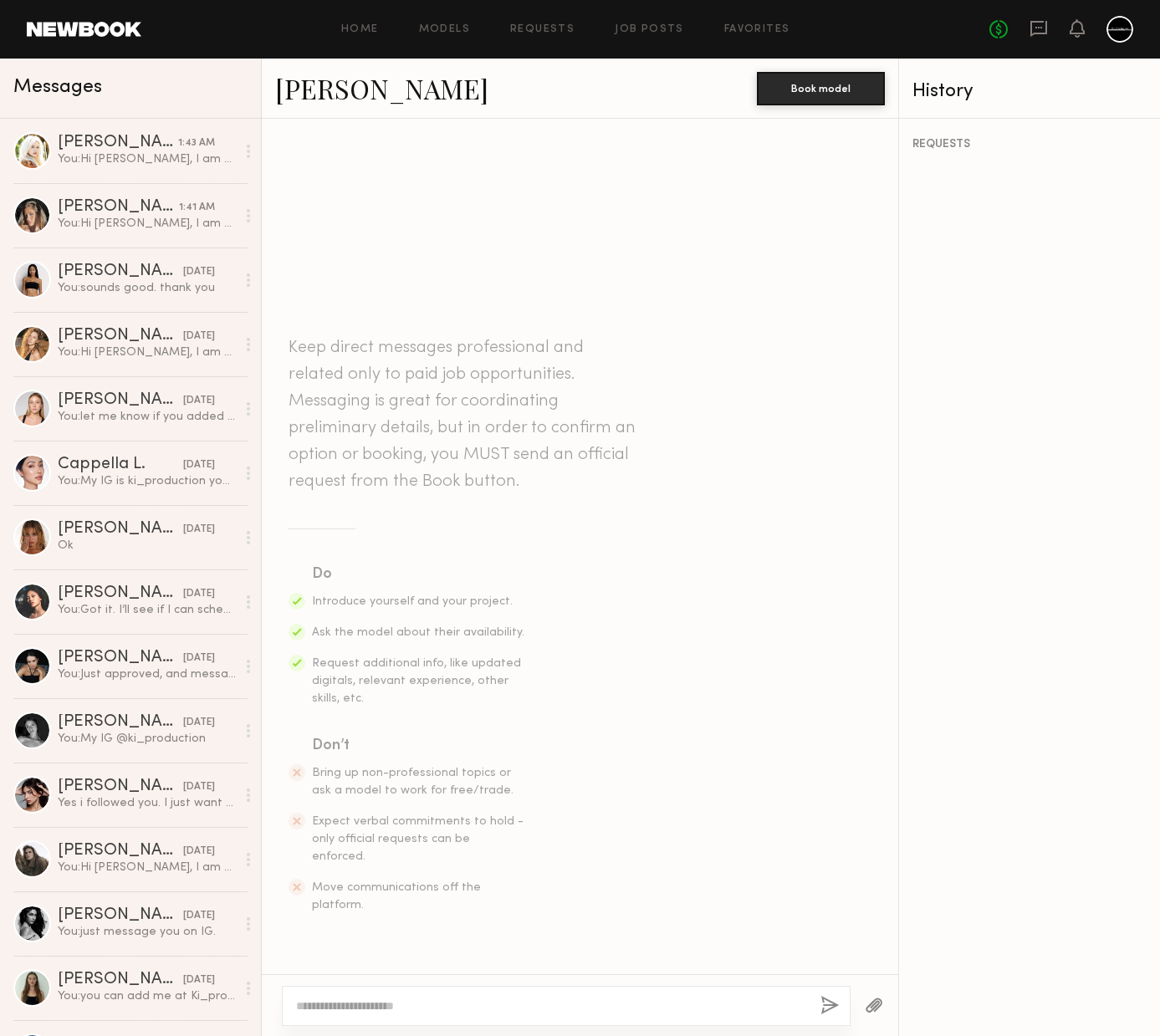
click at [497, 1007] on textarea at bounding box center [551, 1005] width 511 height 17
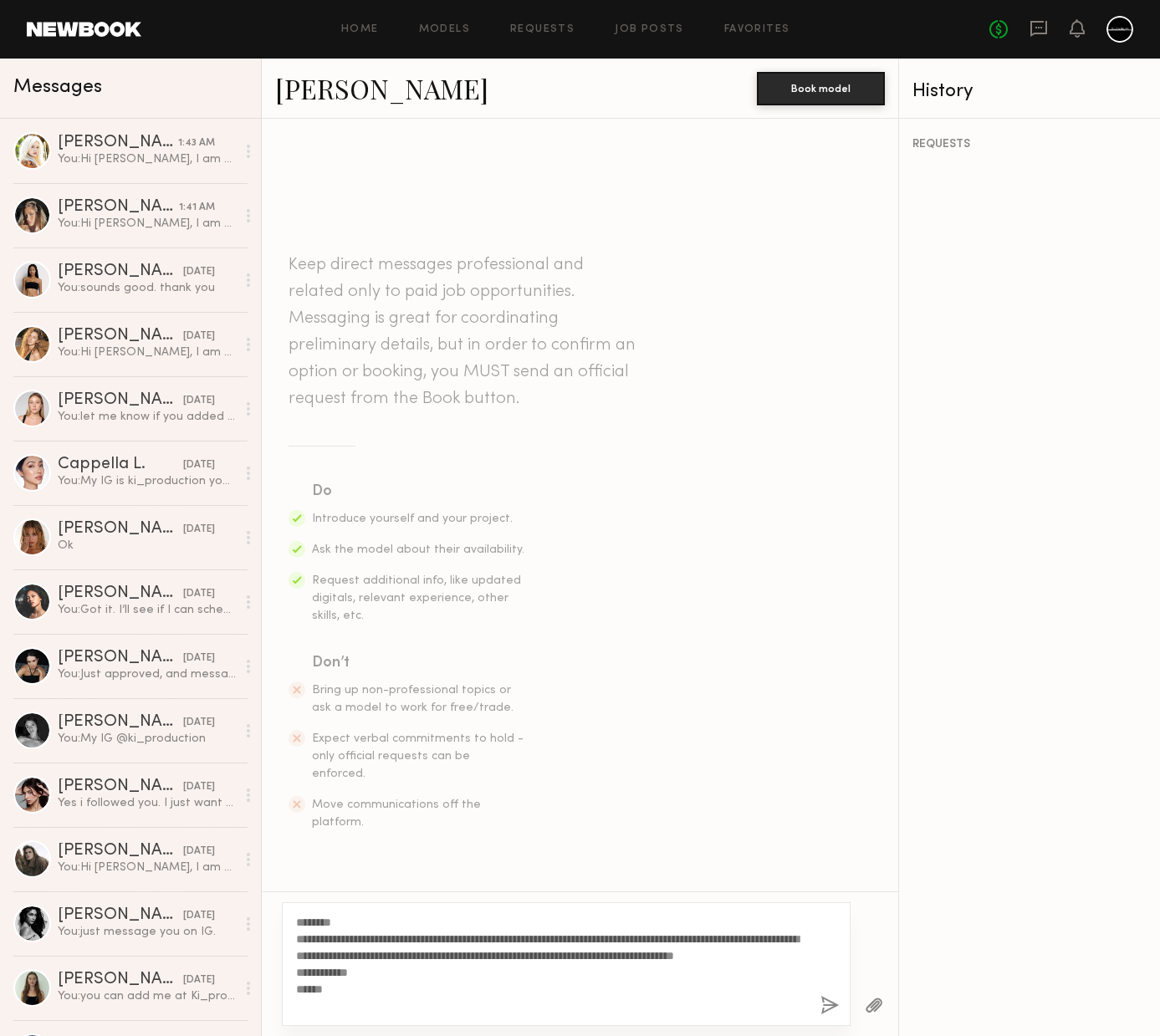
type textarea "**********"
click at [822, 1007] on button "button" at bounding box center [829, 1005] width 19 height 21
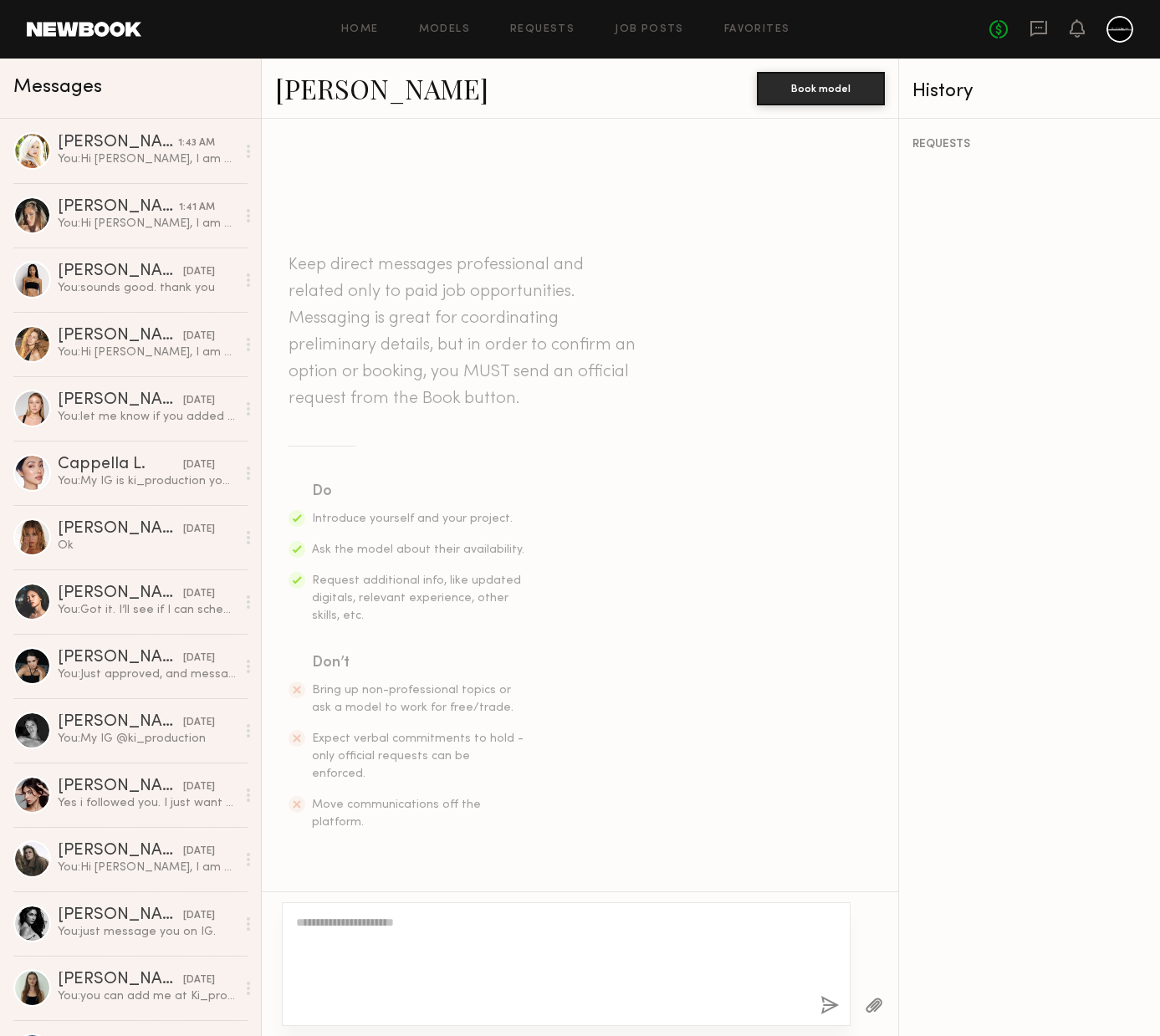
scroll to position [127, 0]
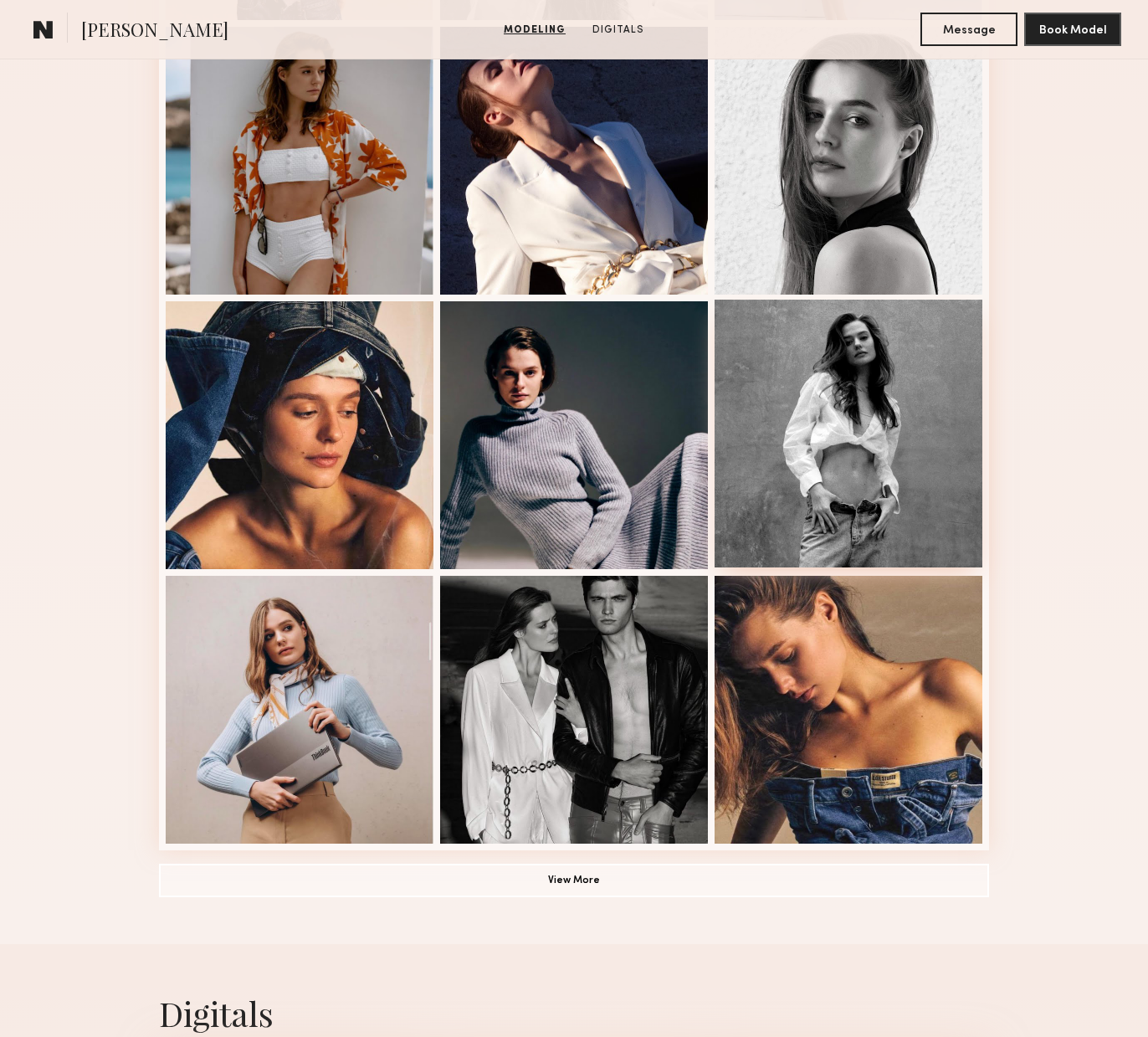
scroll to position [978, 0]
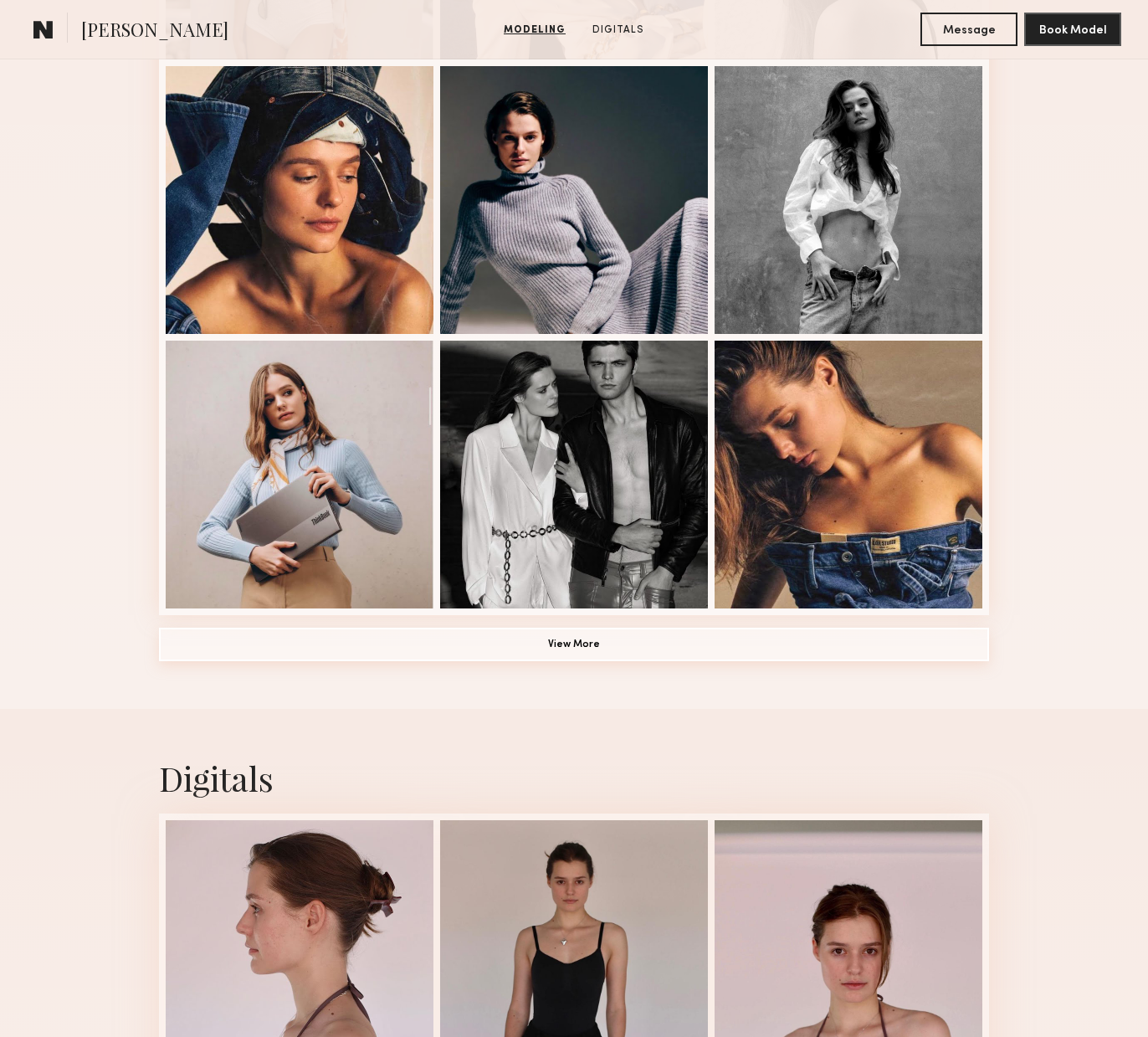
click at [621, 645] on button "View More" at bounding box center [574, 645] width 830 height 34
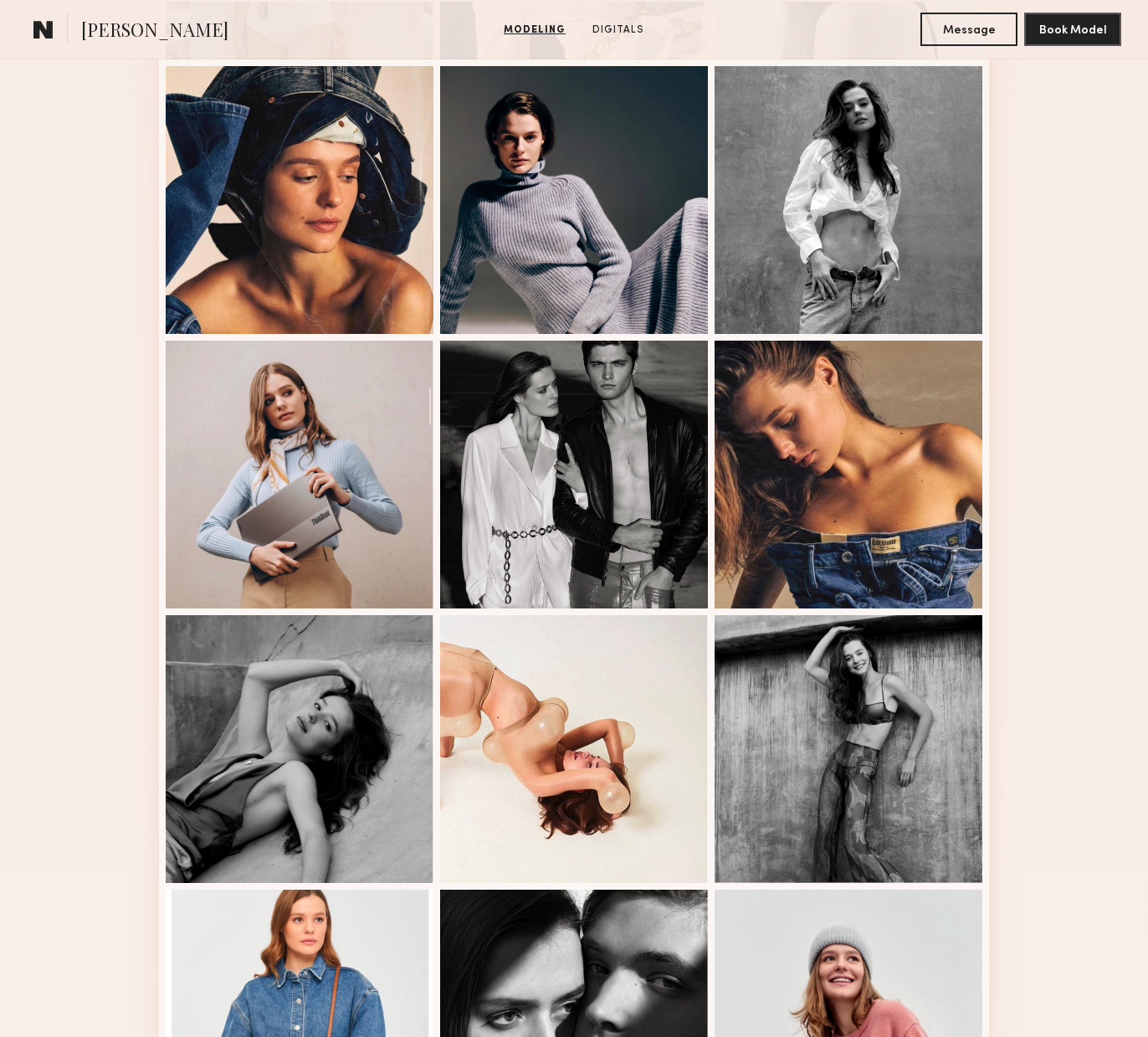
scroll to position [1186, 0]
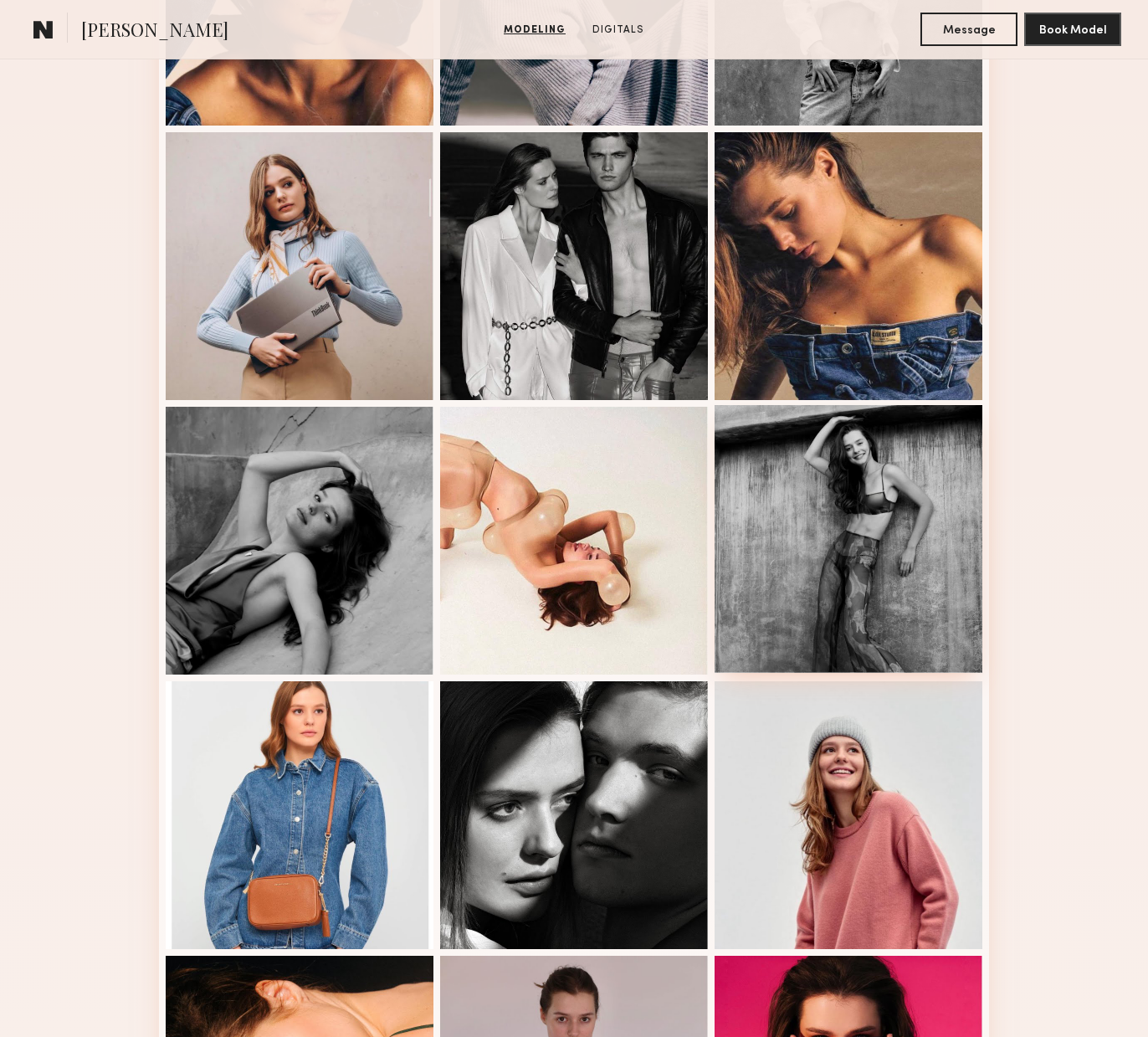
click at [848, 551] on div at bounding box center [849, 539] width 267 height 267
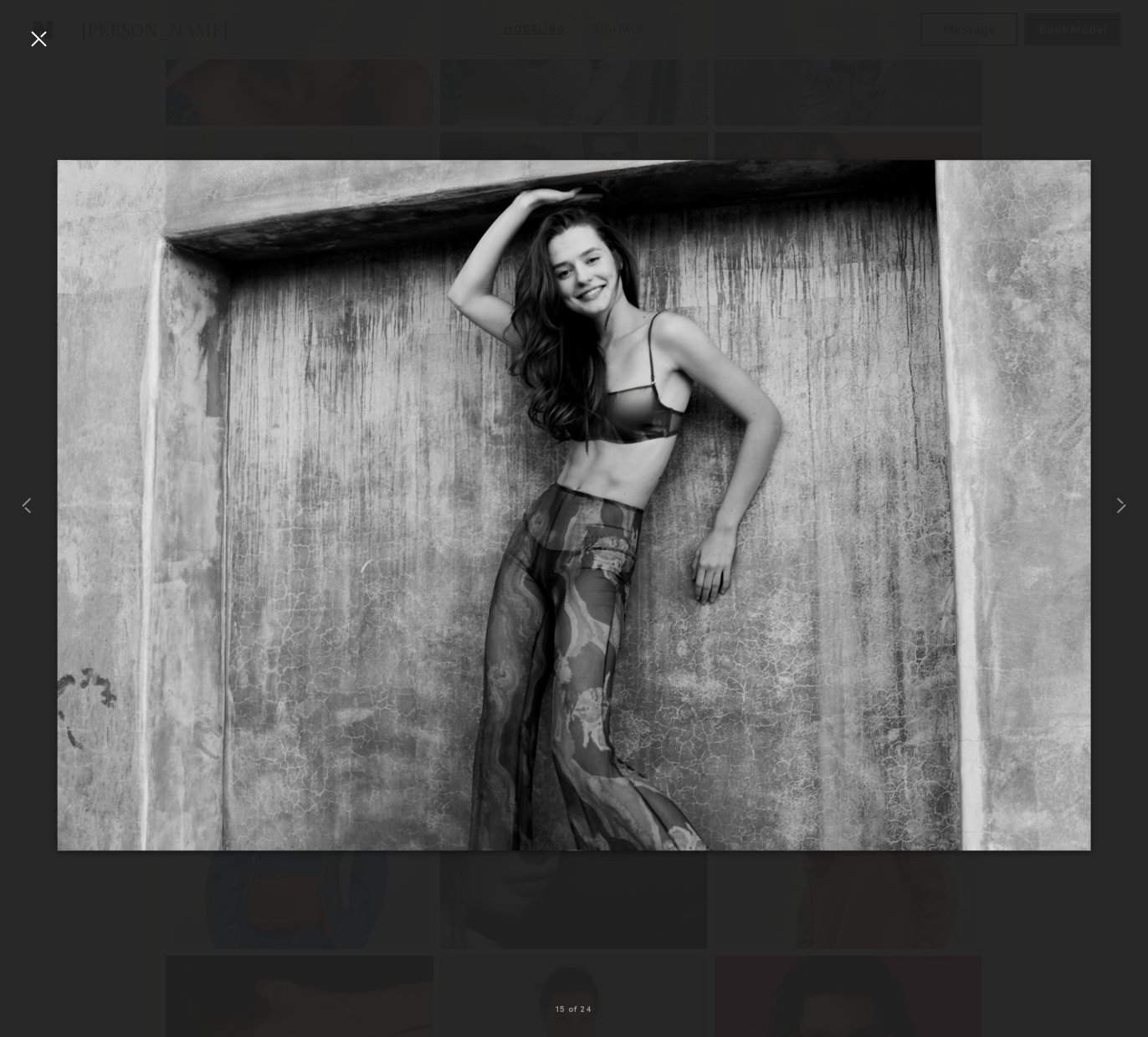
click at [28, 37] on div at bounding box center [38, 38] width 27 height 27
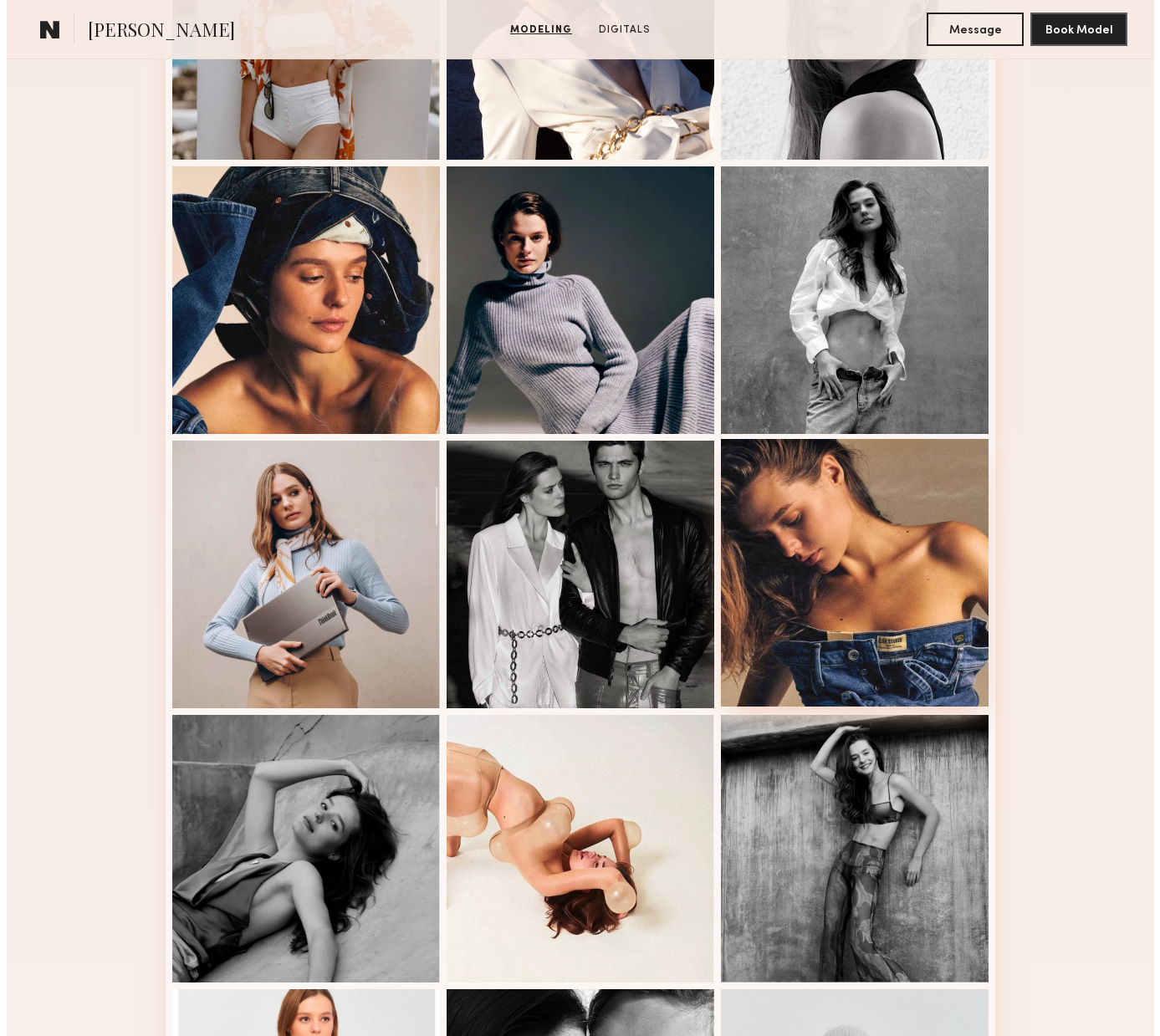
scroll to position [0, 0]
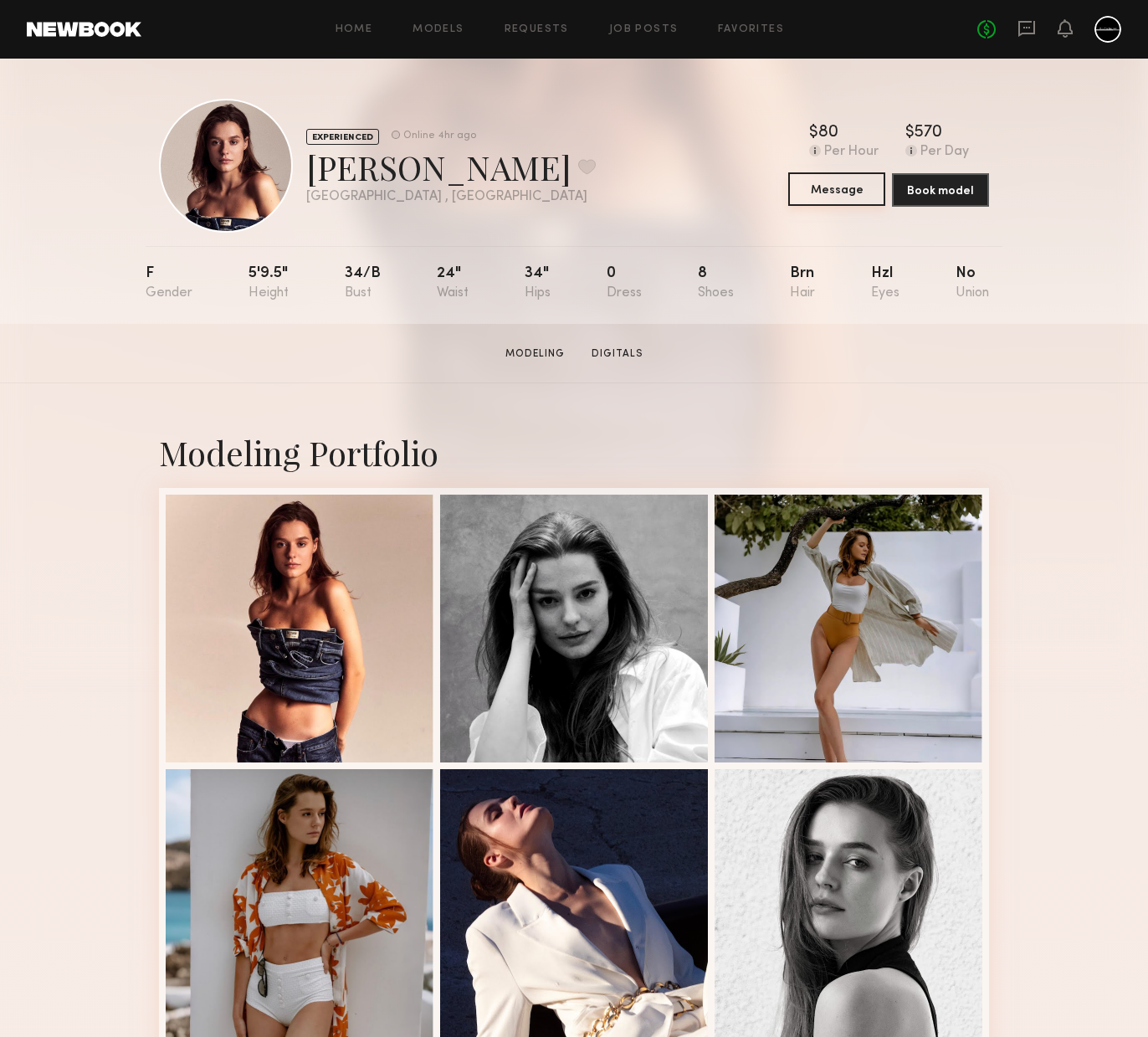
click at [829, 192] on button "Message" at bounding box center [837, 189] width 97 height 34
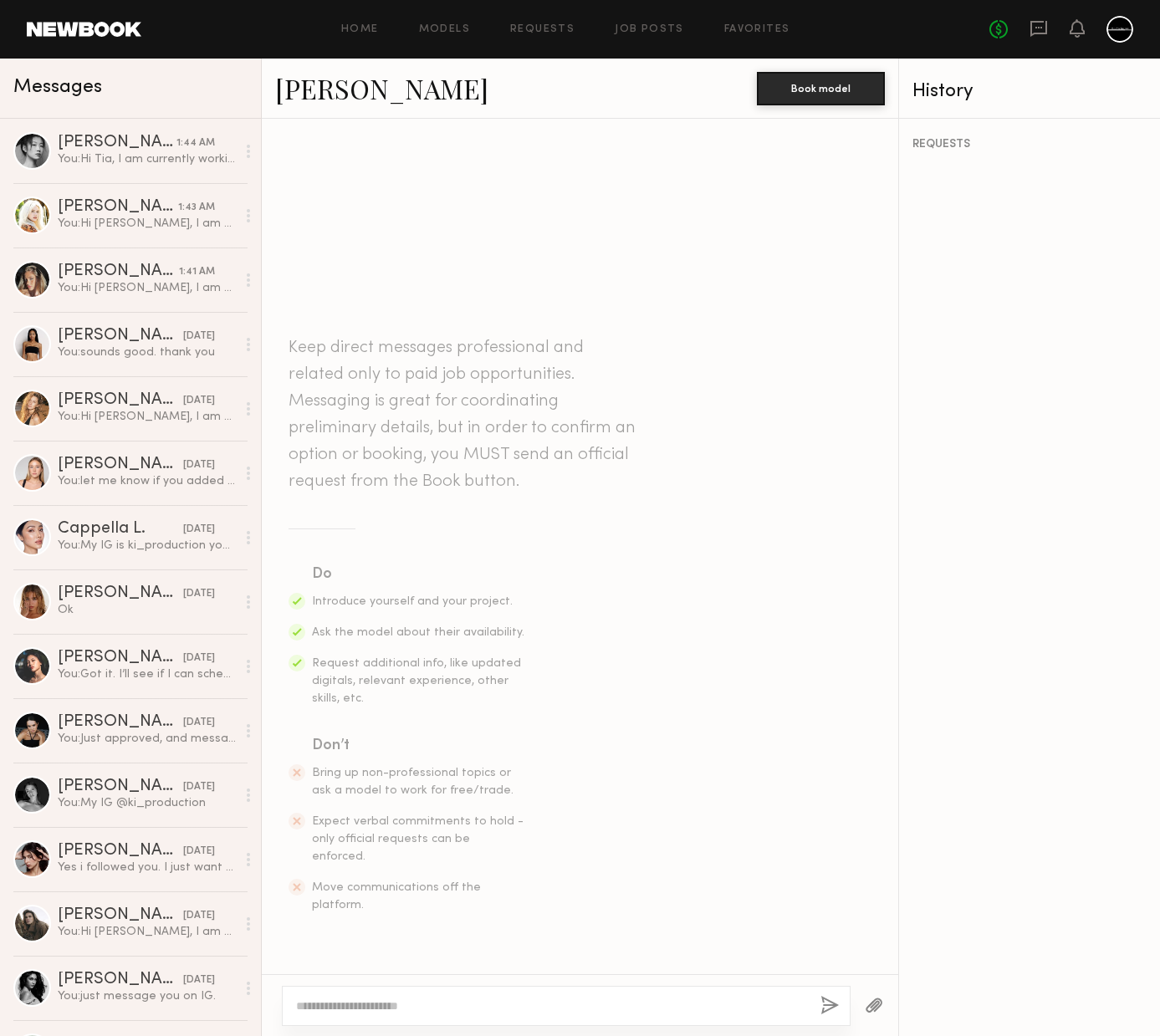
click at [551, 1007] on textarea at bounding box center [551, 1005] width 511 height 17
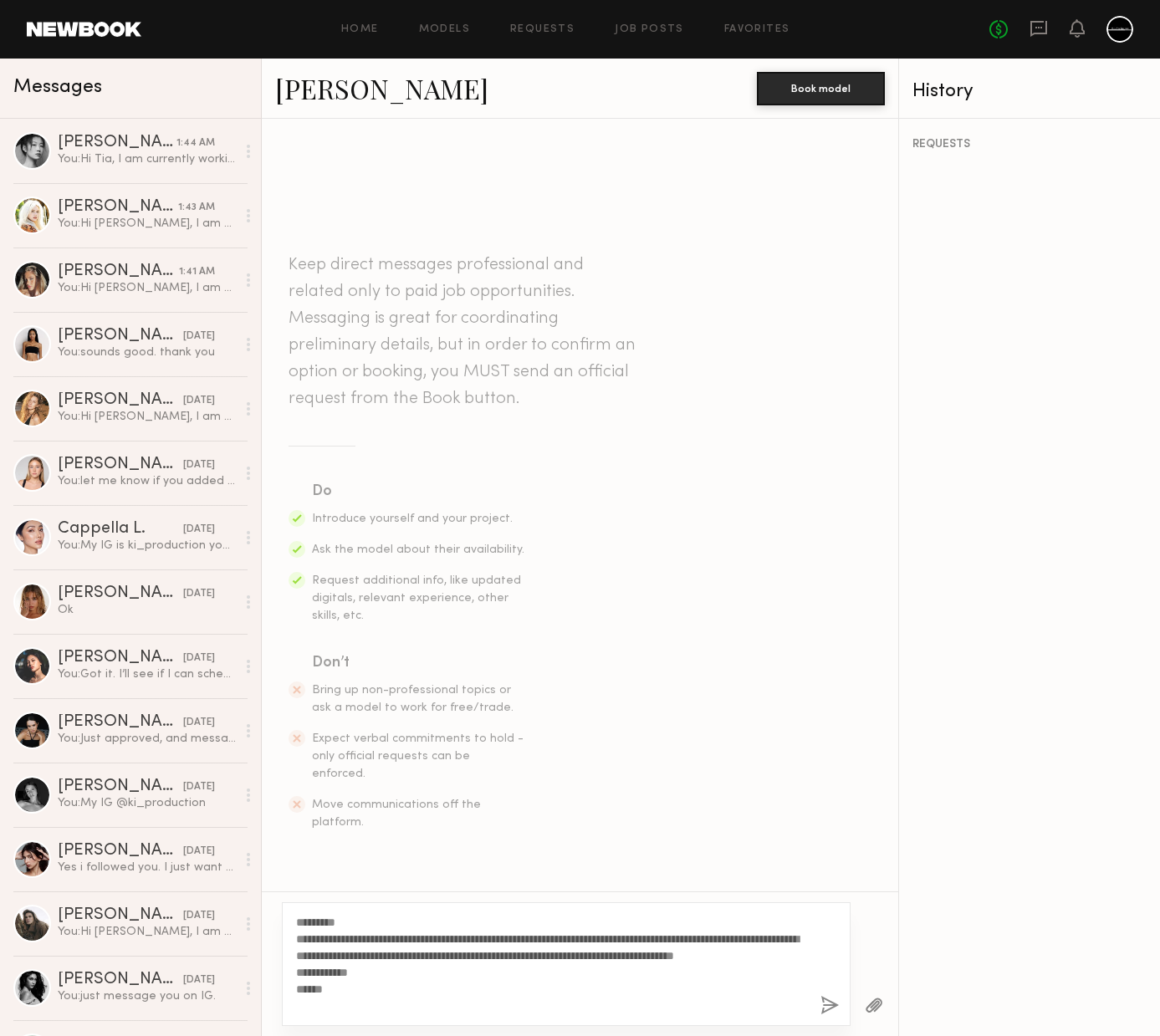
type textarea "**********"
click at [829, 1004] on button "button" at bounding box center [829, 1005] width 19 height 21
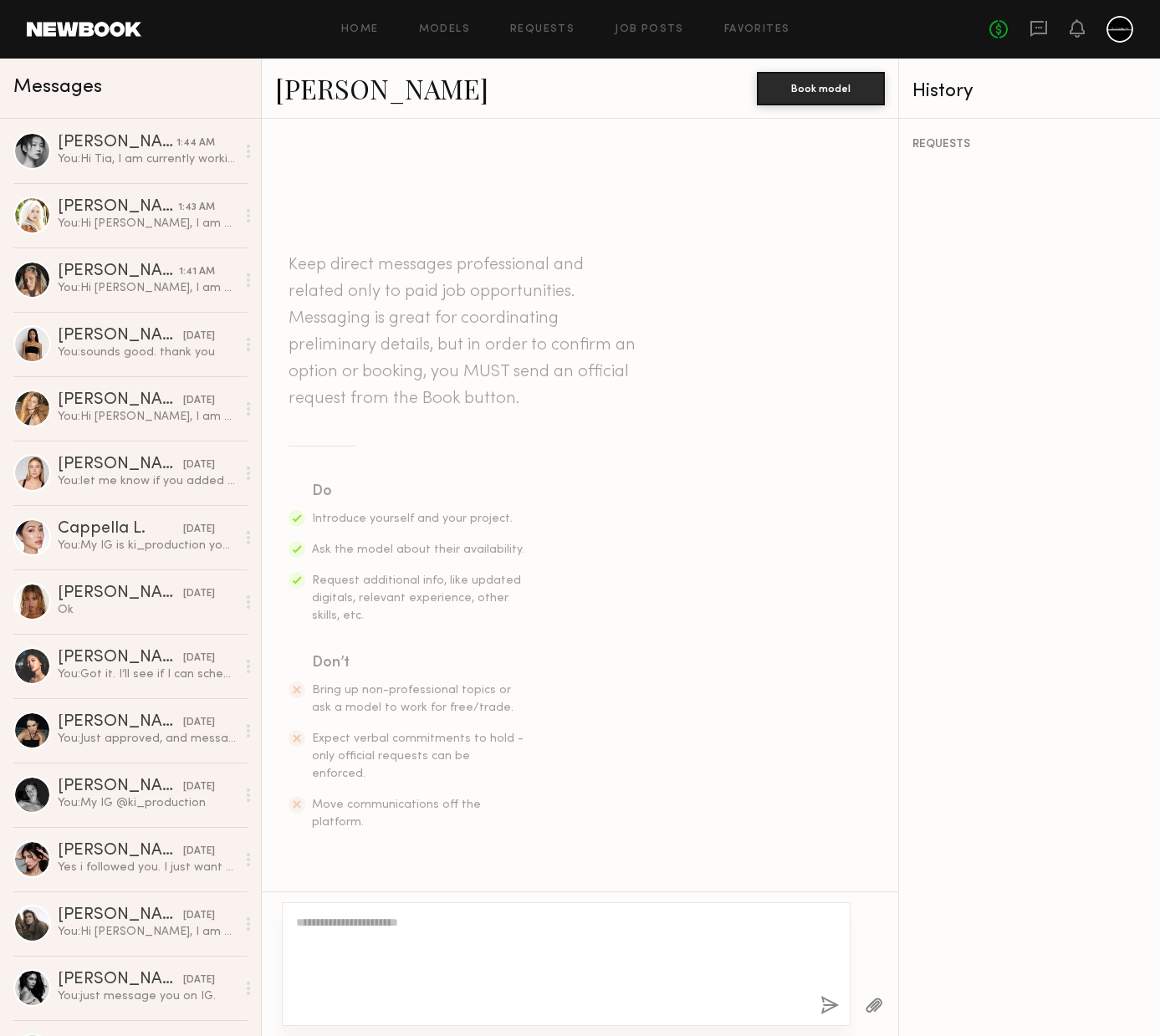
scroll to position [127, 0]
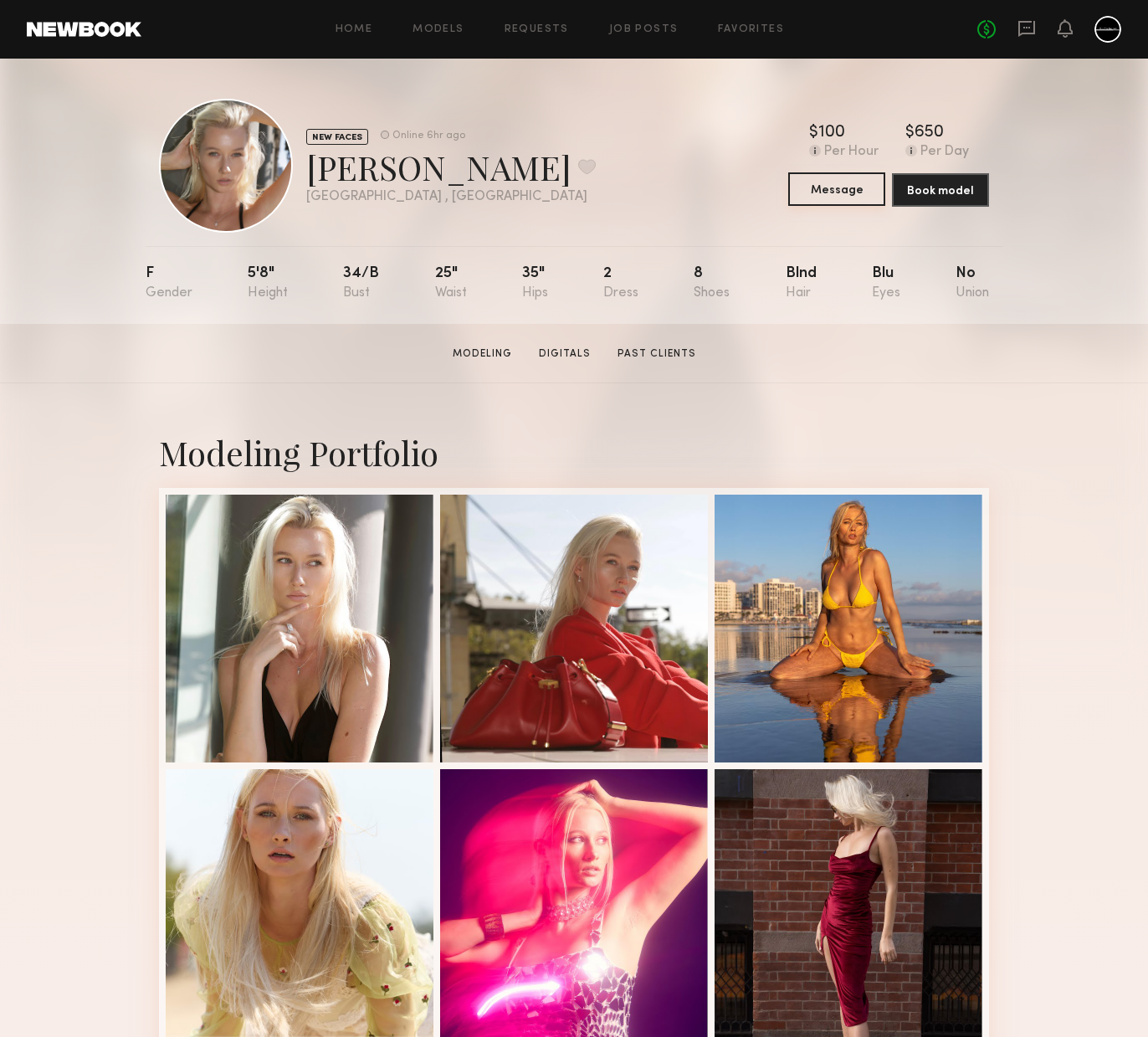
click at [863, 197] on button "Message" at bounding box center [837, 189] width 97 height 34
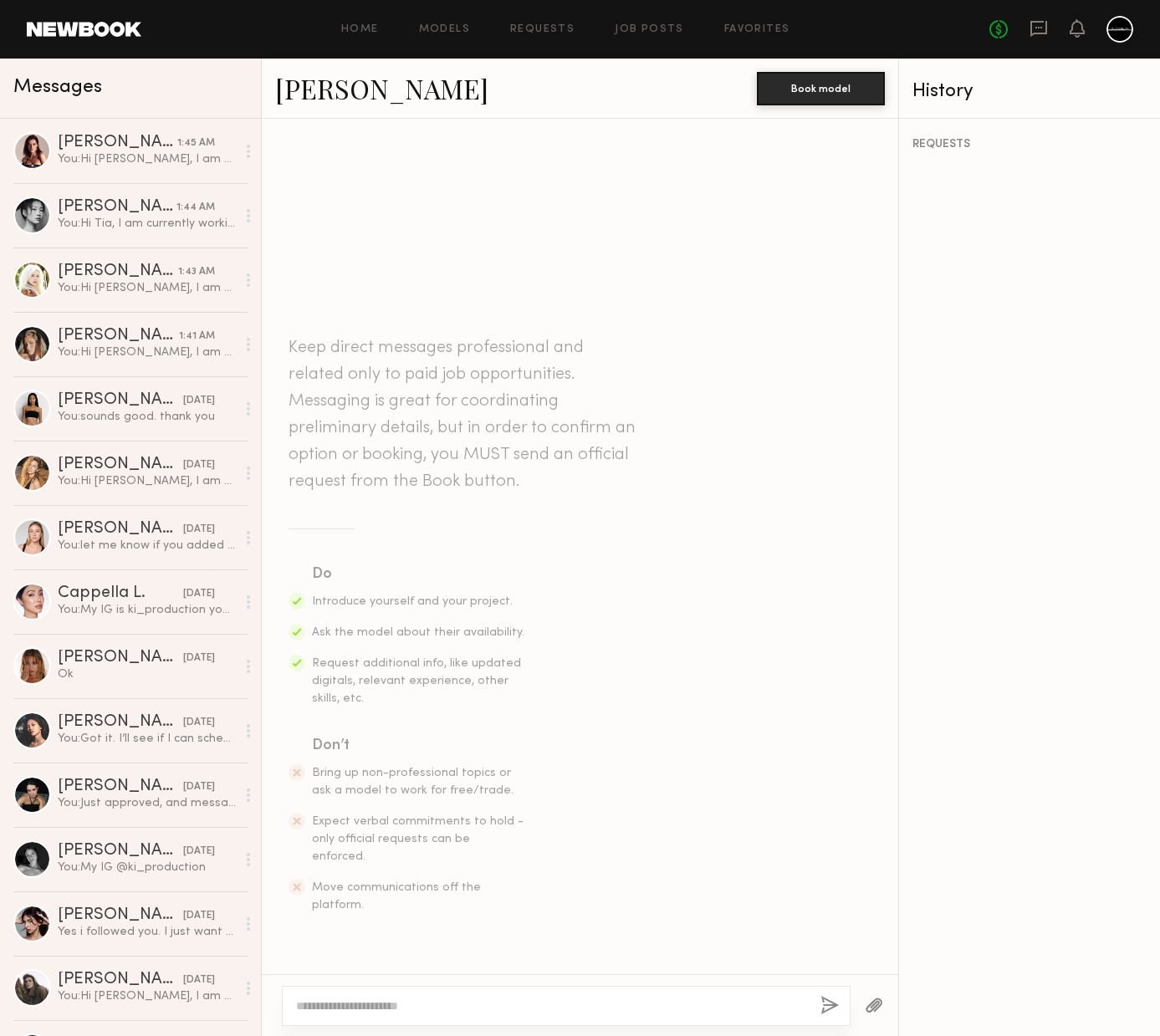
click at [448, 1006] on textarea at bounding box center [551, 1005] width 511 height 17
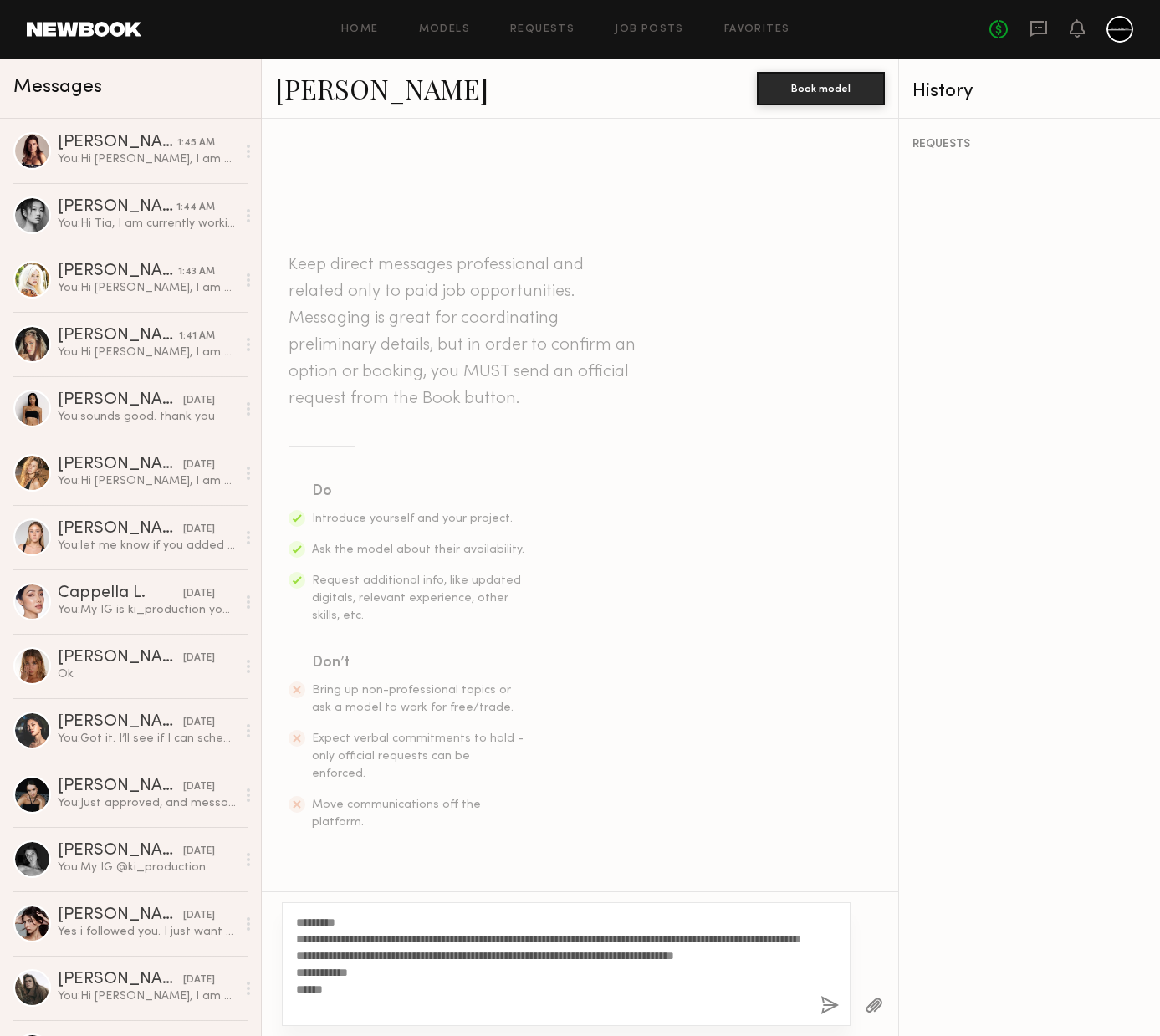
type textarea "**********"
click at [832, 1005] on button "button" at bounding box center [829, 1005] width 19 height 21
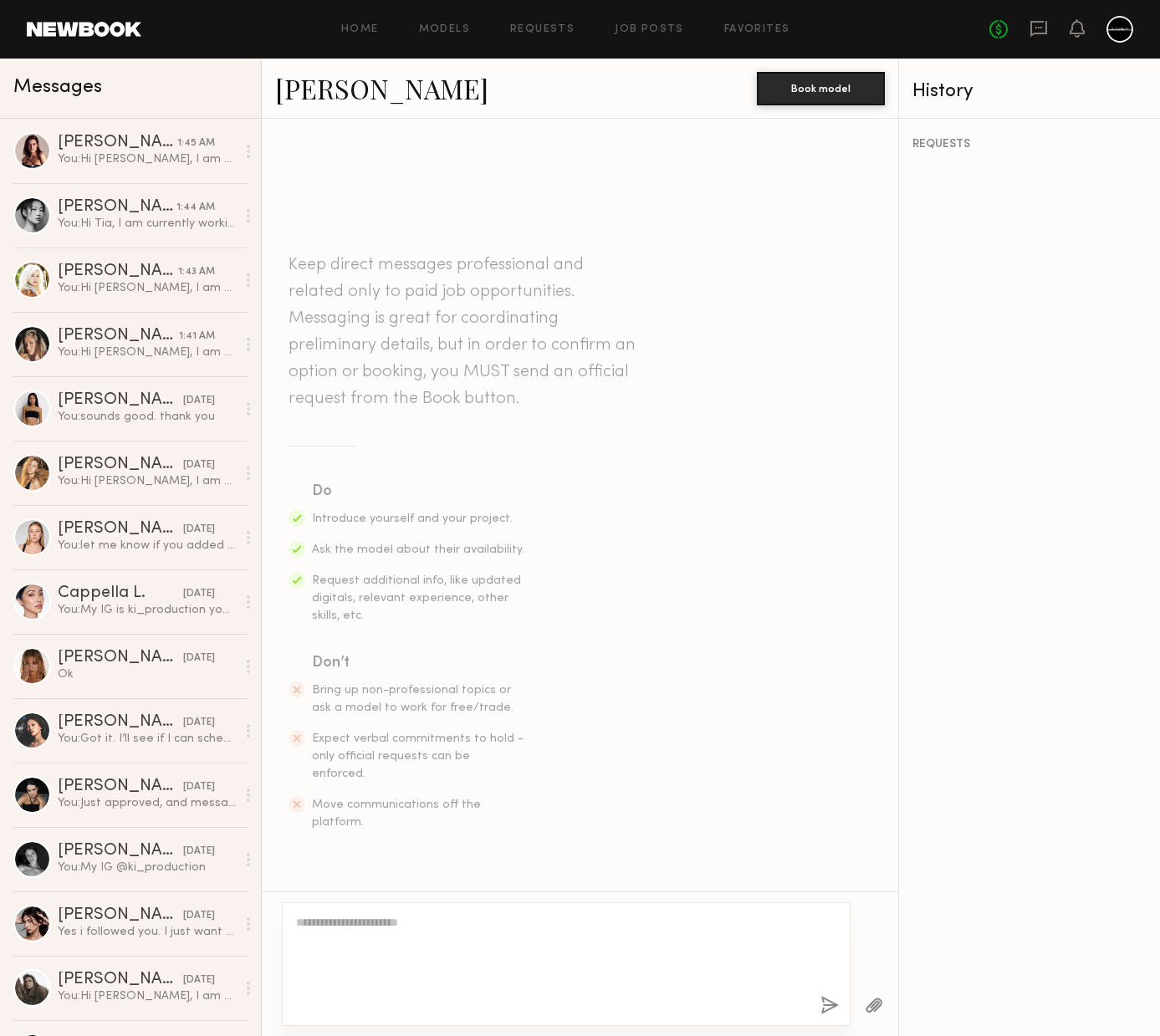
scroll to position [127, 0]
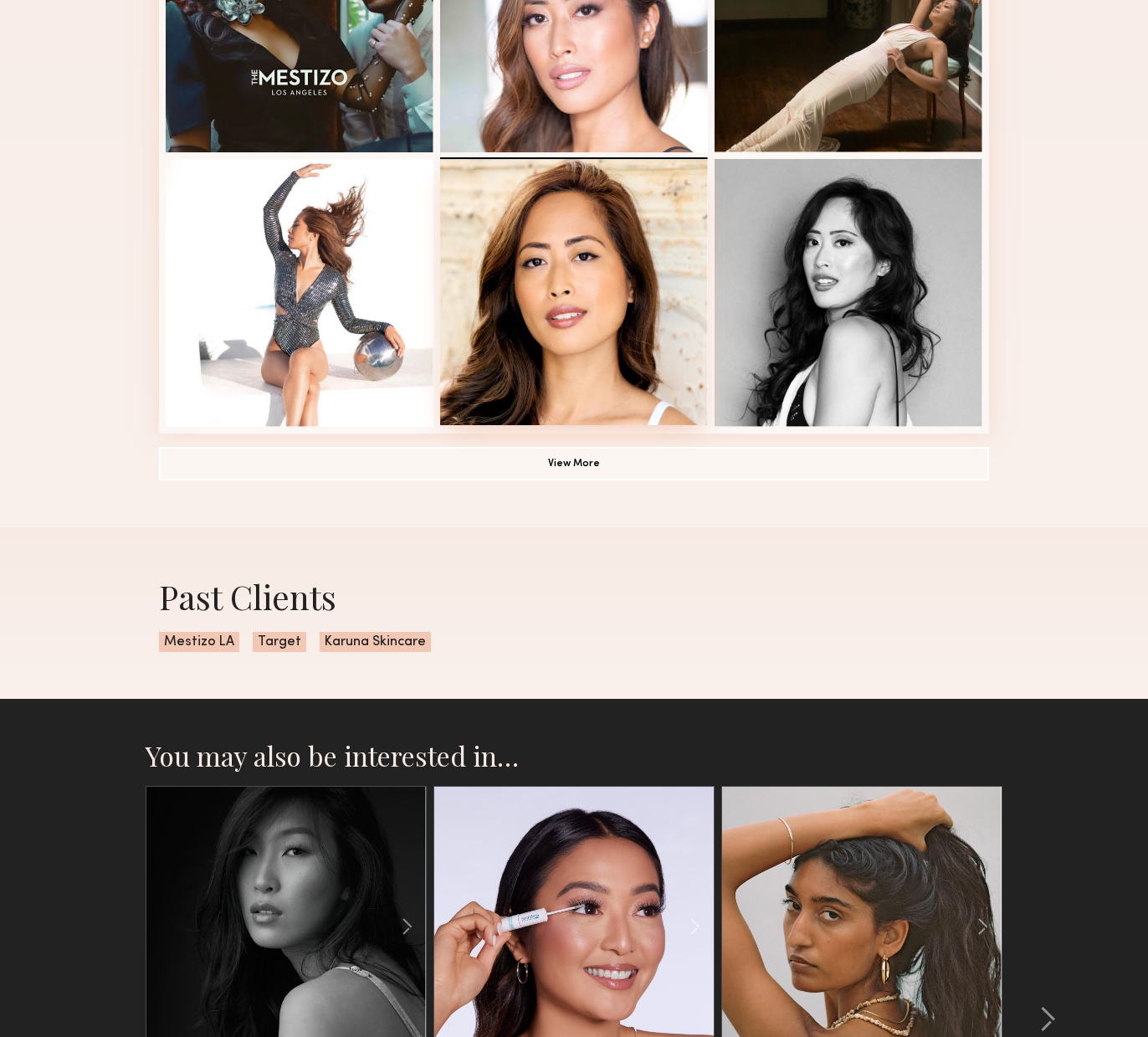
scroll to position [632, 0]
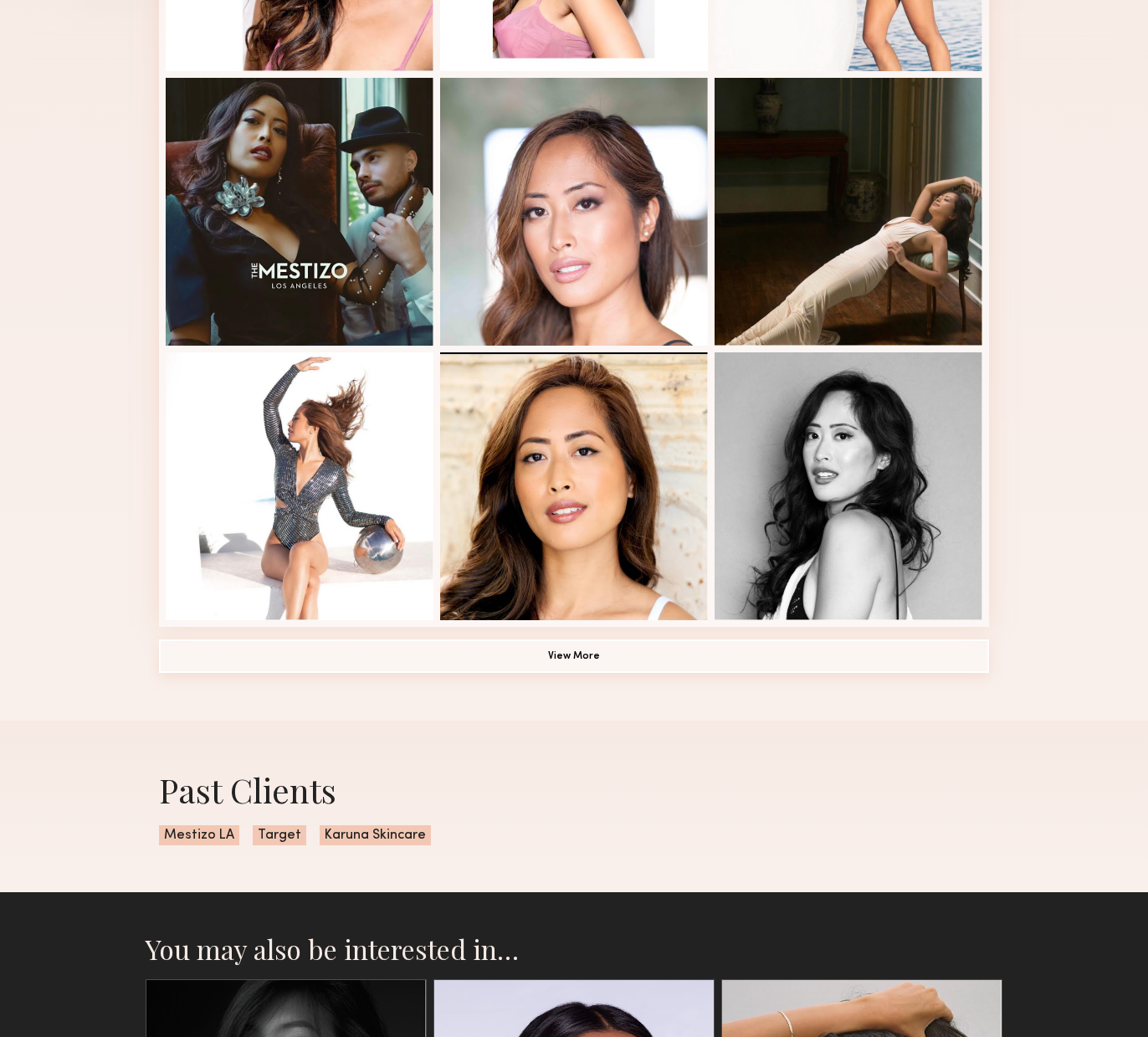
click at [664, 651] on button "View More" at bounding box center [574, 657] width 830 height 34
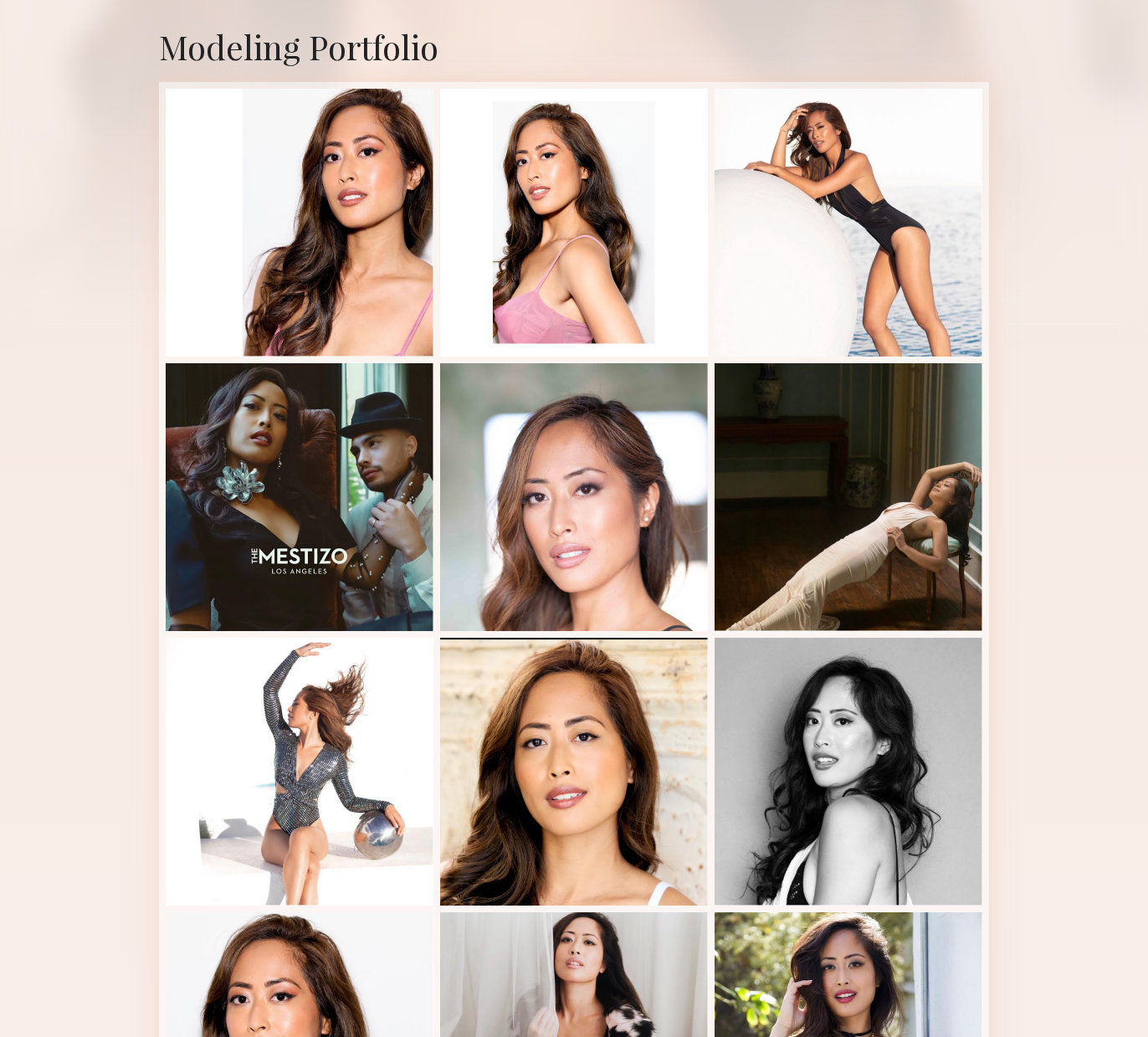
scroll to position [0, 0]
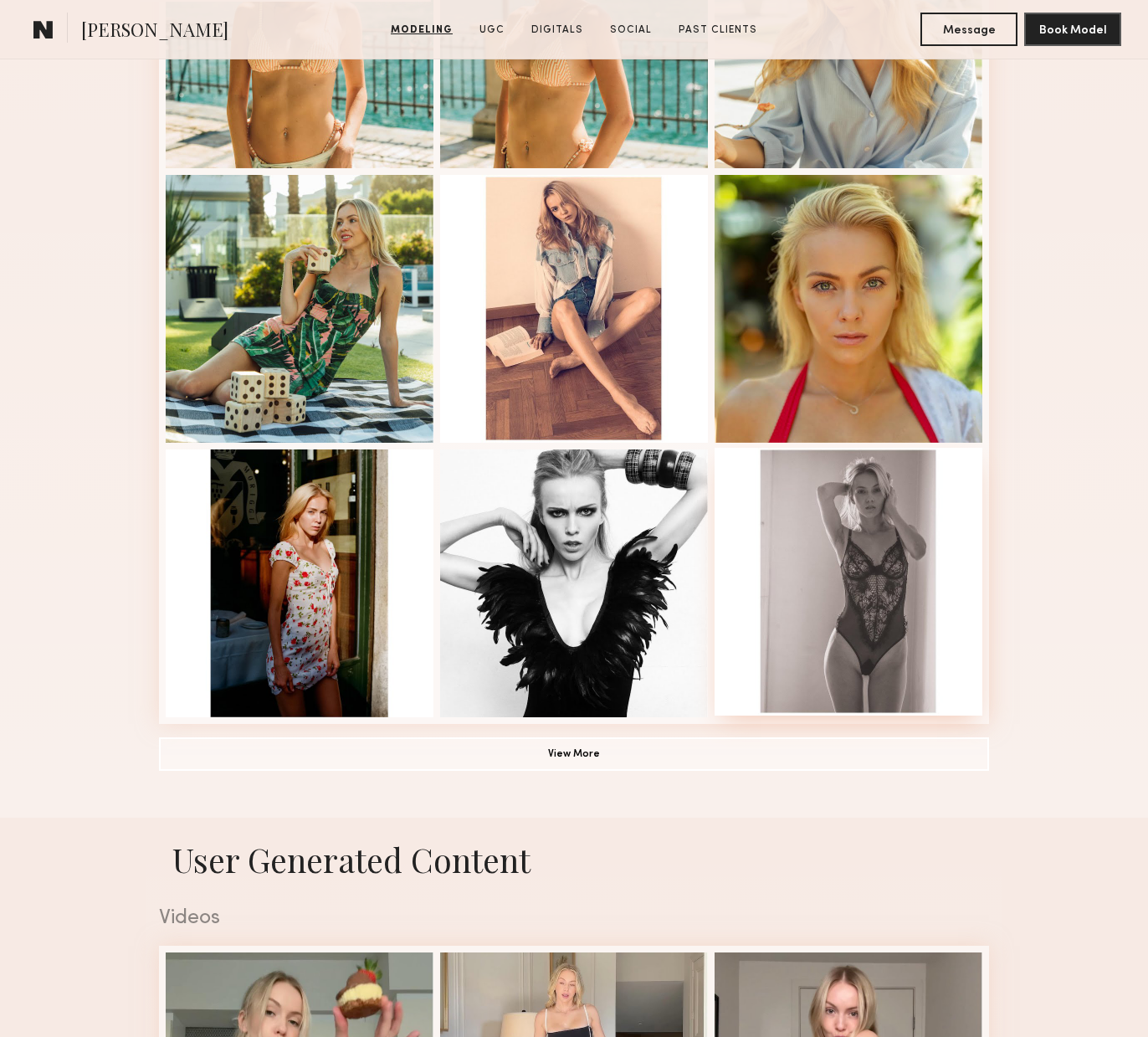
scroll to position [955, 0]
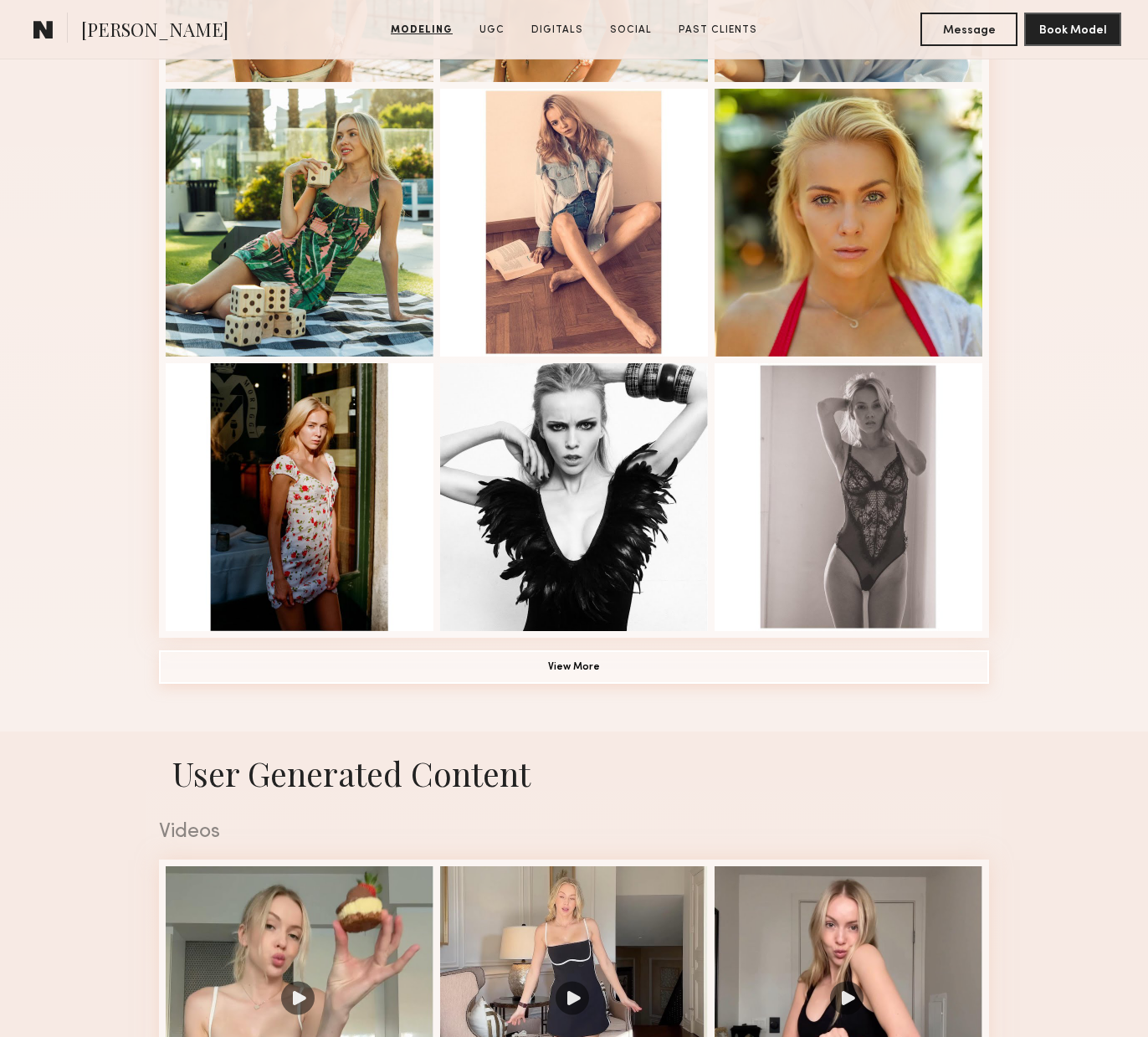
click at [620, 669] on button "View More" at bounding box center [574, 668] width 830 height 34
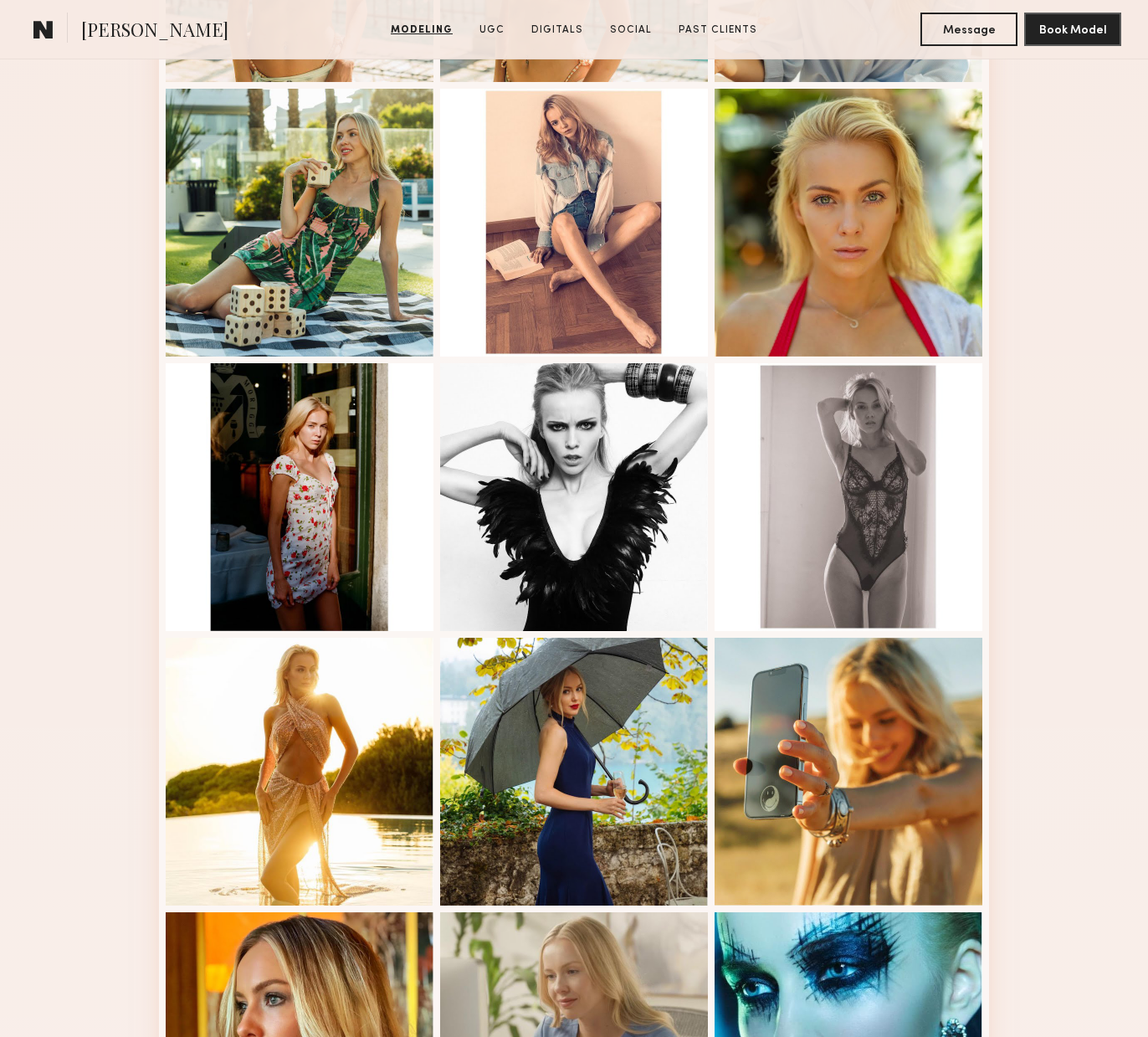
scroll to position [1192, 0]
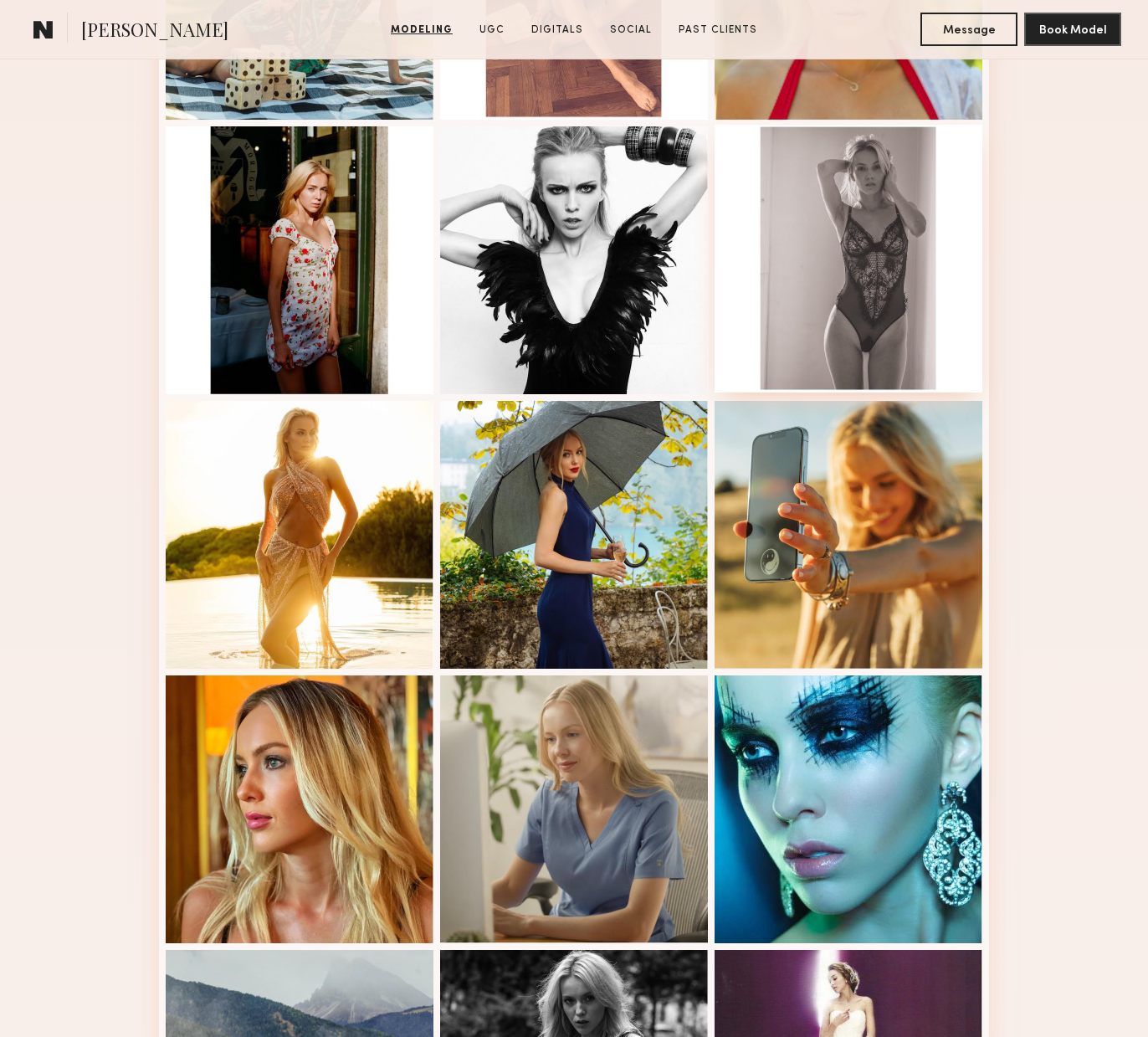
click at [908, 240] on div at bounding box center [849, 259] width 267 height 267
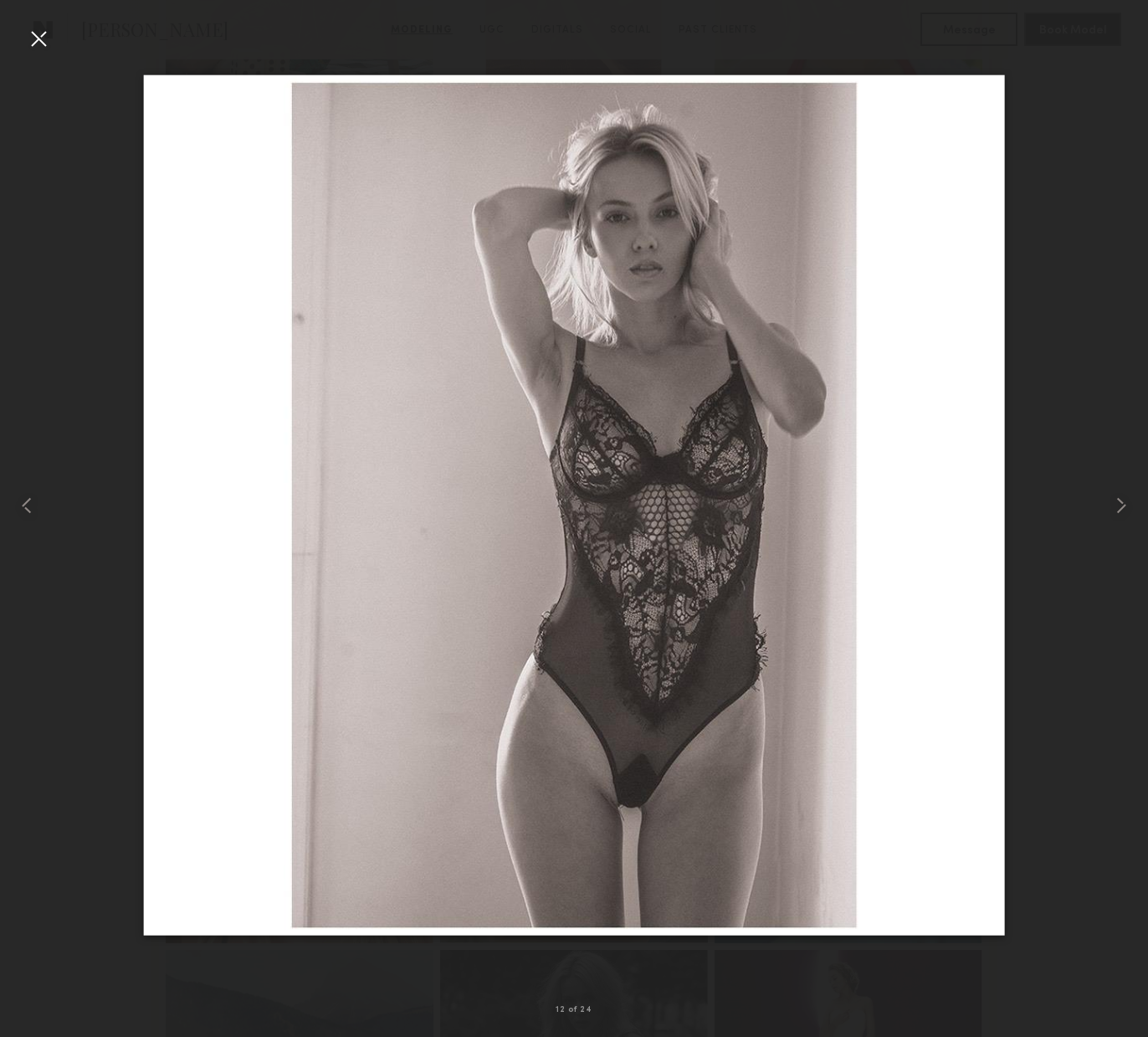
click at [38, 38] on div at bounding box center [38, 38] width 27 height 27
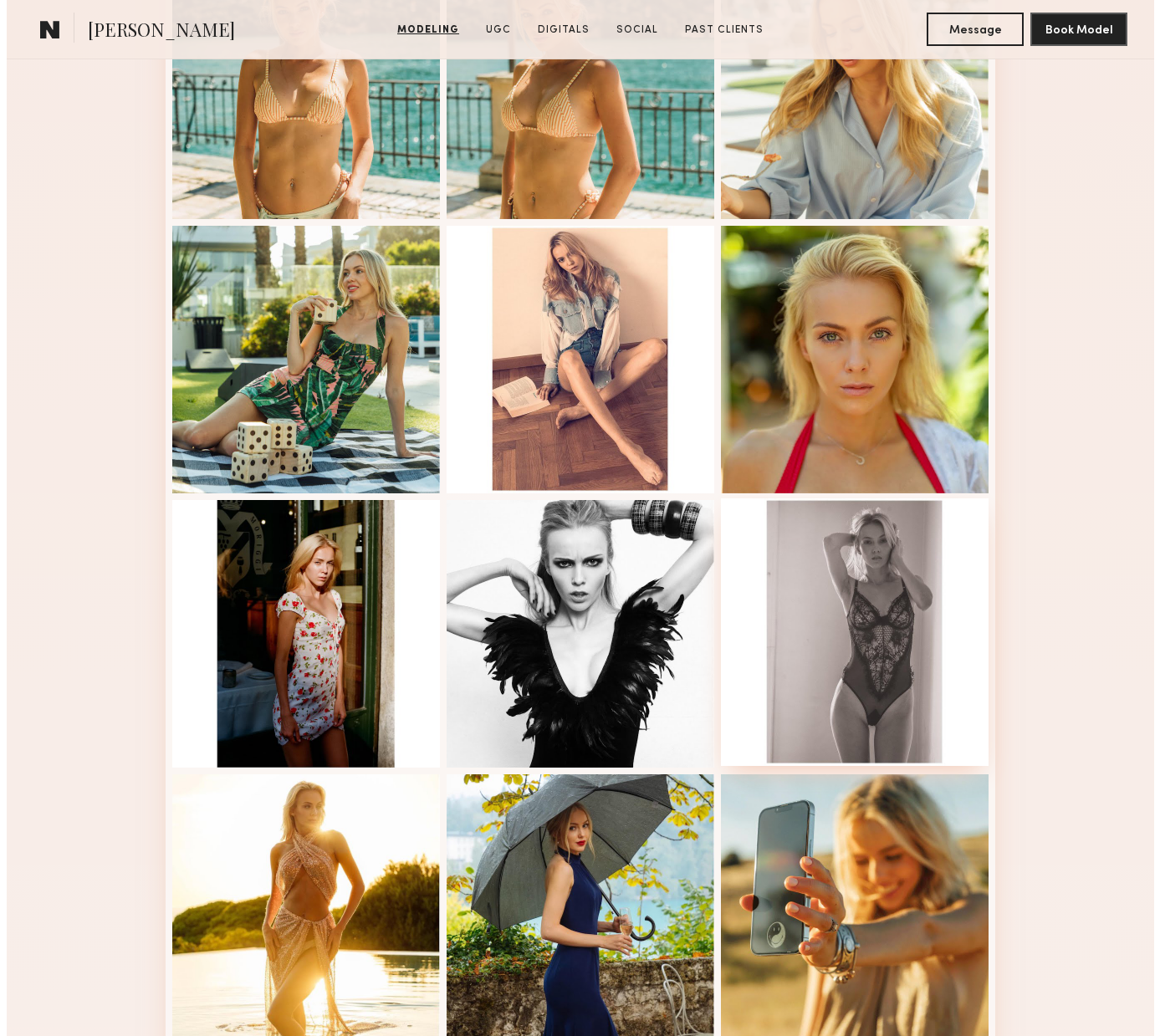
scroll to position [0, 0]
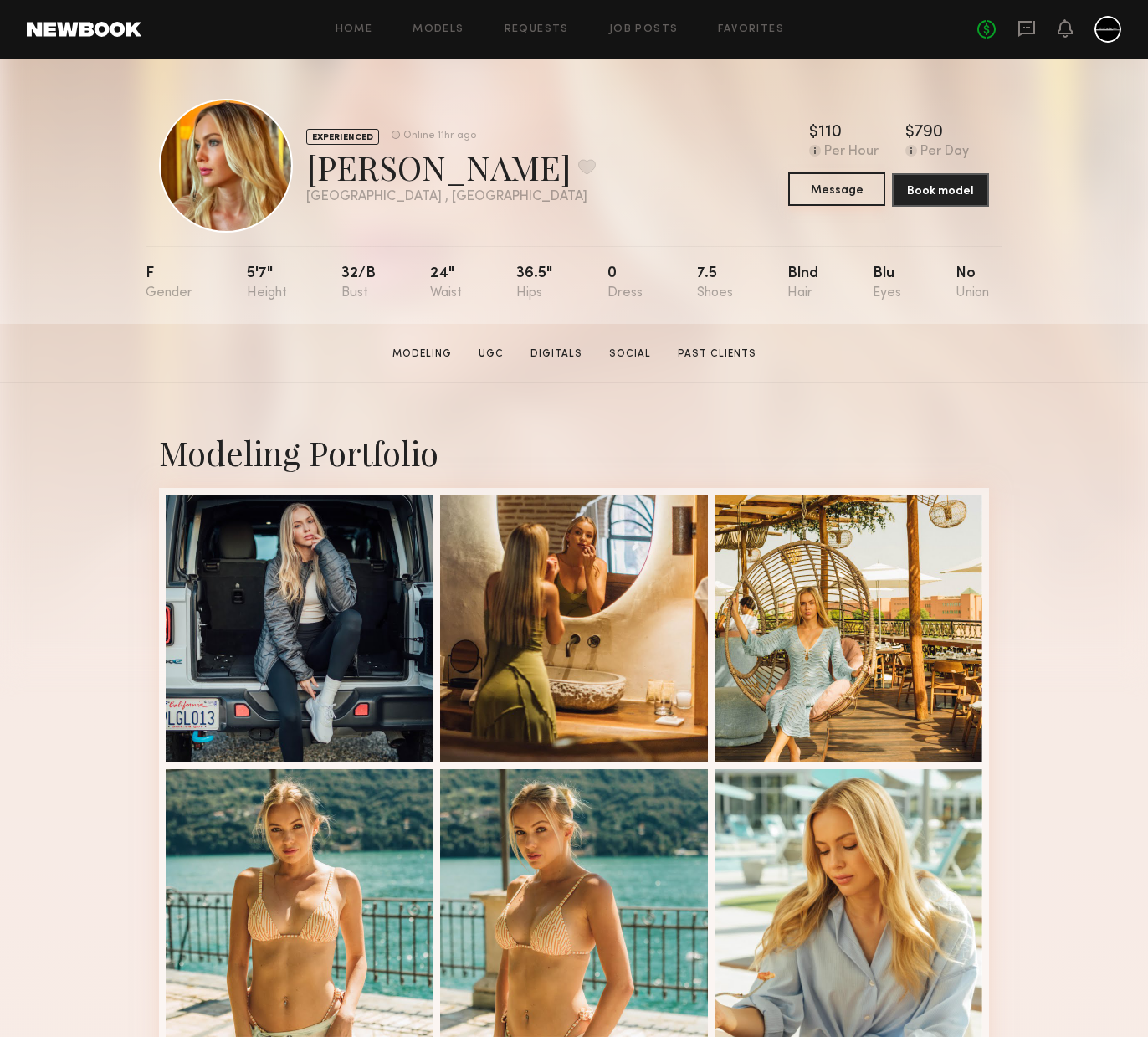
click at [845, 199] on button "Message" at bounding box center [837, 189] width 97 height 34
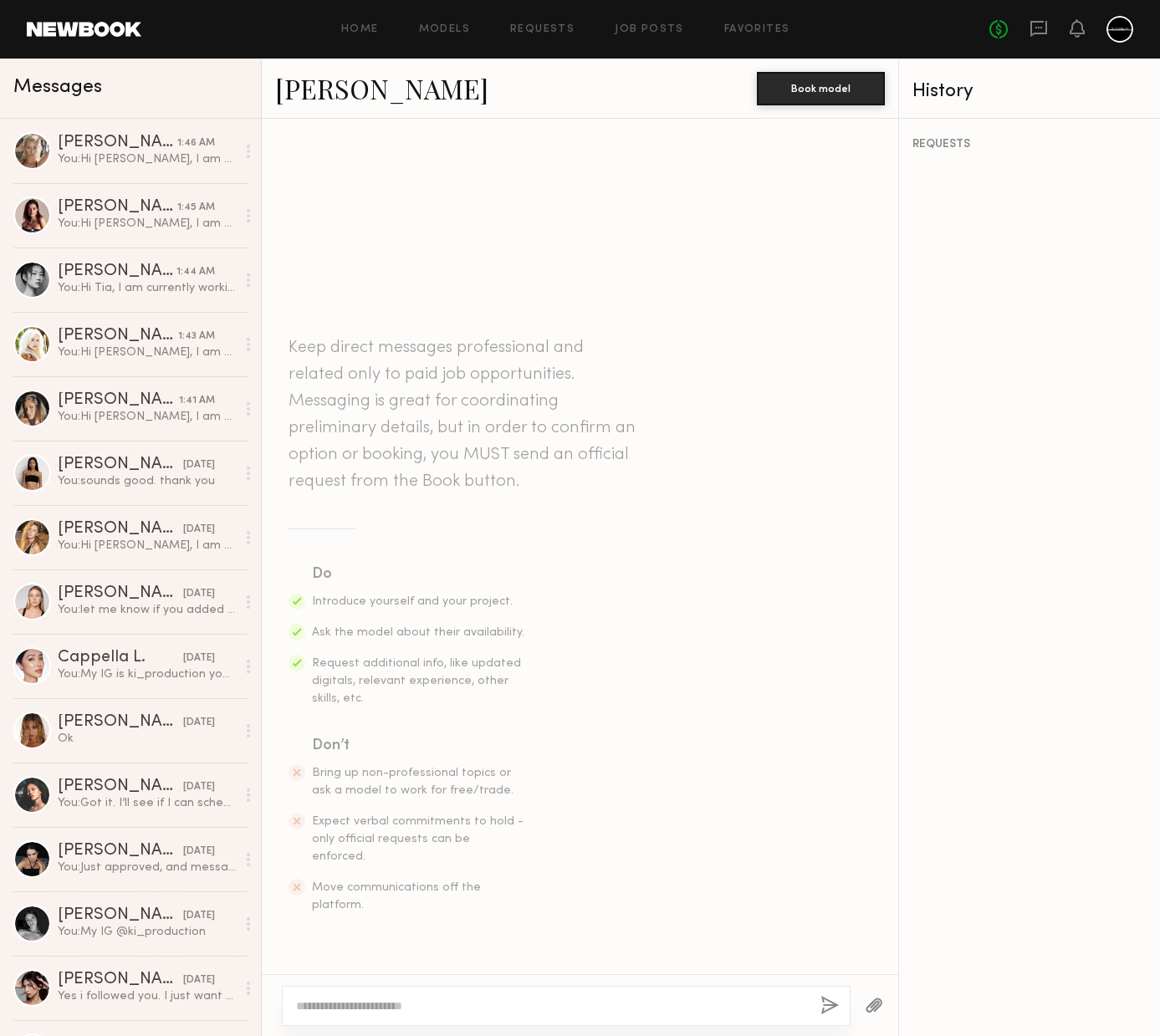
click at [612, 1016] on div at bounding box center [566, 1005] width 569 height 41
click at [606, 1008] on textarea at bounding box center [551, 1005] width 511 height 17
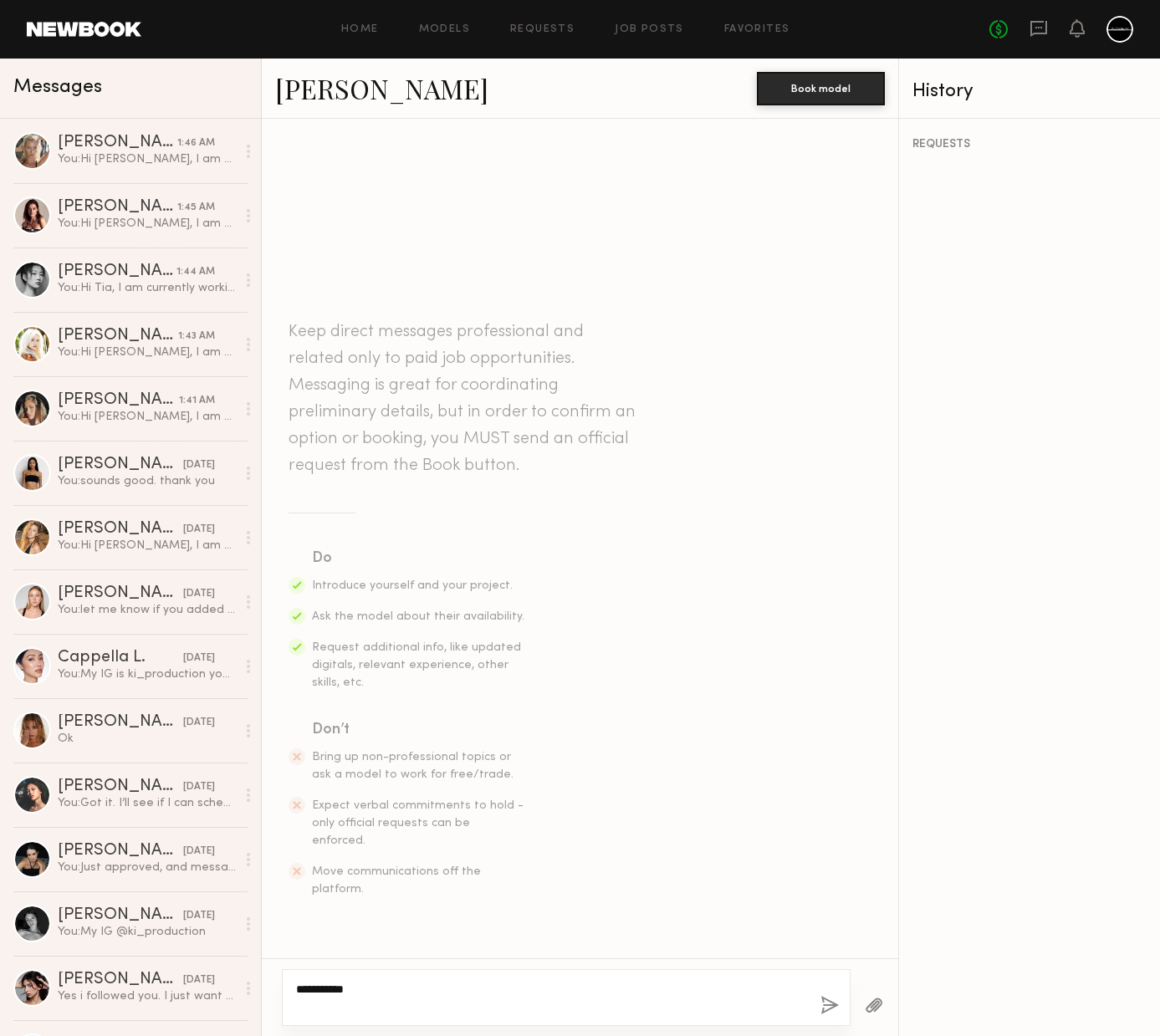
paste textarea "**********"
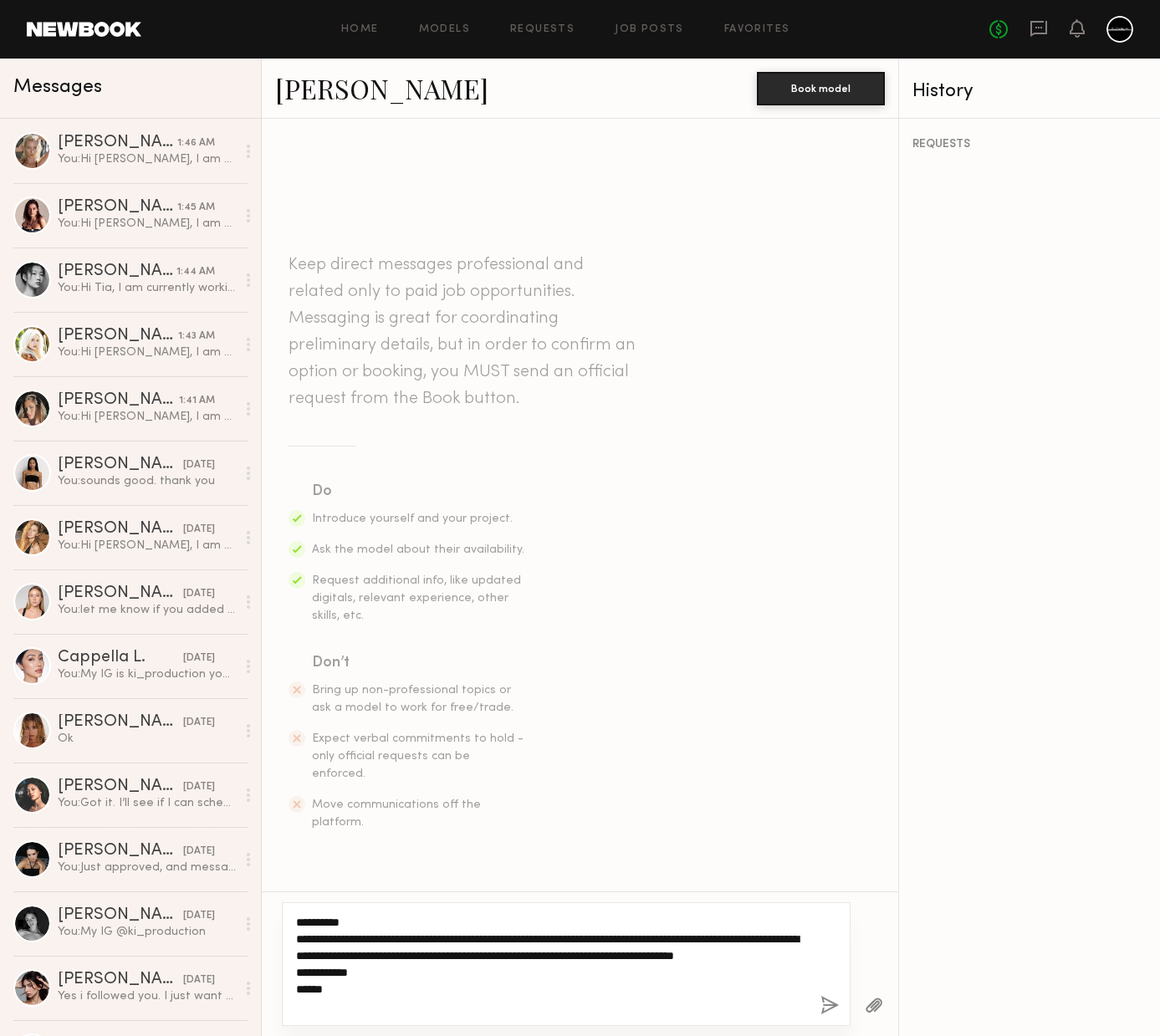
type textarea "**********"
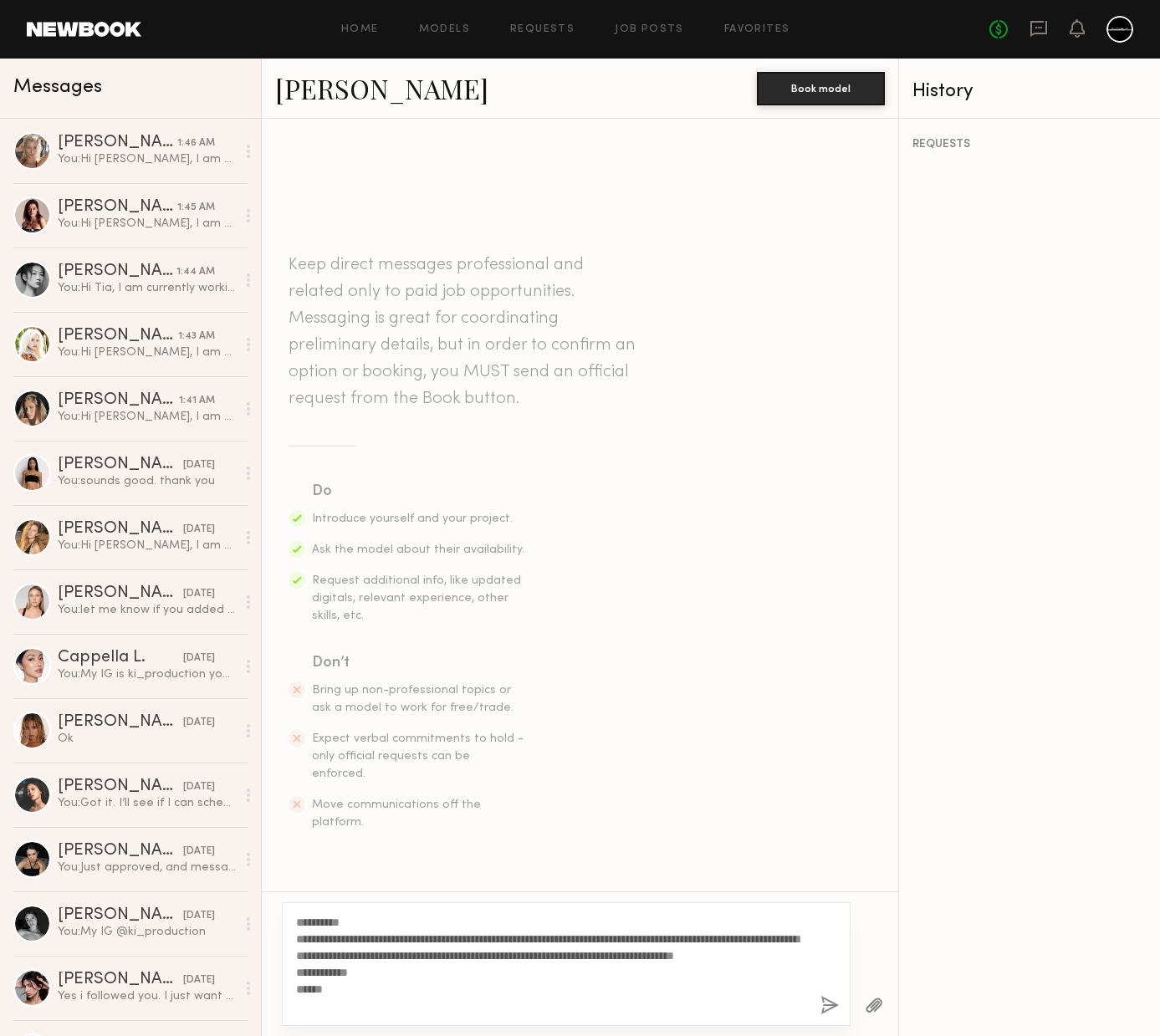
click at [826, 1005] on button "button" at bounding box center [829, 1005] width 19 height 21
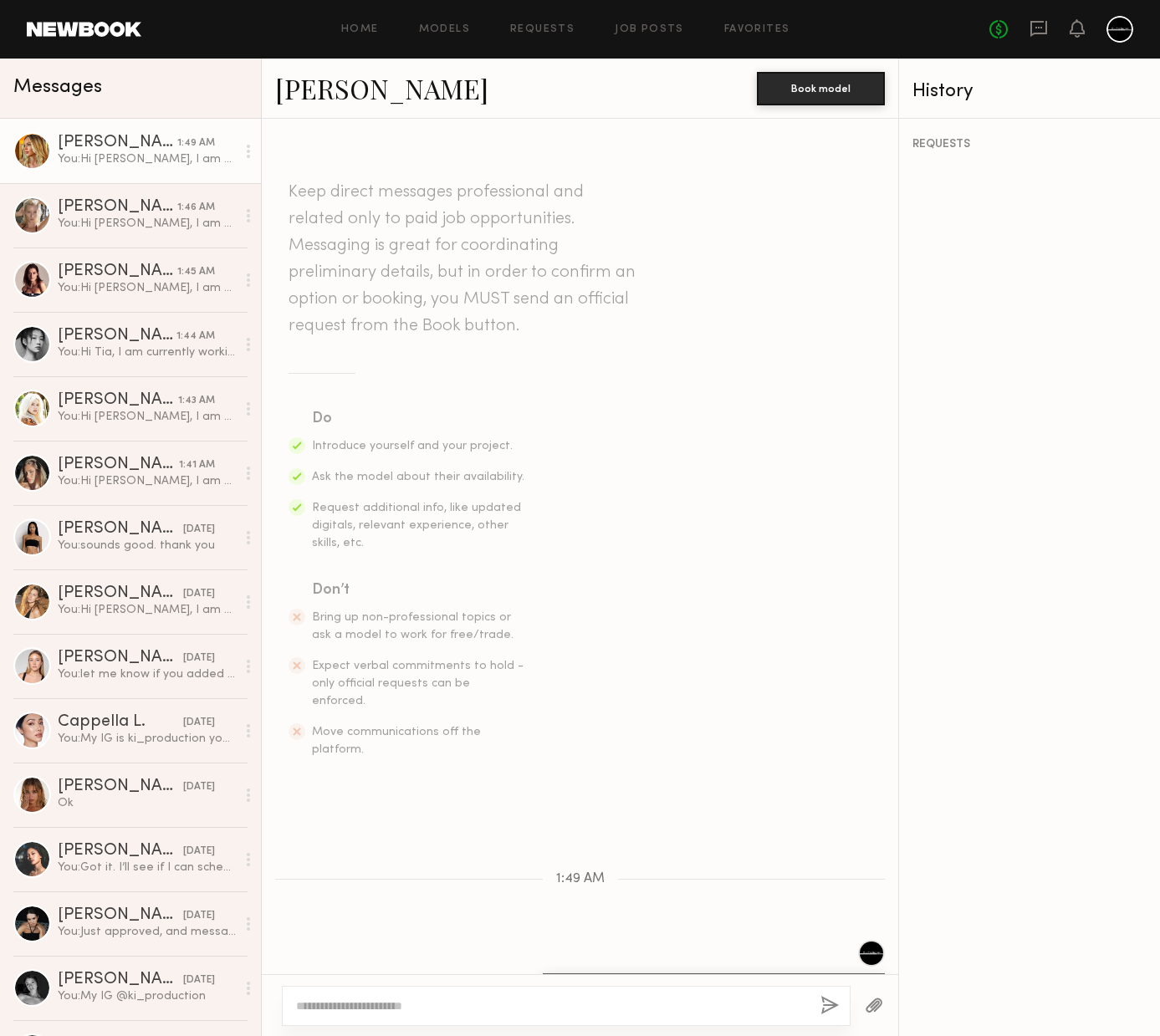
scroll to position [127, 0]
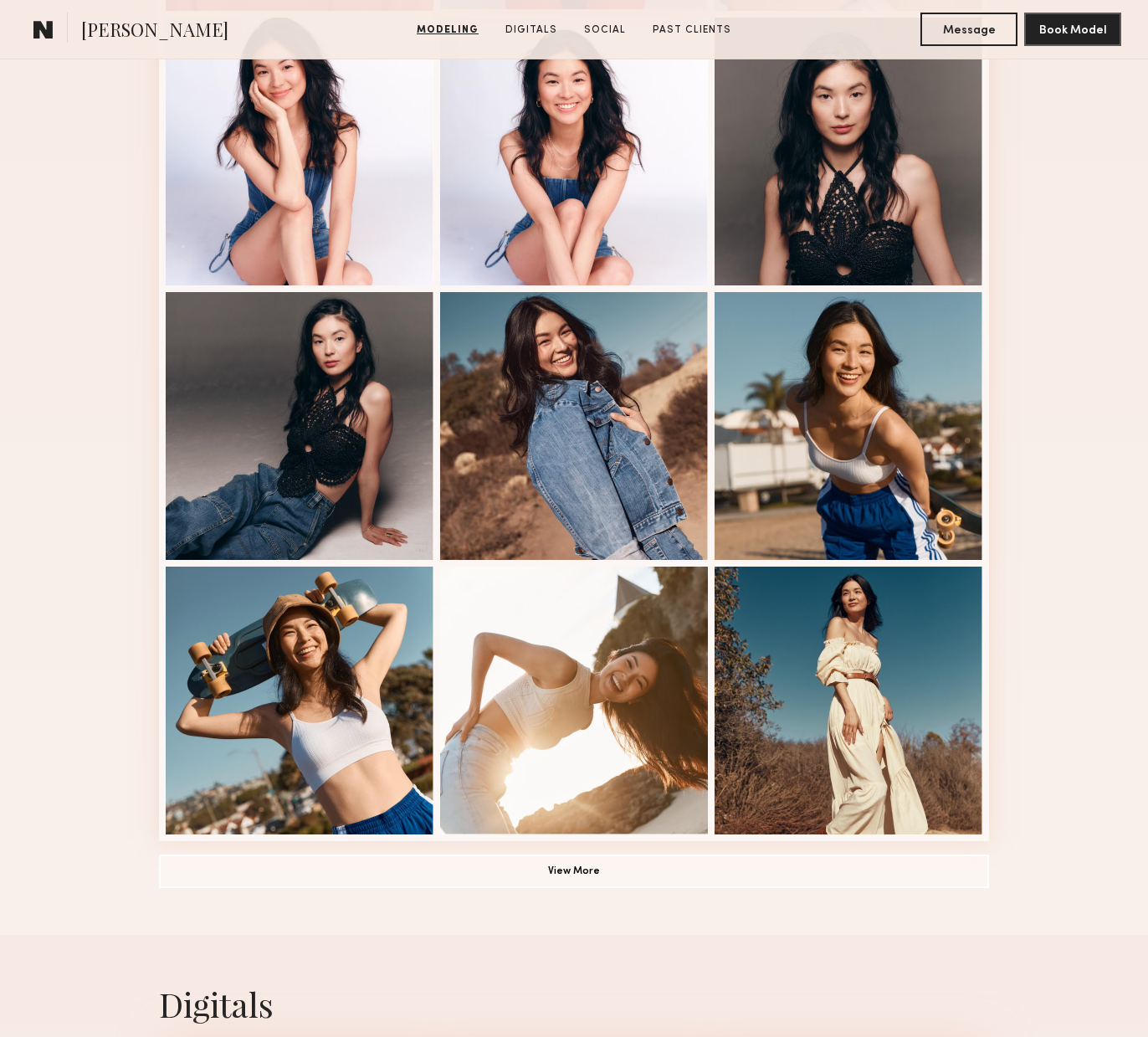
scroll to position [954, 0]
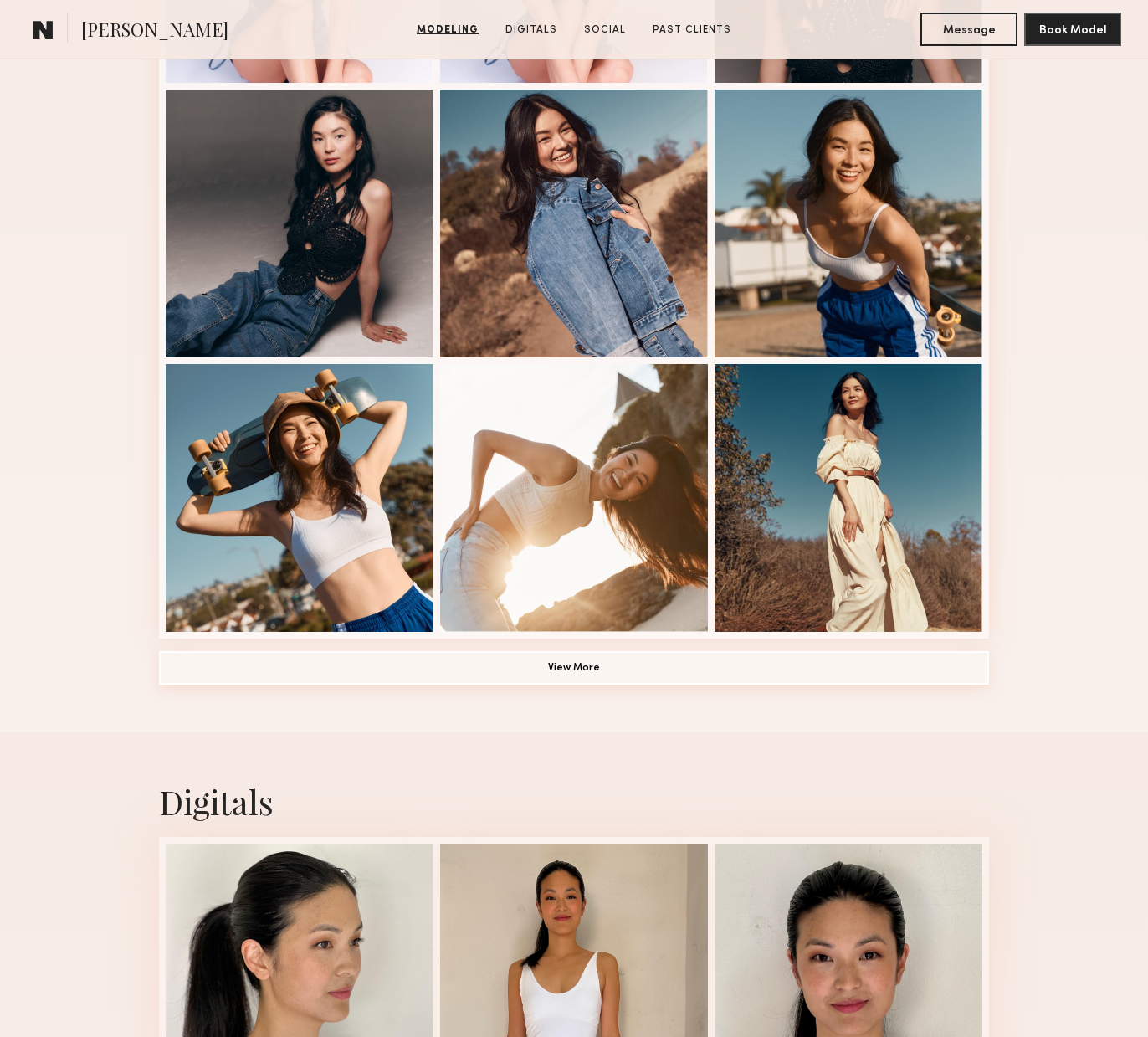
click at [567, 682] on button "View More" at bounding box center [574, 668] width 830 height 34
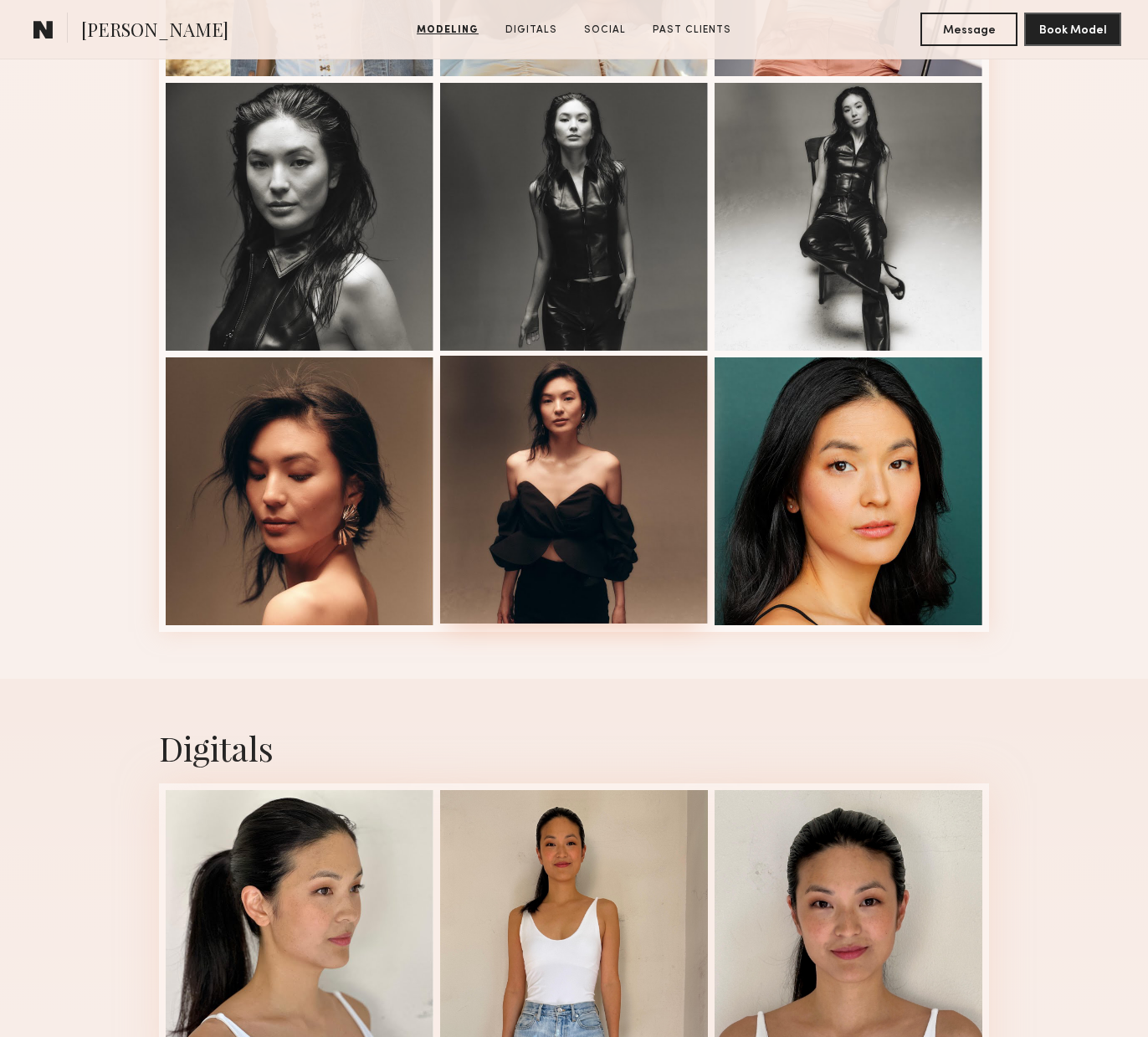
scroll to position [2328, 0]
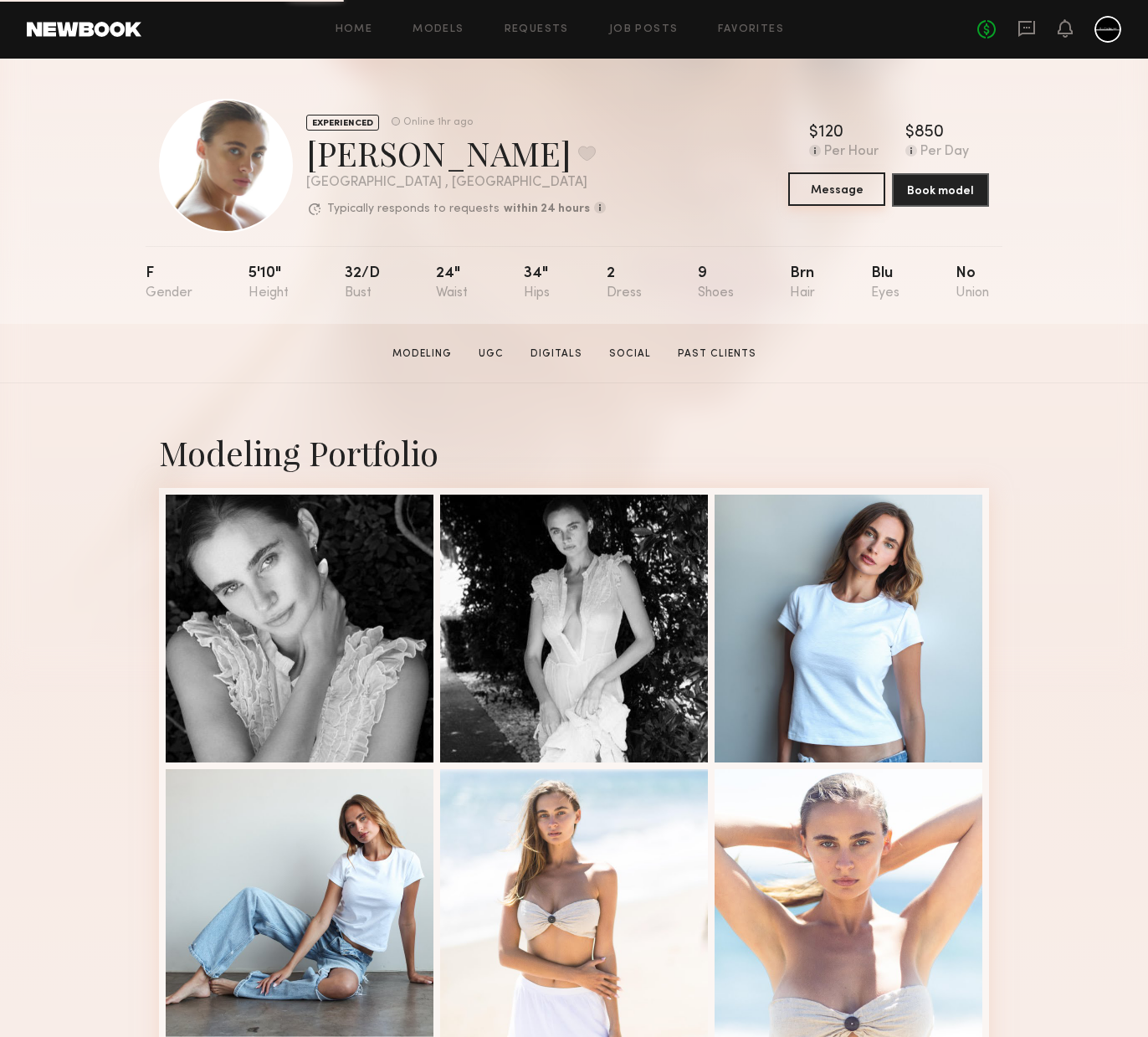
click at [838, 197] on button "Message" at bounding box center [837, 189] width 97 height 34
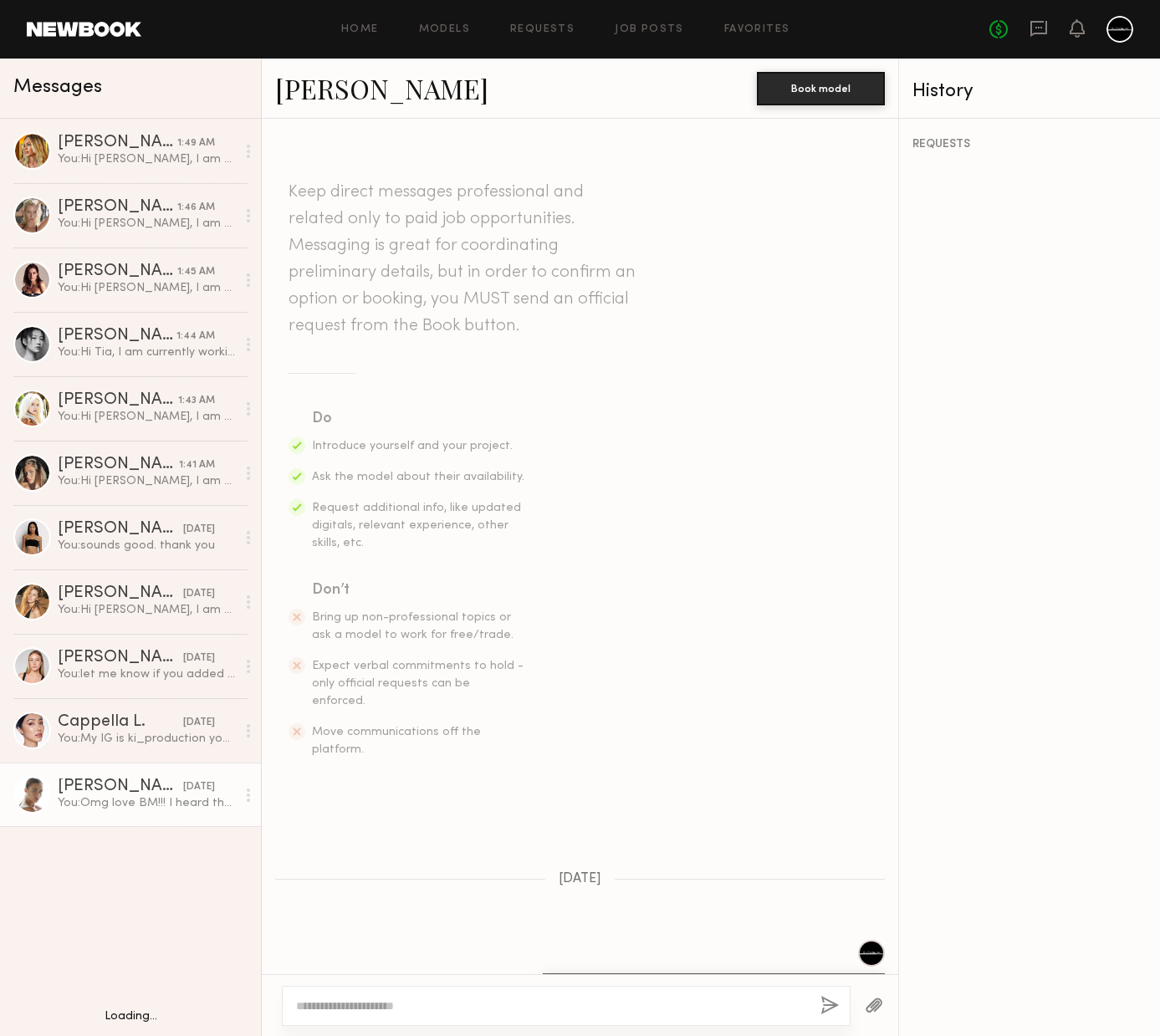
scroll to position [1606, 0]
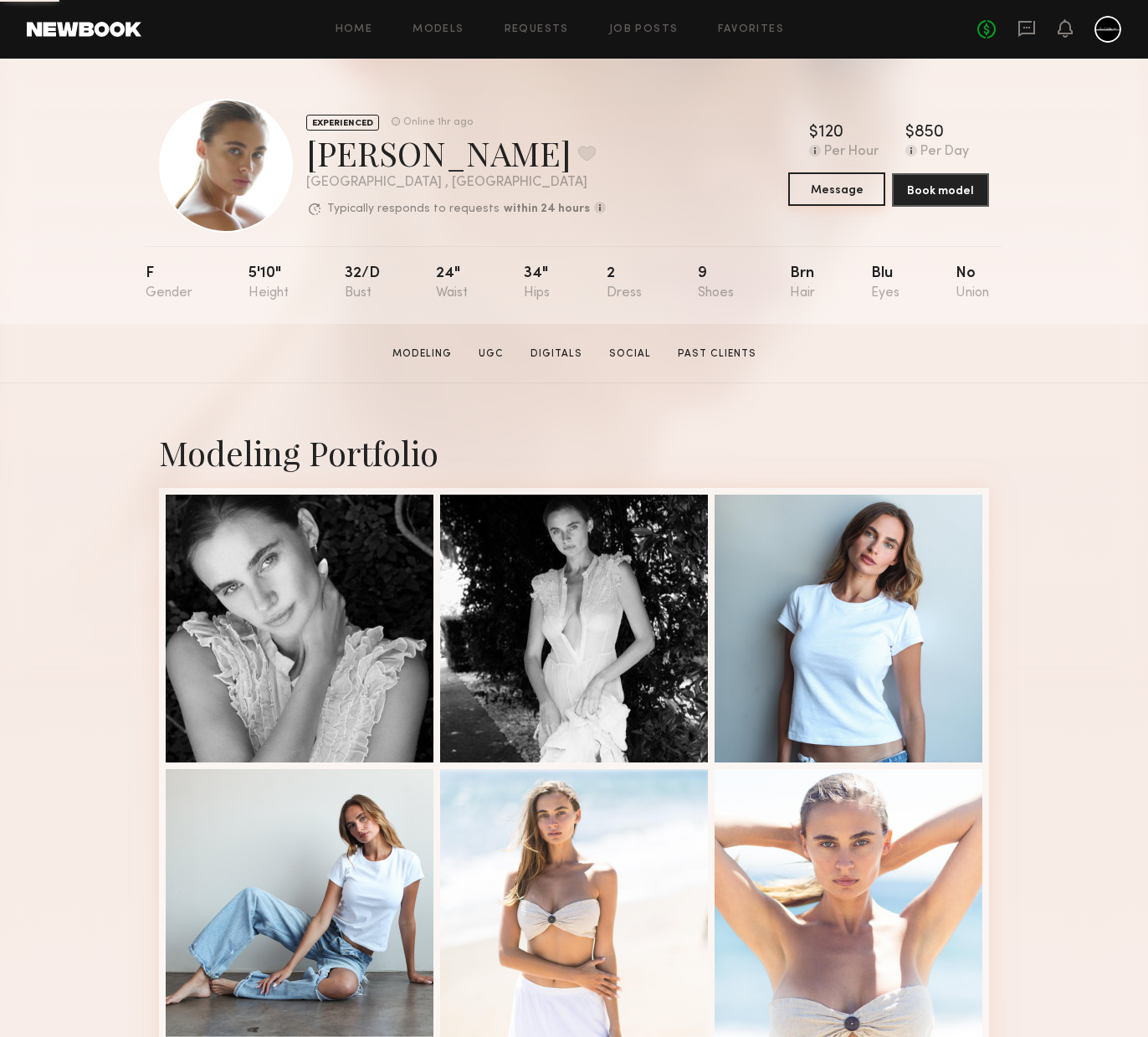
click at [837, 189] on button "Message" at bounding box center [837, 189] width 97 height 34
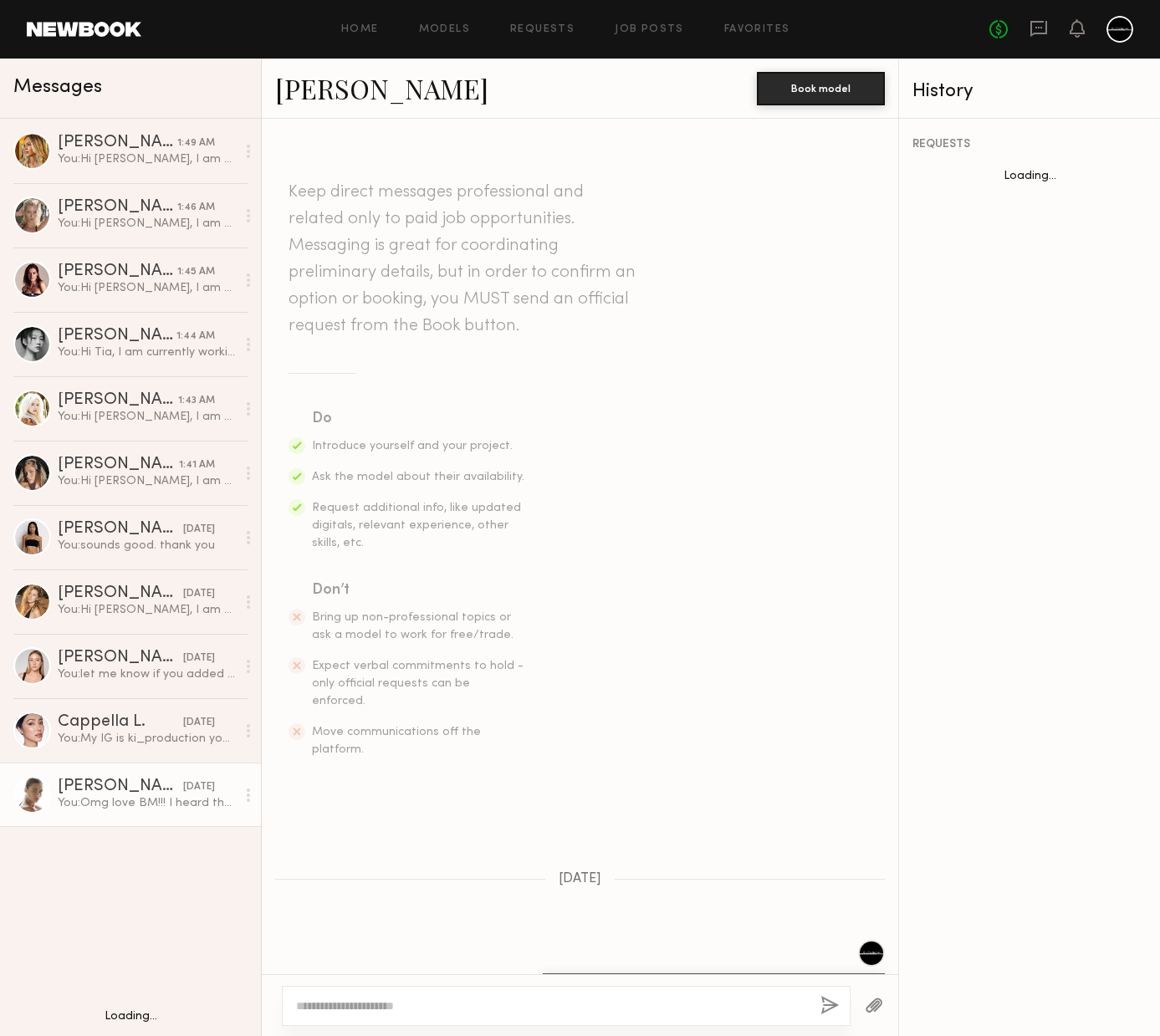
scroll to position [1606, 0]
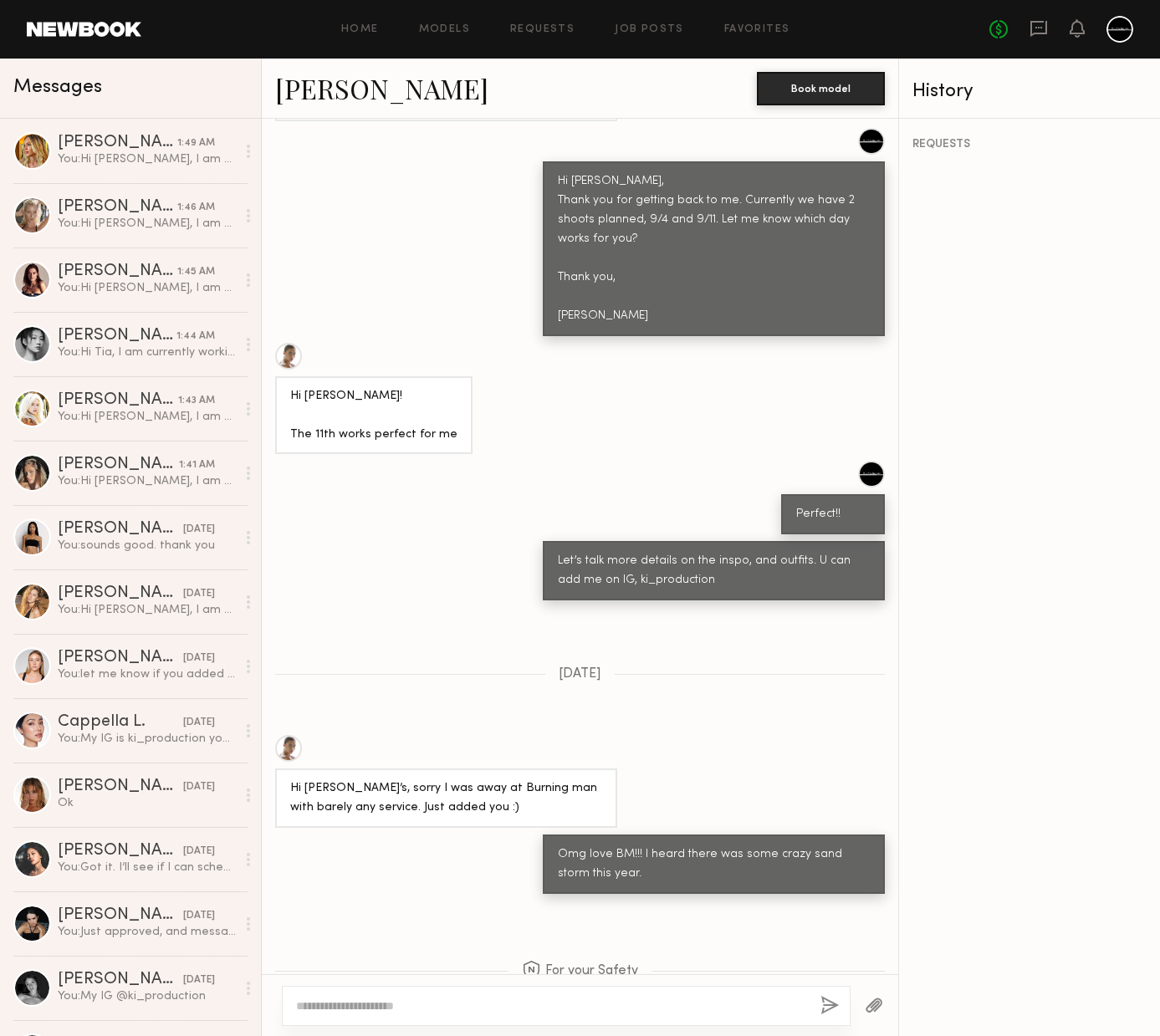
click at [667, 1009] on textarea at bounding box center [551, 1005] width 511 height 17
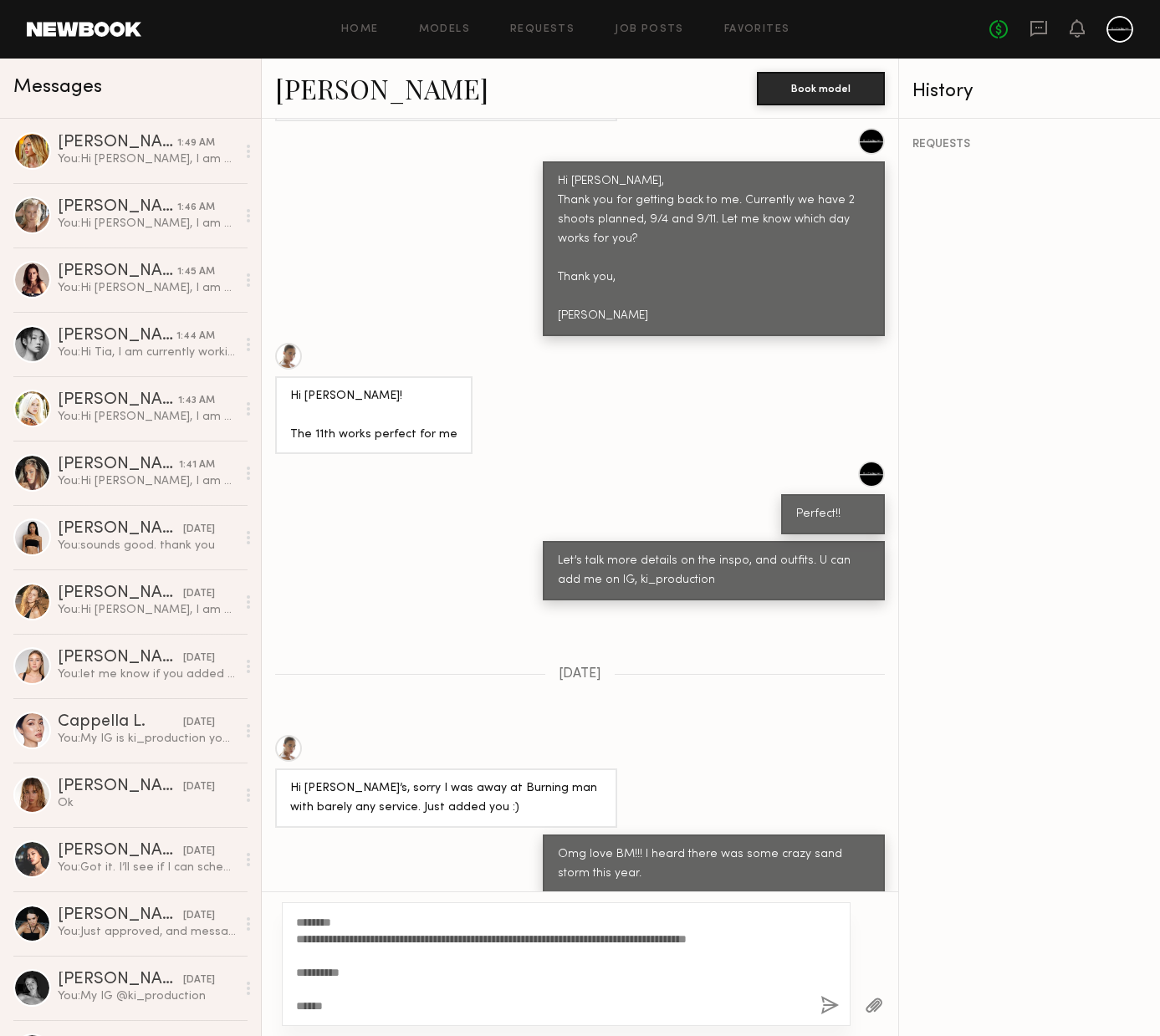
type textarea "**********"
click at [824, 1001] on button "button" at bounding box center [829, 1005] width 19 height 21
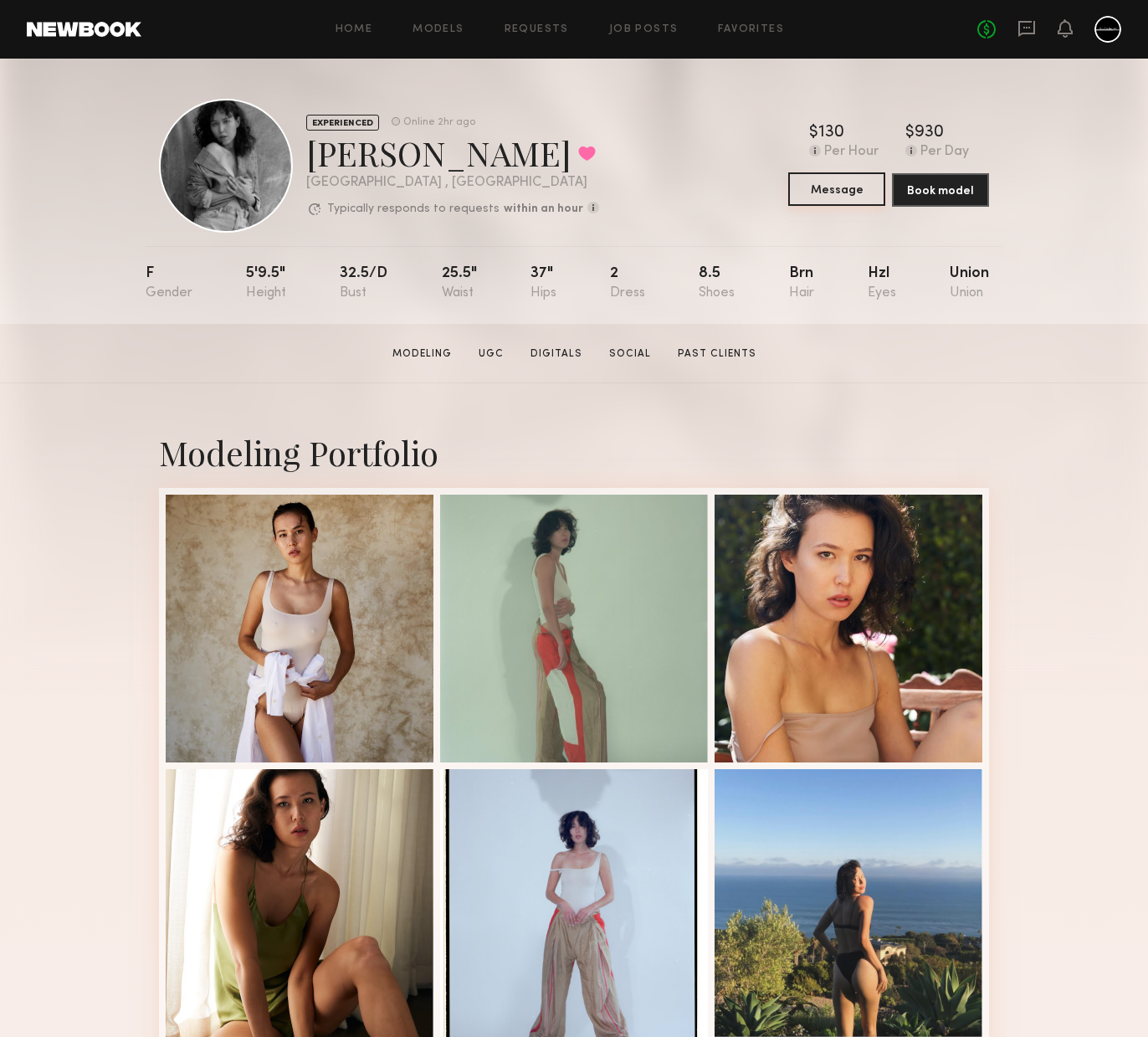
click at [848, 190] on button "Message" at bounding box center [837, 189] width 97 height 34
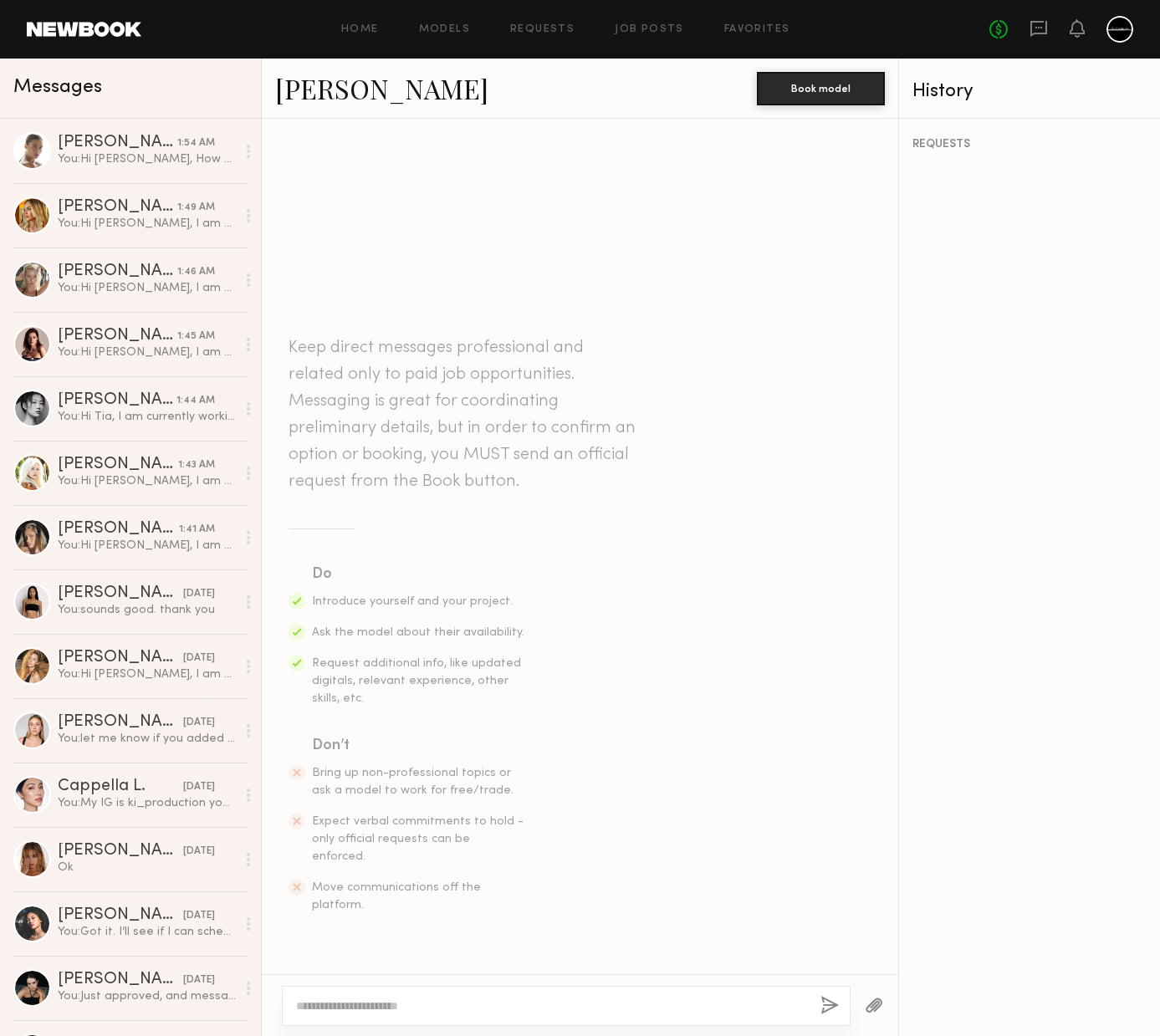
click at [579, 1005] on textarea at bounding box center [551, 1005] width 511 height 17
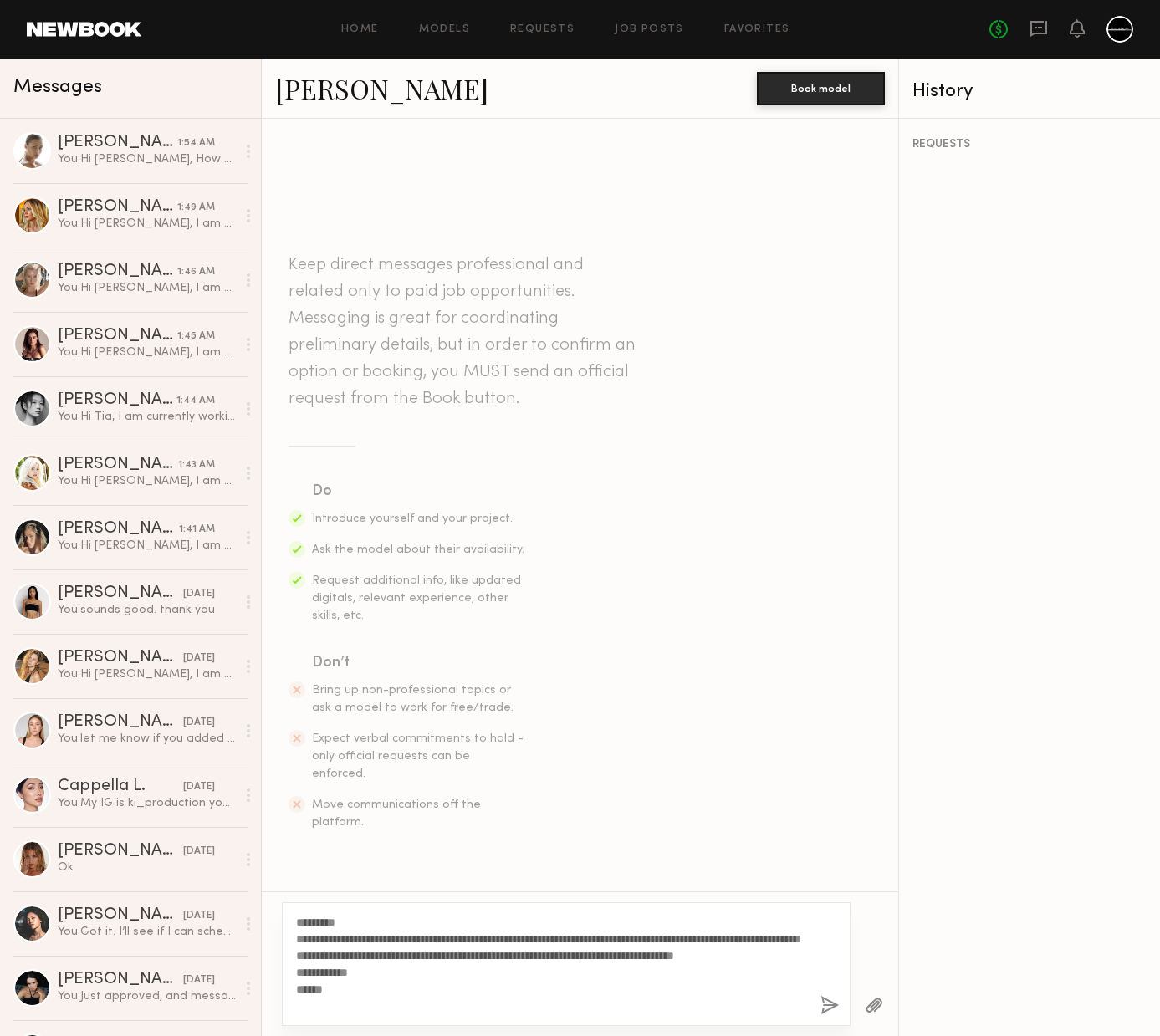
type textarea "**********"
click at [822, 1003] on button "button" at bounding box center [829, 1005] width 19 height 21
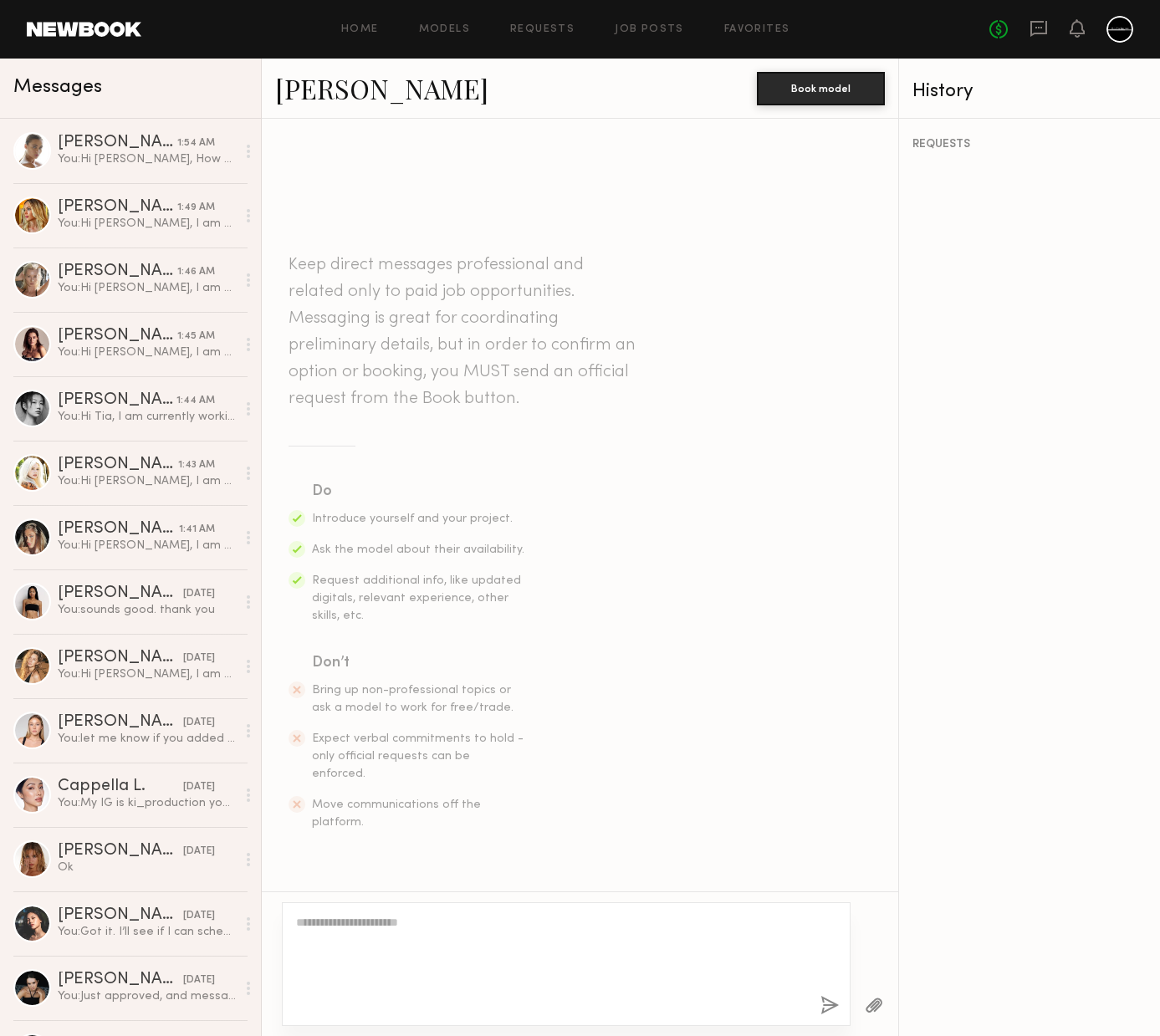
scroll to position [127, 0]
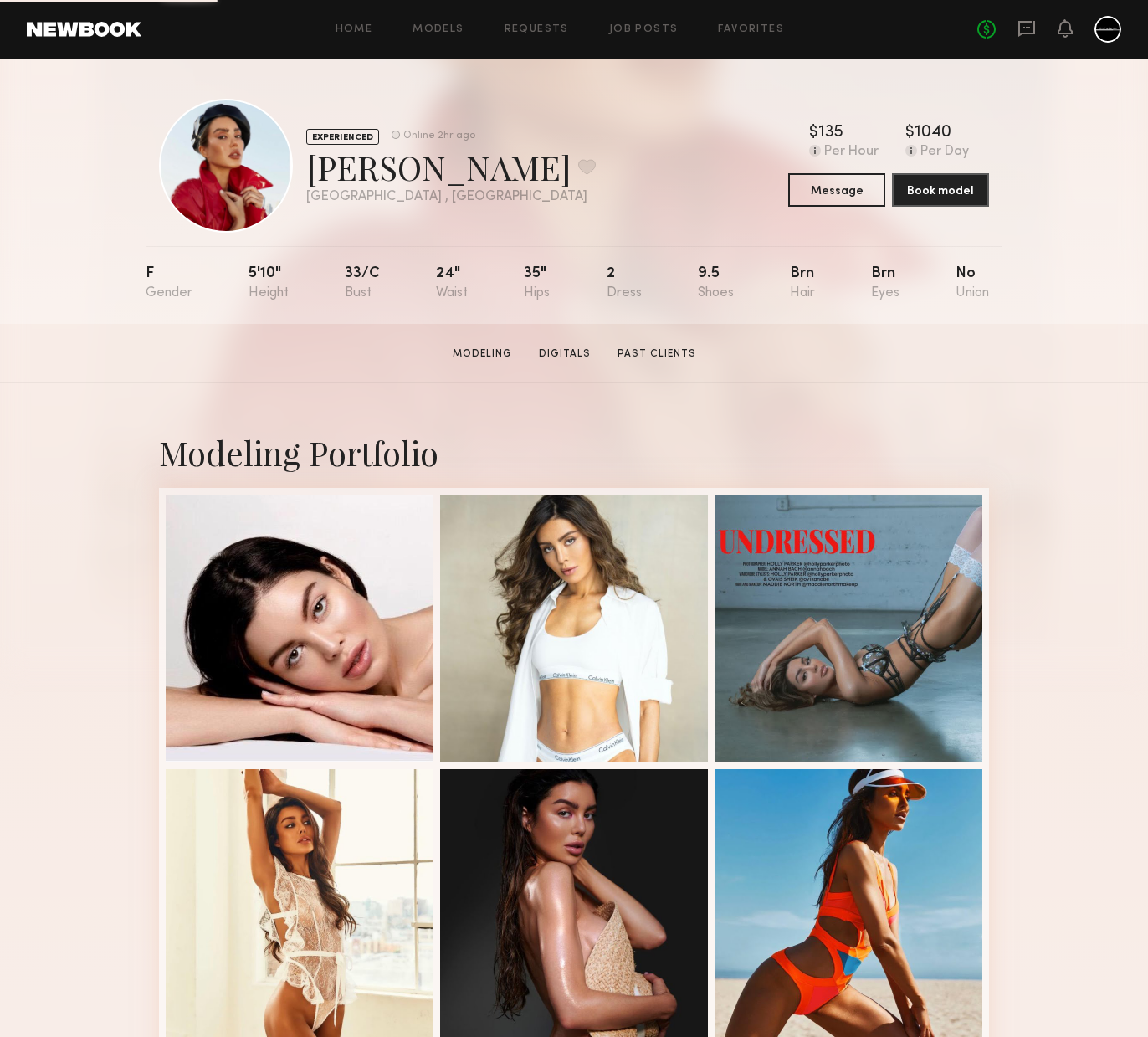
scroll to position [279, 0]
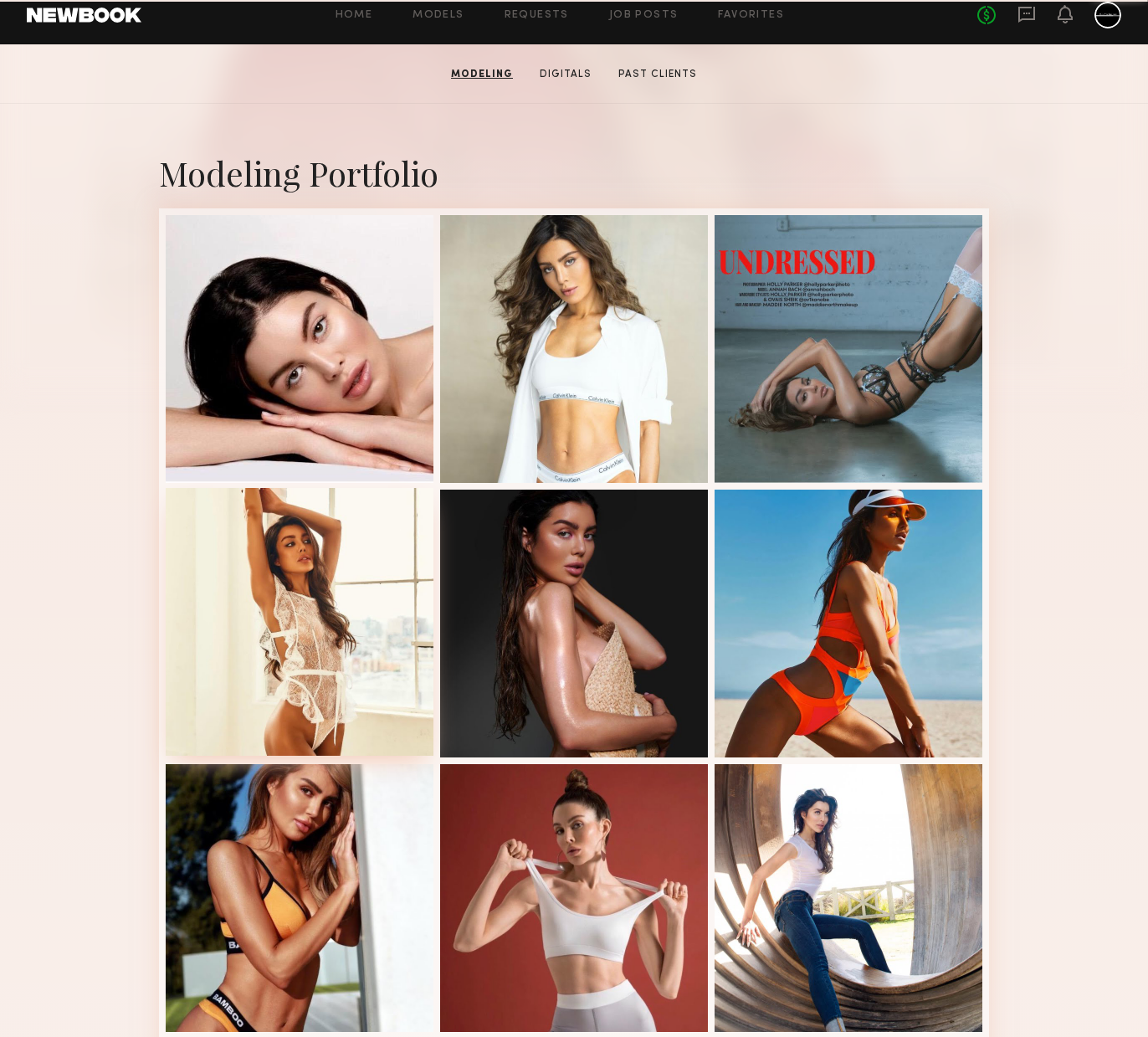
click at [360, 638] on div at bounding box center [299, 622] width 267 height 267
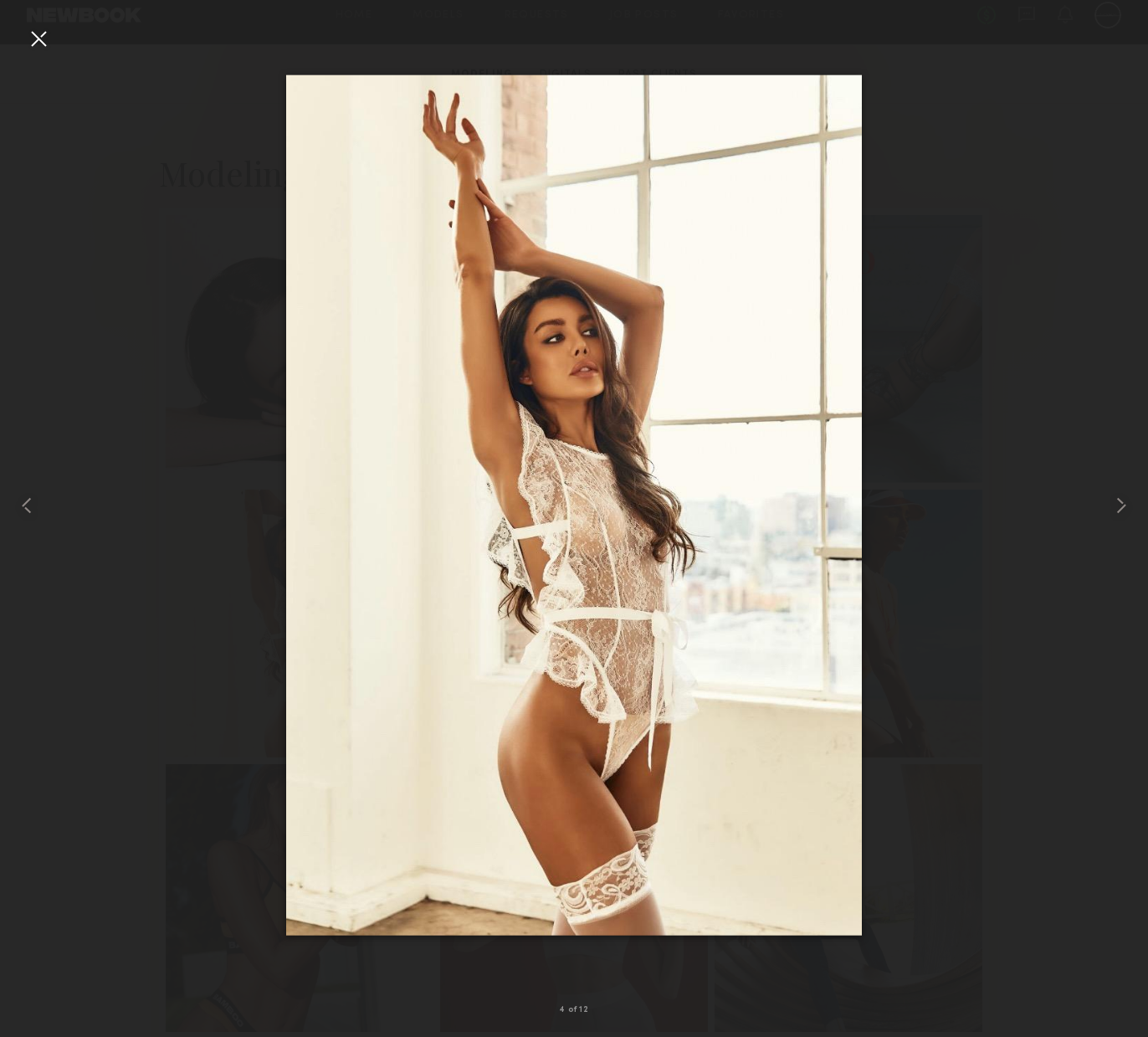
click at [40, 34] on div at bounding box center [38, 38] width 27 height 27
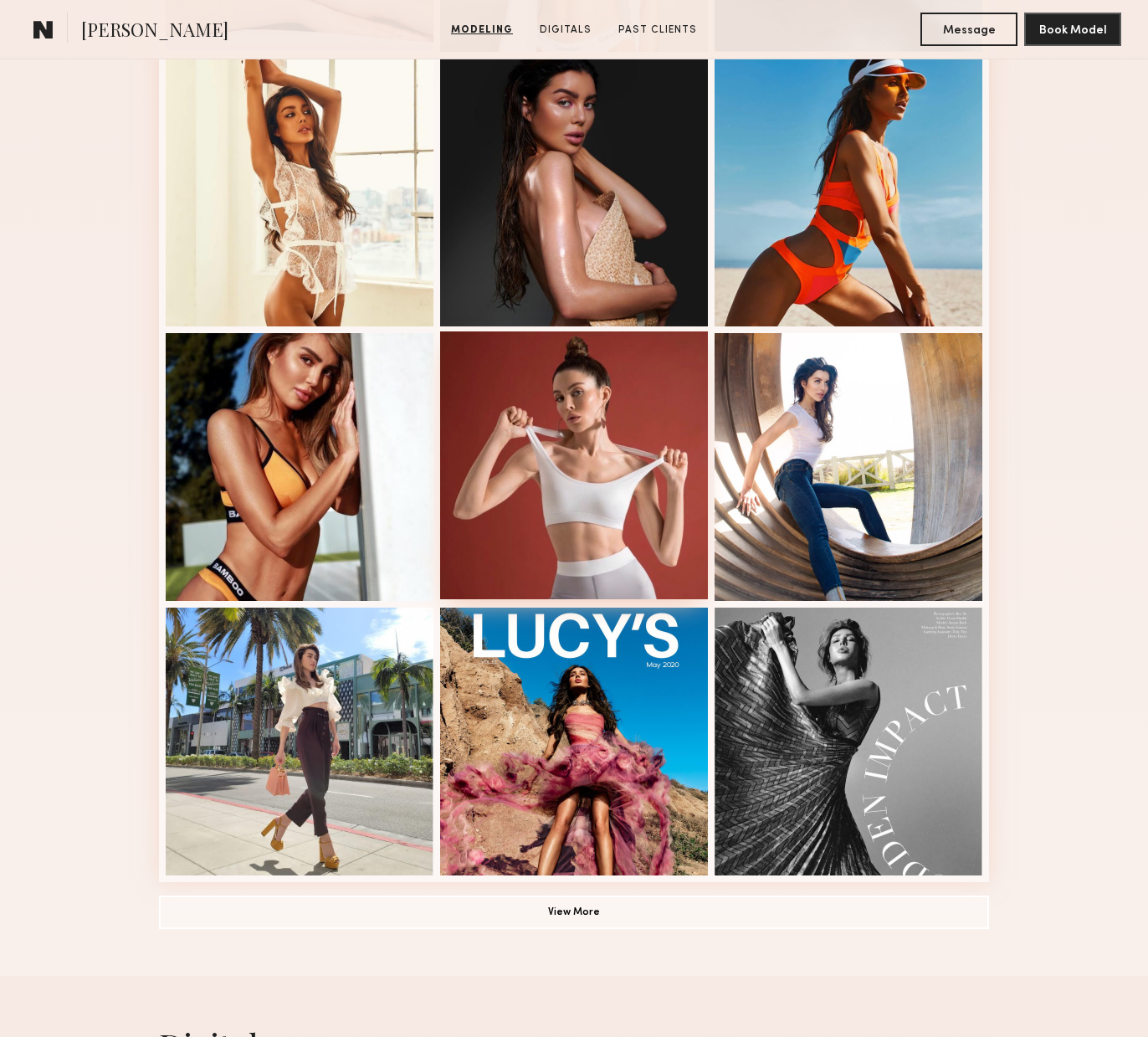
scroll to position [963, 0]
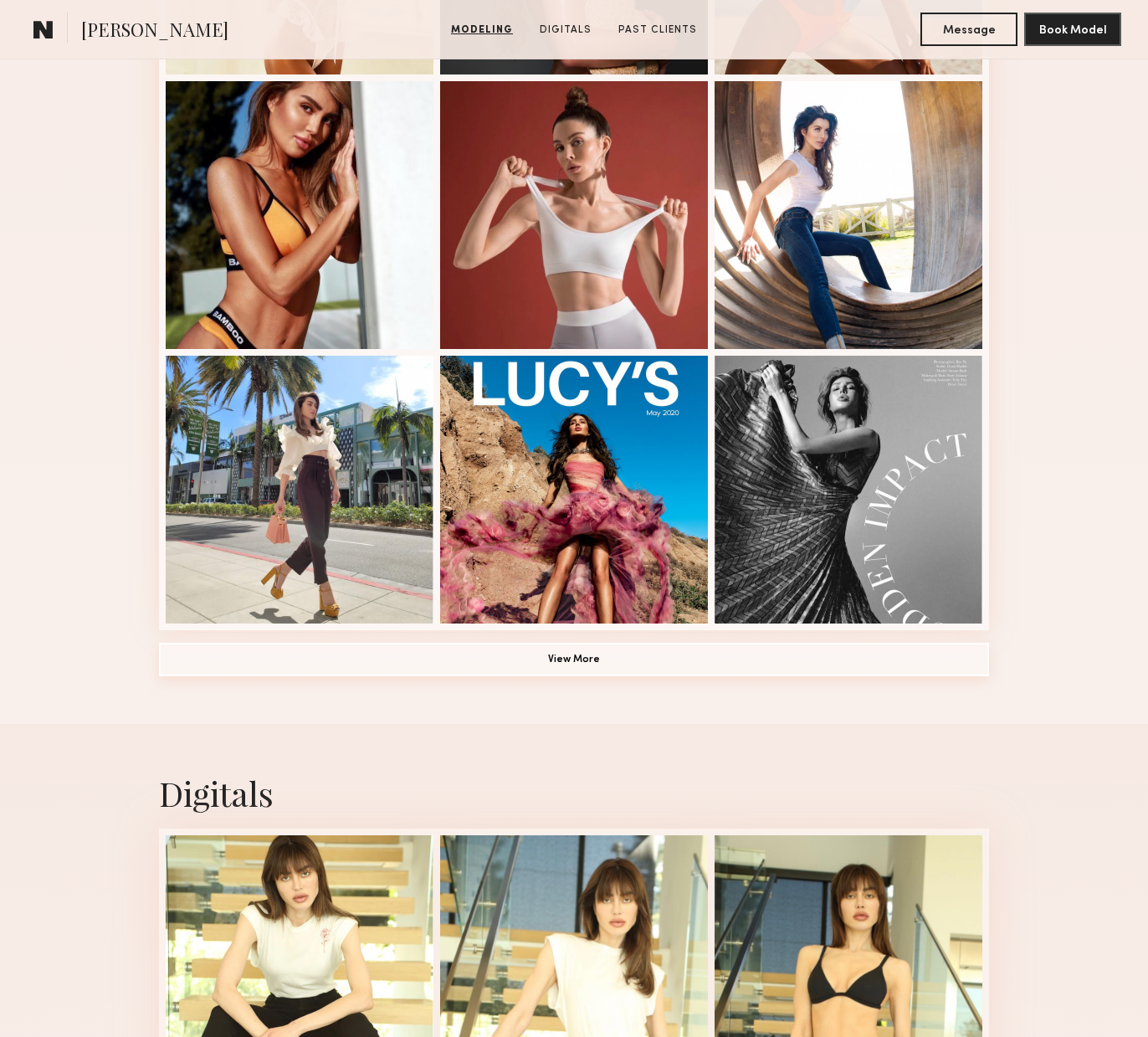
click at [593, 662] on button "View More" at bounding box center [574, 660] width 830 height 34
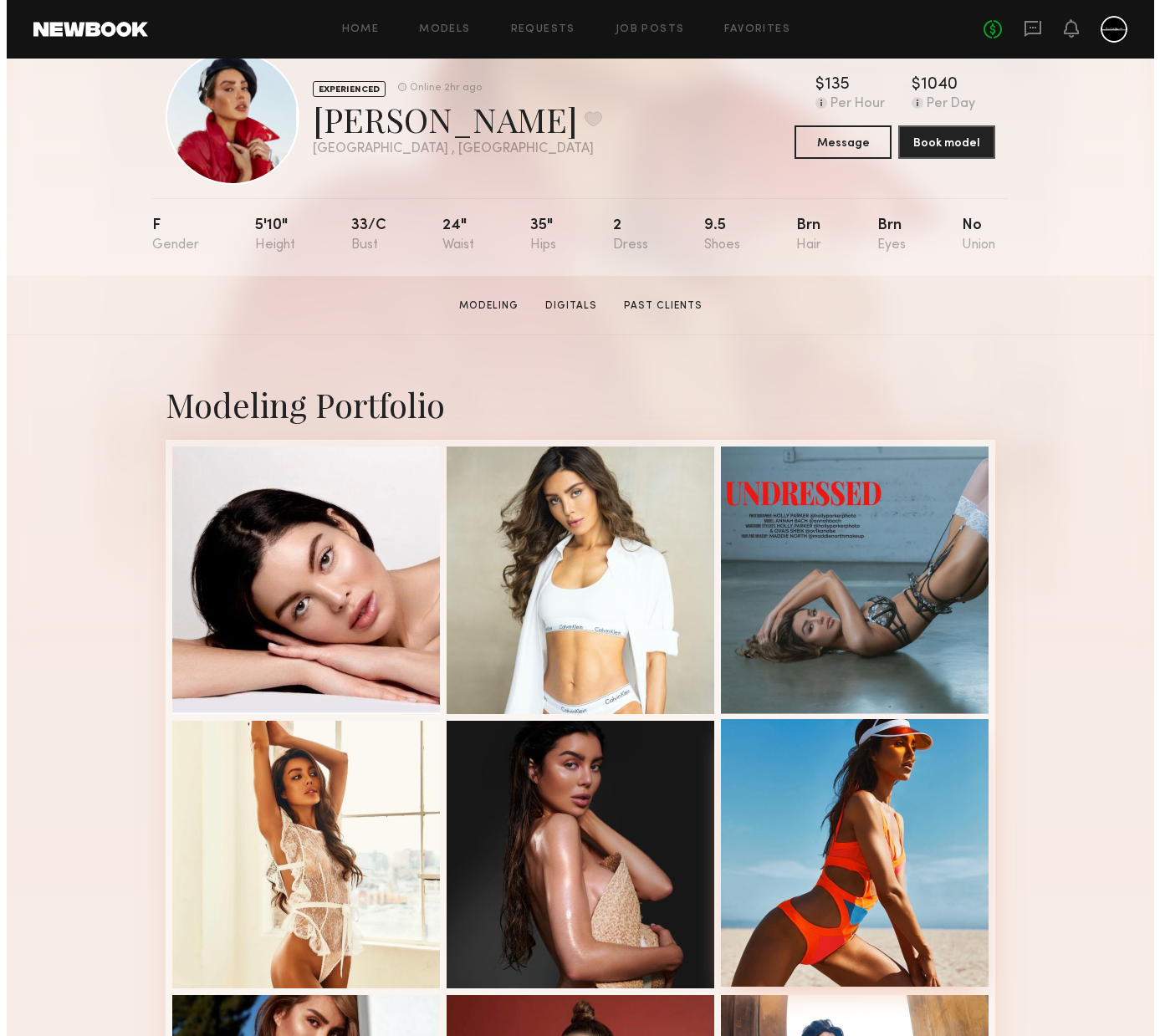
scroll to position [0, 0]
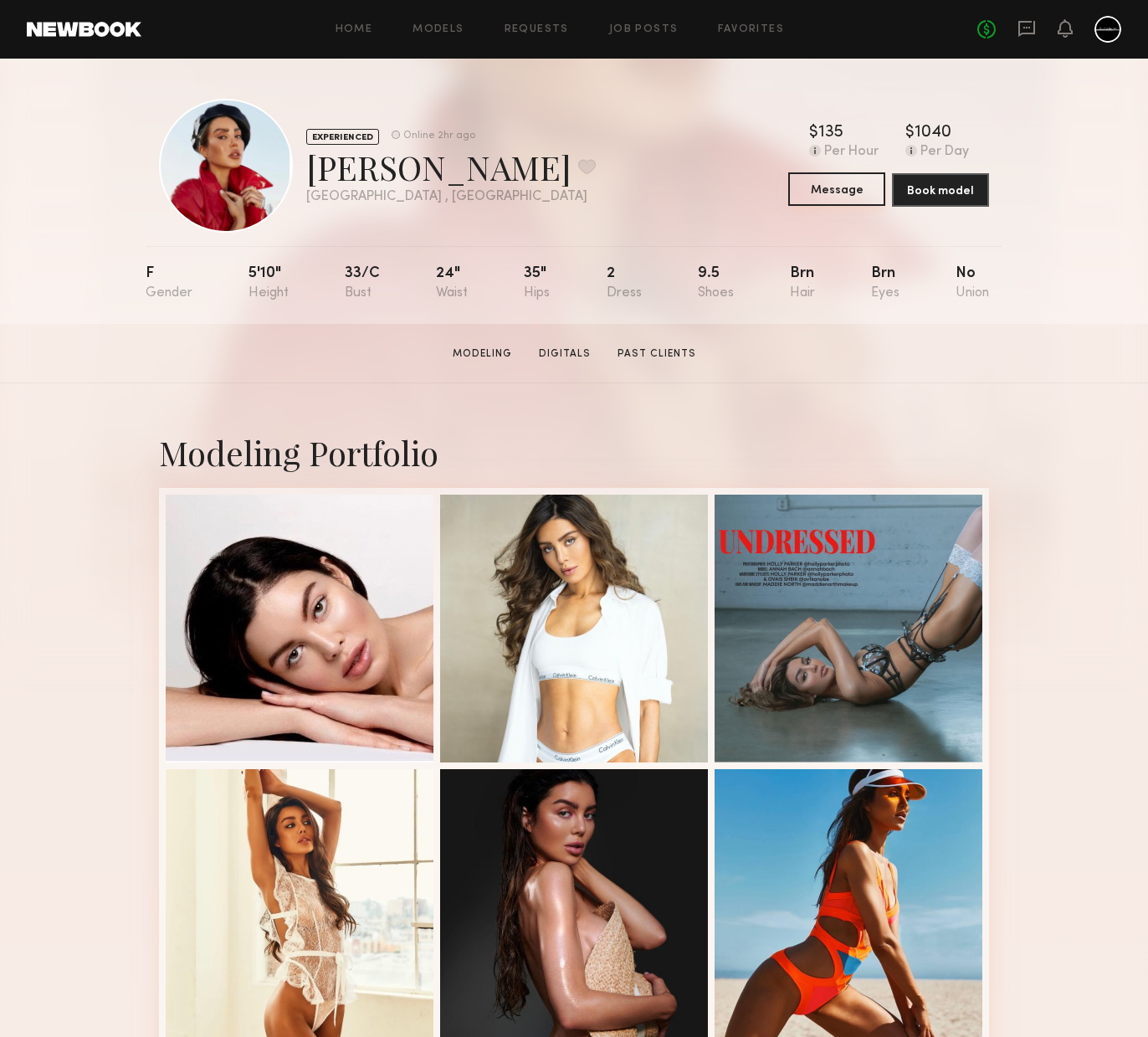
click at [833, 182] on button "Message" at bounding box center [837, 189] width 97 height 34
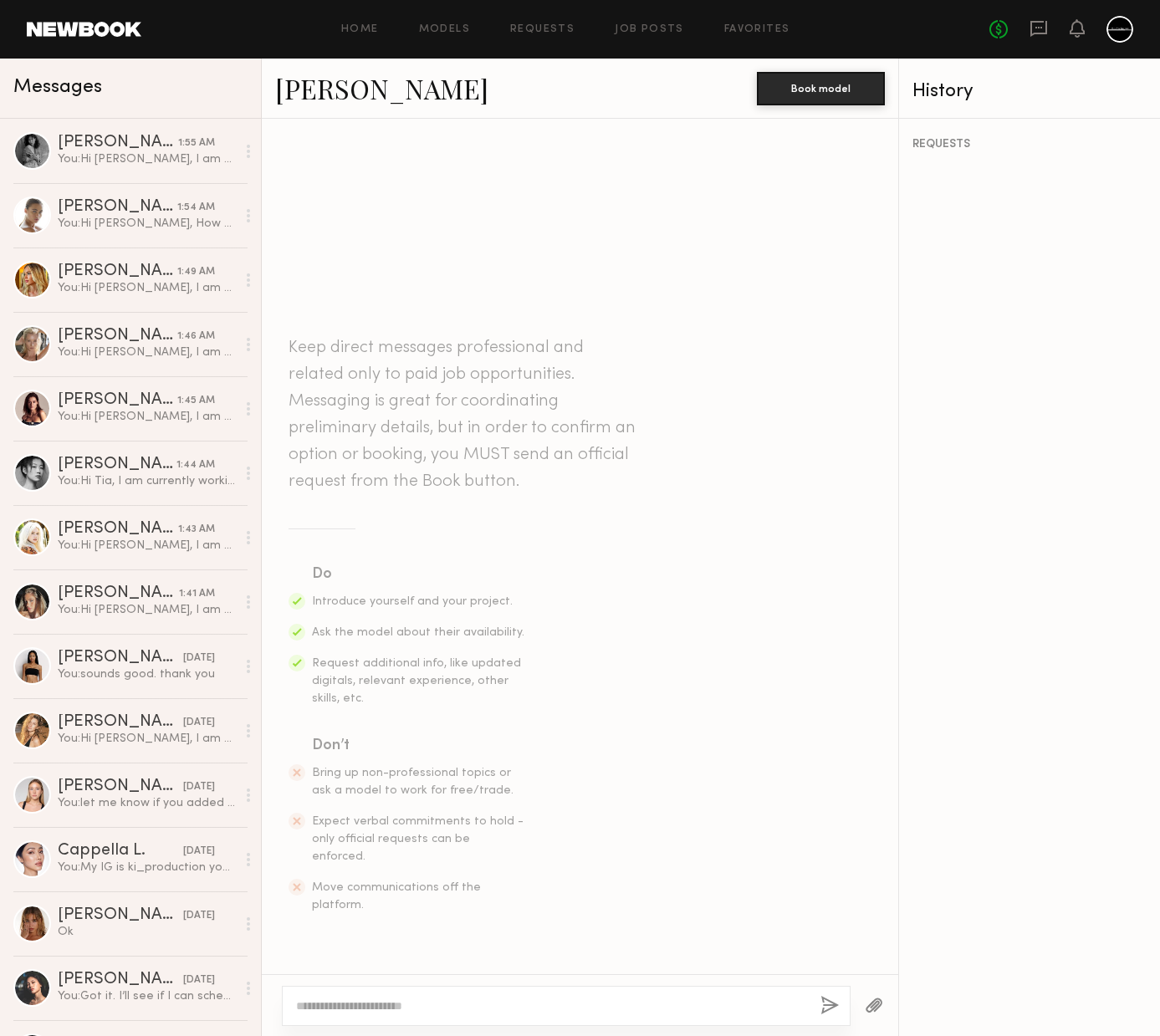
click at [532, 1002] on textarea at bounding box center [551, 1005] width 511 height 17
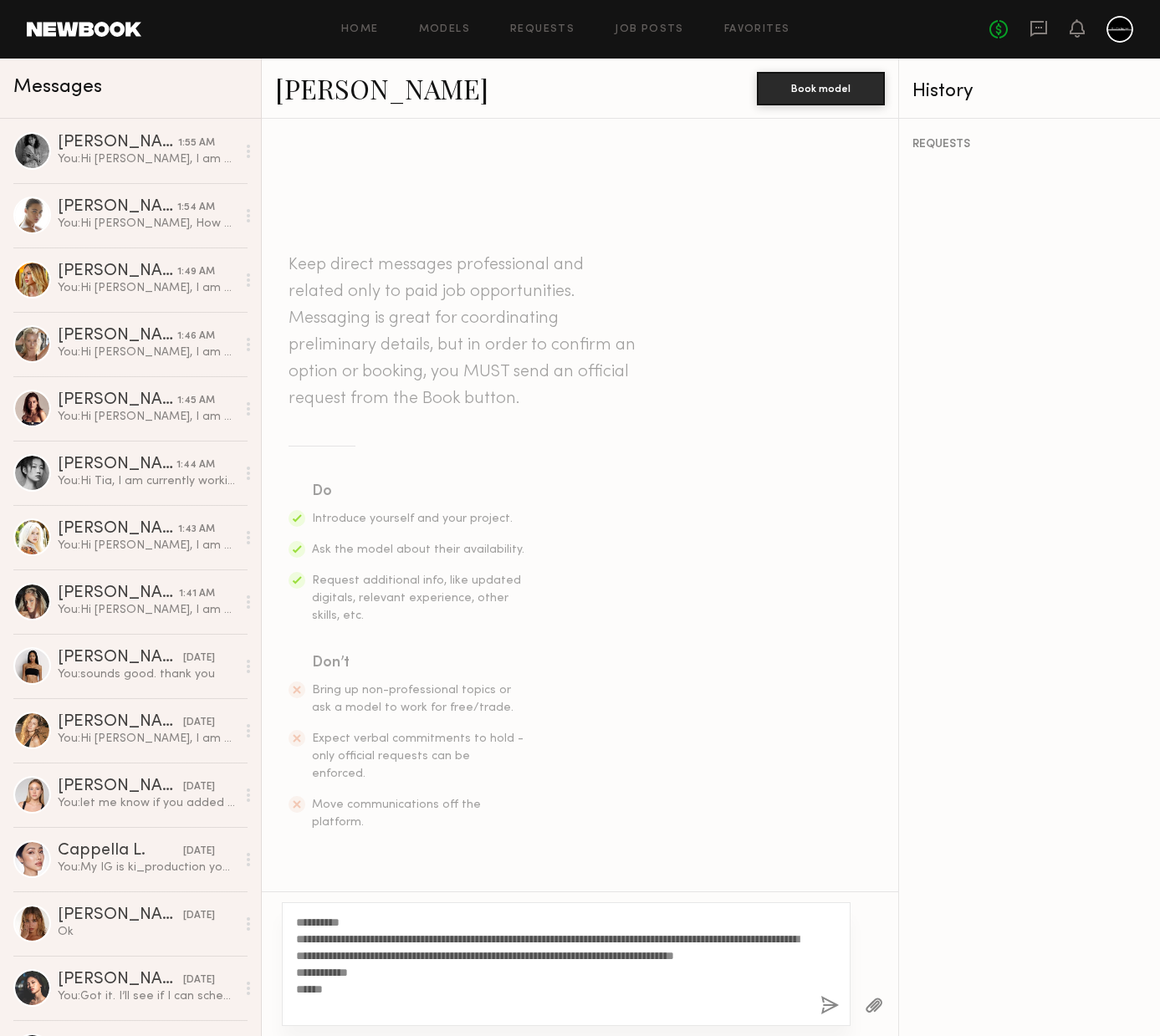
type textarea "**********"
click at [830, 1004] on button "button" at bounding box center [829, 1005] width 19 height 21
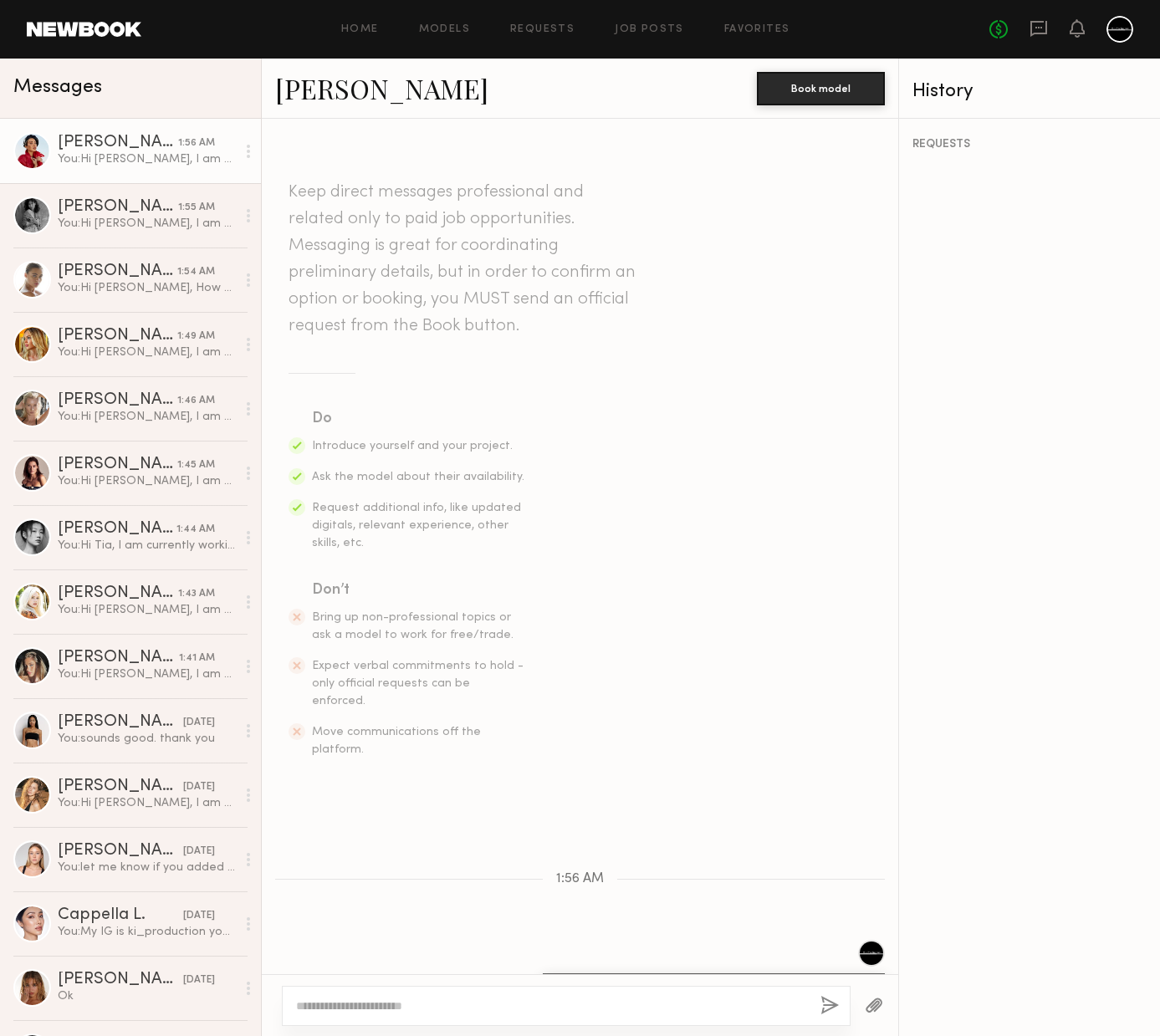
scroll to position [127, 0]
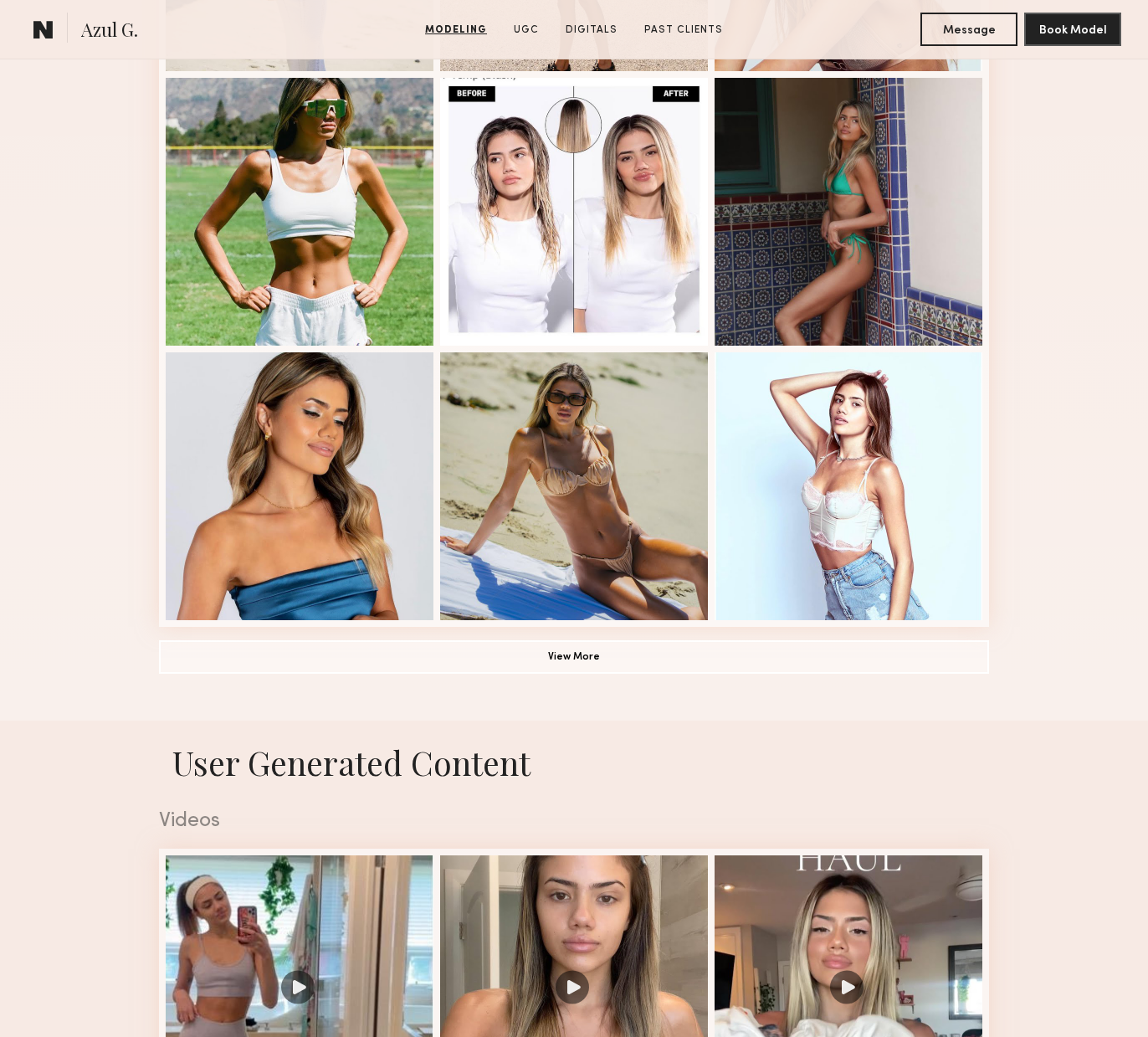
scroll to position [867, 0]
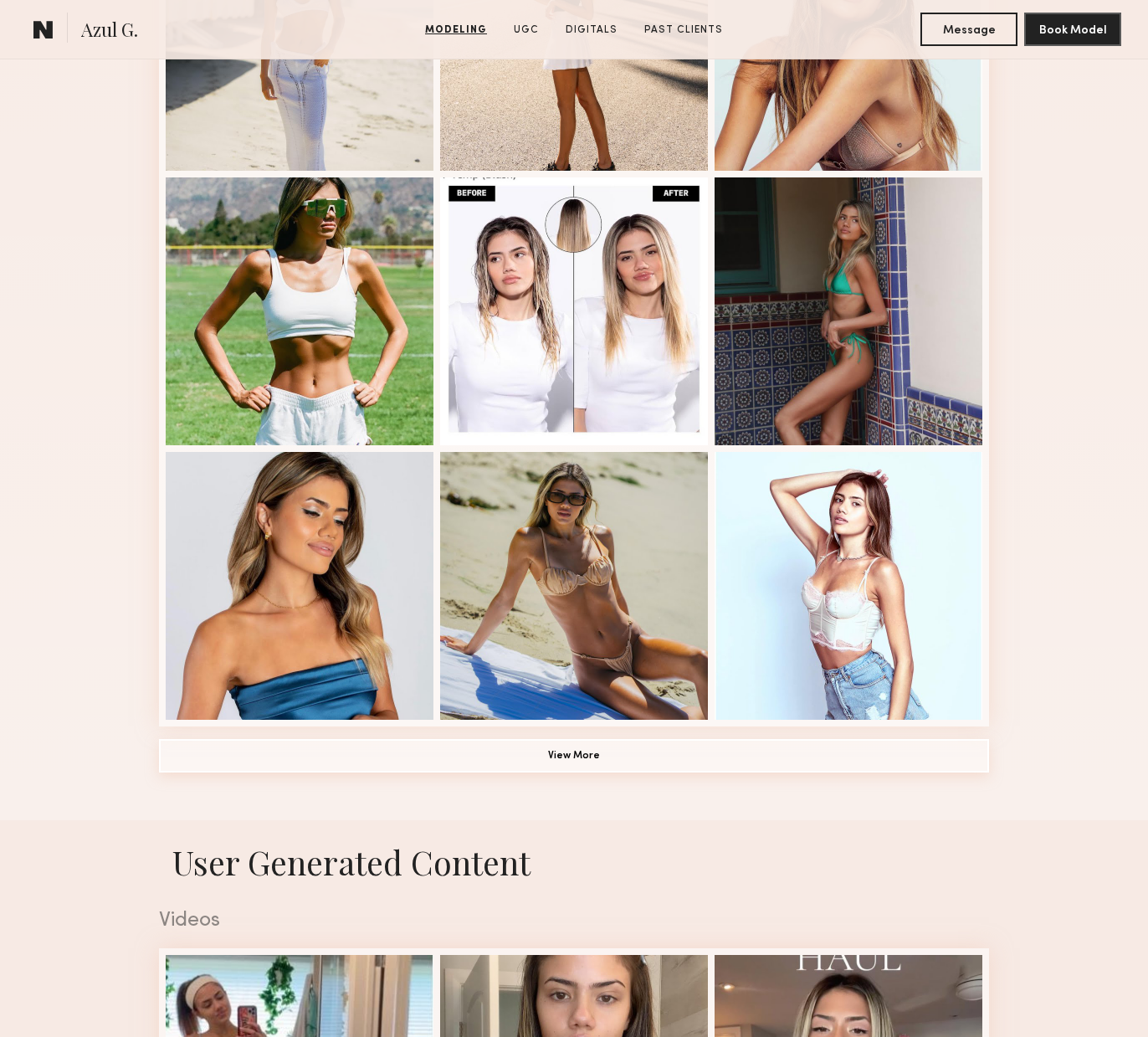
click at [521, 763] on button "View More" at bounding box center [574, 756] width 830 height 34
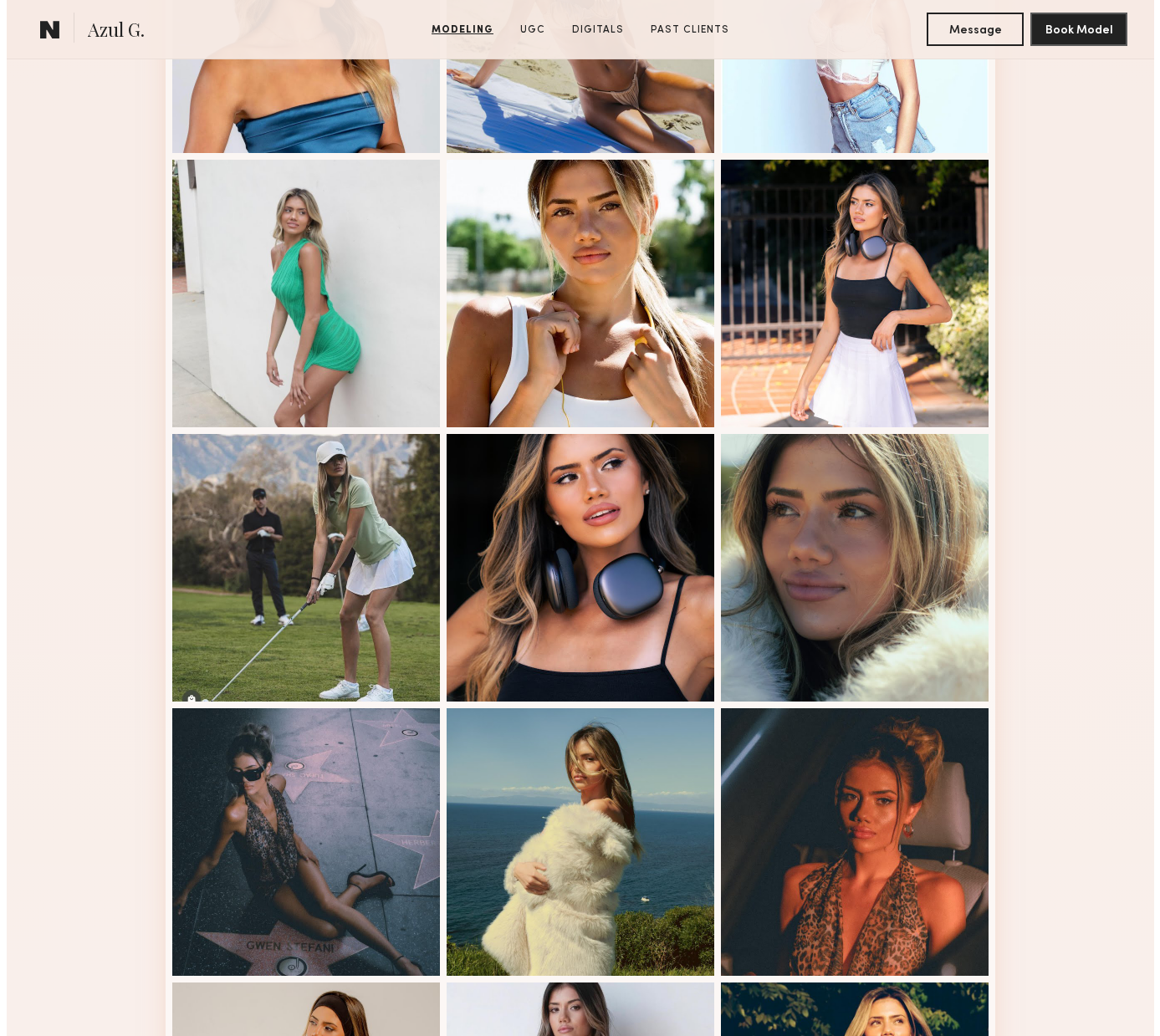
scroll to position [0, 0]
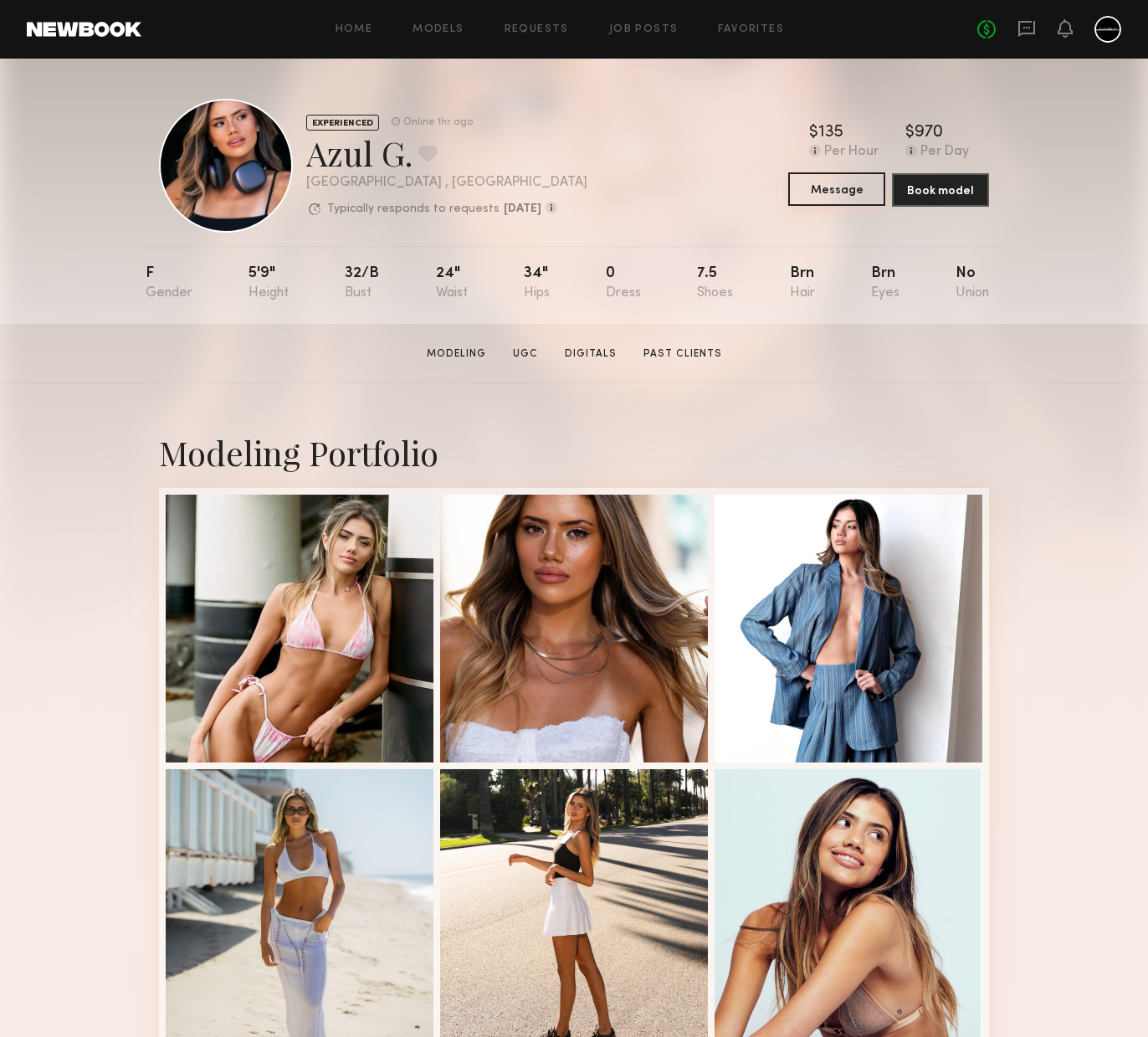
click at [868, 186] on button "Message" at bounding box center [837, 189] width 97 height 34
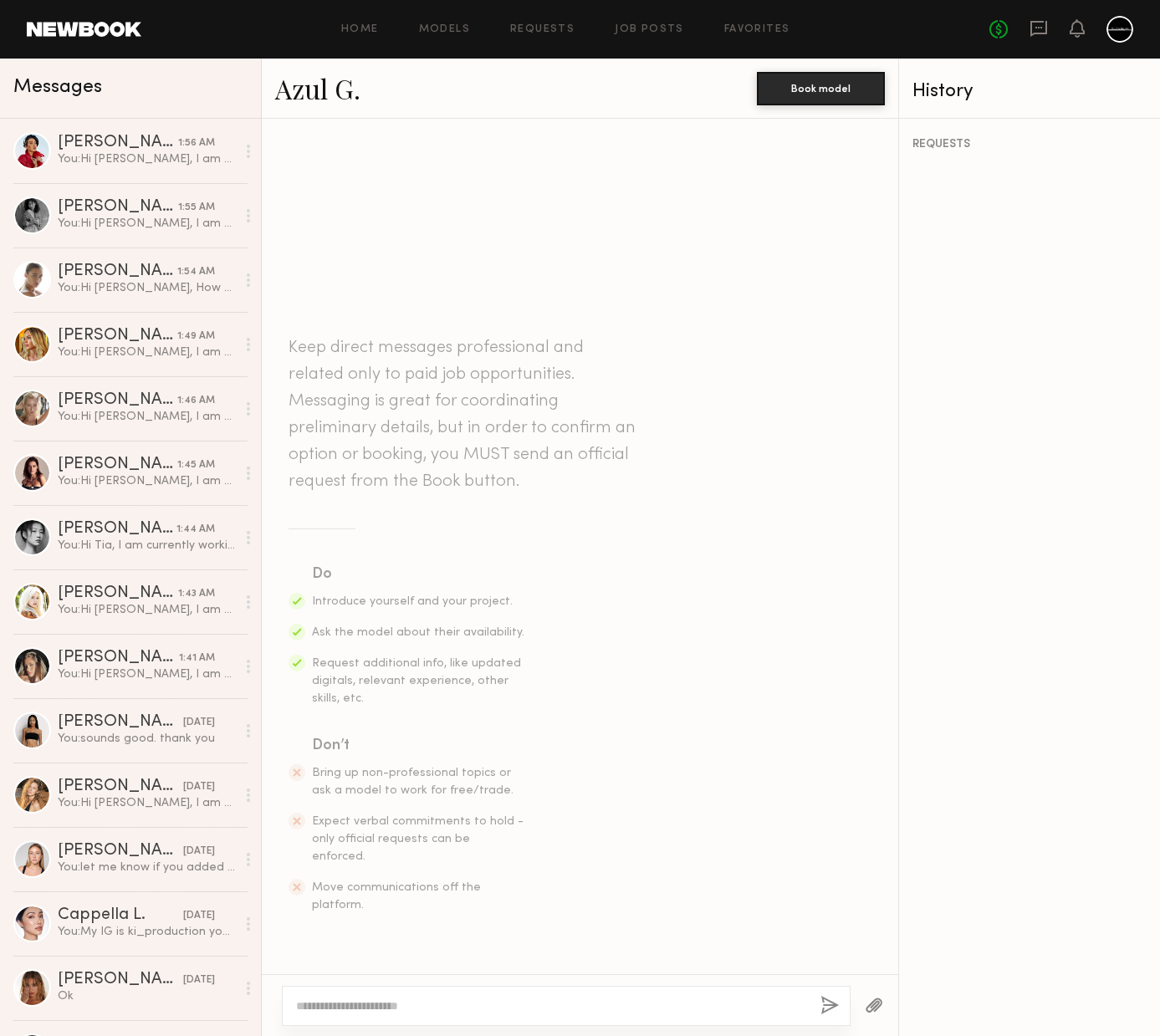
click at [469, 1012] on textarea at bounding box center [551, 1005] width 511 height 17
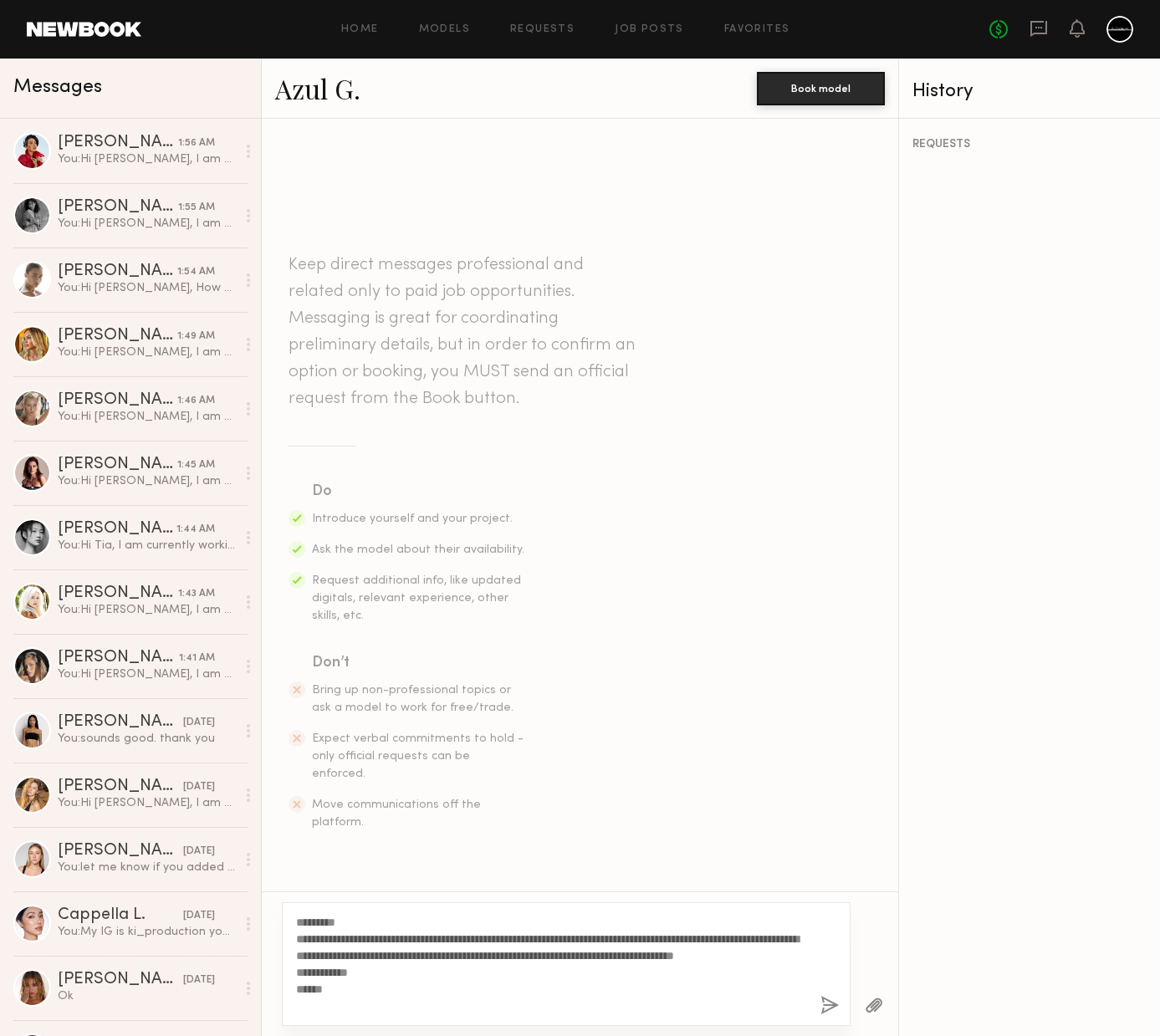
type textarea "**********"
click at [826, 1006] on button "button" at bounding box center [829, 1005] width 19 height 21
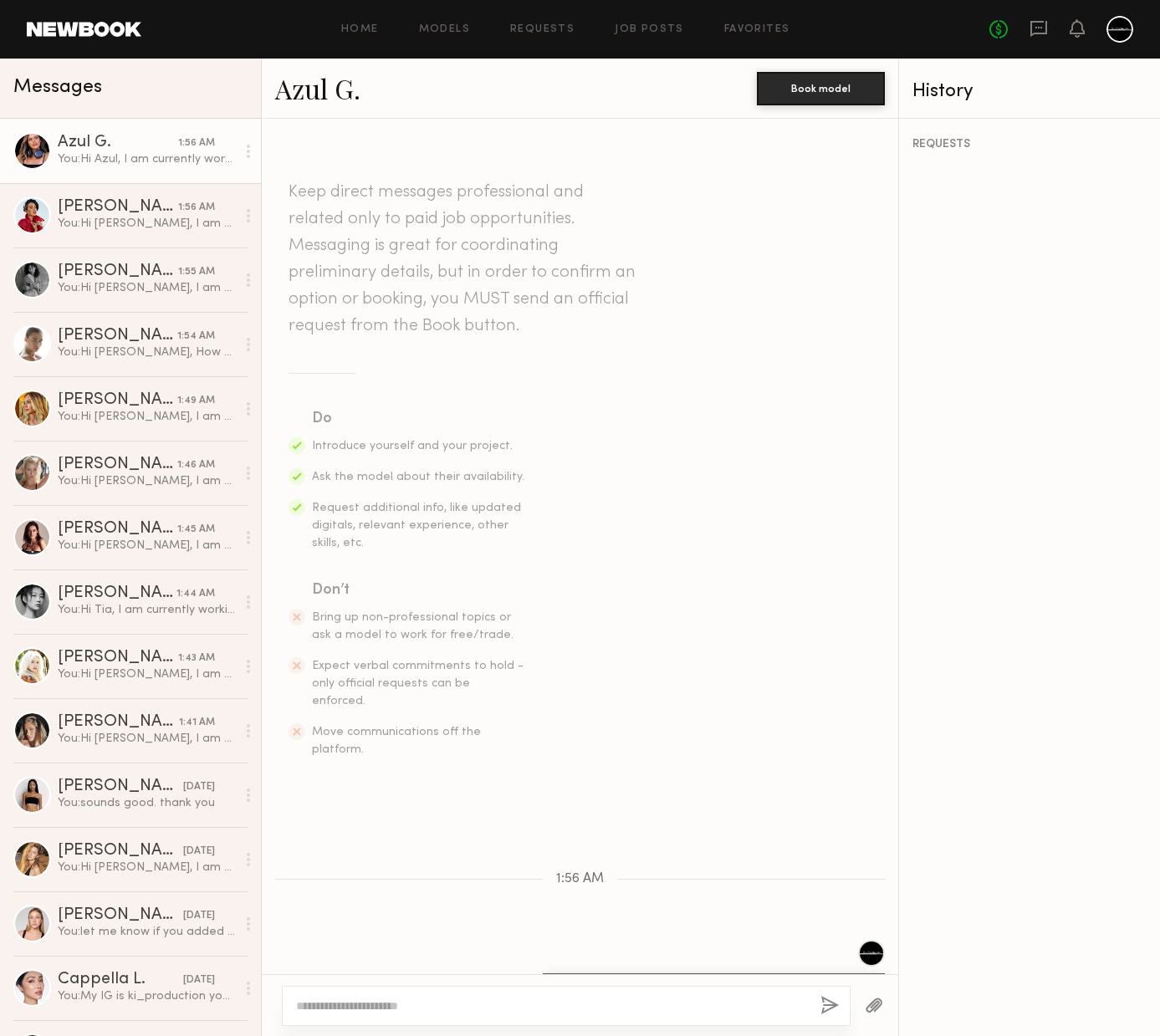
scroll to position [127, 0]
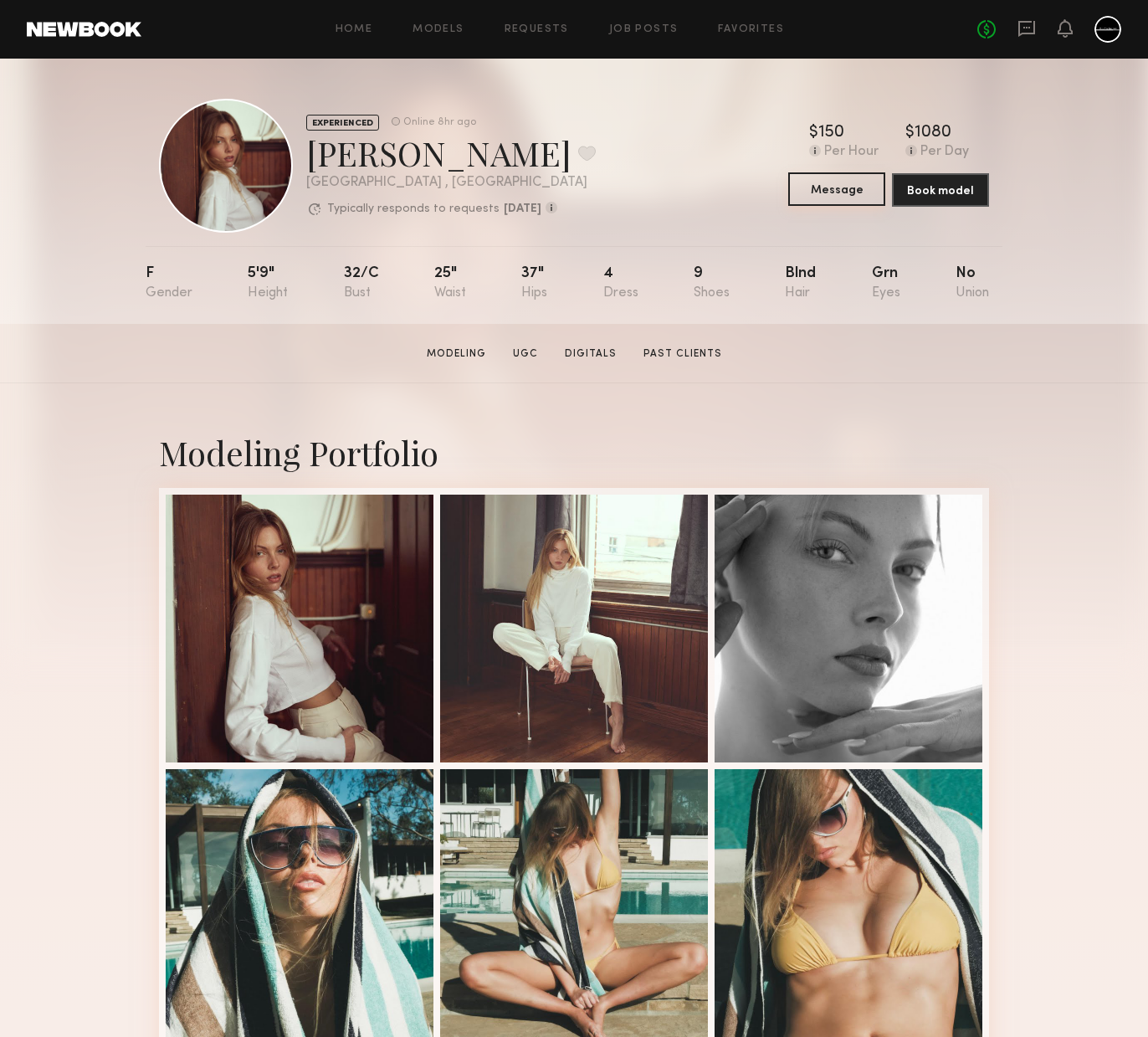
click at [845, 192] on button "Message" at bounding box center [837, 189] width 97 height 34
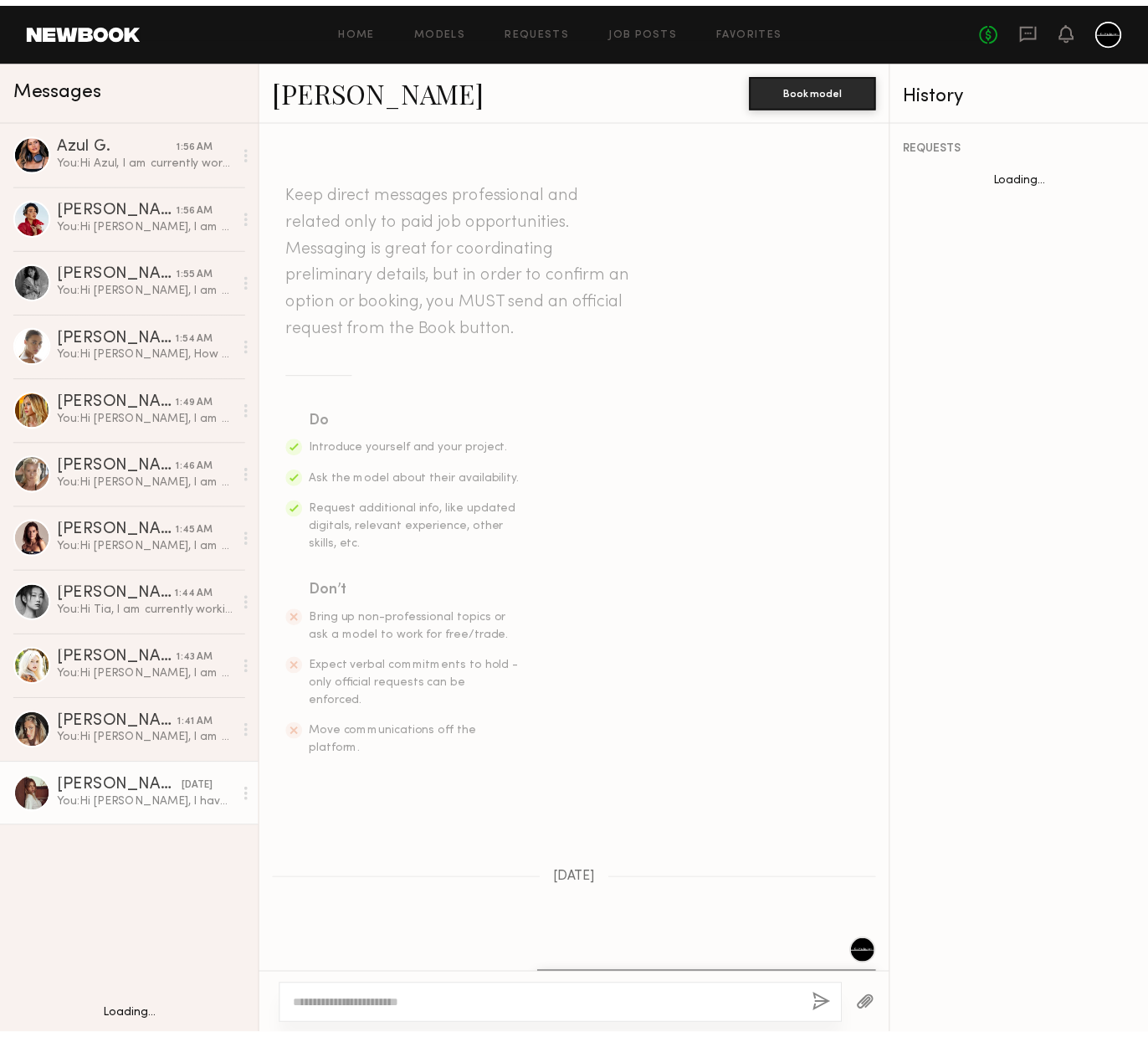
scroll to position [1301, 0]
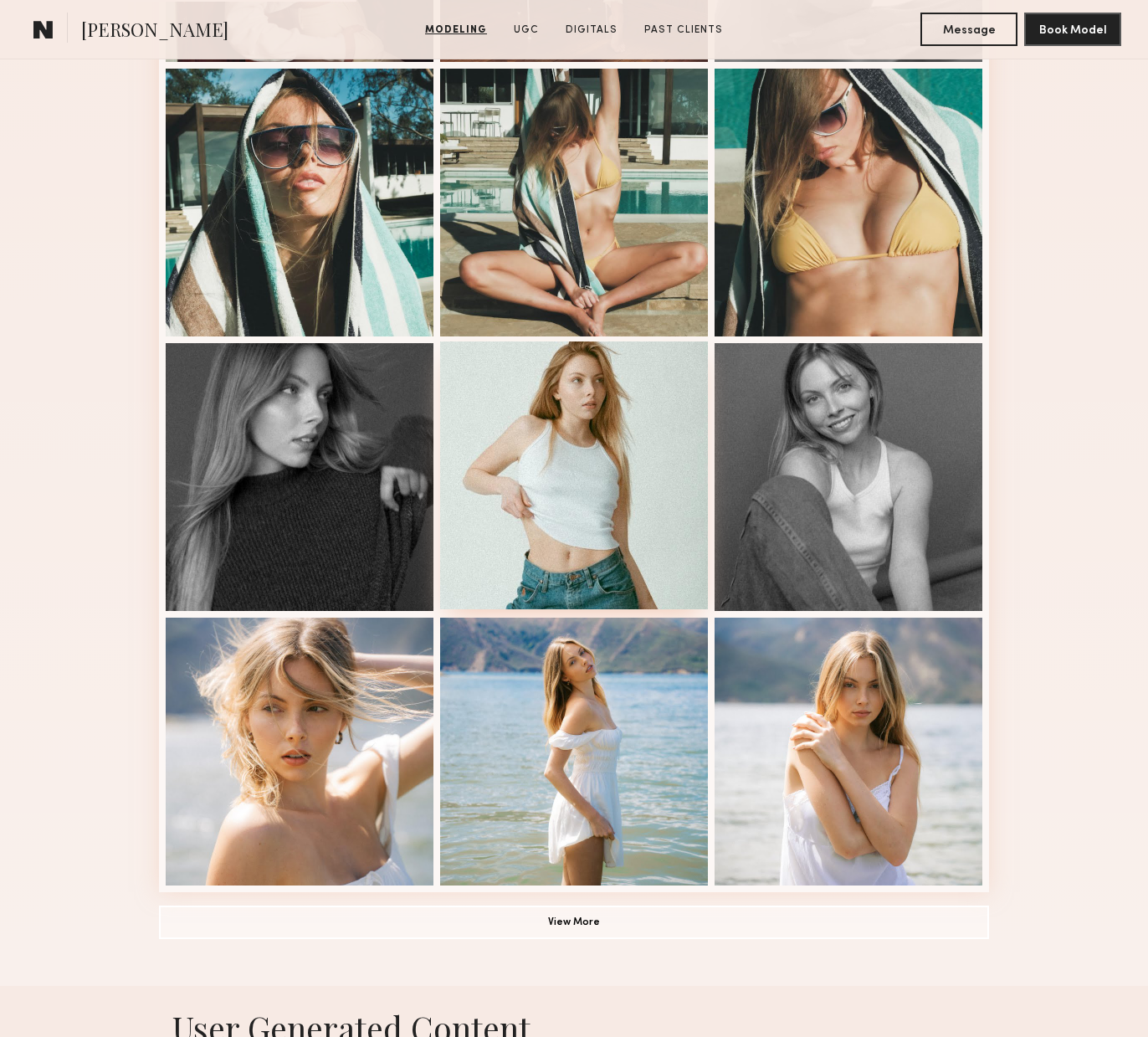
scroll to position [1022, 0]
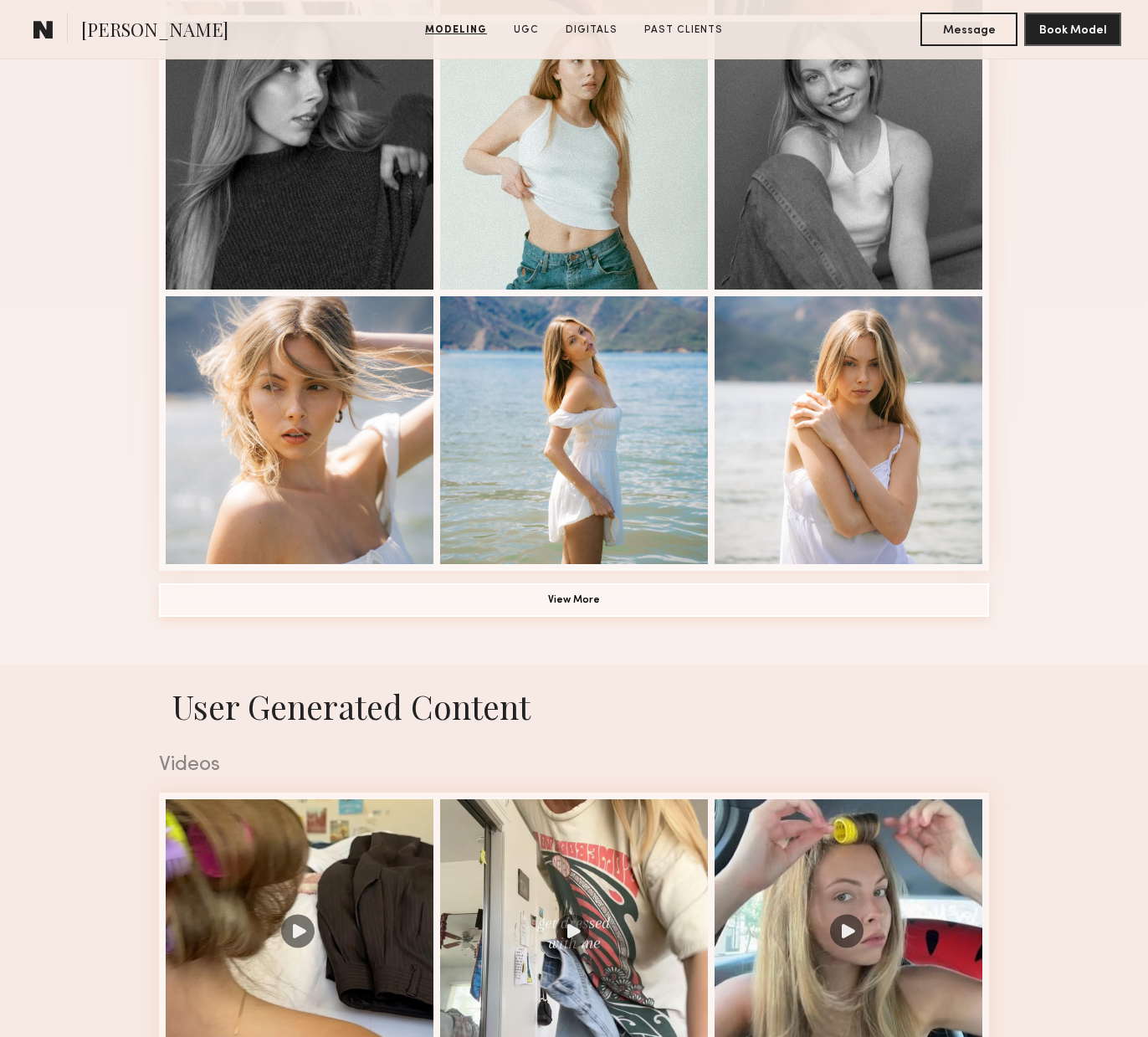
click at [582, 607] on button "View More" at bounding box center [574, 600] width 830 height 34
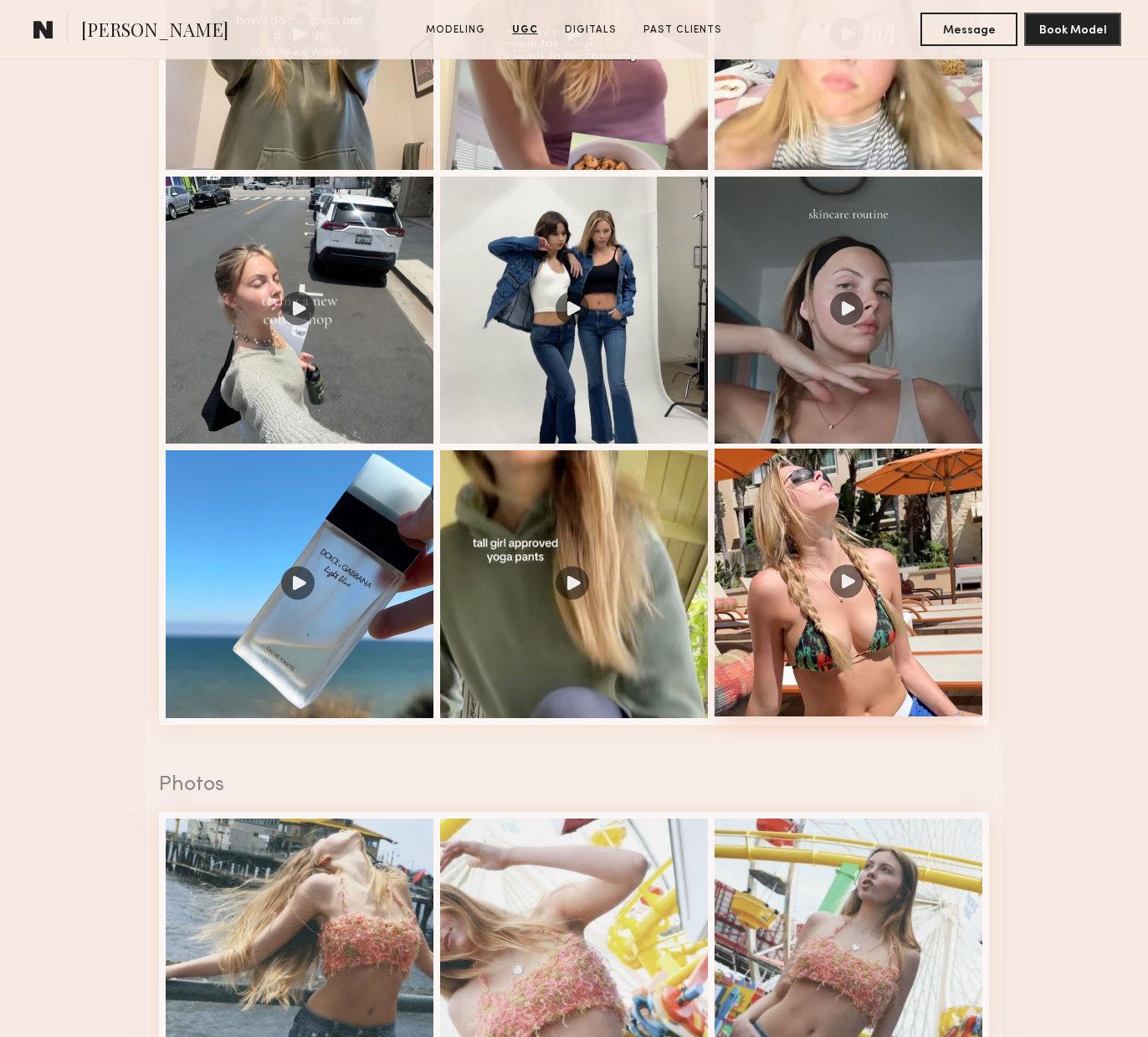
scroll to position [2435, 0]
